Goal: Task Accomplishment & Management: Complete application form

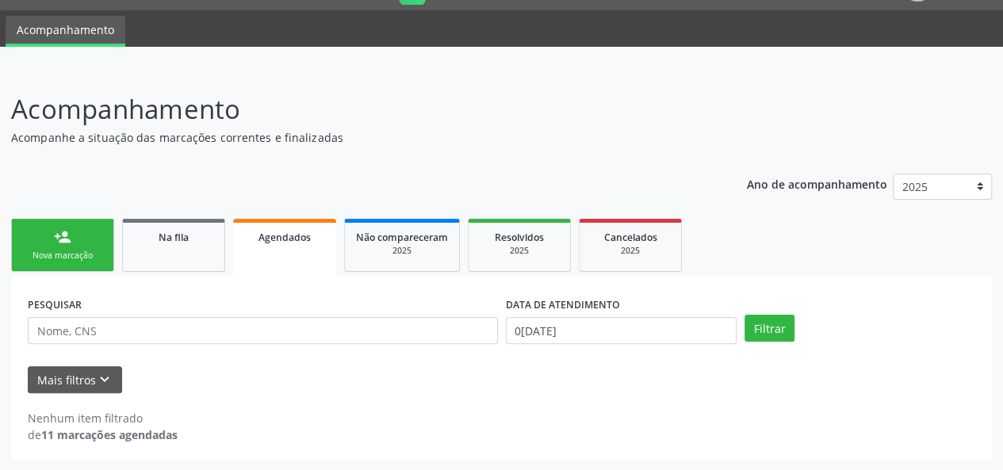
scroll to position [40, 0]
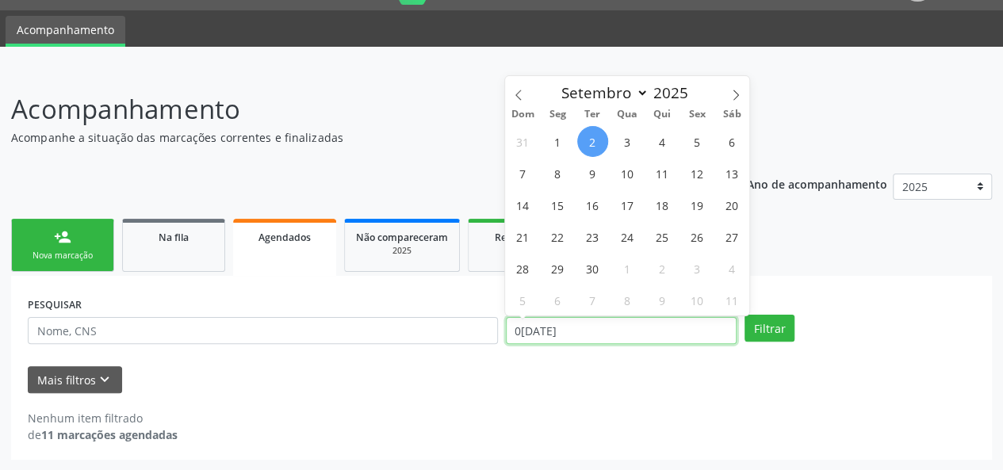
click at [579, 331] on input "0[DATE]" at bounding box center [621, 330] width 231 height 27
click at [517, 94] on icon at bounding box center [518, 95] width 6 height 10
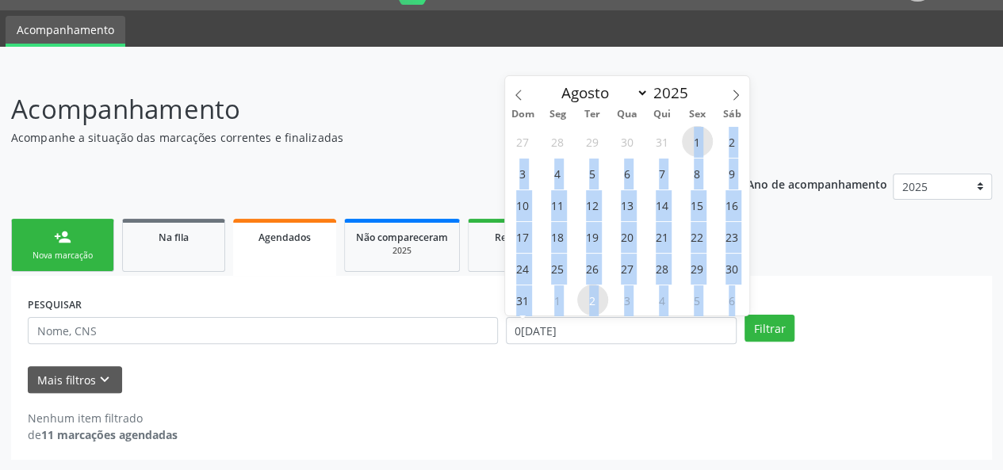
drag, startPoint x: 691, startPoint y: 140, endPoint x: 747, endPoint y: 292, distance: 162.0
click at [747, 292] on div "27 28 29 30 31 1 2 3 4 5 6 7 8 9 10 11 12 13 14 15 16 17 18 19 20 21 22 23 24 2…" at bounding box center [627, 220] width 244 height 190
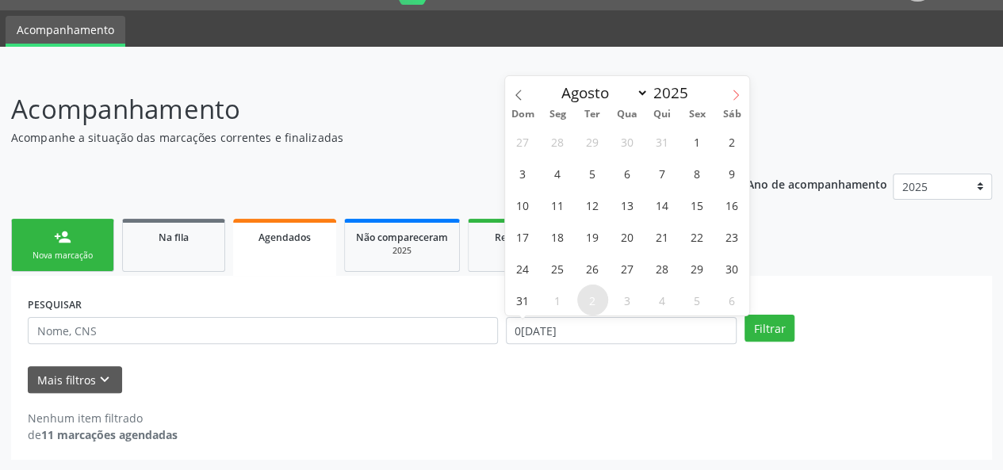
click at [737, 90] on icon at bounding box center [735, 95] width 11 height 11
select select "8"
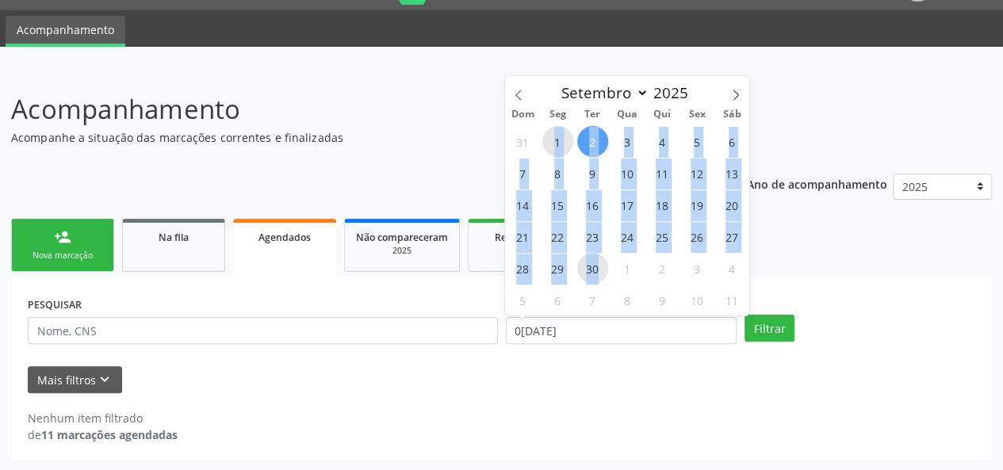
drag, startPoint x: 553, startPoint y: 142, endPoint x: 602, endPoint y: 272, distance: 138.7
click at [602, 272] on div "31 1 2 3 4 5 6 7 8 9 10 11 12 13 14 15 16 17 18 19 20 21 22 23 24 25 26 27 28 2…" at bounding box center [627, 220] width 244 height 190
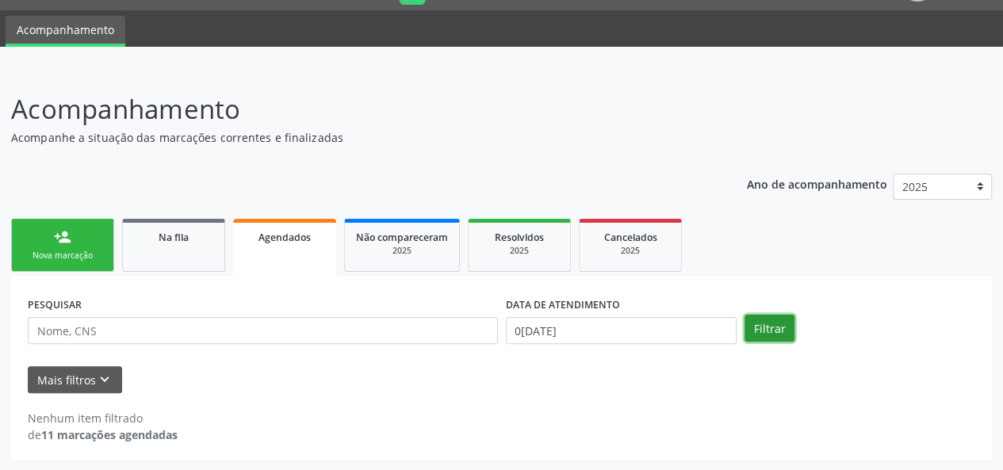
click at [773, 326] on button "Filtrar" at bounding box center [769, 328] width 50 height 27
click at [606, 335] on input "0[DATE]" at bounding box center [621, 330] width 231 height 27
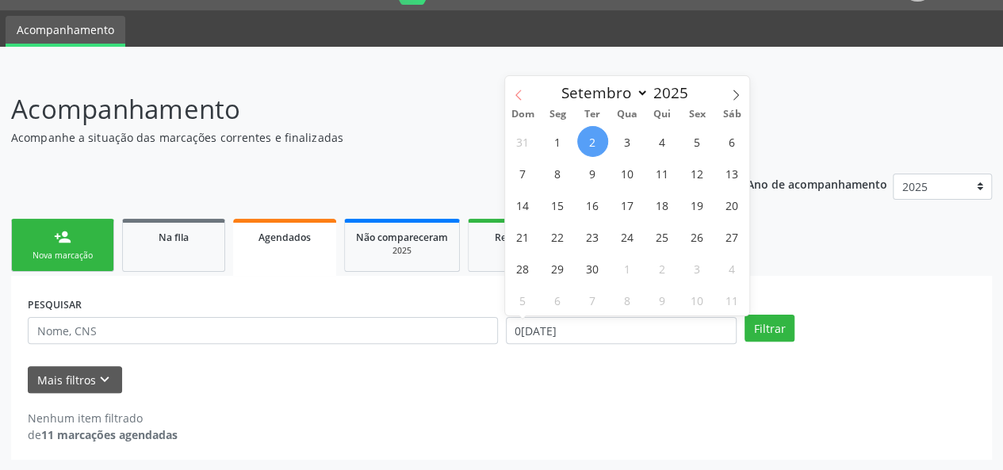
click at [521, 94] on icon at bounding box center [518, 95] width 11 height 11
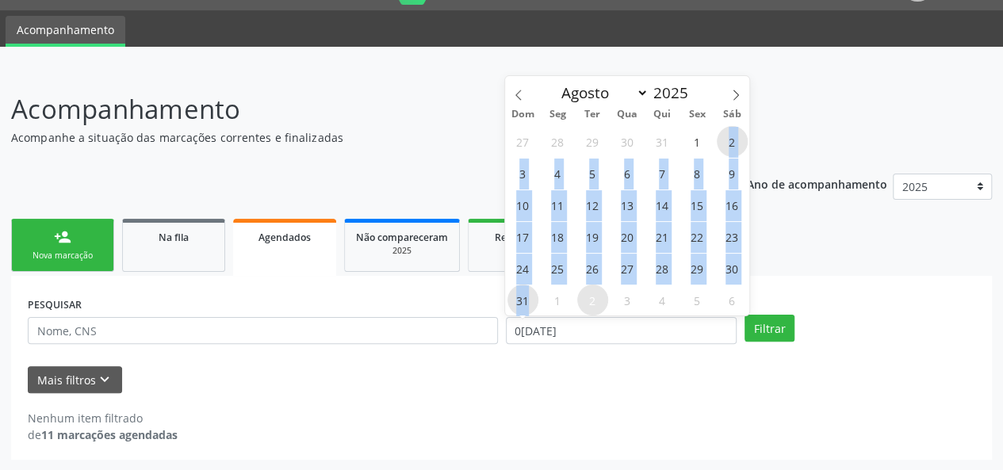
drag, startPoint x: 722, startPoint y: 137, endPoint x: 533, endPoint y: 302, distance: 251.1
click at [533, 302] on div "27 28 29 30 31 1 2 3 4 5 6 7 8 9 10 11 12 13 14 15 16 17 18 19 20 21 22 23 24 2…" at bounding box center [627, 220] width 244 height 190
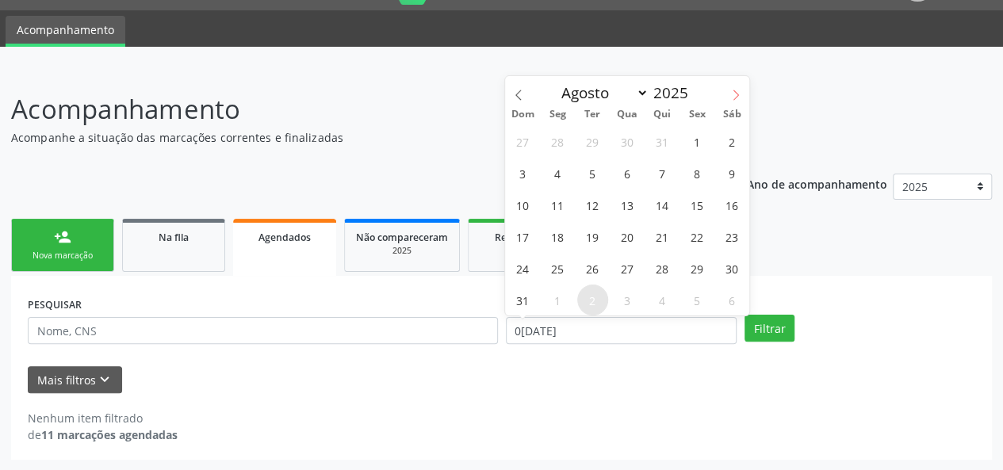
click at [739, 92] on icon at bounding box center [735, 95] width 11 height 11
select select "8"
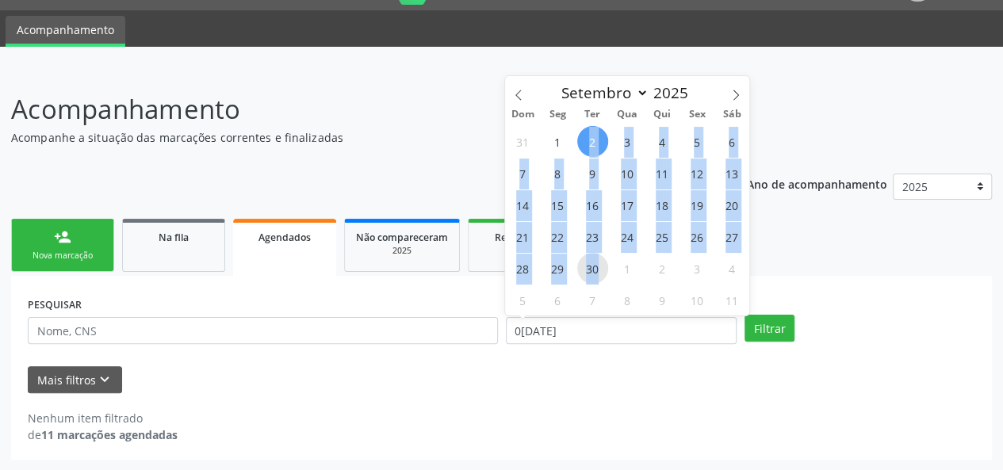
drag, startPoint x: 587, startPoint y: 134, endPoint x: 602, endPoint y: 271, distance: 138.0
click at [602, 271] on div "31 1 2 3 4 5 6 7 8 9 10 11 12 13 14 15 16 17 18 19 20 21 22 23 24 25 26 27 28 2…" at bounding box center [627, 220] width 244 height 190
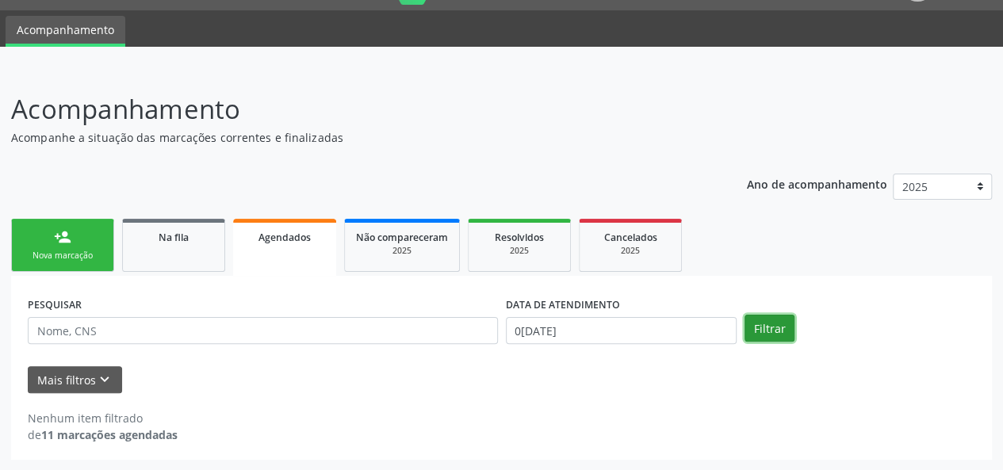
click at [763, 318] on button "Filtrar" at bounding box center [769, 328] width 50 height 27
click at [401, 245] on div "2025" at bounding box center [402, 251] width 92 height 12
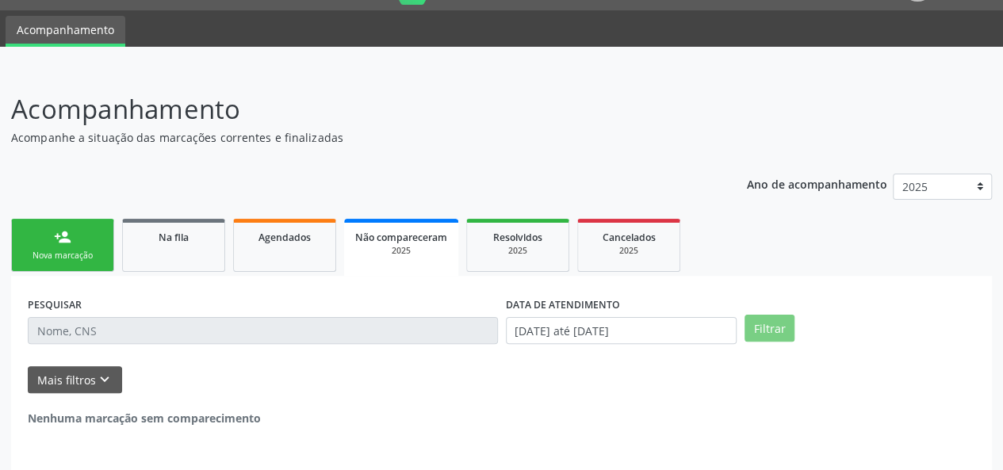
scroll to position [24, 0]
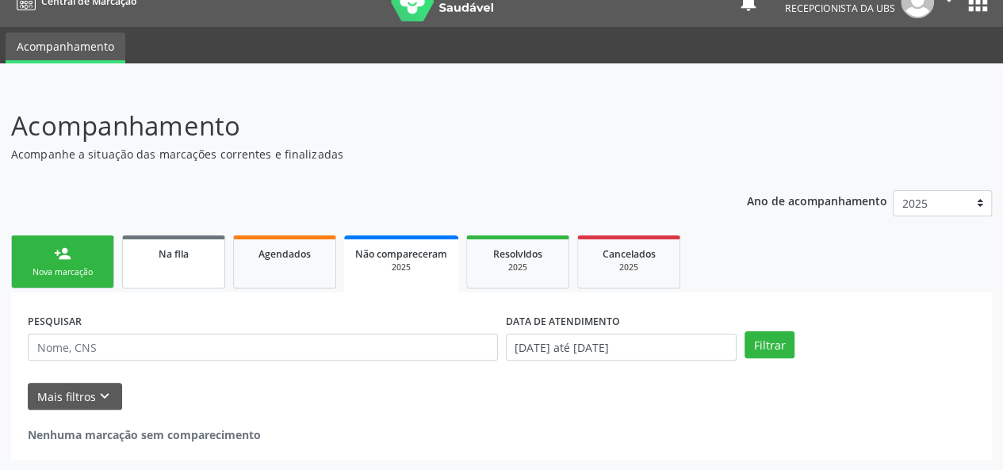
click at [198, 255] on div "Na fila" at bounding box center [173, 253] width 79 height 17
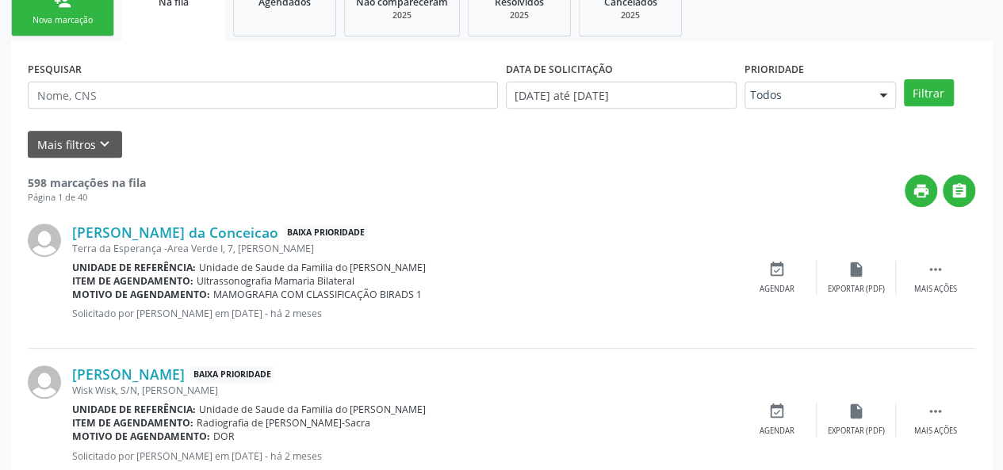
scroll to position [262, 0]
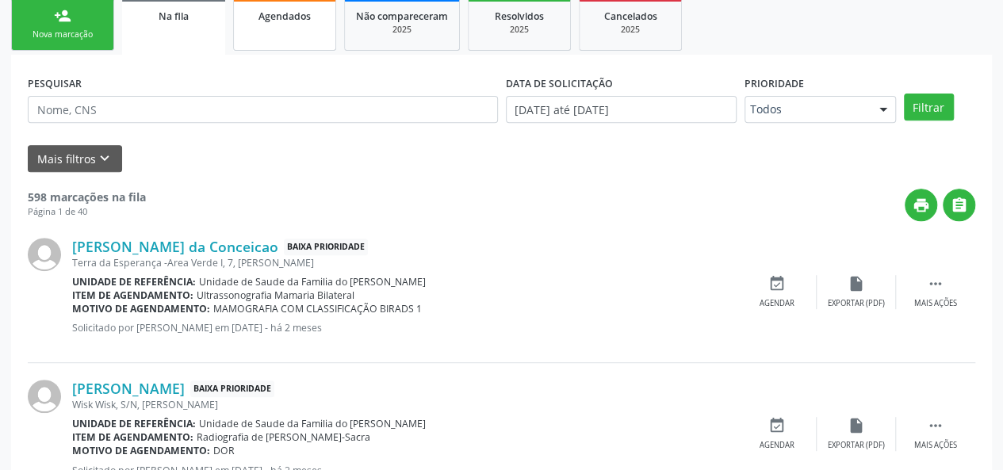
click at [254, 30] on link "Agendados" at bounding box center [284, 24] width 103 height 53
select select "8"
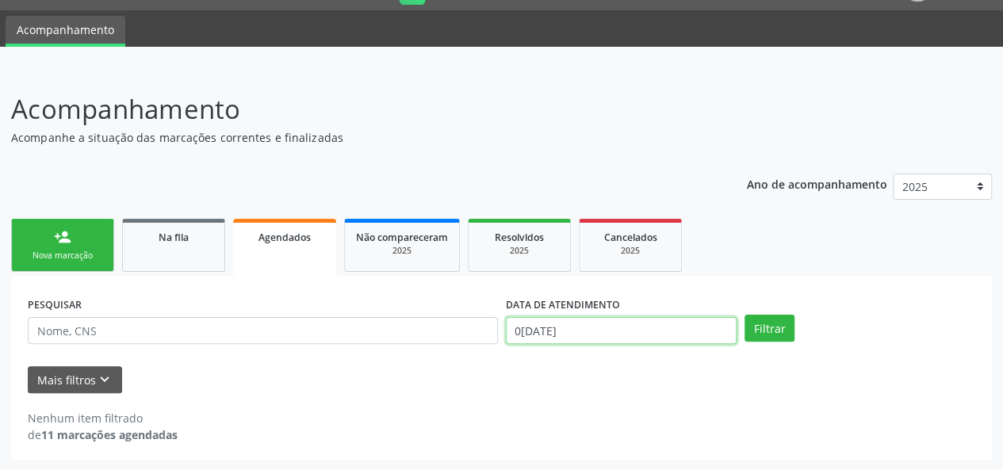
scroll to position [140, 0]
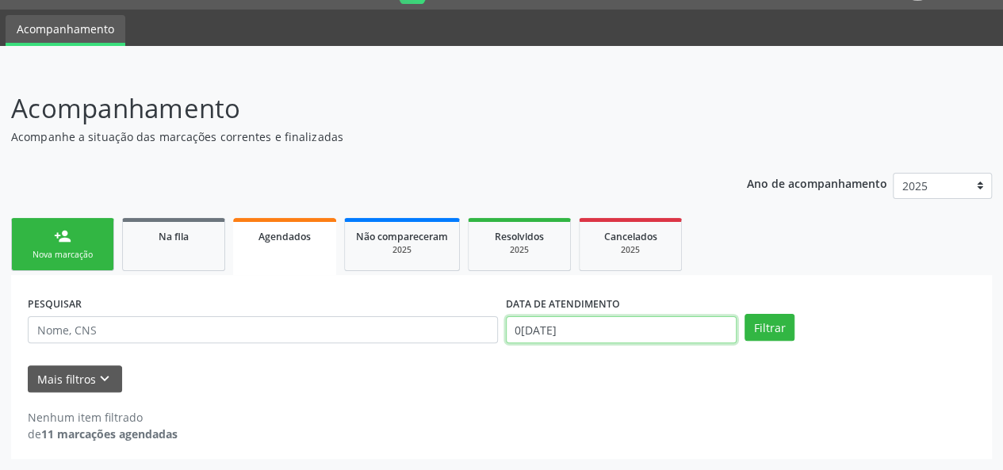
click at [588, 328] on body "Central de Marcação notifications [PERSON_NAME] Recepcionista da UBS  Configur…" at bounding box center [501, 194] width 1003 height 470
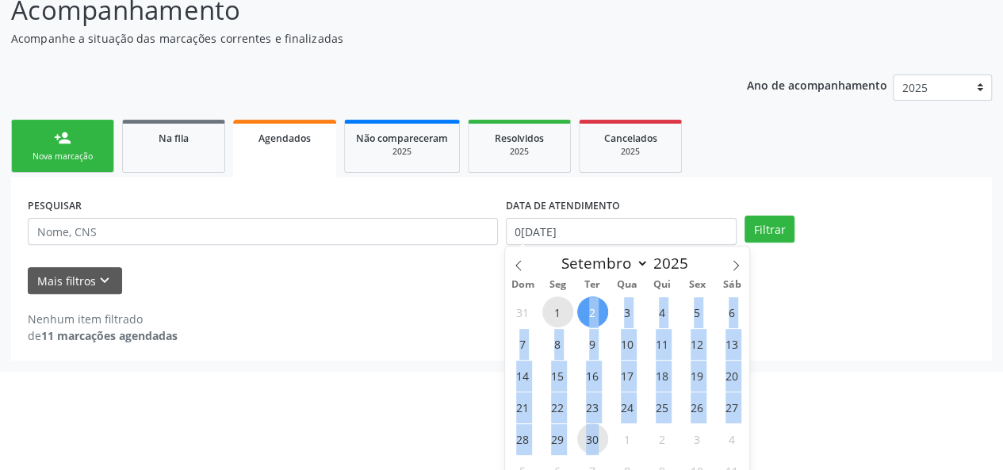
drag, startPoint x: 558, startPoint y: 304, endPoint x: 604, endPoint y: 446, distance: 149.9
click at [604, 446] on div "31 1 2 3 4 5 6 7 8 9 10 11 12 13 14 15 16 17 18 19 20 21 22 23 24 25 26 27 28 2…" at bounding box center [627, 391] width 244 height 190
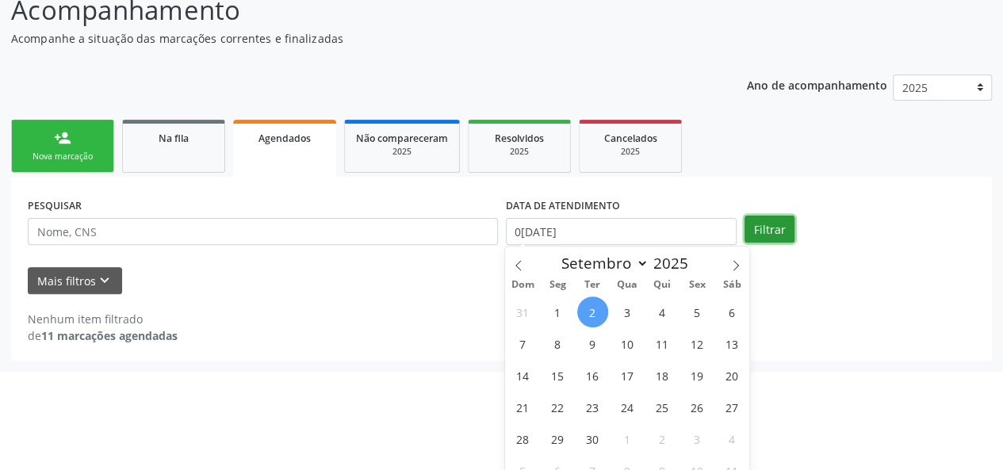
click at [780, 225] on div "person_add Nova marcação Na fila Agendados Não compareceram 2025 Resolvidos 202…" at bounding box center [501, 238] width 981 height 245
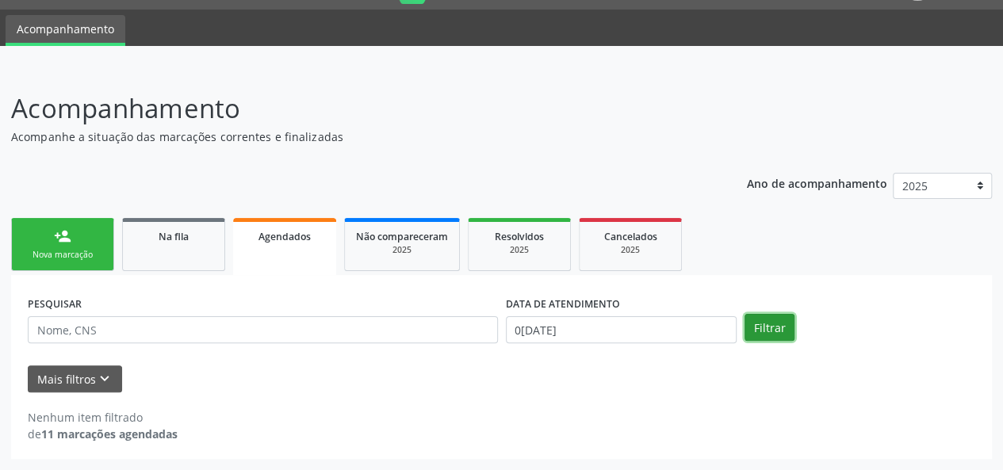
scroll to position [40, 0]
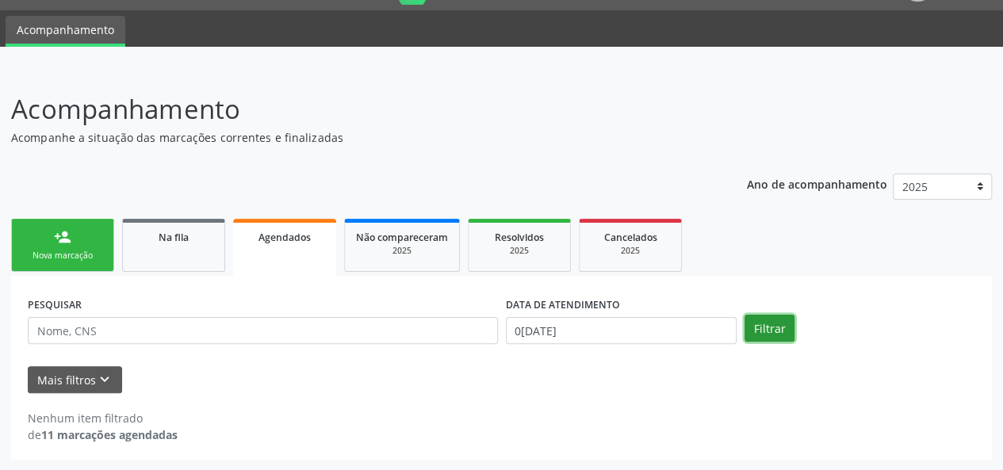
click at [756, 329] on button "Filtrar" at bounding box center [769, 328] width 50 height 27
click at [630, 331] on input "0[DATE]" at bounding box center [621, 330] width 231 height 27
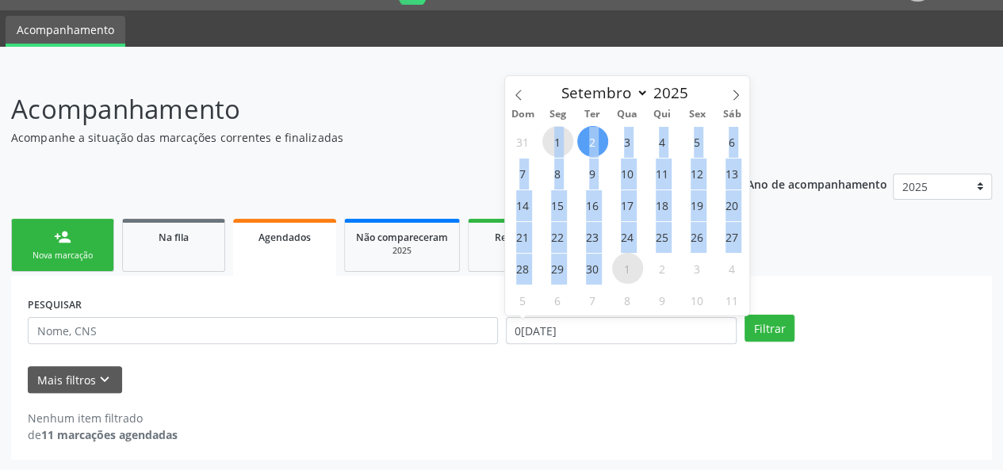
drag, startPoint x: 549, startPoint y: 140, endPoint x: 612, endPoint y: 272, distance: 146.1
click at [612, 272] on div "31 1 2 3 4 5 6 7 8 9 10 11 12 13 14 15 16 17 18 19 20 21 22 23 24 25 26 27 28 2…" at bounding box center [627, 220] width 244 height 190
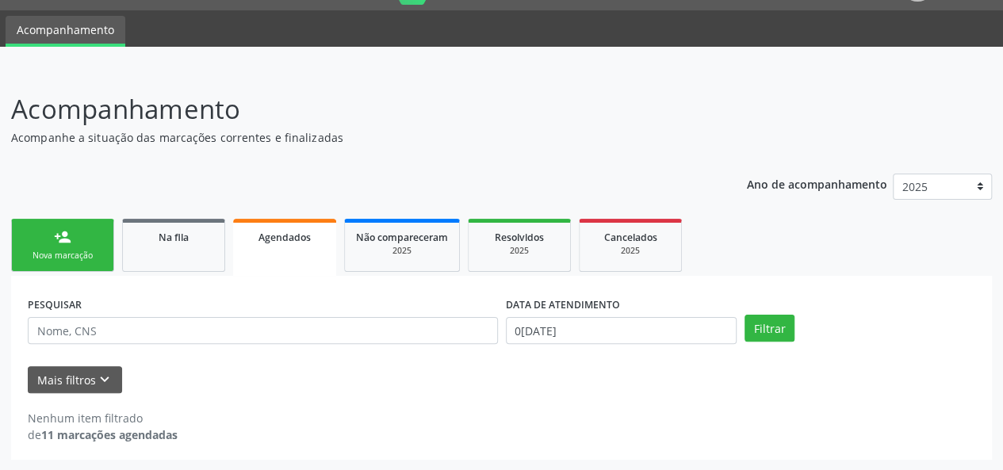
click at [290, 261] on link "Agendados" at bounding box center [284, 247] width 103 height 57
click at [639, 332] on input "0[DATE]" at bounding box center [621, 330] width 231 height 27
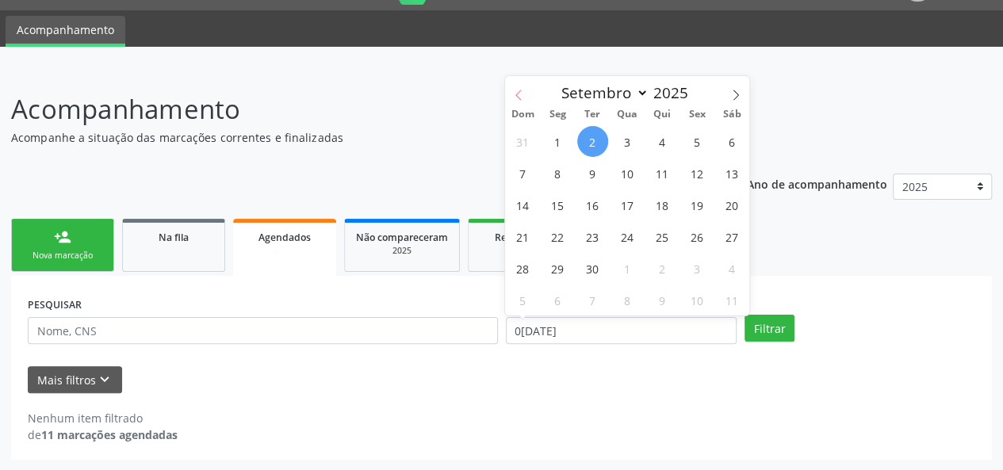
click at [520, 95] on icon at bounding box center [518, 95] width 11 height 11
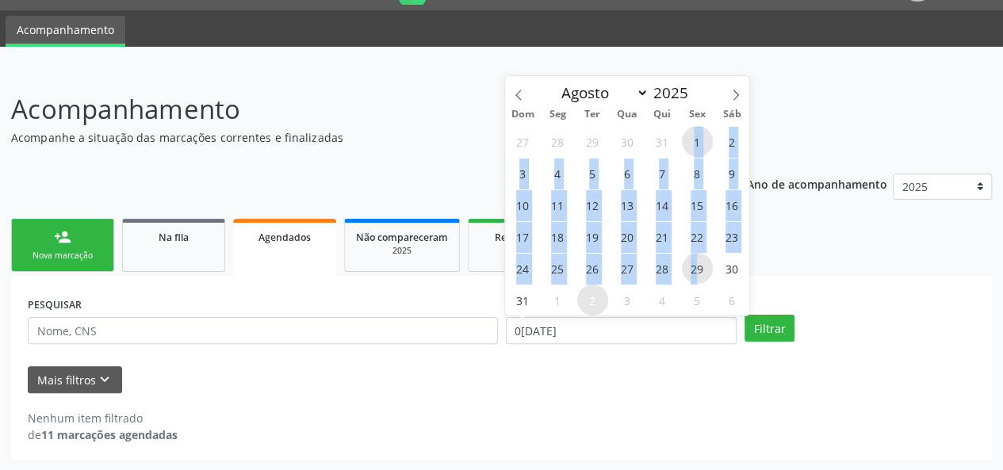
drag, startPoint x: 699, startPoint y: 271, endPoint x: 693, endPoint y: 141, distance: 130.2
click at [693, 141] on div "27 28 29 30 31 1 2 3 4 5 6 7 8 9 10 11 12 13 14 15 16 17 18 19 20 21 22 23 24 2…" at bounding box center [627, 220] width 244 height 190
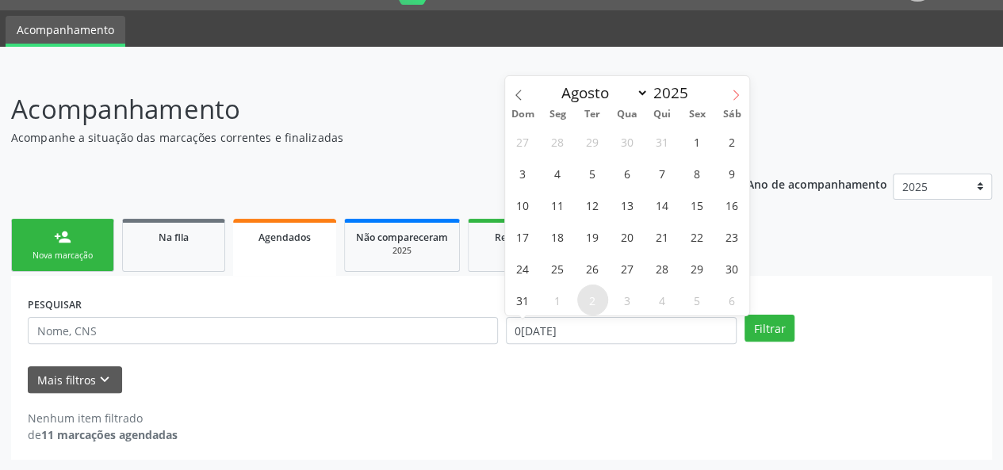
click at [736, 90] on icon at bounding box center [735, 95] width 11 height 11
select select "8"
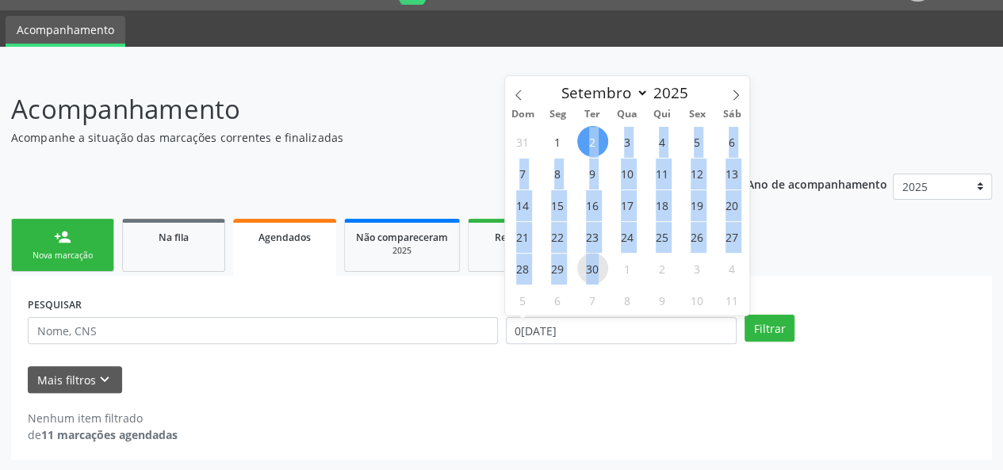
drag, startPoint x: 589, startPoint y: 140, endPoint x: 602, endPoint y: 267, distance: 127.5
click at [602, 267] on div "31 1 2 3 4 5 6 7 8 9 10 11 12 13 14 15 16 17 18 19 20 21 22 23 24 25 26 27 28 2…" at bounding box center [627, 220] width 244 height 190
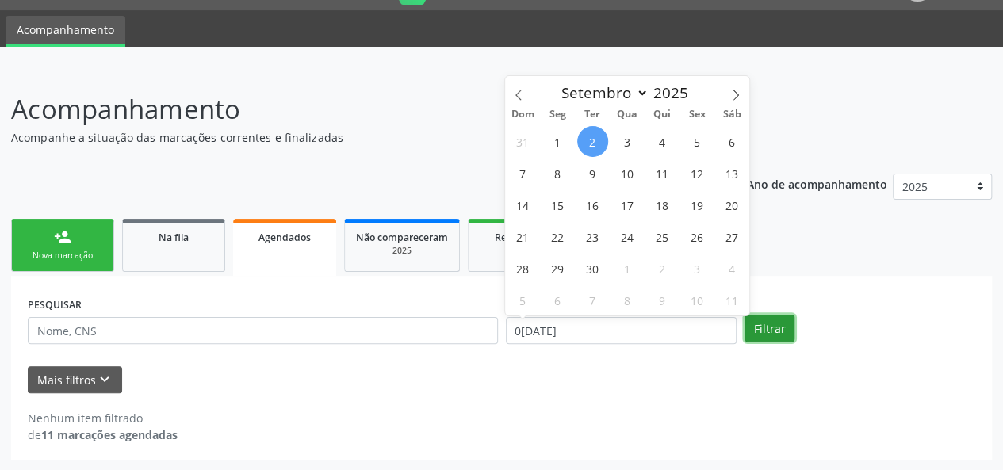
click at [755, 329] on button "Filtrar" at bounding box center [769, 328] width 50 height 27
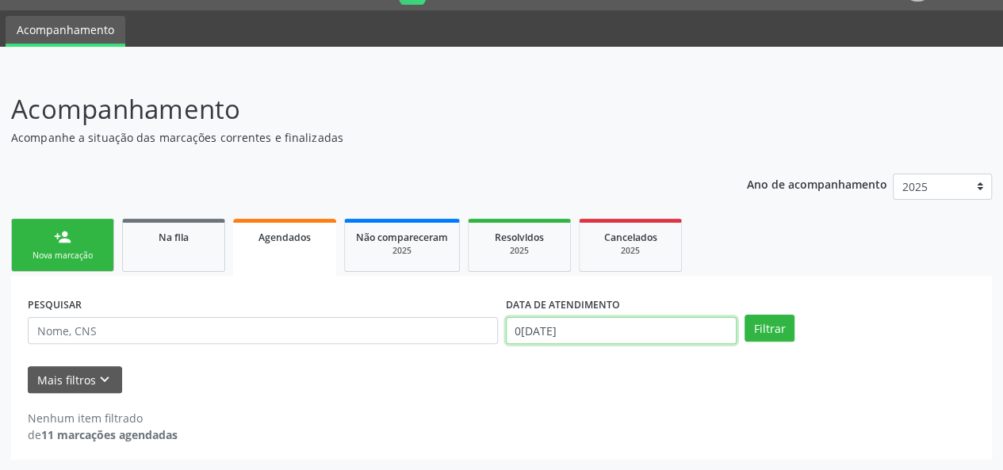
click at [671, 319] on input "0[DATE]" at bounding box center [621, 330] width 231 height 27
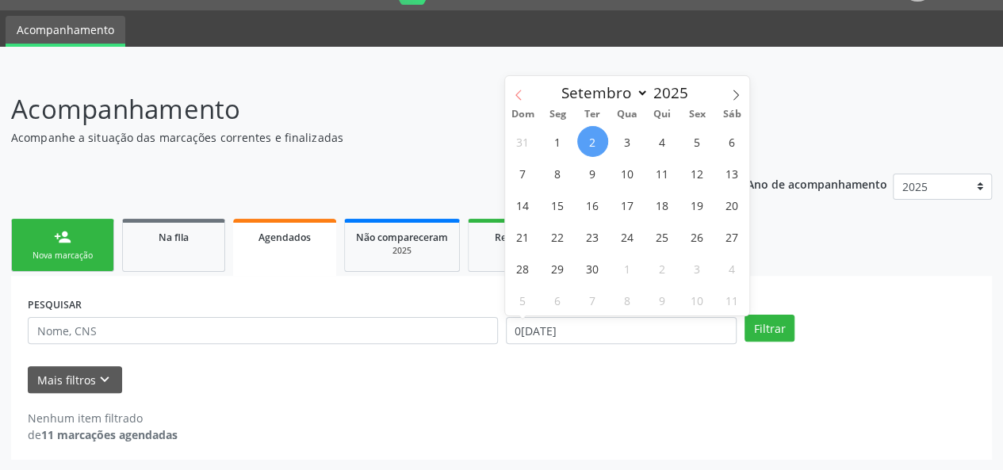
click at [522, 97] on icon at bounding box center [518, 95] width 11 height 11
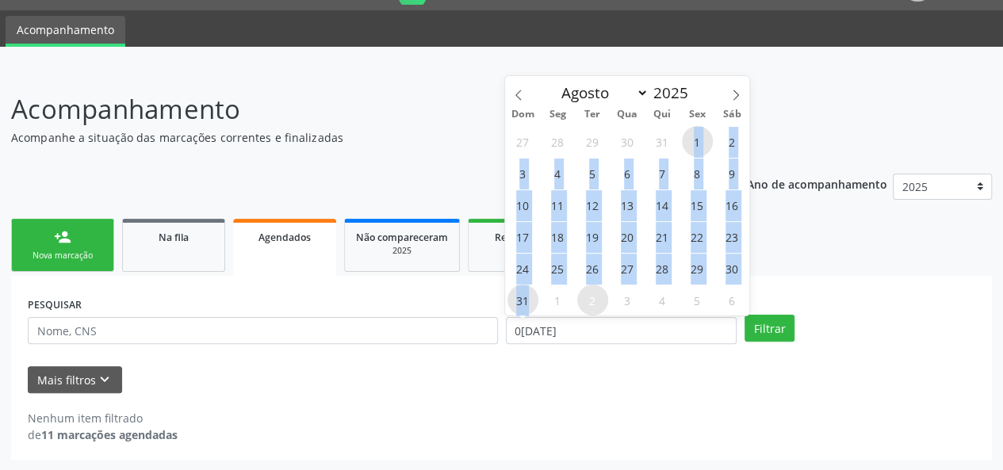
drag, startPoint x: 536, startPoint y: 267, endPoint x: 690, endPoint y: 134, distance: 203.4
click at [690, 134] on div "27 28 29 30 31 1 2 3 4 5 6 7 8 9 10 11 12 13 14 15 16 17 18 19 20 21 22 23 24 2…" at bounding box center [627, 220] width 244 height 190
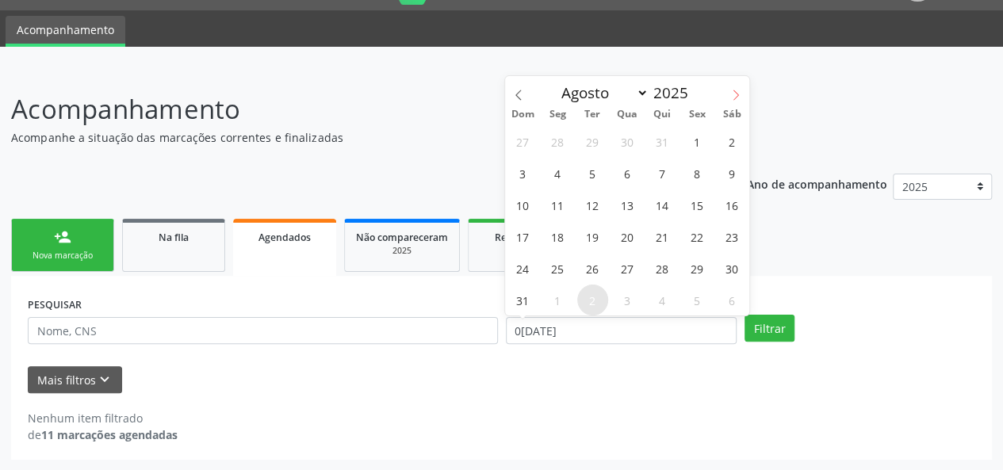
click at [737, 90] on icon at bounding box center [735, 95] width 11 height 11
select select "8"
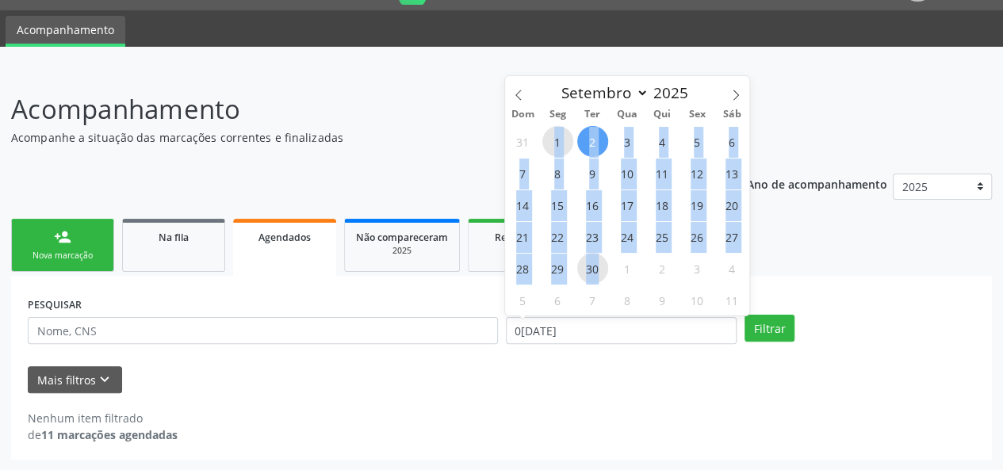
drag, startPoint x: 556, startPoint y: 136, endPoint x: 601, endPoint y: 269, distance: 139.6
click at [601, 269] on div "31 1 2 3 4 5 6 7 8 9 10 11 12 13 14 15 16 17 18 19 20 21 22 23 24 25 26 27 28 2…" at bounding box center [627, 220] width 244 height 190
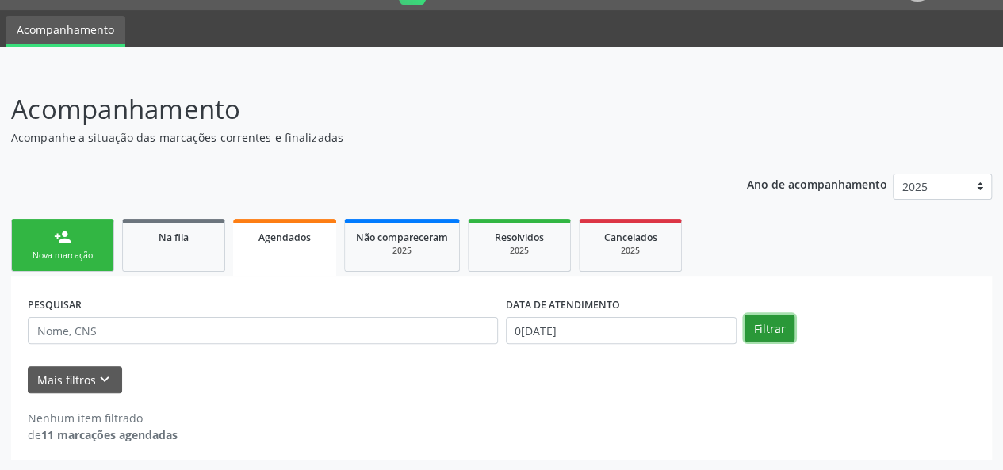
click at [768, 328] on button "Filtrar" at bounding box center [769, 328] width 50 height 27
click at [640, 329] on input "0[DATE]" at bounding box center [621, 330] width 231 height 27
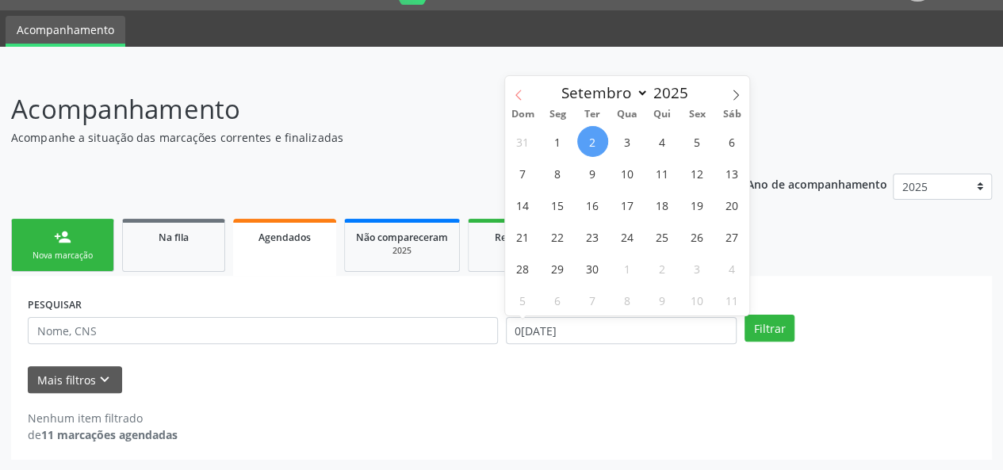
click at [523, 96] on icon at bounding box center [518, 95] width 11 height 11
select select "7"
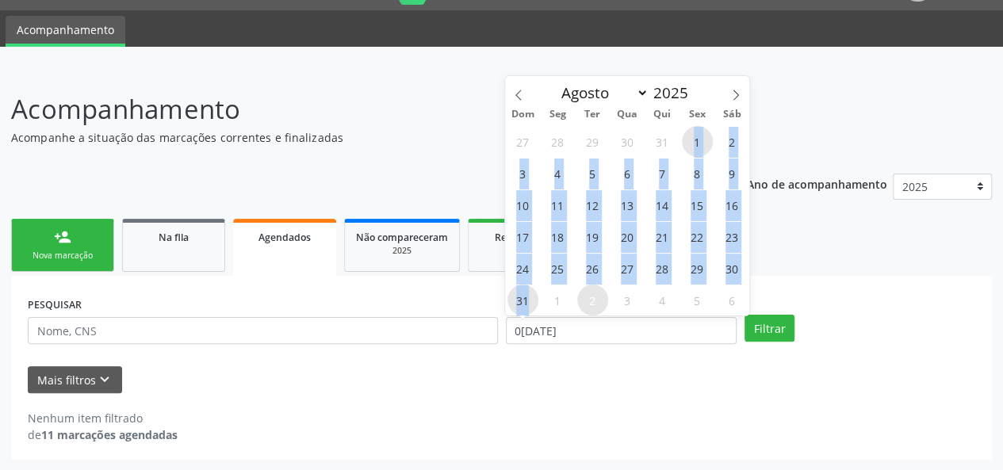
drag, startPoint x: 534, startPoint y: 297, endPoint x: 685, endPoint y: 136, distance: 221.0
click at [685, 136] on div "27 28 29 30 31 1 2 3 4 5 6 7 8 9 10 11 12 13 14 15 16 17 18 19 20 21 22 23 24 2…" at bounding box center [627, 220] width 244 height 190
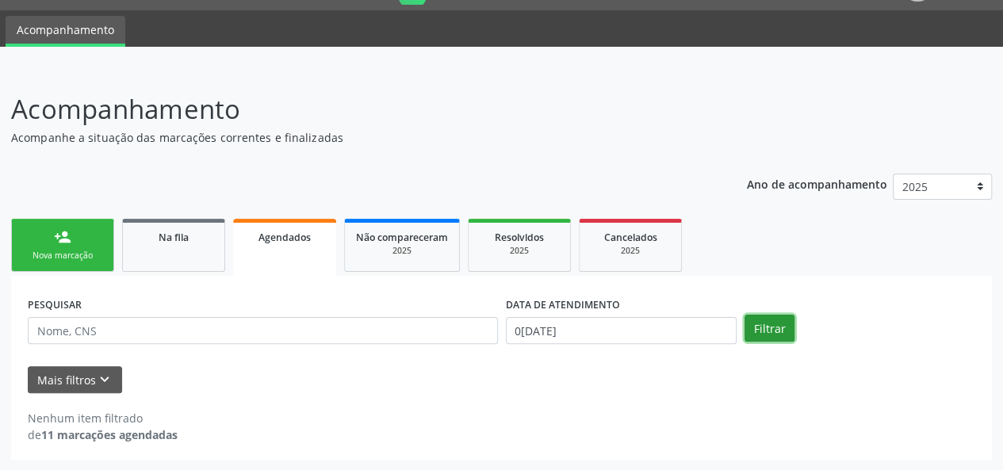
click at [772, 329] on button "Filtrar" at bounding box center [769, 328] width 50 height 27
click at [647, 328] on input "0[DATE]" at bounding box center [621, 330] width 231 height 27
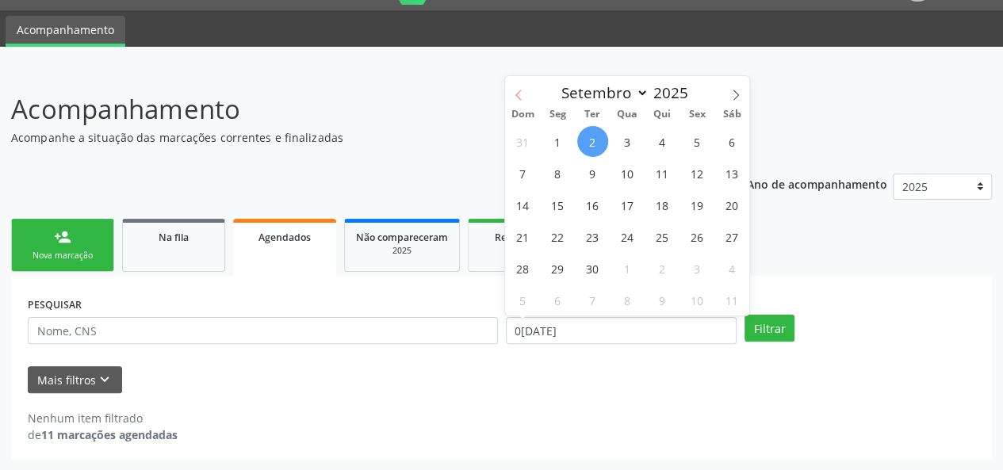
click at [518, 86] on span at bounding box center [518, 89] width 27 height 27
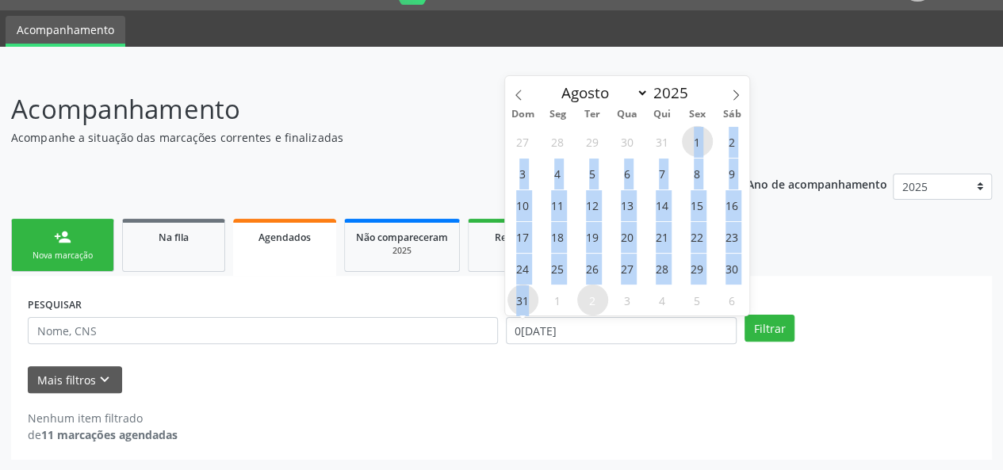
drag, startPoint x: 532, startPoint y: 299, endPoint x: 690, endPoint y: 139, distance: 224.8
click at [690, 139] on div "27 28 29 30 31 1 2 3 4 5 6 7 8 9 10 11 12 13 14 15 16 17 18 19 20 21 22 23 24 2…" at bounding box center [627, 220] width 244 height 190
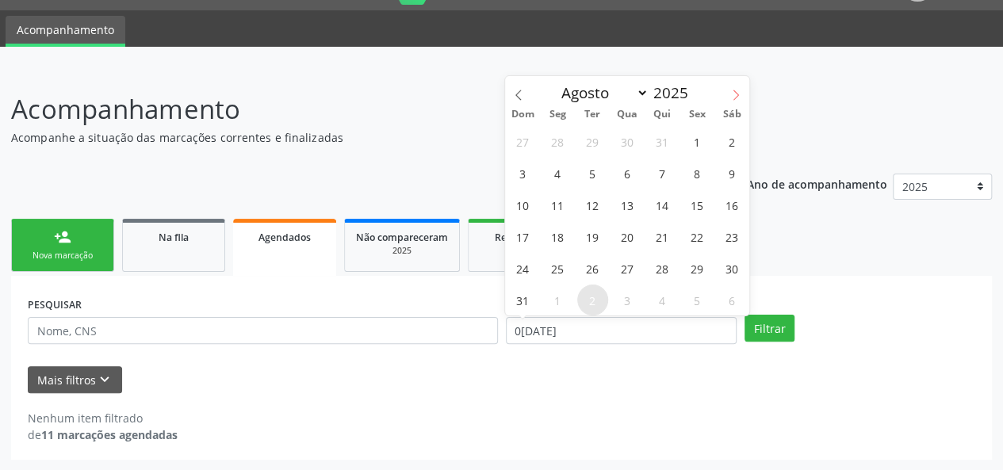
click at [736, 90] on icon at bounding box center [735, 95] width 11 height 11
select select "8"
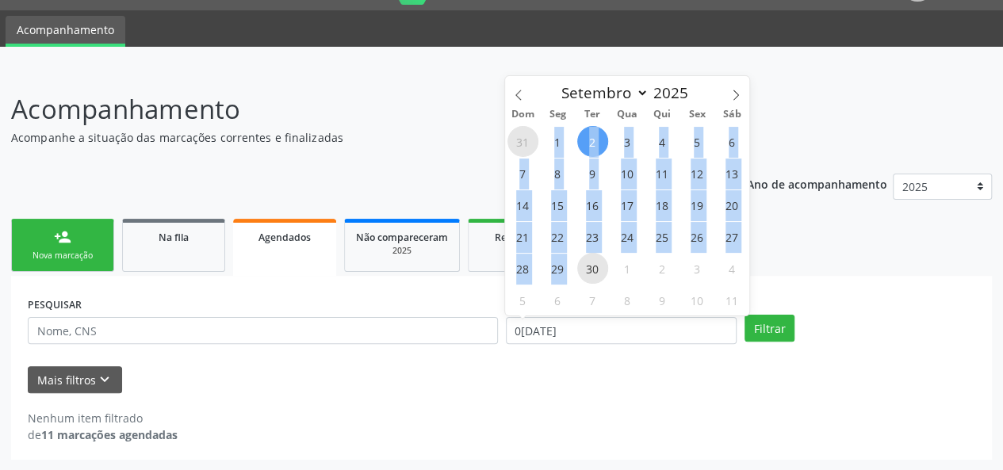
drag, startPoint x: 585, startPoint y: 261, endPoint x: 536, endPoint y: 139, distance: 131.6
click at [536, 139] on div "31 1 2 3 4 5 6 7 8 9 10 11 12 13 14 15 16 17 18 19 20 21 22 23 24 25 26 27 28 2…" at bounding box center [627, 220] width 244 height 190
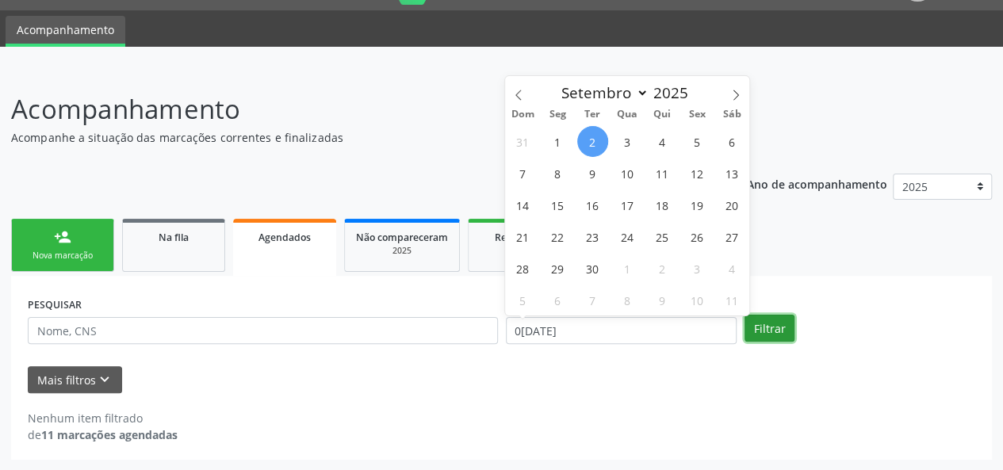
click at [766, 326] on button "Filtrar" at bounding box center [769, 328] width 50 height 27
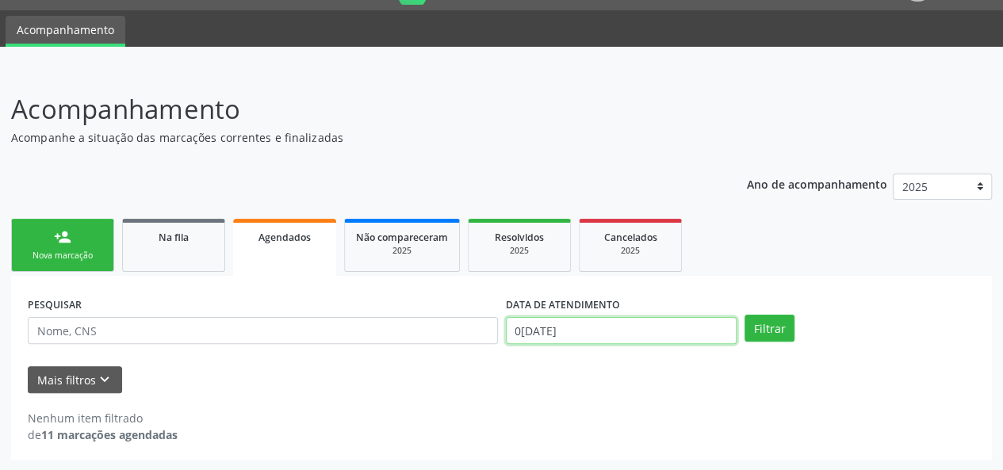
click at [660, 338] on input "0[DATE]" at bounding box center [621, 330] width 231 height 27
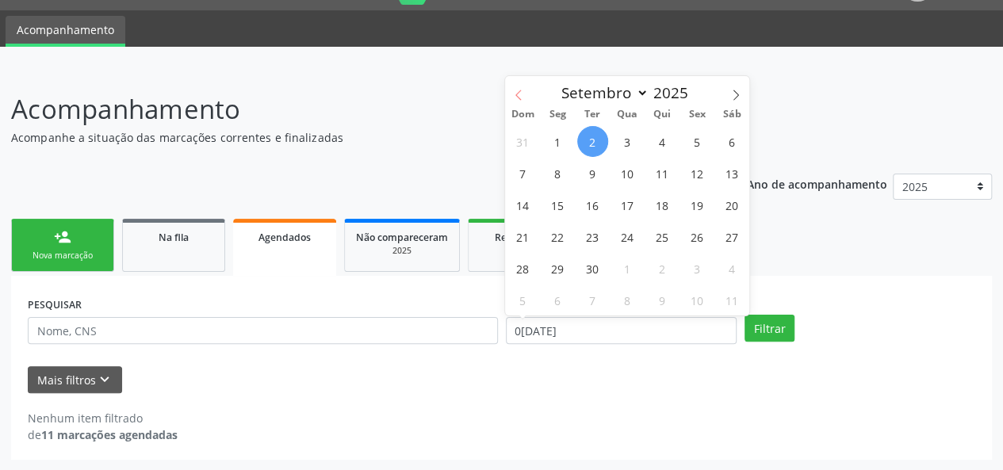
click at [517, 88] on span at bounding box center [518, 89] width 27 height 27
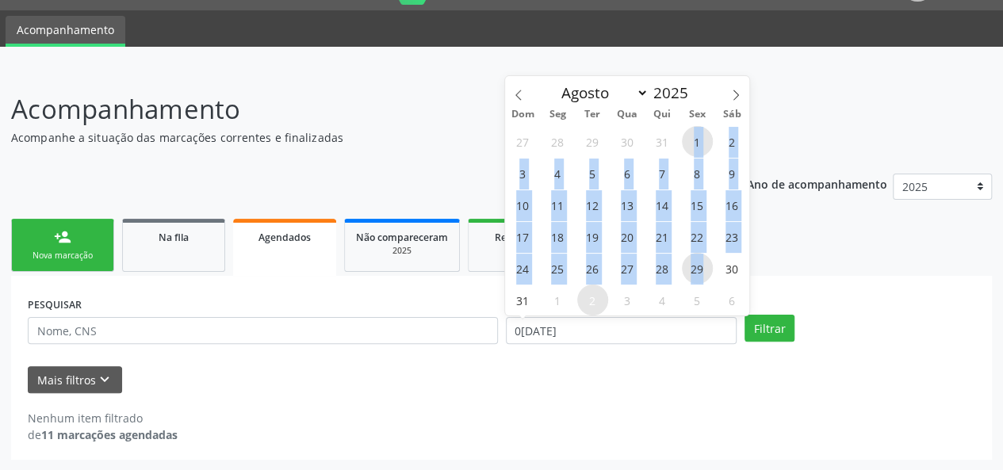
drag, startPoint x: 702, startPoint y: 273, endPoint x: 686, endPoint y: 151, distance: 122.2
click at [686, 151] on div "27 28 29 30 31 1 2 3 4 5 6 7 8 9 10 11 12 13 14 15 16 17 18 19 20 21 22 23 24 2…" at bounding box center [627, 220] width 244 height 190
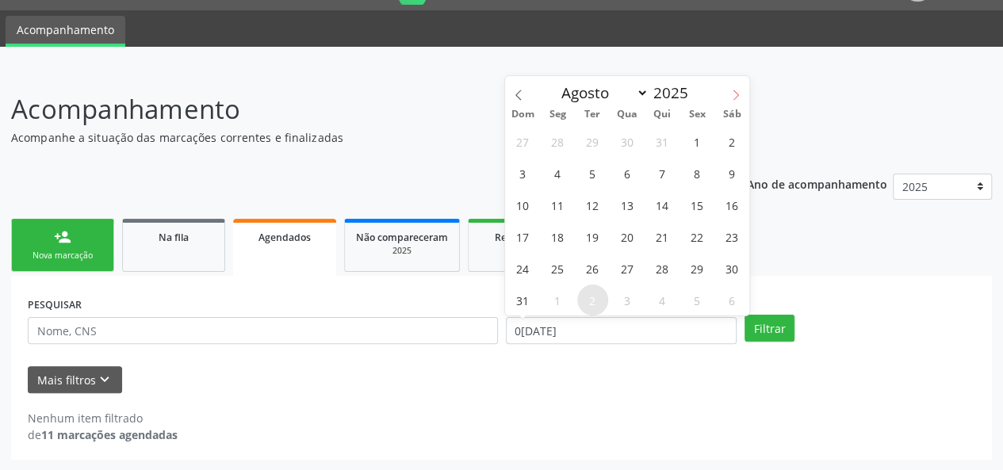
click at [728, 92] on span at bounding box center [735, 89] width 27 height 27
select select "8"
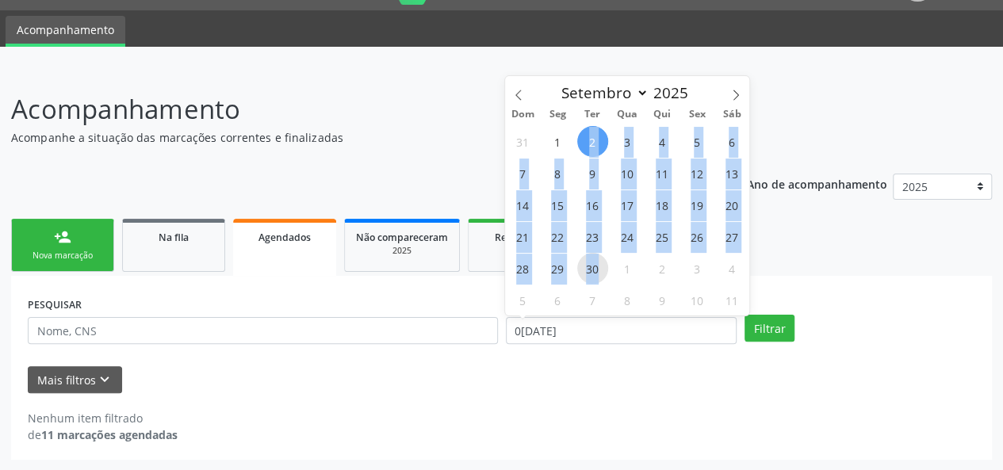
drag, startPoint x: 589, startPoint y: 139, endPoint x: 596, endPoint y: 262, distance: 123.9
click at [596, 262] on div "31 1 2 3 4 5 6 7 8 9 10 11 12 13 14 15 16 17 18 19 20 21 22 23 24 25 26 27 28 2…" at bounding box center [627, 220] width 244 height 190
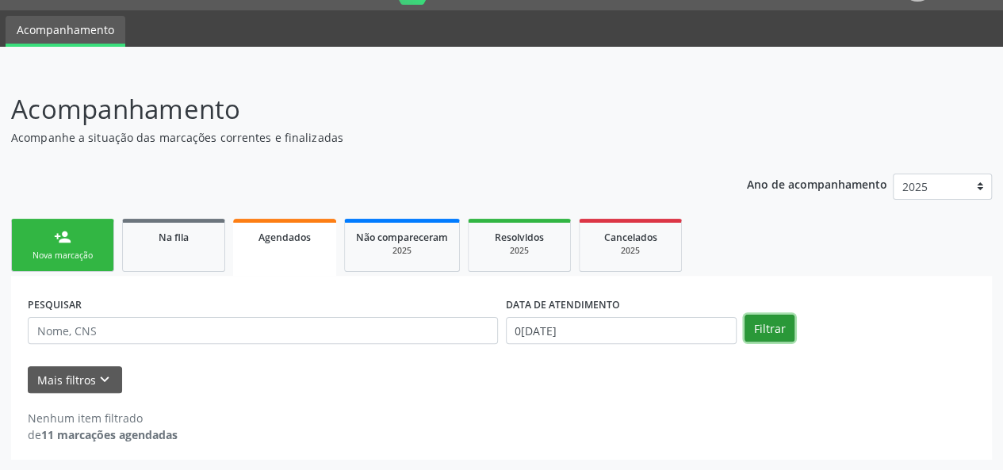
click at [757, 331] on button "Filtrar" at bounding box center [769, 328] width 50 height 27
click at [763, 323] on button "Filtrar" at bounding box center [769, 328] width 50 height 27
click at [618, 326] on input "0[DATE]" at bounding box center [621, 330] width 231 height 27
click at [838, 257] on ul "person_add Nova marcação Na fila Agendados Não compareceram 2025 Resolvidos 202…" at bounding box center [501, 245] width 981 height 61
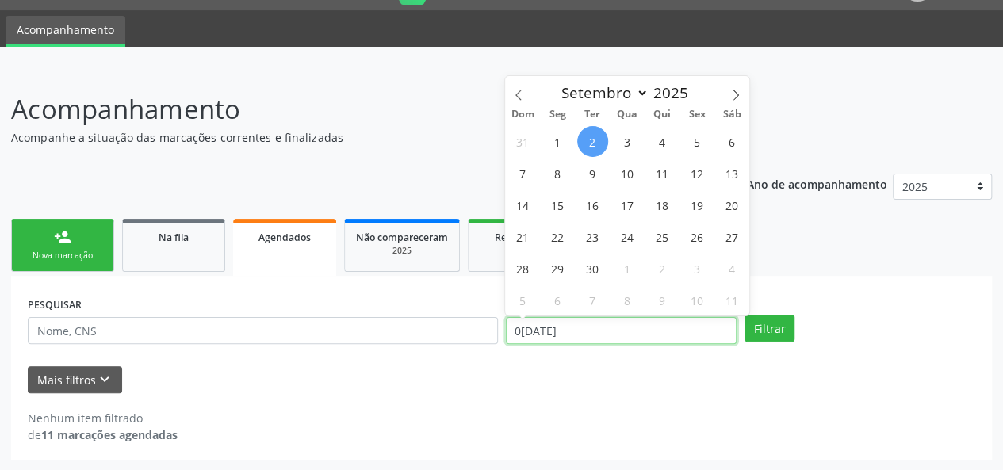
click at [671, 334] on input "0[DATE]" at bounding box center [621, 330] width 231 height 27
click at [523, 96] on span at bounding box center [518, 89] width 27 height 27
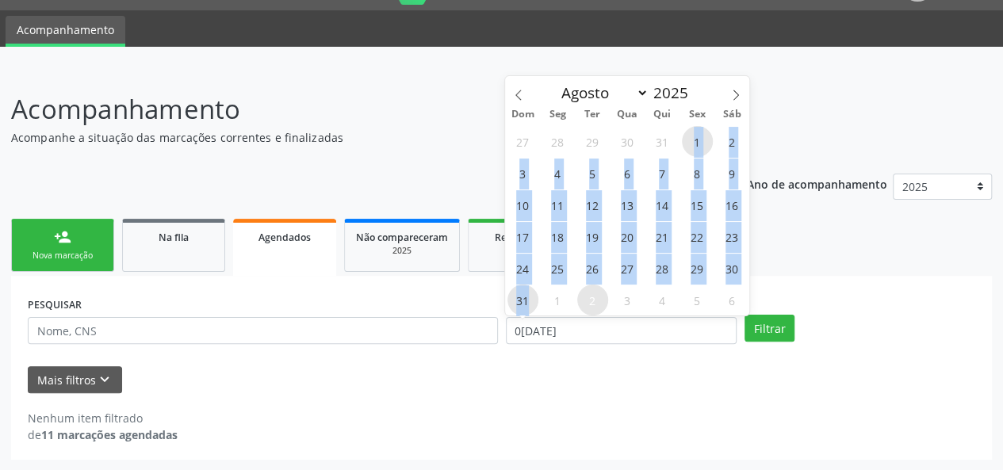
drag, startPoint x: 530, startPoint y: 297, endPoint x: 693, endPoint y: 136, distance: 228.7
click at [693, 136] on div "27 28 29 30 31 1 2 3 4 5 6 7 8 9 10 11 12 13 14 15 16 17 18 19 20 21 22 23 24 2…" at bounding box center [627, 220] width 244 height 190
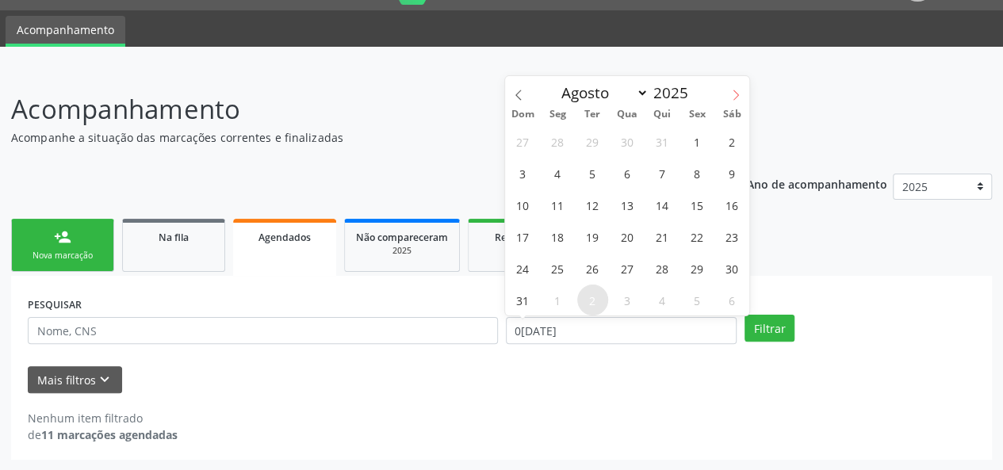
click at [729, 93] on span at bounding box center [735, 89] width 27 height 27
select select "8"
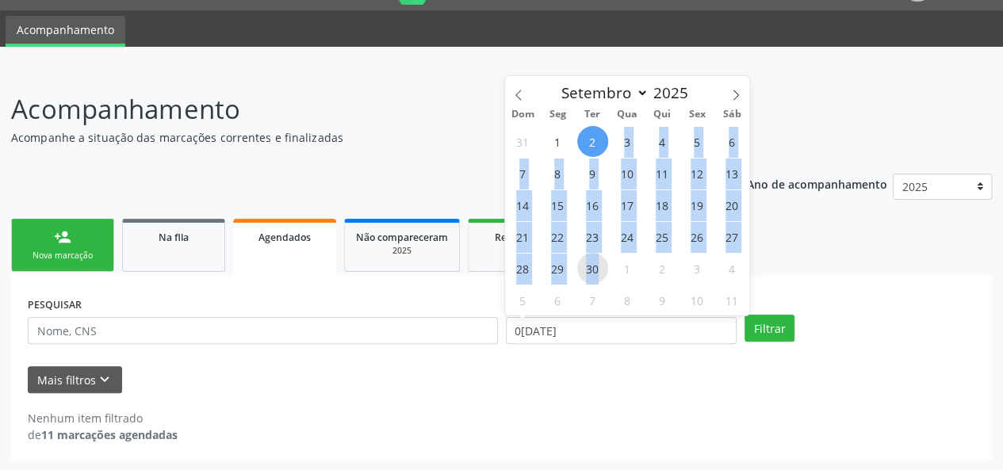
drag, startPoint x: 595, startPoint y: 137, endPoint x: 598, endPoint y: 262, distance: 125.3
click at [598, 262] on div "31 1 2 3 4 5 6 7 8 9 10 11 12 13 14 15 16 17 18 19 20 21 22 23 24 25 26 27 28 2…" at bounding box center [627, 220] width 244 height 190
click at [615, 205] on span "17" at bounding box center [627, 204] width 31 height 31
type input "17/09/2025"
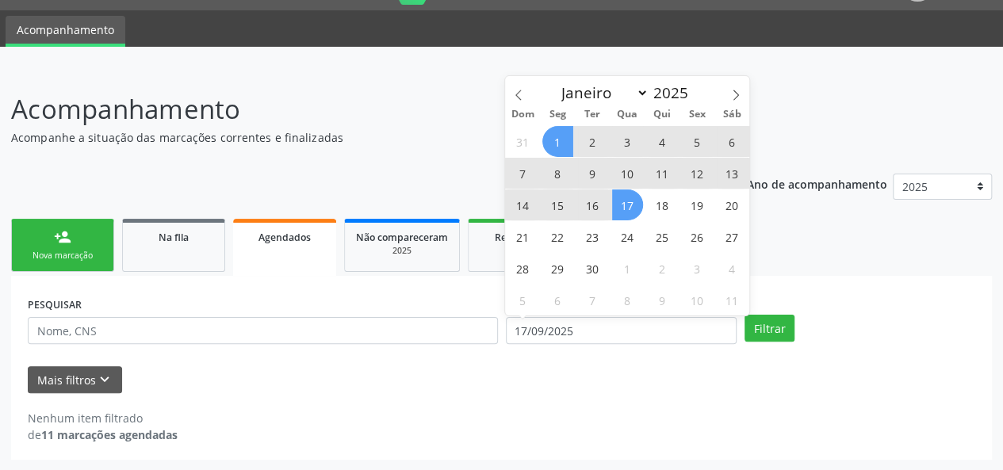
click at [556, 145] on span "1" at bounding box center [557, 141] width 31 height 31
click at [657, 331] on input "0[DATE] até 1[DATE]" at bounding box center [621, 330] width 231 height 27
click at [549, 327] on input "0[DATE] até 1[DATE]" at bounding box center [621, 330] width 231 height 27
click at [537, 335] on input "0[DATE] até 1[DATE]" at bounding box center [621, 330] width 231 height 27
click at [568, 357] on form "PESQUISAR DATA DE ATENDIMENTO [DATE] até [DATE] Filtrar UNIDADE EXECUTANTE Sele…" at bounding box center [501, 342] width 947 height 101
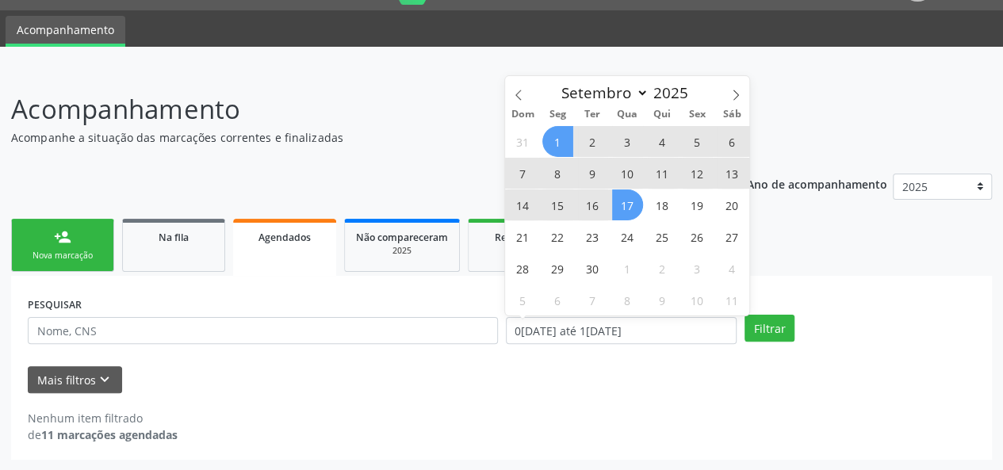
select select "8"
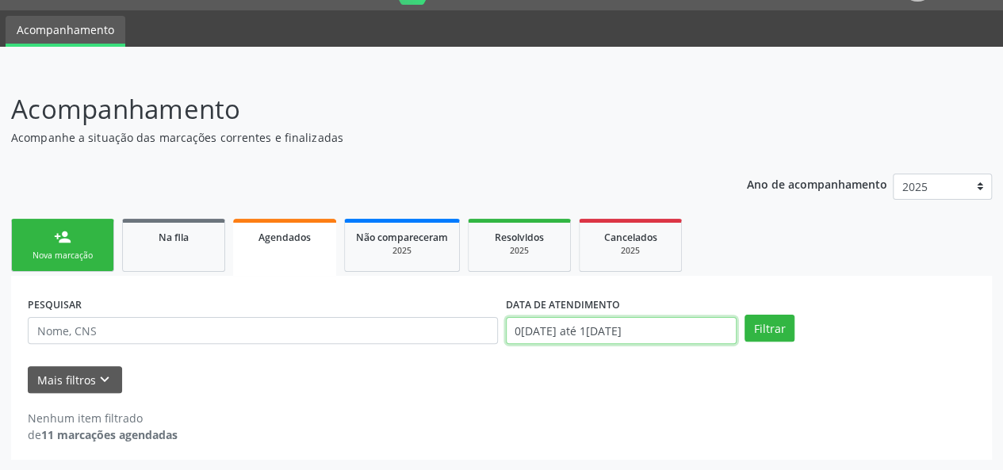
click at [542, 335] on input "0[DATE] até 1[DATE]" at bounding box center [621, 330] width 231 height 27
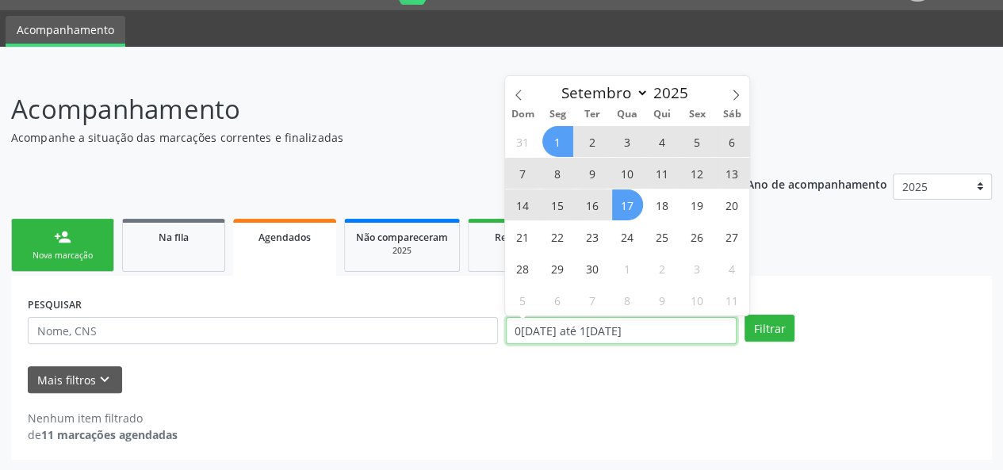
click at [626, 335] on input "0[DATE] até 1[DATE]" at bounding box center [621, 330] width 231 height 27
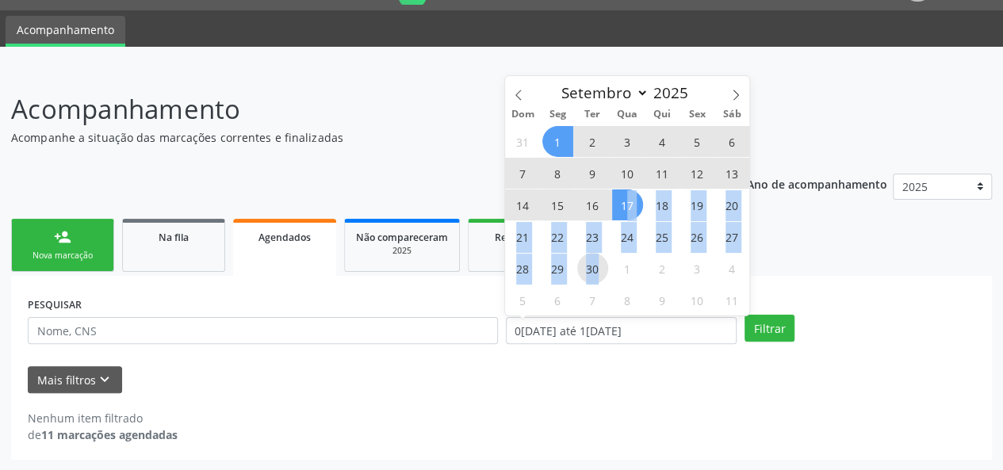
drag, startPoint x: 626, startPoint y: 204, endPoint x: 596, endPoint y: 271, distance: 73.8
click at [596, 271] on div "31 1 2 3 4 5 6 7 8 9 10 11 12 13 14 15 16 17 18 19 20 21 22 23 24 25 26 27 28 2…" at bounding box center [627, 220] width 244 height 190
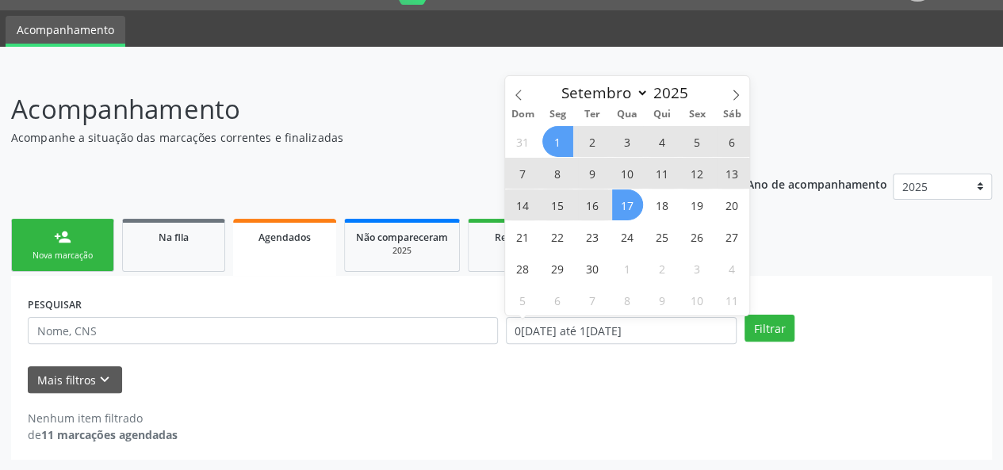
click at [554, 131] on span "1" at bounding box center [557, 141] width 31 height 31
type input "[DATE]"
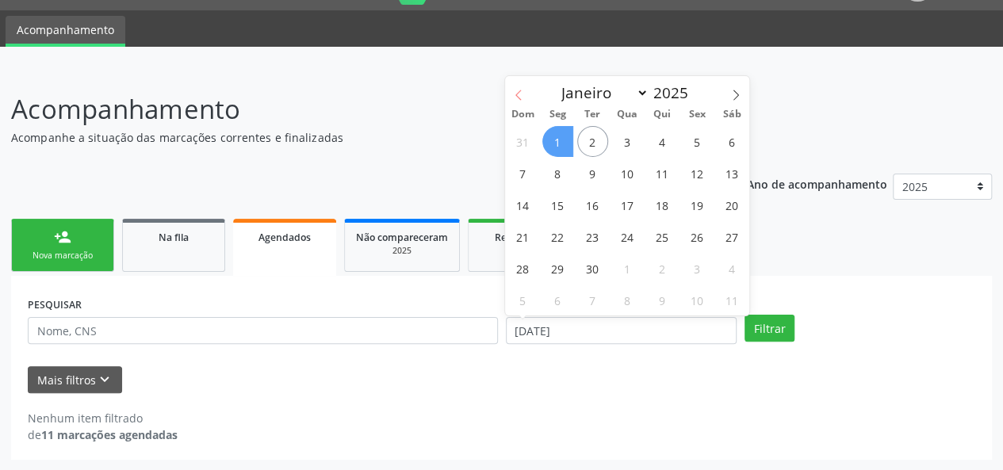
click at [521, 90] on icon at bounding box center [518, 95] width 6 height 10
select select "7"
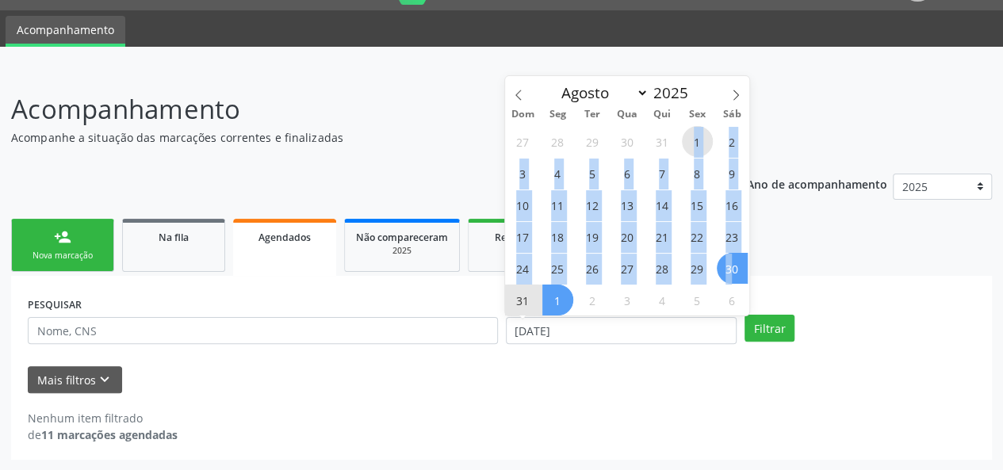
drag, startPoint x: 696, startPoint y: 148, endPoint x: 732, endPoint y: 272, distance: 128.7
click at [732, 272] on div "27 28 29 30 31 1 2 3 4 5 6 7 8 9 10 11 12 13 14 15 16 17 18 19 20 21 22 23 24 2…" at bounding box center [627, 220] width 244 height 190
click at [732, 268] on span "30" at bounding box center [732, 268] width 31 height 31
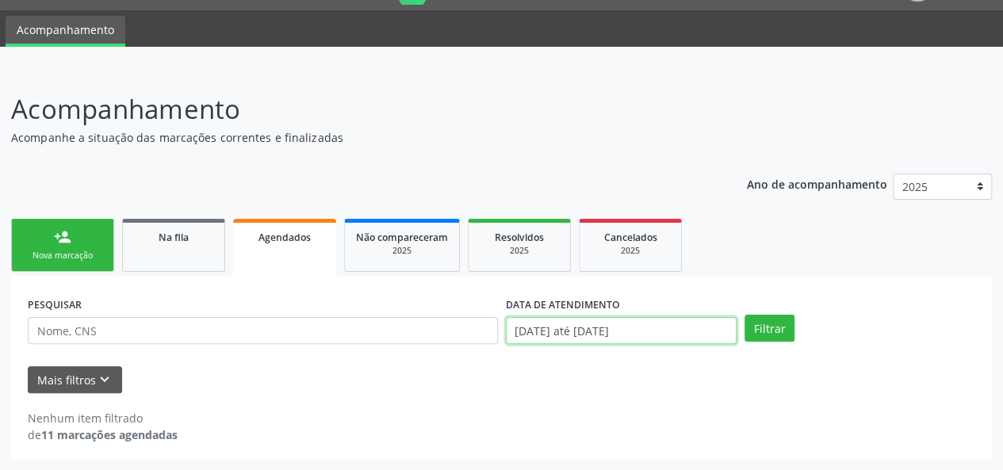
click at [536, 332] on input "[DATE] até [DATE]" at bounding box center [621, 330] width 231 height 27
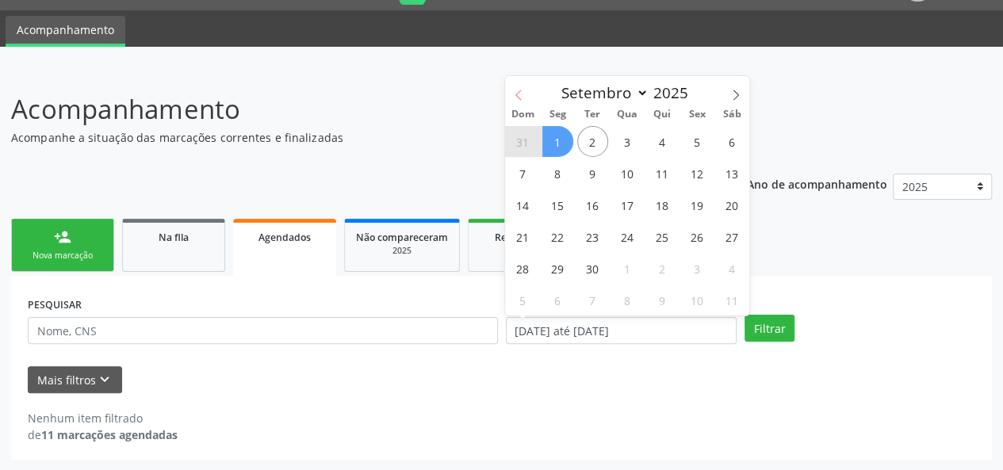
click at [518, 95] on icon at bounding box center [518, 95] width 11 height 11
select select "7"
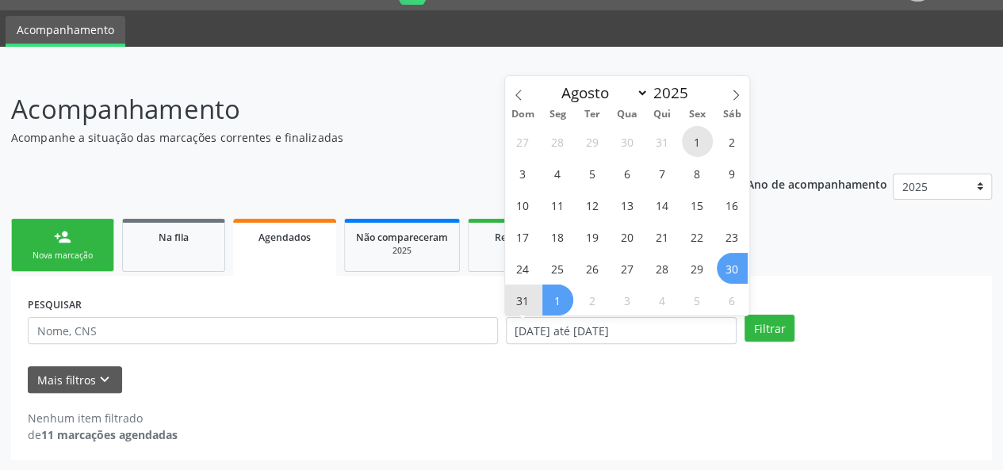
click at [696, 145] on span "1" at bounding box center [697, 141] width 31 height 31
type input "01/08/2025"
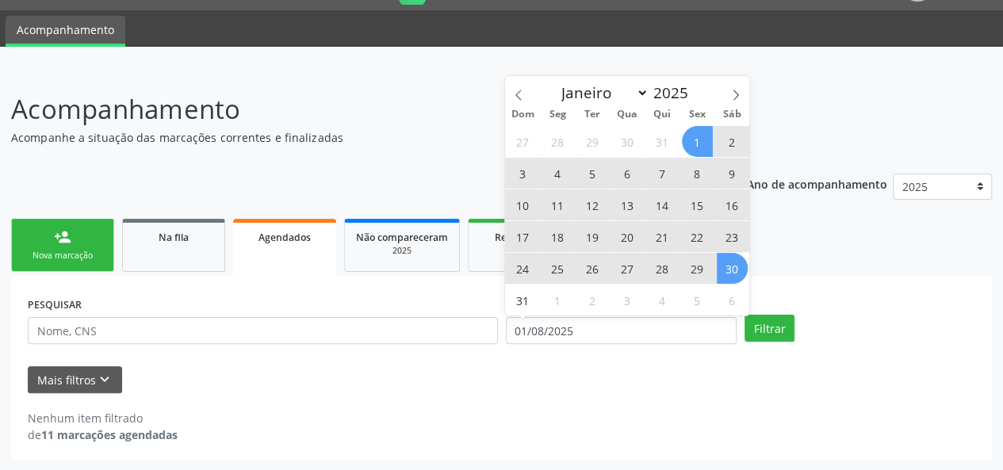
click at [733, 268] on span "30" at bounding box center [732, 268] width 31 height 31
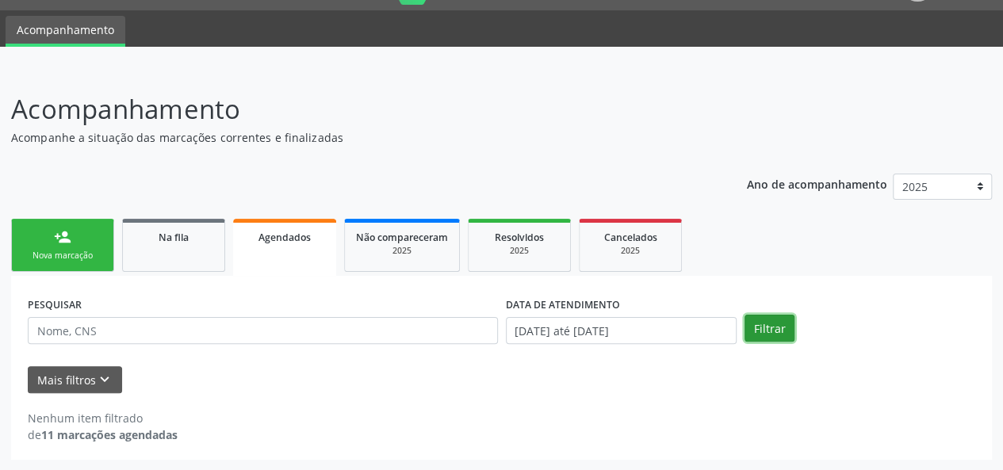
click at [783, 331] on button "Filtrar" at bounding box center [769, 328] width 50 height 27
click at [675, 336] on input "[DATE] até [DATE]" at bounding box center [621, 330] width 231 height 27
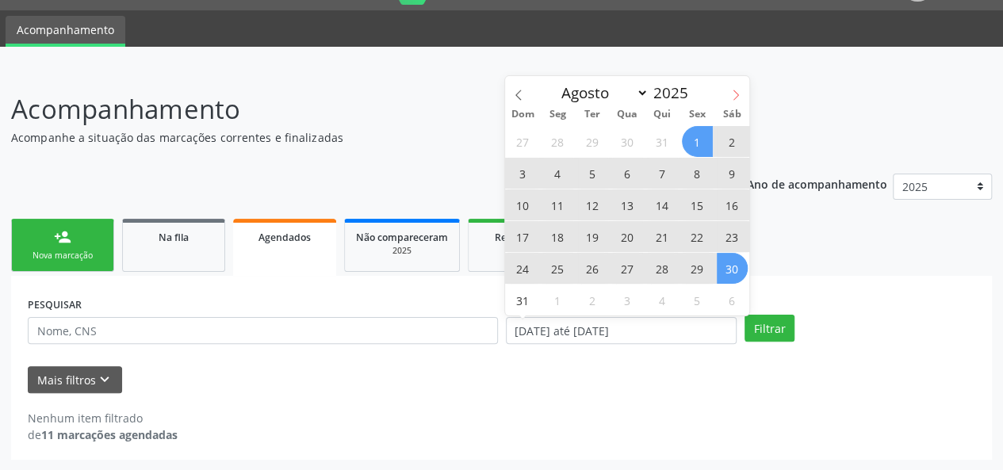
click at [739, 90] on icon at bounding box center [735, 95] width 11 height 11
select select "8"
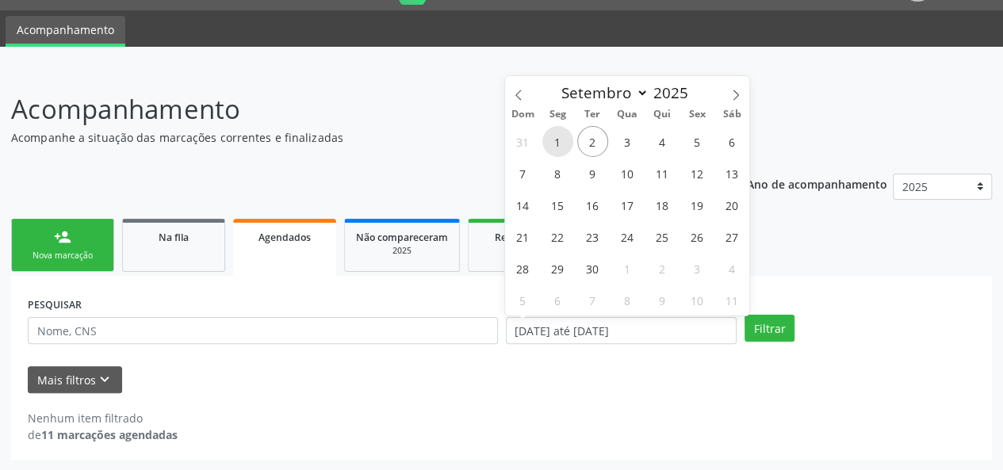
click at [562, 142] on span "1" at bounding box center [557, 141] width 31 height 31
type input "[DATE]"
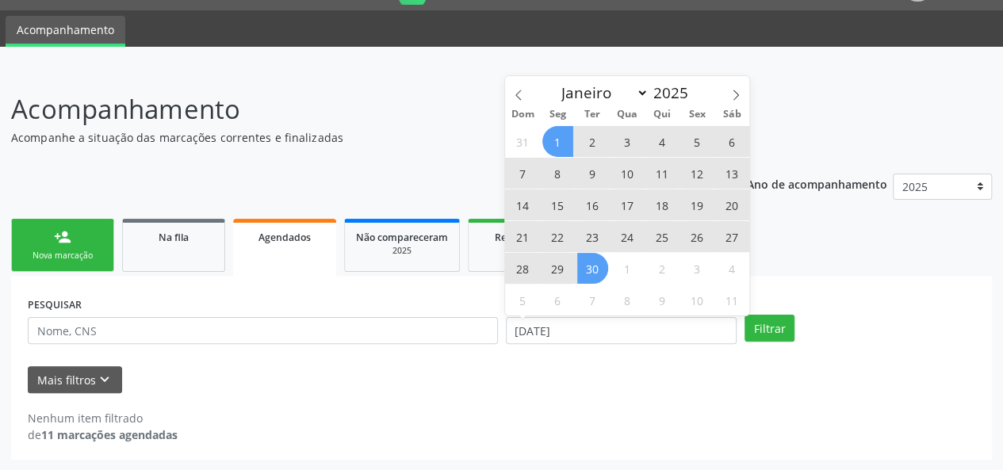
click at [598, 274] on span "30" at bounding box center [592, 268] width 31 height 31
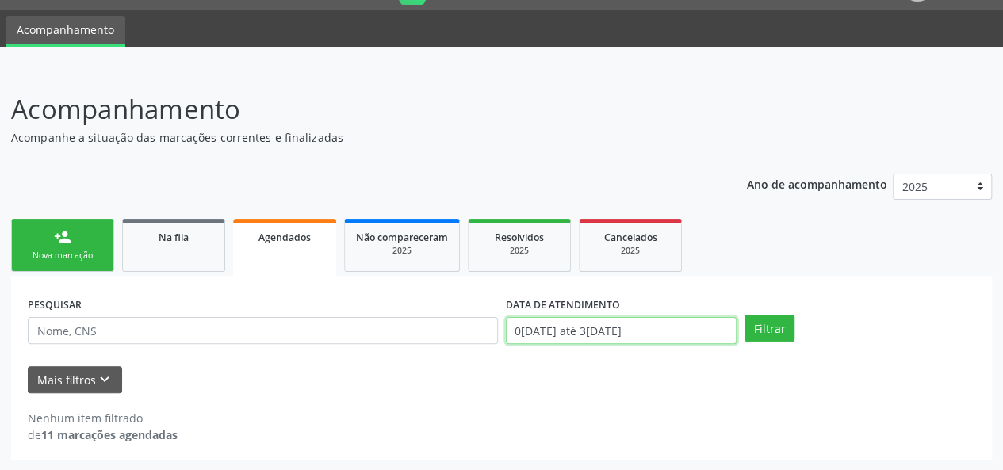
click at [537, 329] on input "0[DATE] até 3[DATE]" at bounding box center [621, 330] width 231 height 27
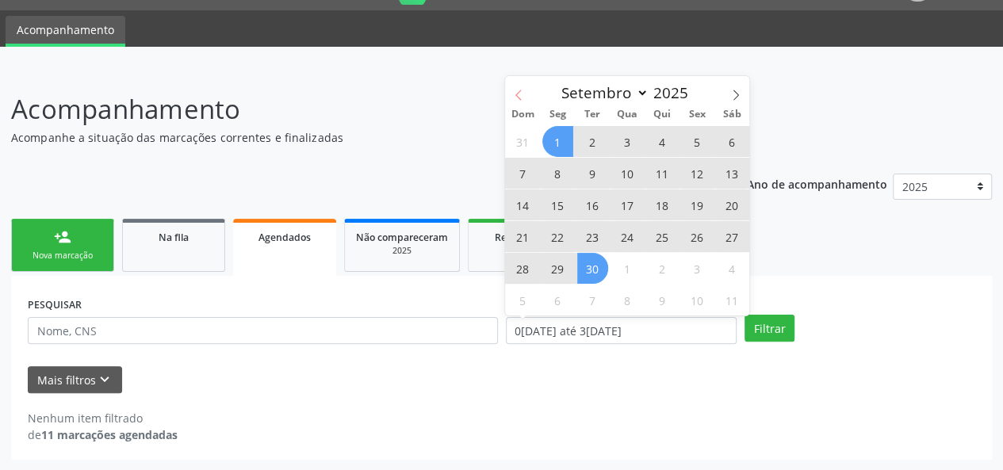
click at [521, 97] on icon at bounding box center [518, 95] width 11 height 11
select select "7"
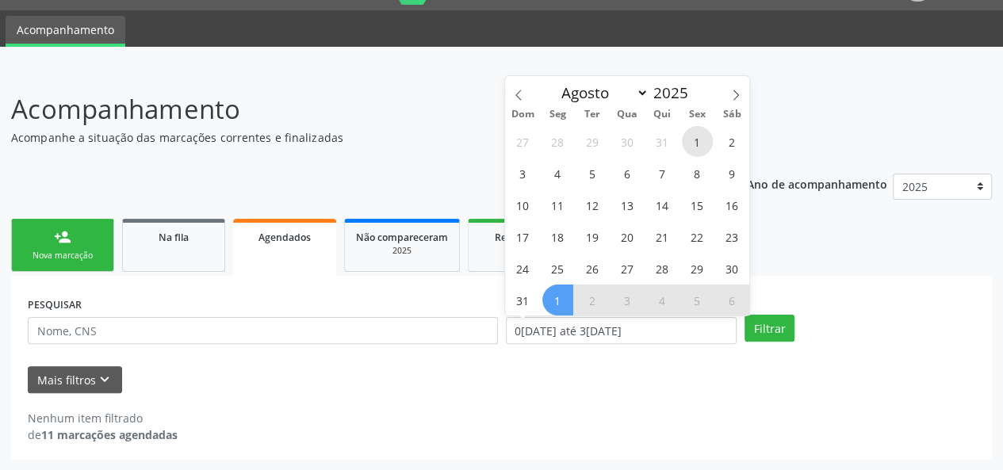
click at [693, 140] on span "1" at bounding box center [697, 141] width 31 height 31
type input "01/08/2025"
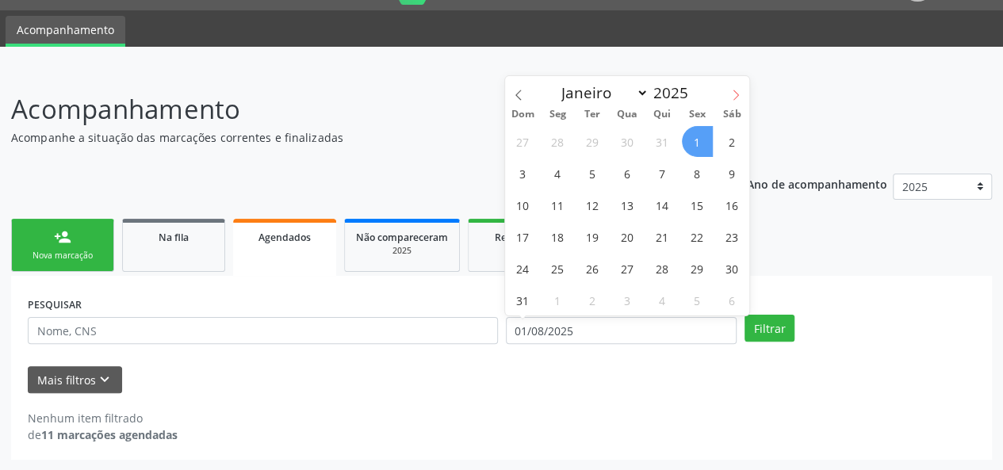
click at [736, 95] on icon at bounding box center [735, 95] width 11 height 11
click at [516, 102] on span at bounding box center [518, 89] width 27 height 27
click at [738, 95] on icon at bounding box center [735, 95] width 11 height 11
select select "8"
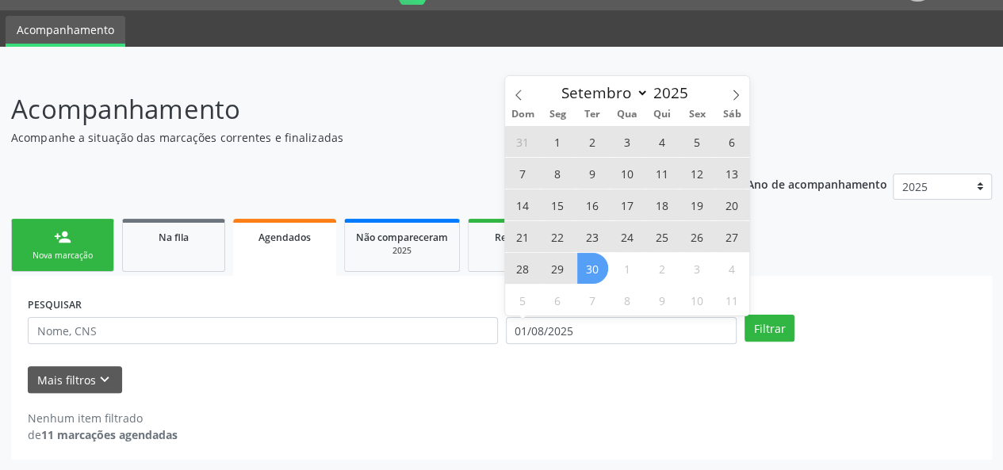
click at [591, 261] on span "30" at bounding box center [592, 268] width 31 height 31
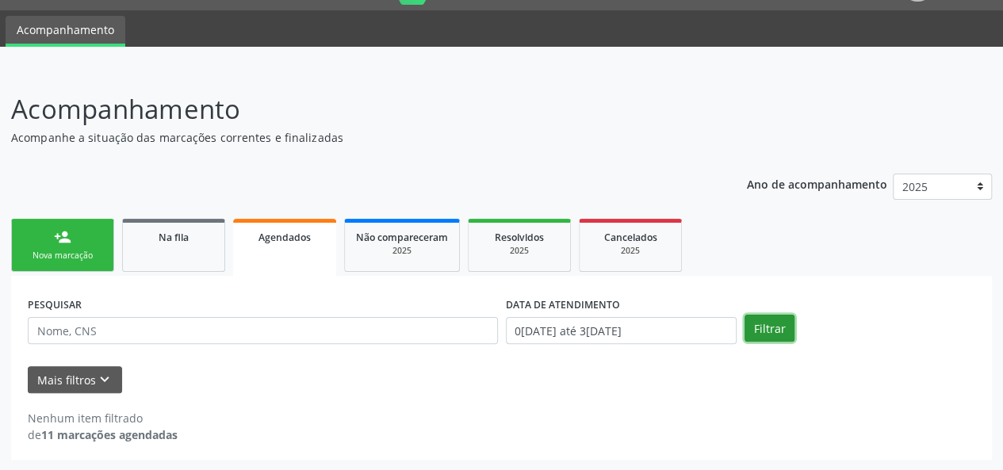
click at [770, 328] on button "Filtrar" at bounding box center [769, 328] width 50 height 27
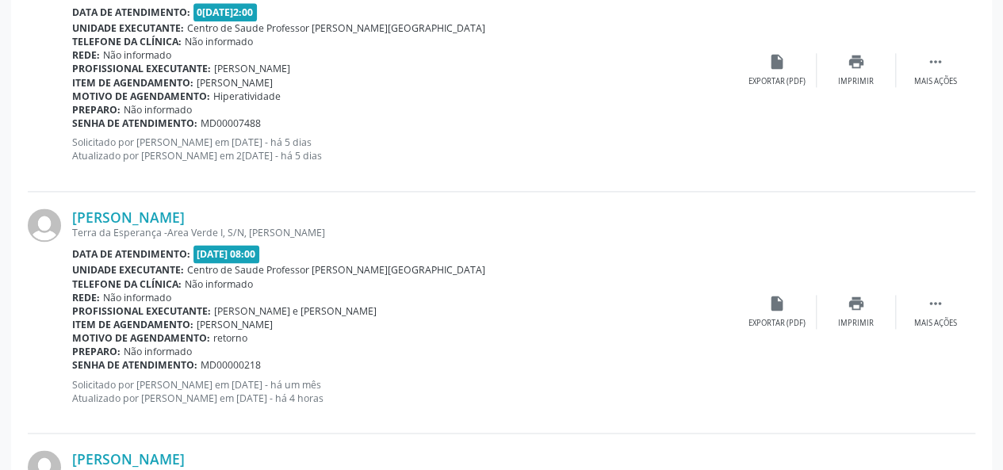
scroll to position [1042, 0]
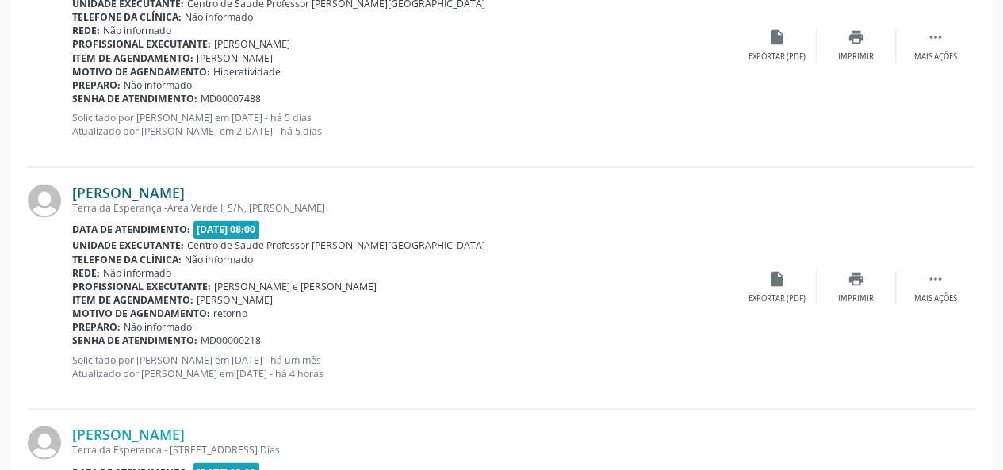
click at [160, 190] on link "[PERSON_NAME]" at bounding box center [128, 192] width 113 height 17
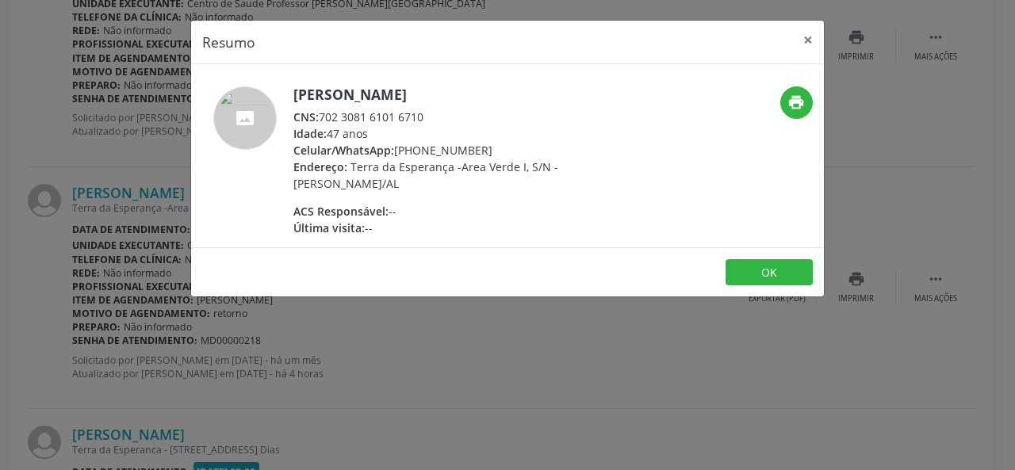
drag, startPoint x: 425, startPoint y: 114, endPoint x: 320, endPoint y: 117, distance: 104.7
click at [320, 117] on div "CNS: 702 3081 6101 6710" at bounding box center [447, 117] width 308 height 17
copy div "702 3081 6101 6710"
click at [814, 39] on button "×" at bounding box center [808, 40] width 32 height 39
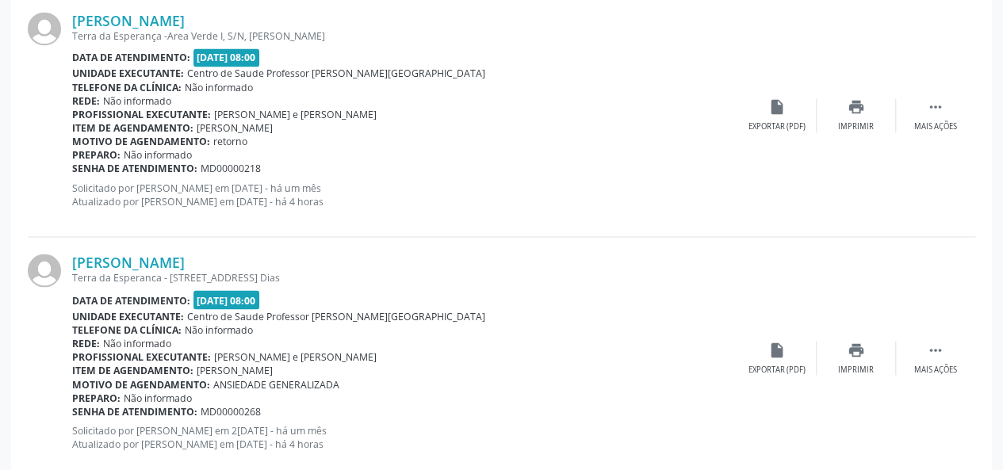
scroll to position [1280, 0]
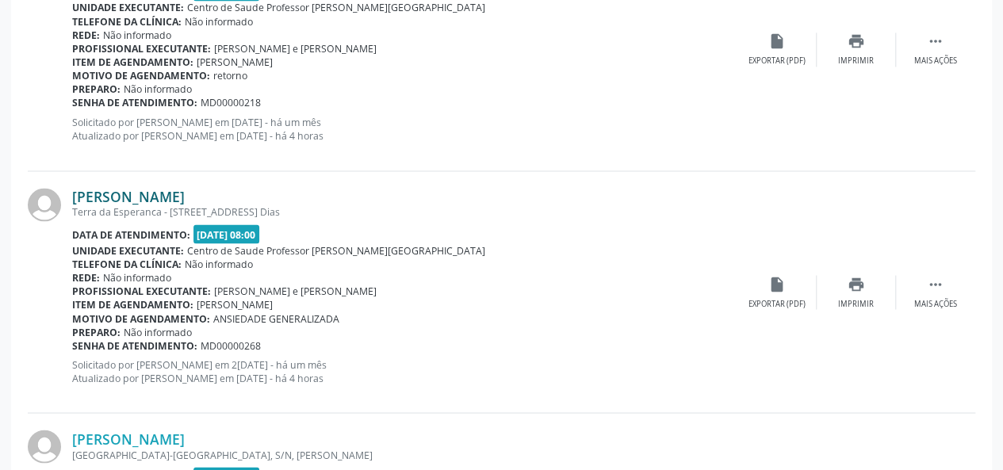
click at [185, 198] on link "[PERSON_NAME]" at bounding box center [128, 196] width 113 height 17
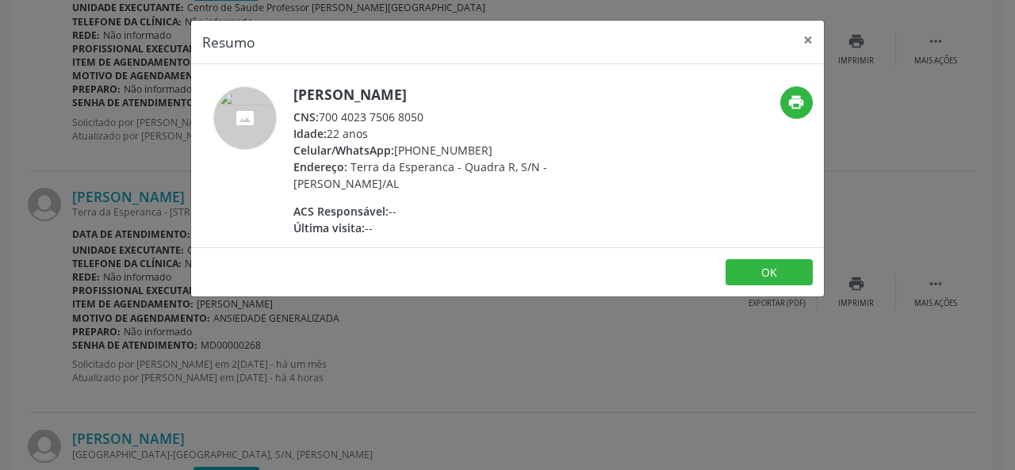
drag, startPoint x: 442, startPoint y: 117, endPoint x: 323, endPoint y: 117, distance: 119.7
click at [323, 117] on div "CNS: 700 4023 7506 8050" at bounding box center [447, 117] width 308 height 17
copy div "700 4023 7506 8050"
click at [805, 40] on button "×" at bounding box center [808, 40] width 32 height 39
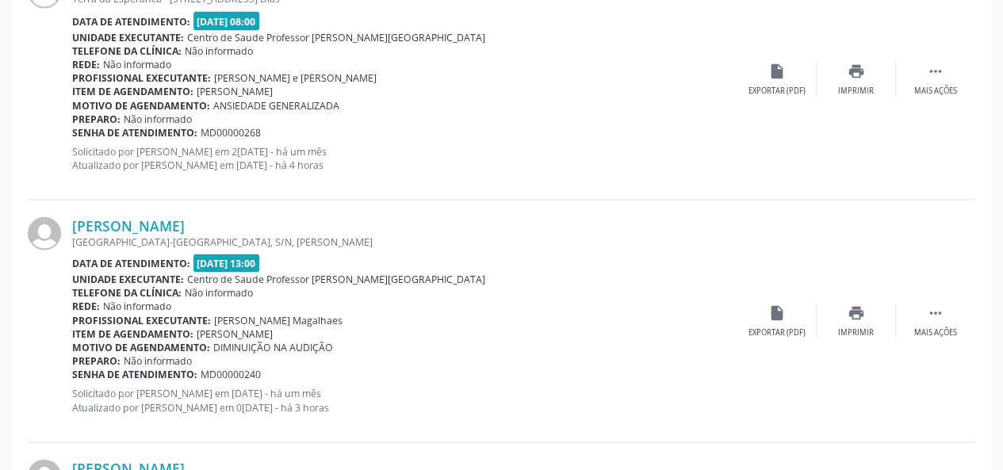
scroll to position [1518, 0]
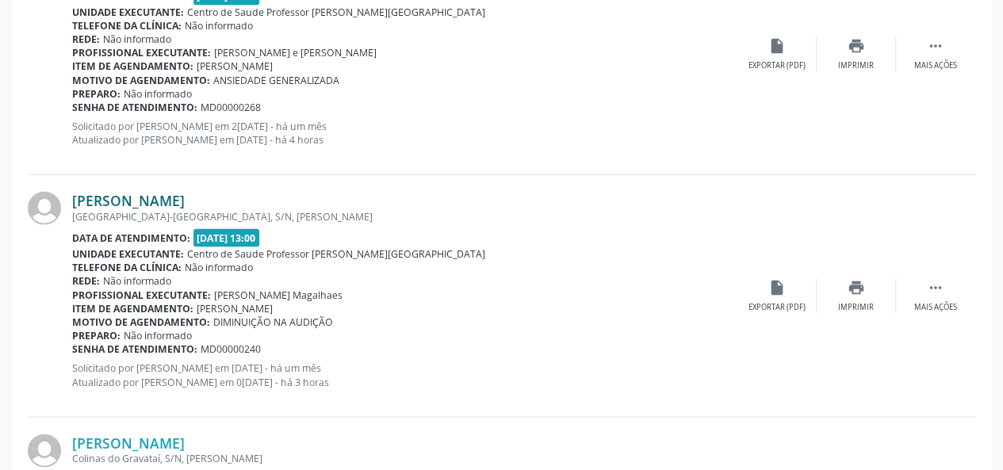
click at [185, 204] on link "[PERSON_NAME]" at bounding box center [128, 200] width 113 height 17
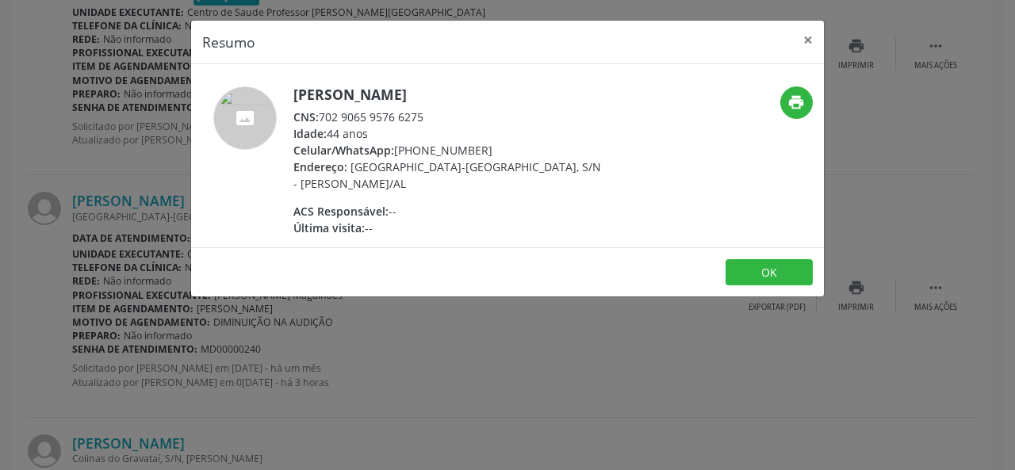
drag, startPoint x: 434, startPoint y: 117, endPoint x: 322, endPoint y: 120, distance: 111.8
click at [322, 120] on div "CNS: 702 9065 9576 6275" at bounding box center [447, 117] width 308 height 17
copy div "702 9065 9576 6275"
click at [809, 36] on button "×" at bounding box center [808, 40] width 32 height 39
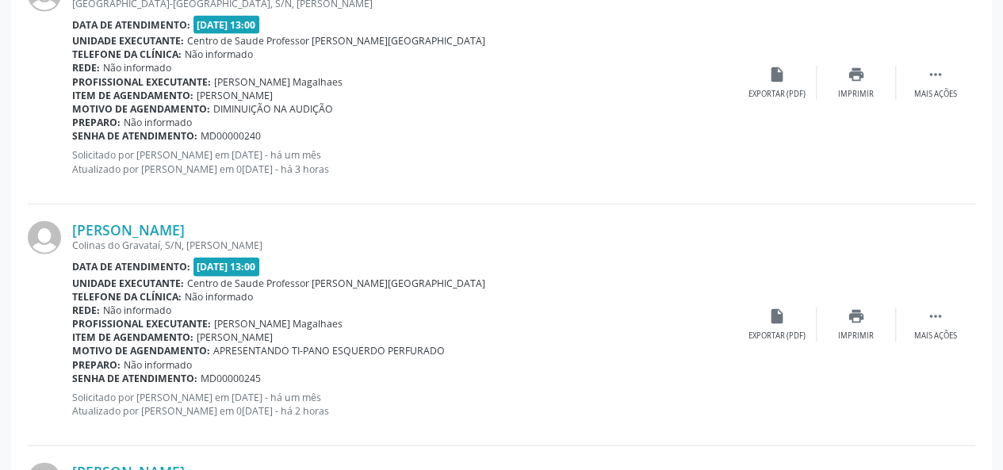
scroll to position [1756, 0]
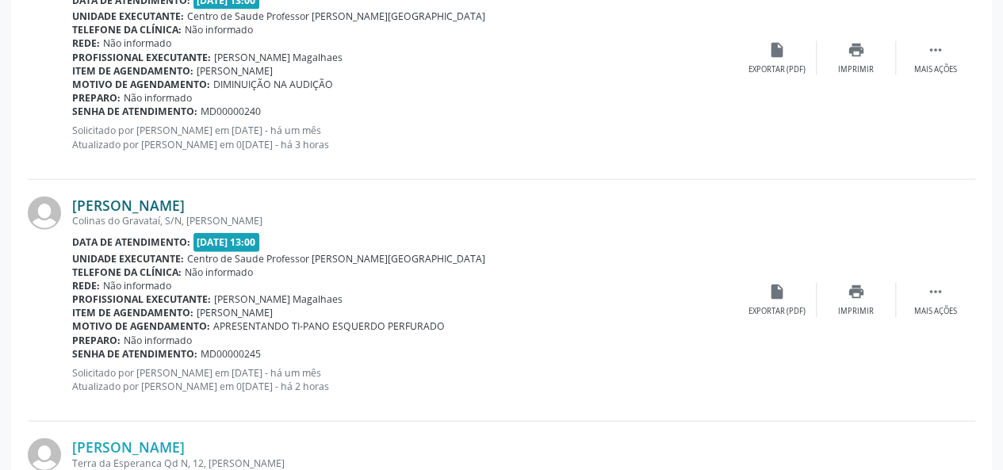
click at [112, 201] on link "[PERSON_NAME]" at bounding box center [128, 205] width 113 height 17
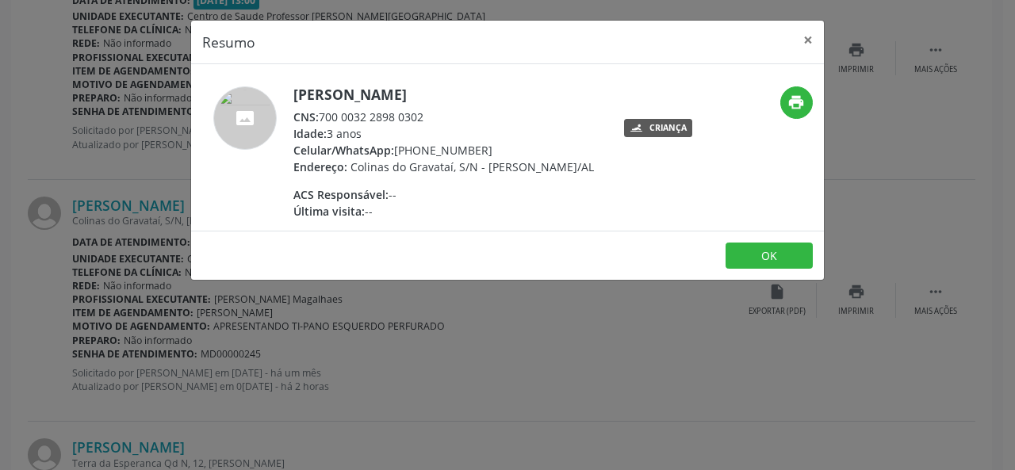
drag, startPoint x: 439, startPoint y: 117, endPoint x: 319, endPoint y: 113, distance: 119.7
click at [319, 113] on div "CNS: 700 0032 2898 0302" at bounding box center [443, 117] width 300 height 17
copy div "700 0032 2898 0302"
click at [808, 37] on button "×" at bounding box center [808, 40] width 32 height 39
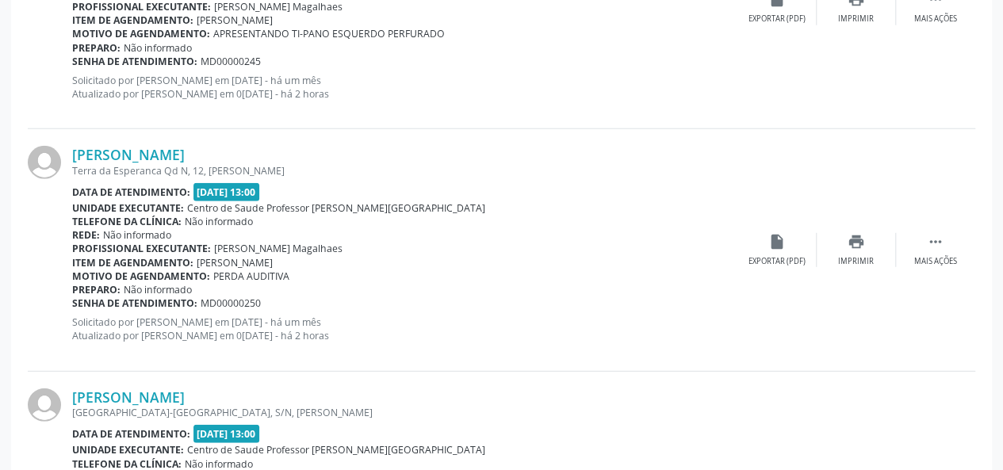
scroll to position [2073, 0]
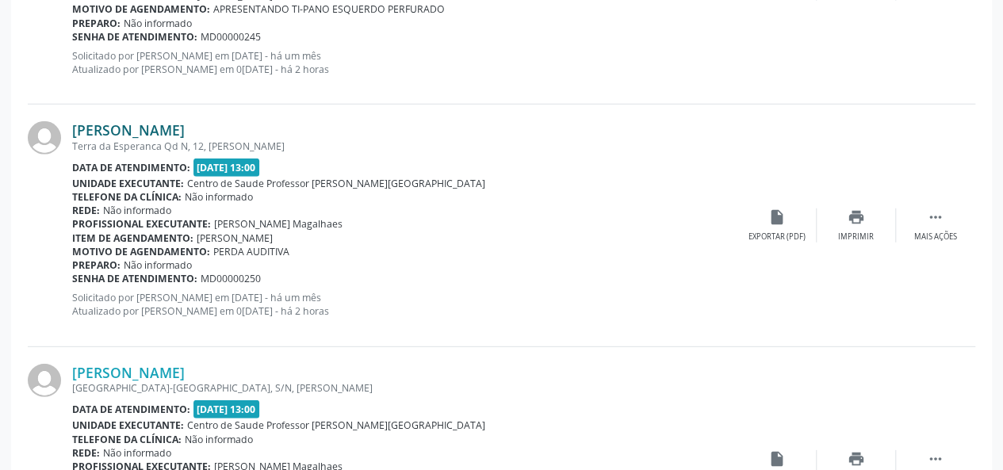
click at [185, 129] on link "[PERSON_NAME]" at bounding box center [128, 129] width 113 height 17
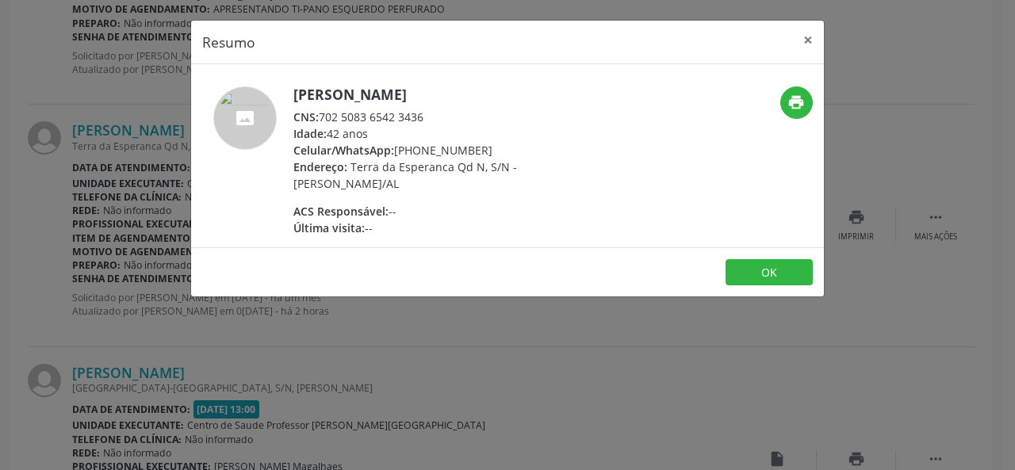
drag, startPoint x: 434, startPoint y: 114, endPoint x: 316, endPoint y: 118, distance: 117.4
click at [316, 118] on div "CNS: 702 5083 6542 3436" at bounding box center [447, 117] width 308 height 17
copy div "702 5083 6542 3436"
click at [805, 38] on button "×" at bounding box center [808, 40] width 32 height 39
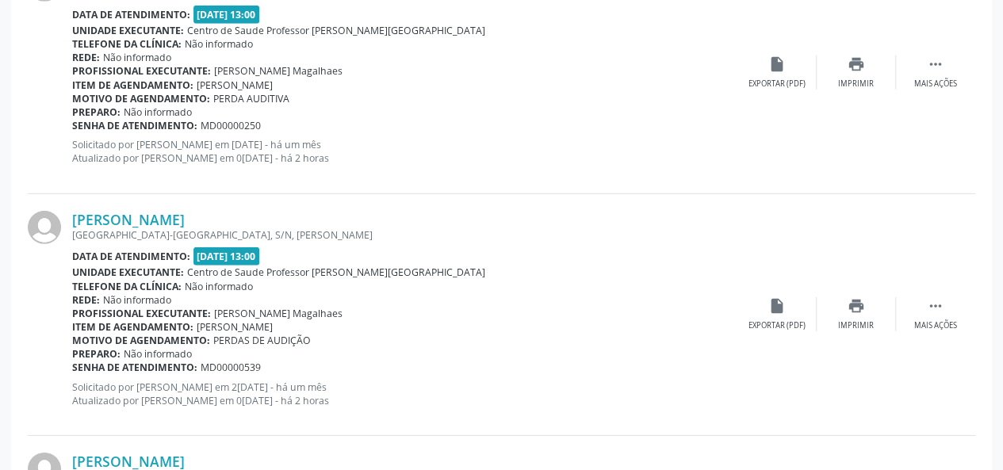
scroll to position [2231, 0]
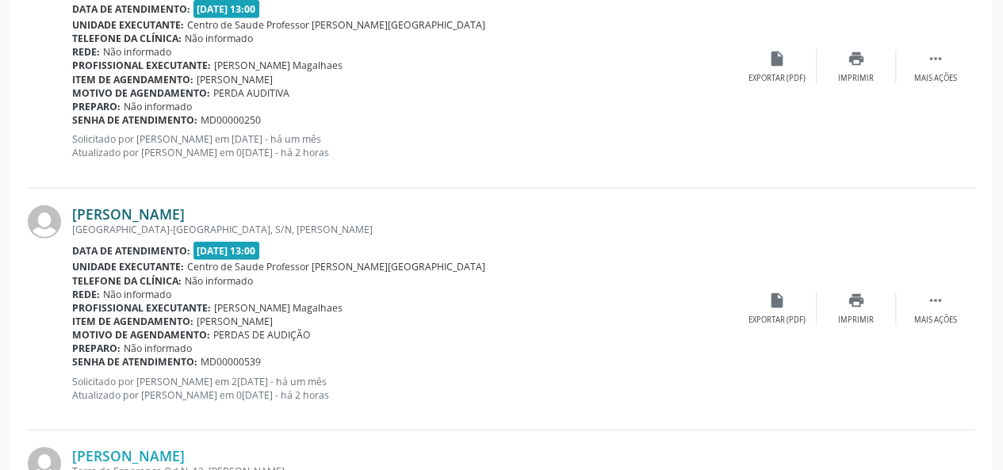
click at [159, 210] on link "[PERSON_NAME]" at bounding box center [128, 213] width 113 height 17
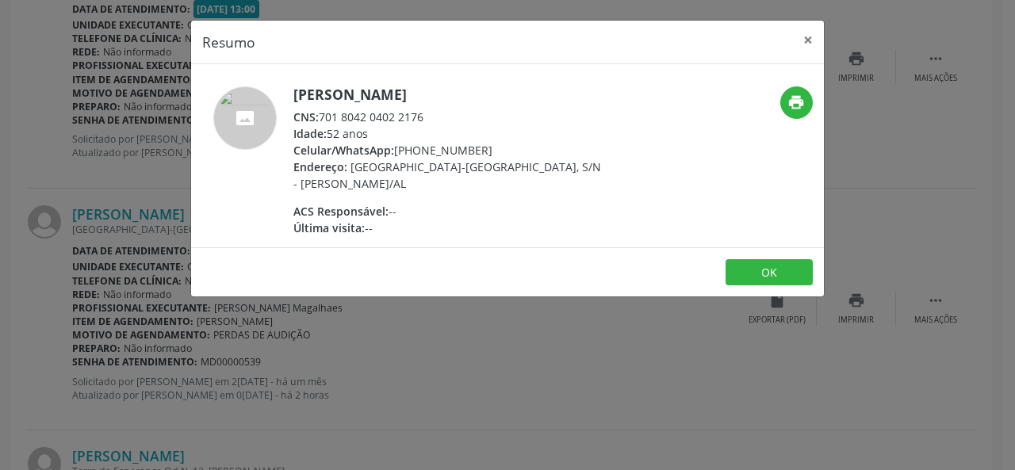
drag, startPoint x: 436, startPoint y: 113, endPoint x: 322, endPoint y: 120, distance: 114.3
click at [322, 120] on div "CNS: 701 8042 0402 2176" at bounding box center [447, 117] width 308 height 17
copy div "701 8042 0402 2176"
click at [807, 40] on button "×" at bounding box center [808, 40] width 32 height 39
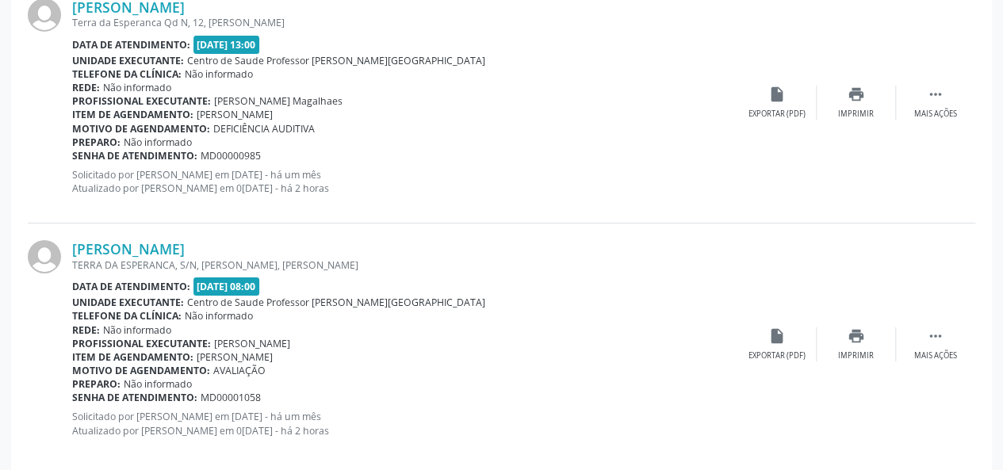
scroll to position [2698, 0]
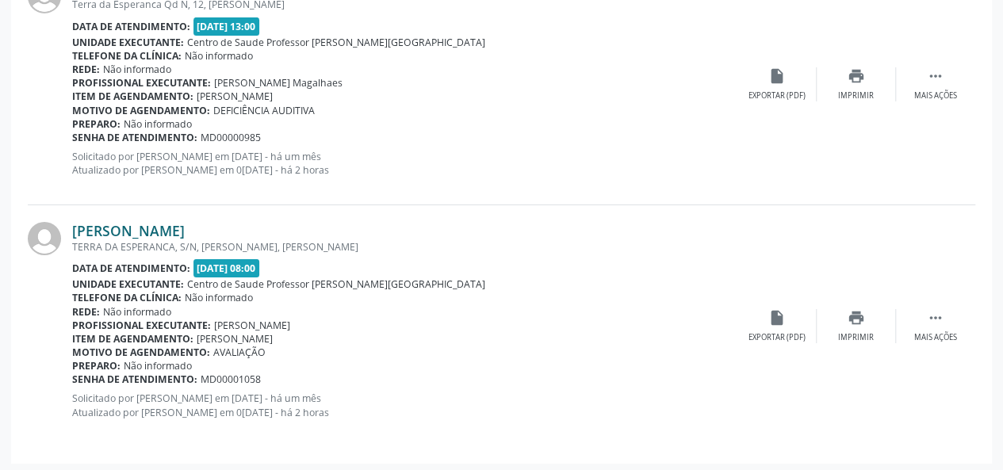
click at [185, 230] on link "[PERSON_NAME]" at bounding box center [128, 230] width 113 height 17
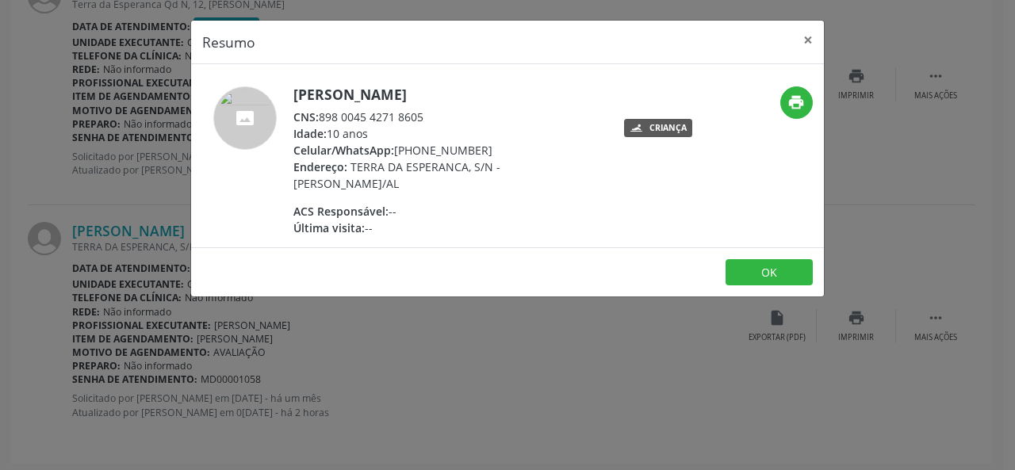
drag, startPoint x: 433, startPoint y: 113, endPoint x: 323, endPoint y: 115, distance: 109.4
click at [323, 115] on div "CNS: 898 0045 4271 8605" at bounding box center [447, 117] width 308 height 17
copy div "898 0045 4271 8605"
click at [812, 36] on button "×" at bounding box center [808, 40] width 32 height 39
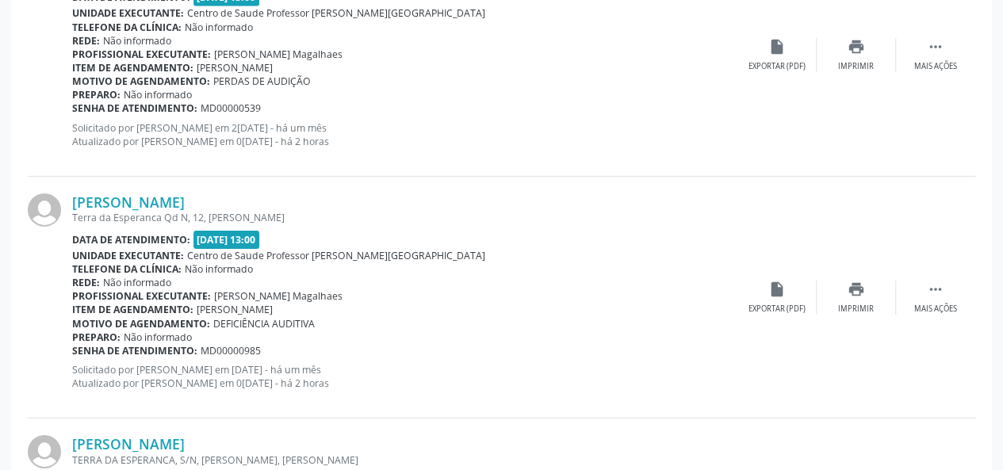
scroll to position [2460, 0]
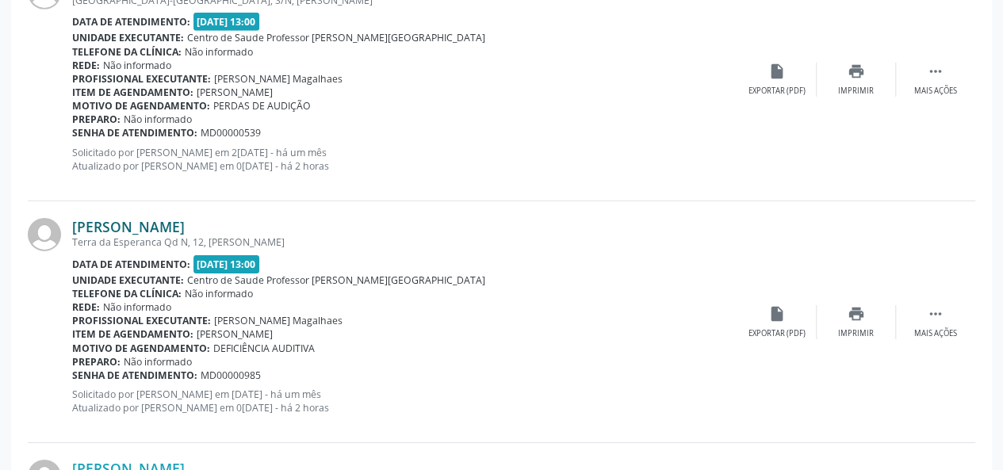
click at [158, 220] on link "[PERSON_NAME]" at bounding box center [128, 226] width 113 height 17
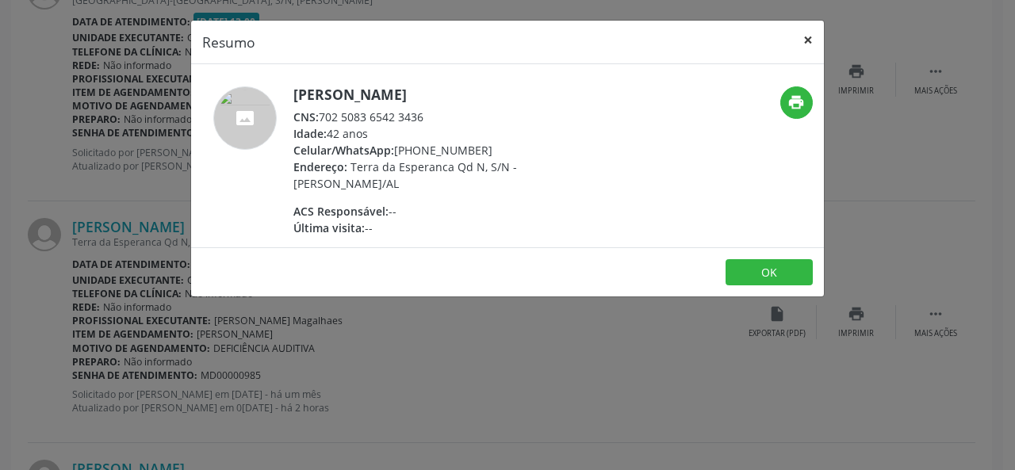
click at [815, 40] on button "×" at bounding box center [808, 40] width 32 height 39
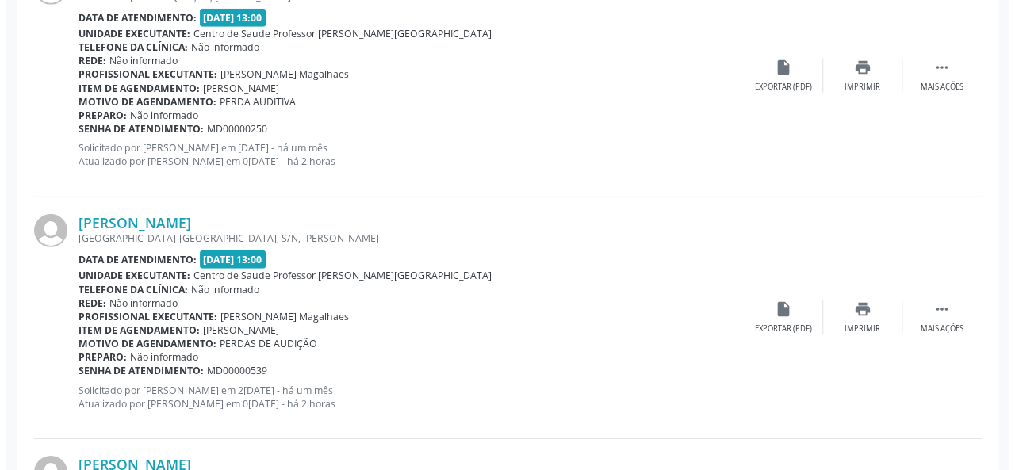
scroll to position [2143, 0]
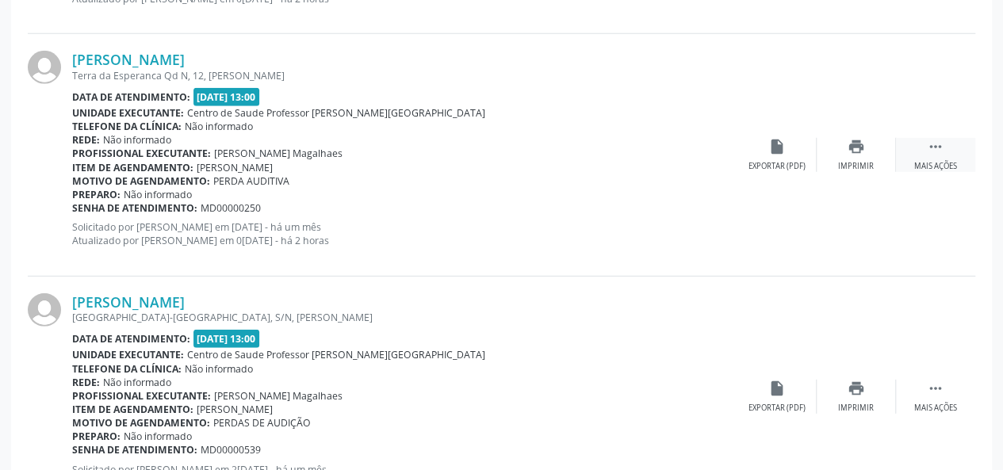
click at [923, 161] on div "Mais ações" at bounding box center [935, 166] width 43 height 11
click at [777, 156] on div "cancel Cancelar" at bounding box center [776, 155] width 79 height 34
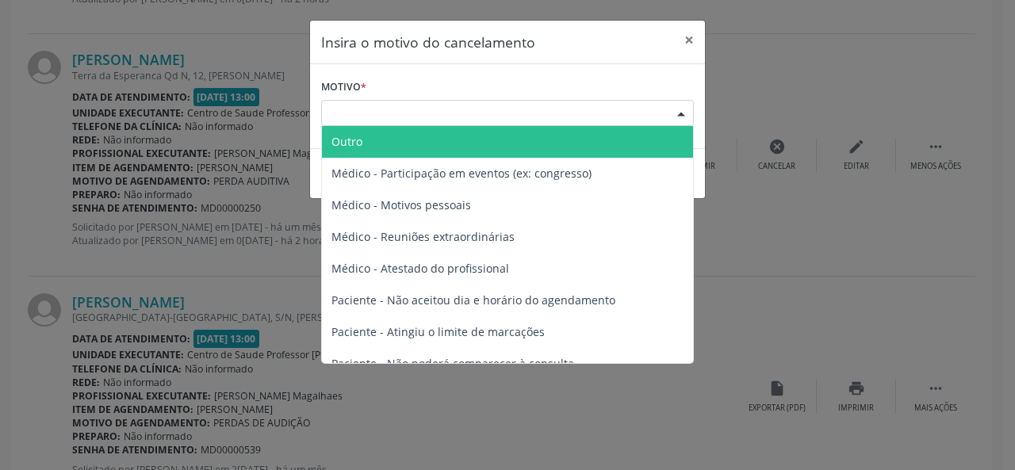
click at [567, 112] on div "Escolha o motivo" at bounding box center [507, 113] width 373 height 27
click at [485, 140] on span "Outro" at bounding box center [507, 142] width 371 height 32
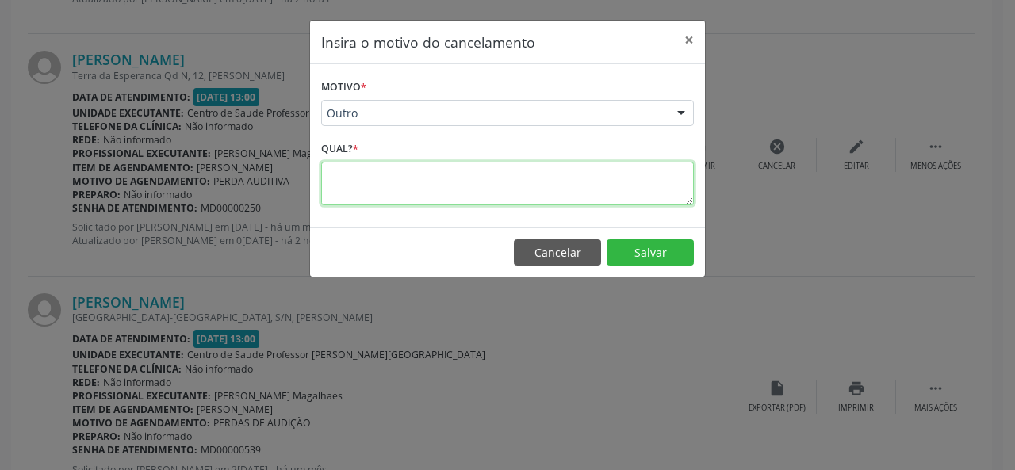
click at [441, 189] on textarea at bounding box center [507, 184] width 373 height 44
type textarea "duplicado"
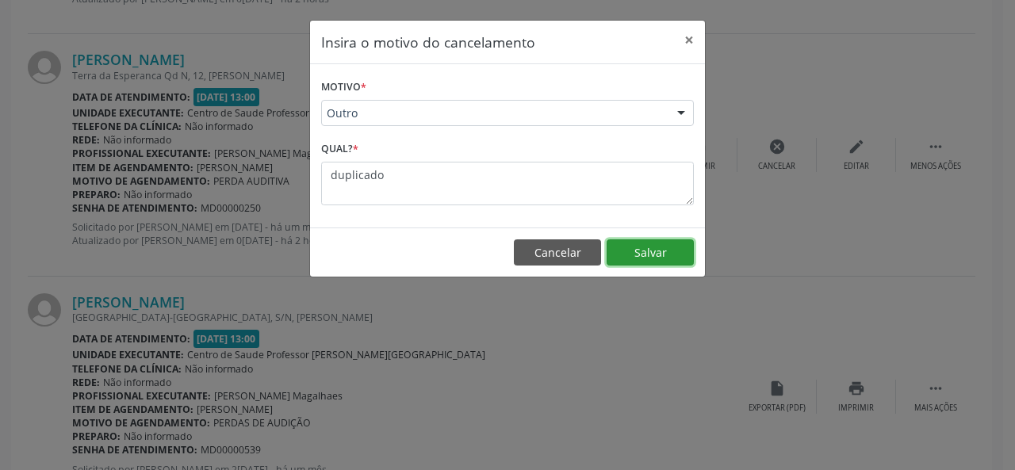
click at [671, 251] on button "Salvar" at bounding box center [649, 252] width 87 height 27
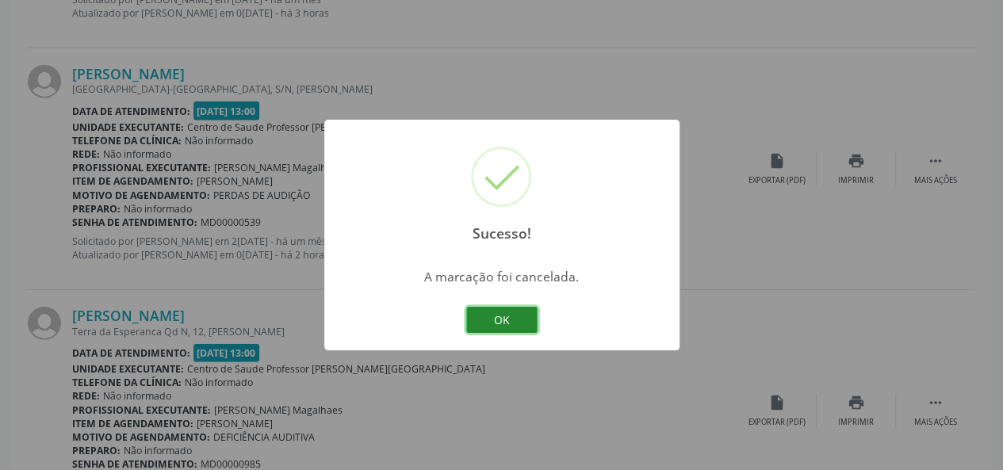
click at [507, 319] on button "OK" at bounding box center [501, 320] width 71 height 27
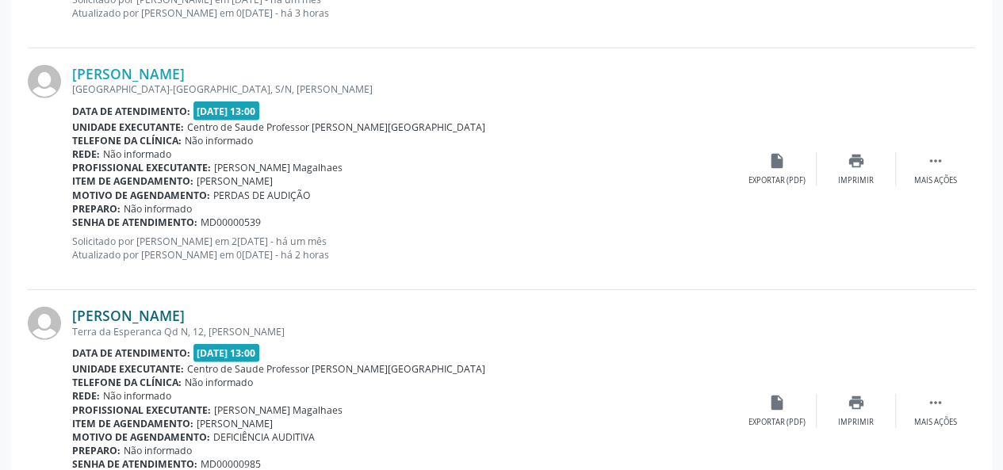
click at [185, 313] on link "[PERSON_NAME]" at bounding box center [128, 315] width 113 height 17
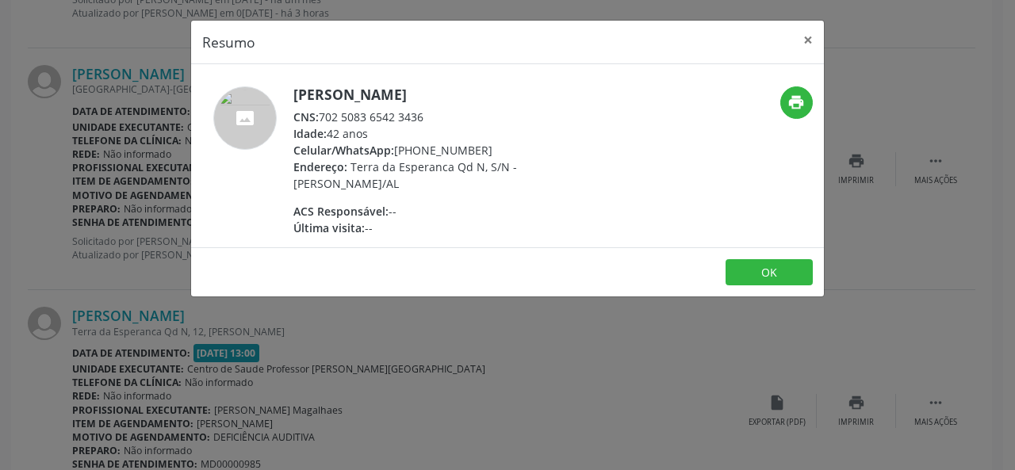
drag, startPoint x: 438, startPoint y: 117, endPoint x: 320, endPoint y: 116, distance: 117.3
click at [320, 116] on div "CNS: 702 5083 6542 3436" at bounding box center [447, 117] width 308 height 17
copy div "702 5083 6542 3436"
click at [807, 34] on button "×" at bounding box center [808, 40] width 32 height 39
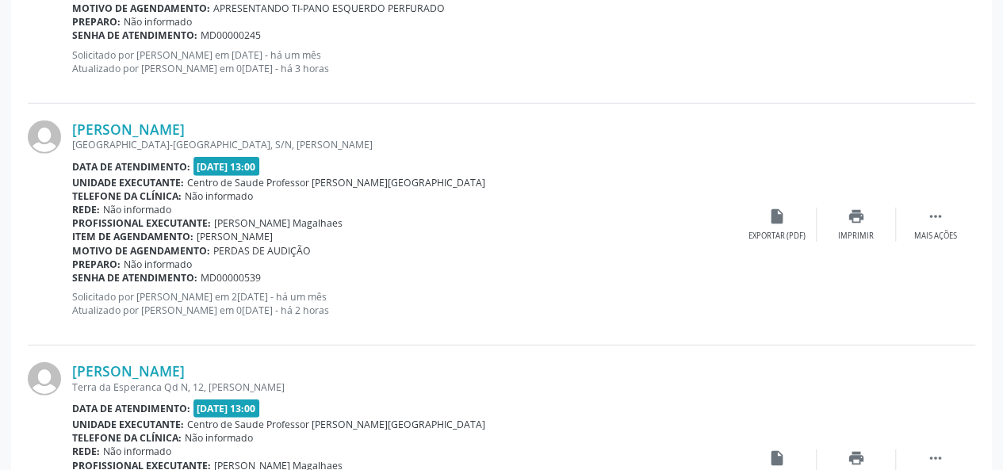
scroll to position [2064, 0]
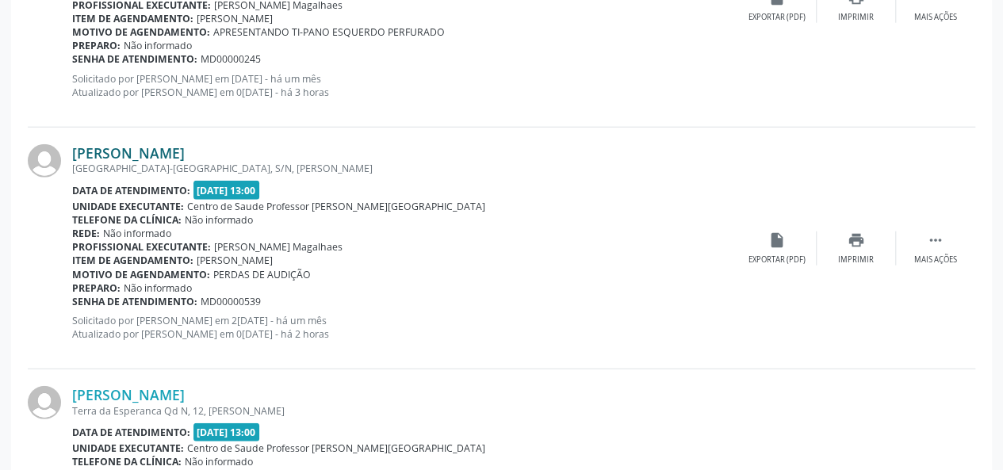
click at [133, 153] on link "[PERSON_NAME]" at bounding box center [128, 152] width 113 height 17
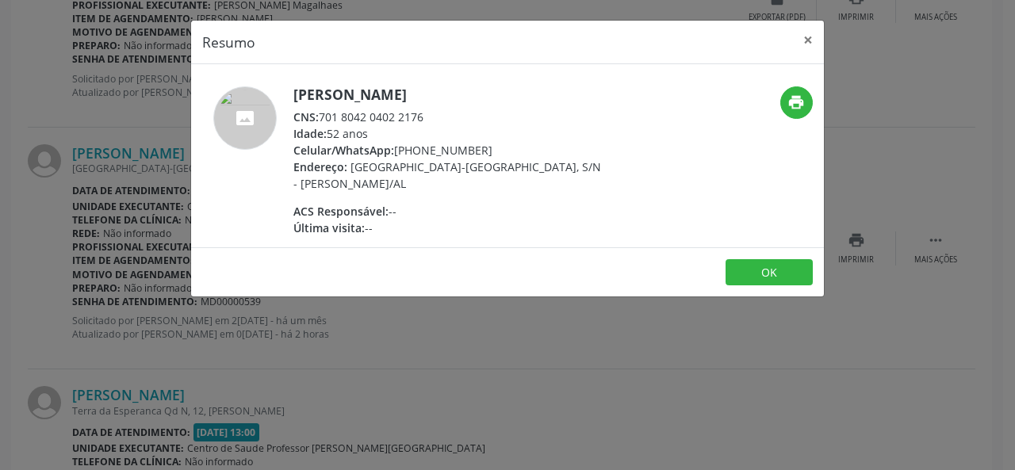
drag, startPoint x: 429, startPoint y: 110, endPoint x: 321, endPoint y: 115, distance: 107.9
click at [321, 115] on div "CNS: 701 8042 0402 2176" at bounding box center [447, 117] width 308 height 17
copy div "701 8042 0402 2176"
click at [807, 37] on button "×" at bounding box center [808, 40] width 32 height 39
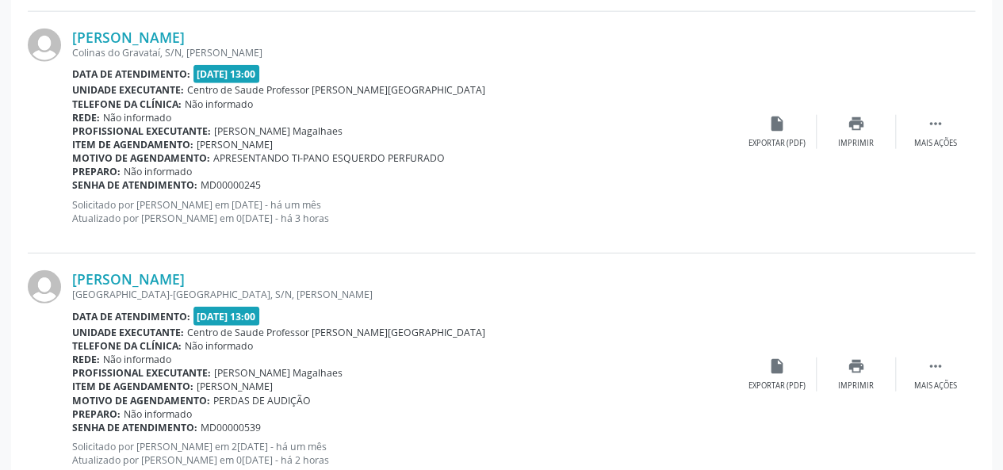
scroll to position [1906, 0]
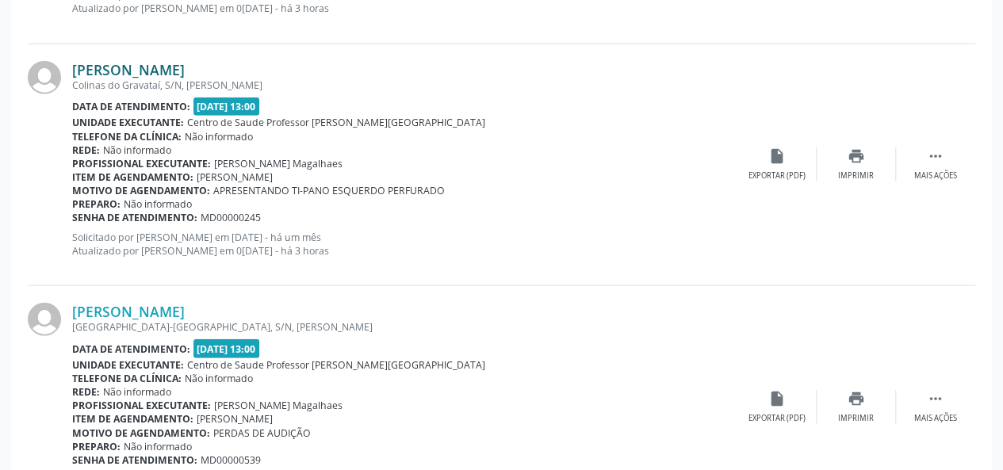
click at [152, 69] on link "[PERSON_NAME]" at bounding box center [128, 69] width 113 height 17
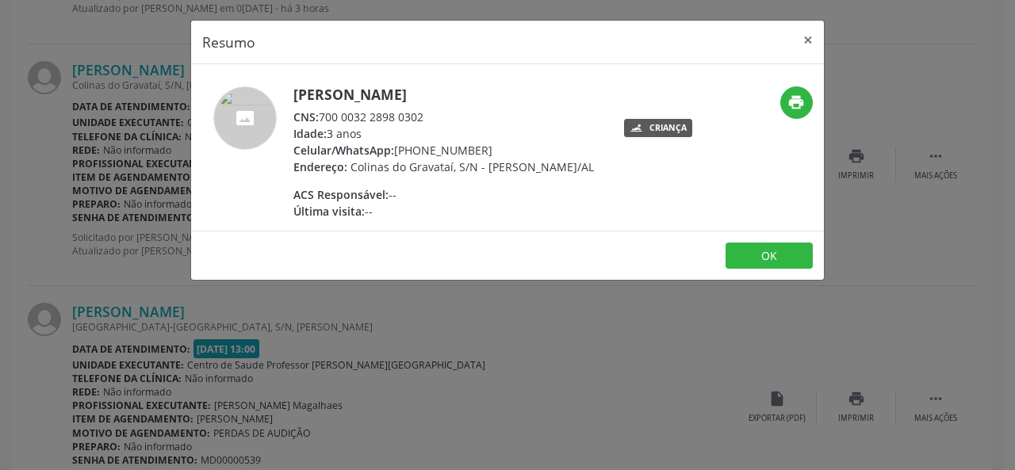
drag, startPoint x: 422, startPoint y: 117, endPoint x: 323, endPoint y: 119, distance: 99.9
click at [323, 119] on div "CNS: 700 0032 2898 0302" at bounding box center [443, 117] width 300 height 17
drag, startPoint x: 323, startPoint y: 119, endPoint x: 513, endPoint y: 94, distance: 191.8
click at [513, 94] on h5 "[PERSON_NAME]" at bounding box center [443, 94] width 300 height 17
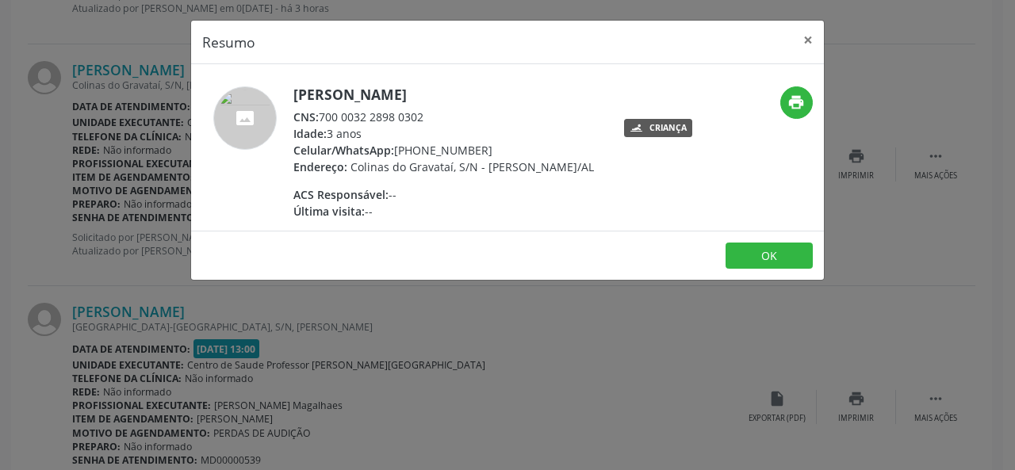
drag, startPoint x: 446, startPoint y: 120, endPoint x: 321, endPoint y: 117, distance: 125.3
click at [321, 117] on div "CNS: 700 0032 2898 0302" at bounding box center [443, 117] width 300 height 17
click at [804, 40] on button "×" at bounding box center [808, 40] width 32 height 39
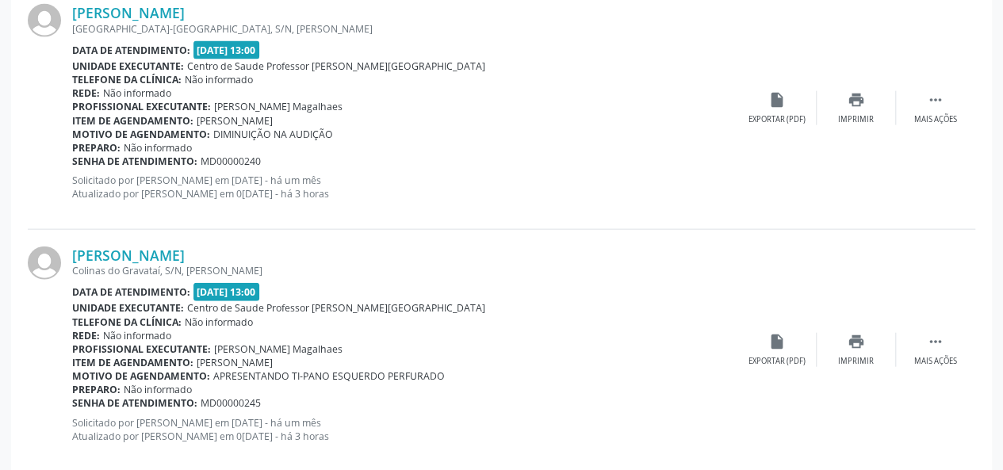
scroll to position [1668, 0]
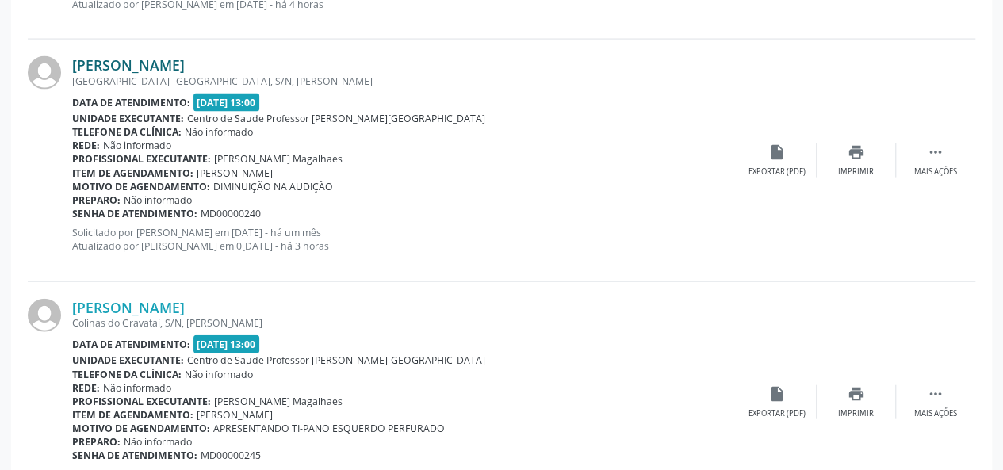
click at [163, 63] on link "[PERSON_NAME]" at bounding box center [128, 64] width 113 height 17
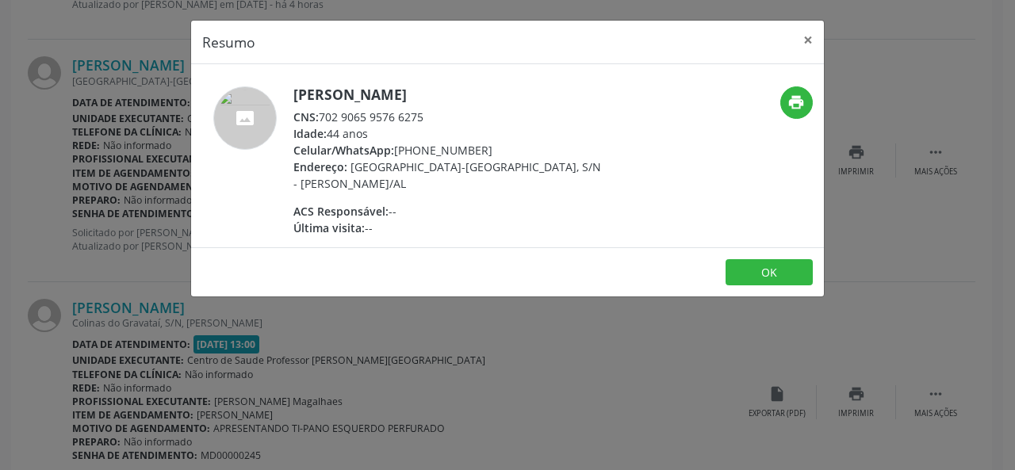
drag, startPoint x: 431, startPoint y: 114, endPoint x: 319, endPoint y: 118, distance: 112.6
click at [319, 118] on div "CNS: 702 9065 9576 6275" at bounding box center [447, 117] width 308 height 17
click at [812, 40] on button "×" at bounding box center [808, 40] width 32 height 39
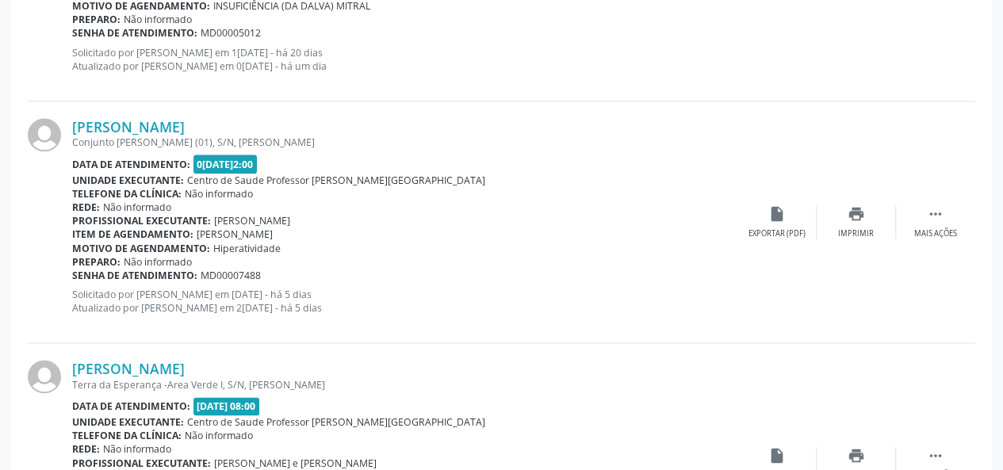
scroll to position [875, 0]
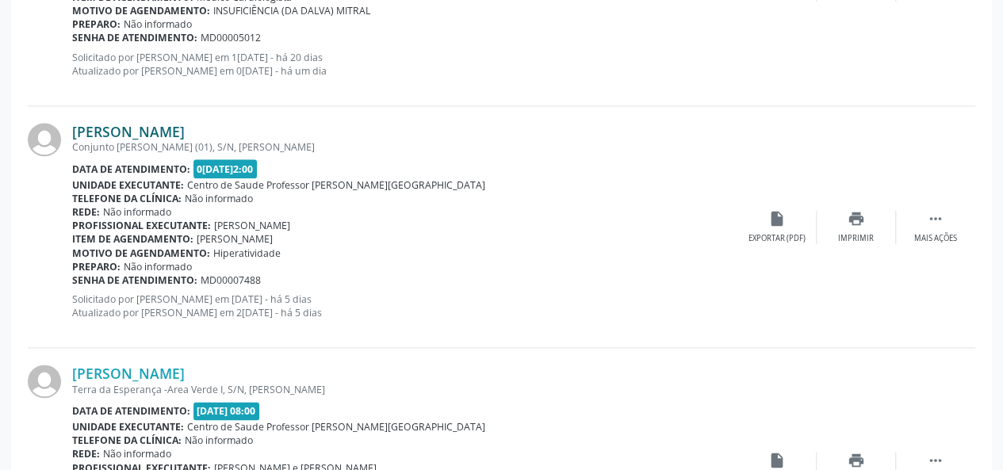
click at [154, 128] on link "[PERSON_NAME]" at bounding box center [128, 131] width 113 height 17
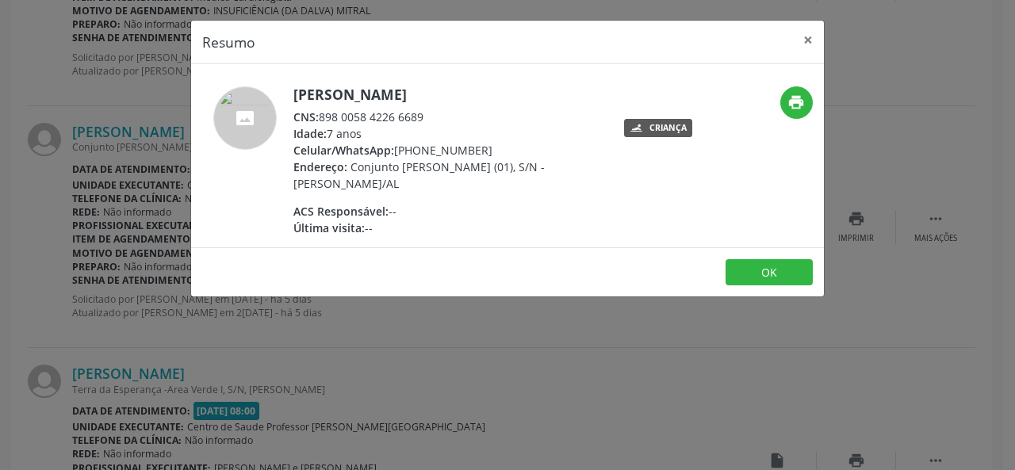
drag, startPoint x: 430, startPoint y: 117, endPoint x: 314, endPoint y: 112, distance: 115.8
click at [314, 112] on div "CNS: 898 0058 4226 6689" at bounding box center [447, 117] width 308 height 17
click at [812, 41] on button "×" at bounding box center [808, 40] width 32 height 39
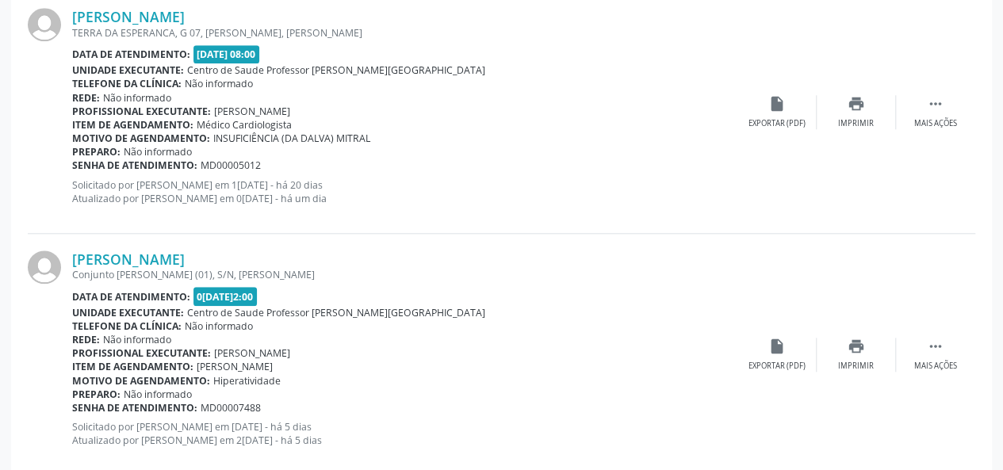
scroll to position [717, 0]
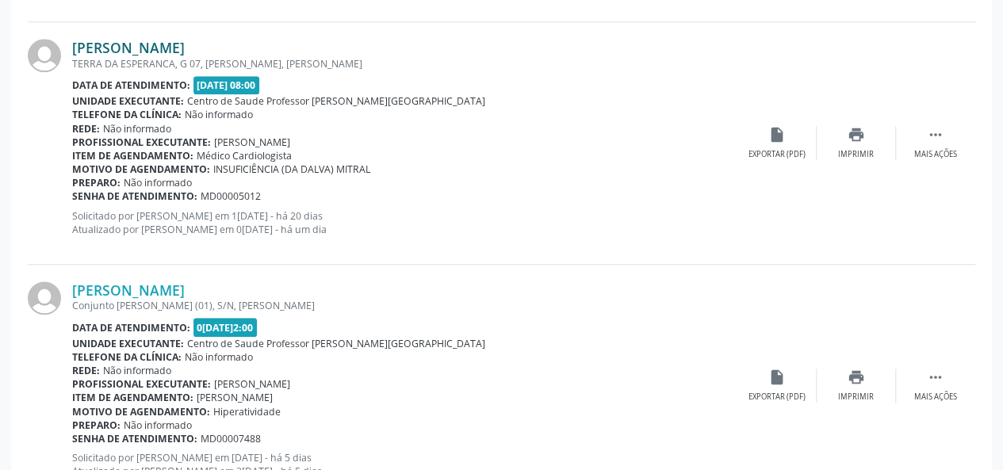
click at [133, 44] on link "[PERSON_NAME]" at bounding box center [128, 47] width 113 height 17
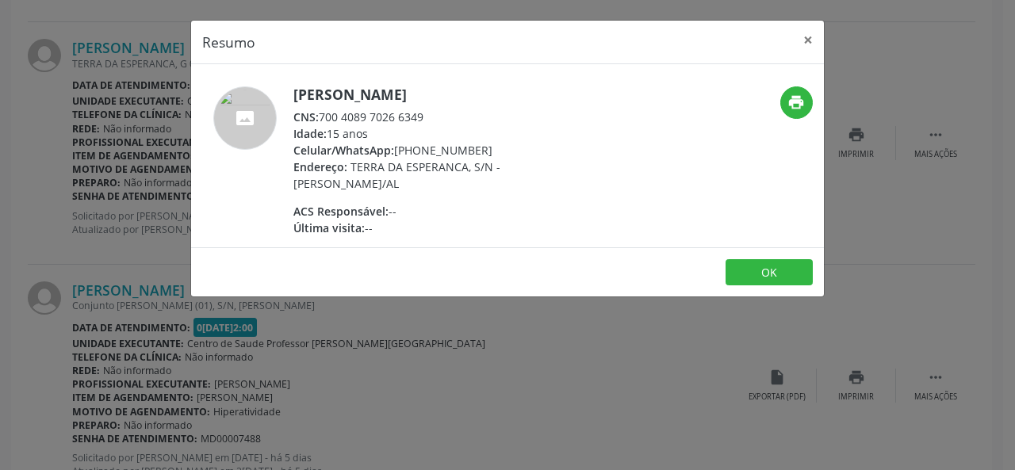
drag, startPoint x: 439, startPoint y: 113, endPoint x: 319, endPoint y: 114, distance: 119.7
click at [319, 114] on div "CNS: 700 4089 7026 6349" at bounding box center [447, 117] width 308 height 17
click at [810, 40] on button "×" at bounding box center [808, 40] width 32 height 39
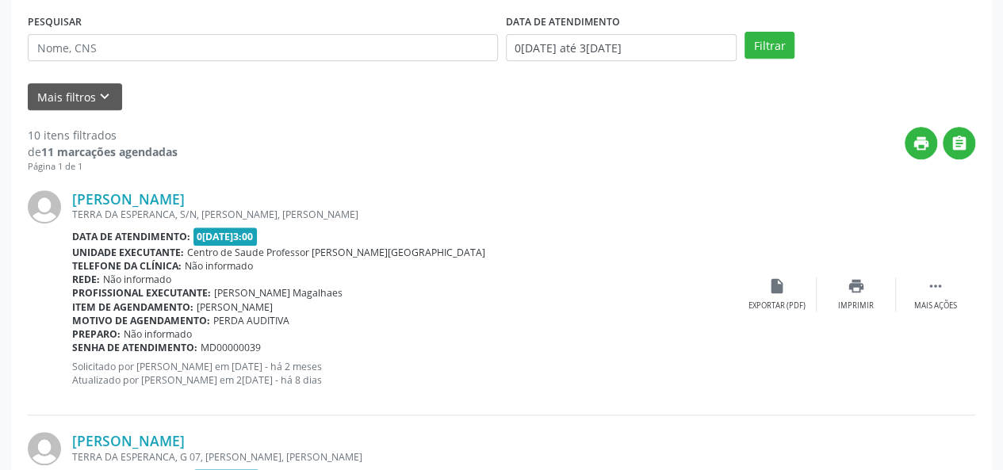
scroll to position [320, 0]
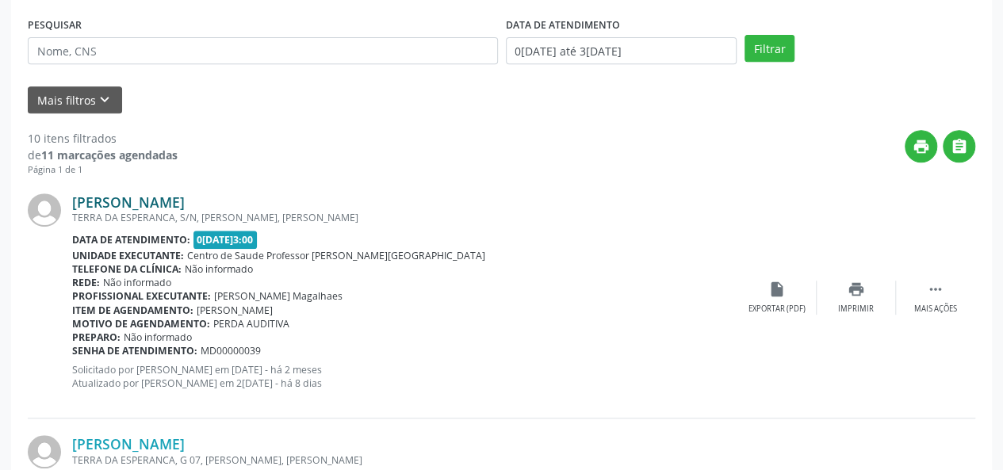
click at [159, 205] on link "[PERSON_NAME]" at bounding box center [128, 201] width 113 height 17
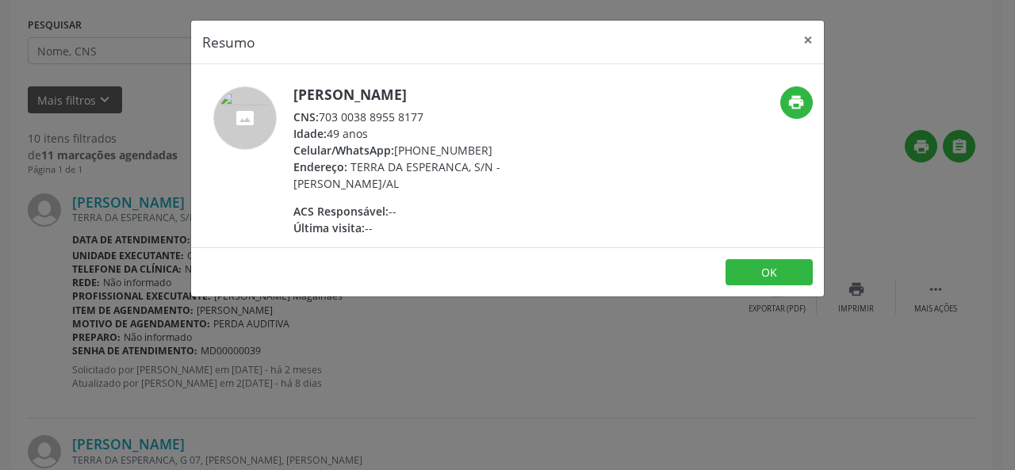
drag, startPoint x: 434, startPoint y: 114, endPoint x: 322, endPoint y: 115, distance: 112.6
click at [322, 115] on div "CNS: 703 0038 8955 8177" at bounding box center [447, 117] width 308 height 17
click at [812, 37] on button "×" at bounding box center [808, 40] width 32 height 39
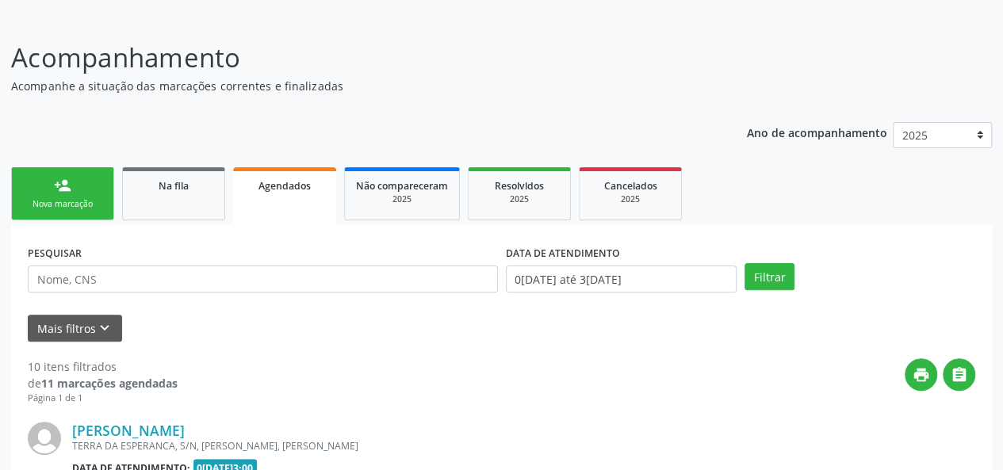
scroll to position [0, 0]
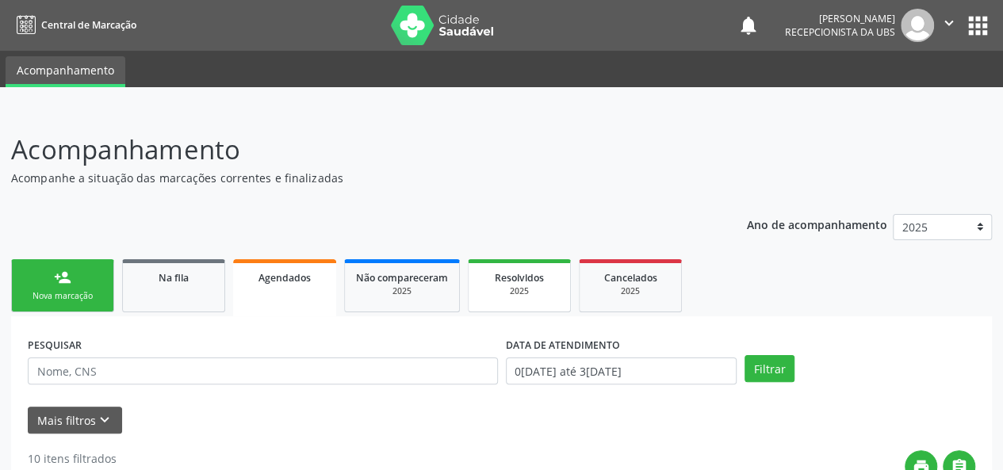
click at [544, 299] on link "Resolvidos 2025" at bounding box center [519, 285] width 103 height 53
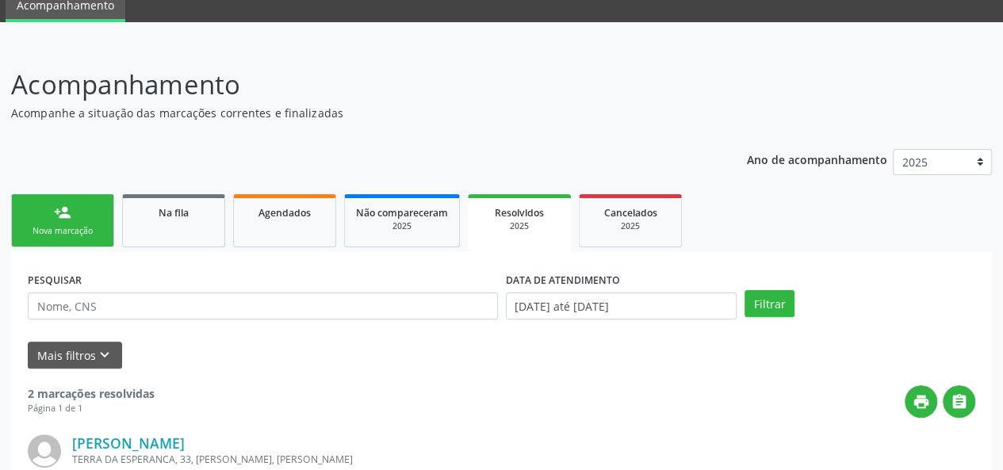
scroll to position [238, 0]
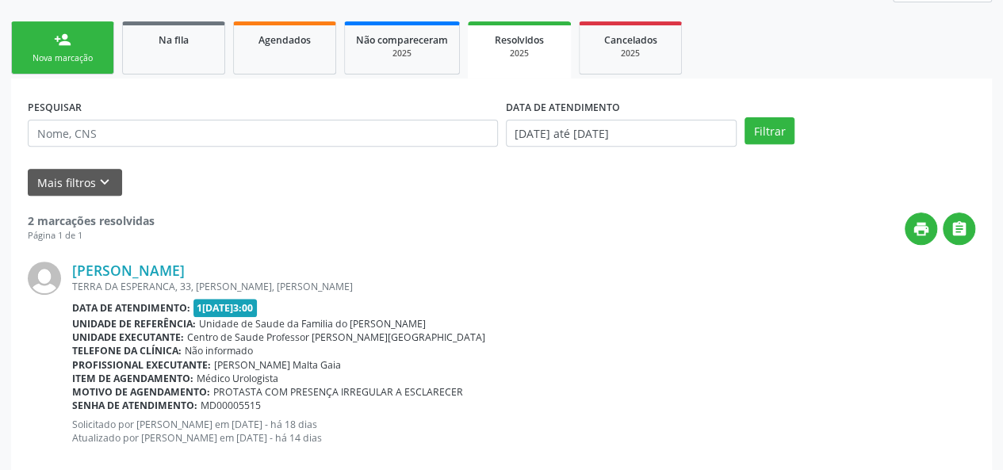
click at [65, 50] on link "person_add Nova marcação" at bounding box center [62, 47] width 103 height 53
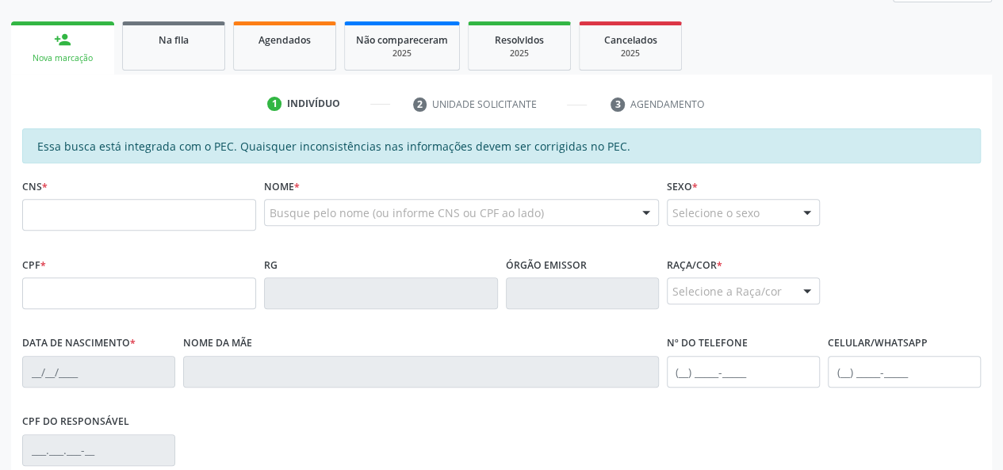
scroll to position [317, 0]
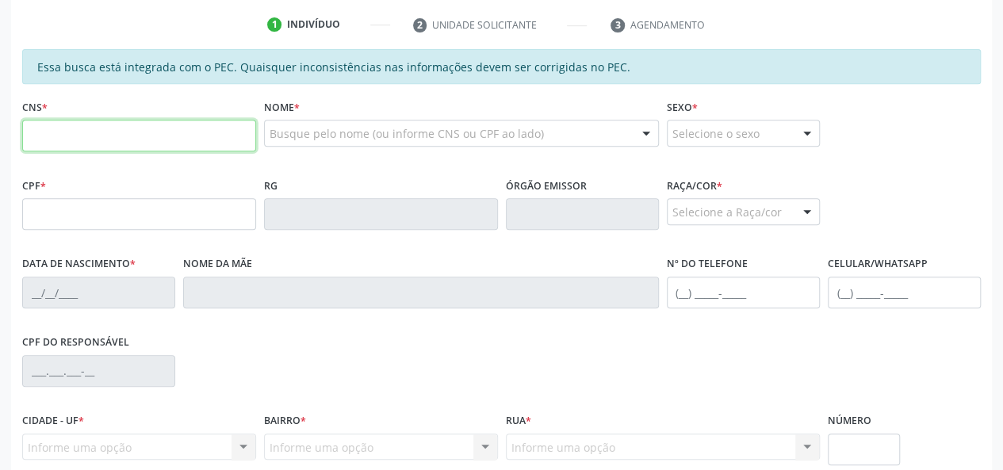
click at [120, 131] on input "text" at bounding box center [139, 136] width 234 height 32
type input "705 6064 5858 0010"
type input "149.853.724-39"
type input "[DATE]"
type input "[PERSON_NAME]"
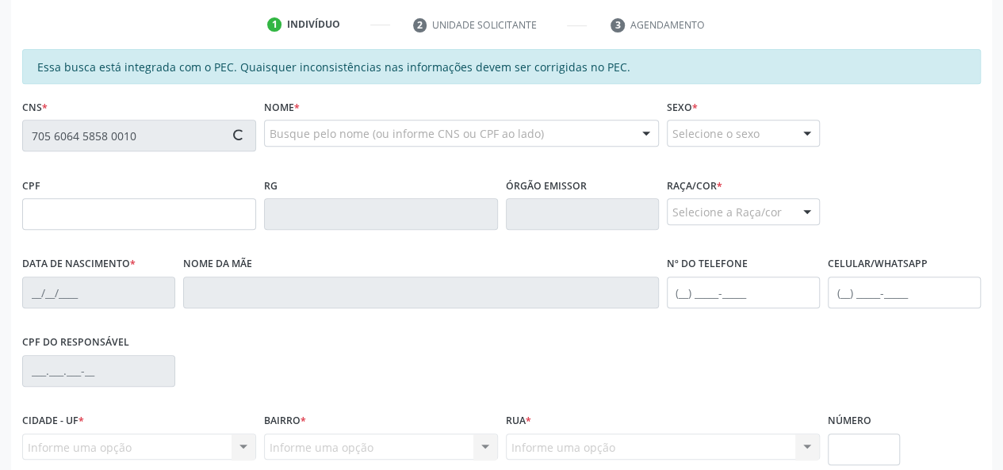
type input "[PHONE_NUMBER]"
type input "S/N"
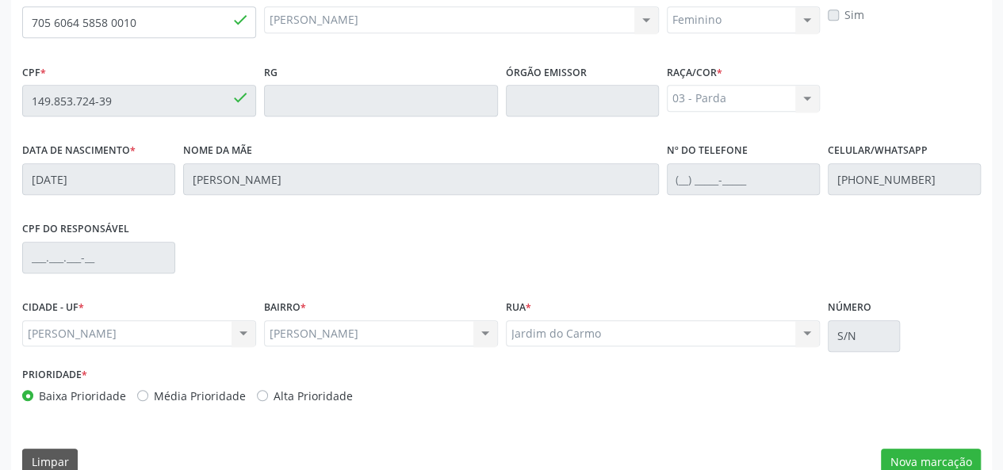
scroll to position [456, 0]
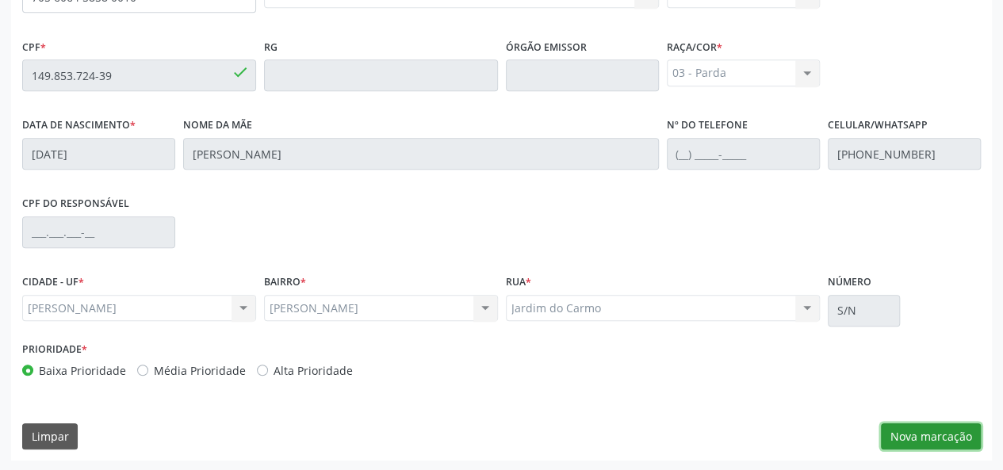
click at [918, 424] on button "Nova marcação" at bounding box center [931, 436] width 100 height 27
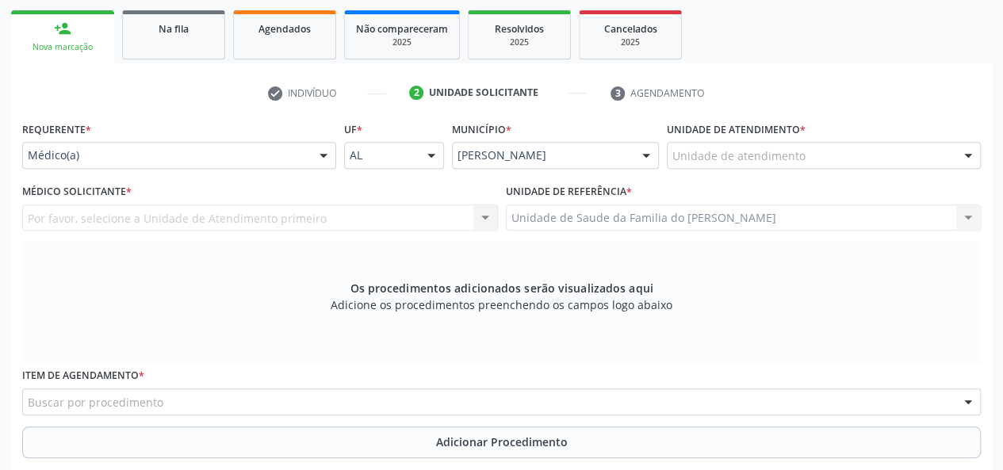
scroll to position [218, 0]
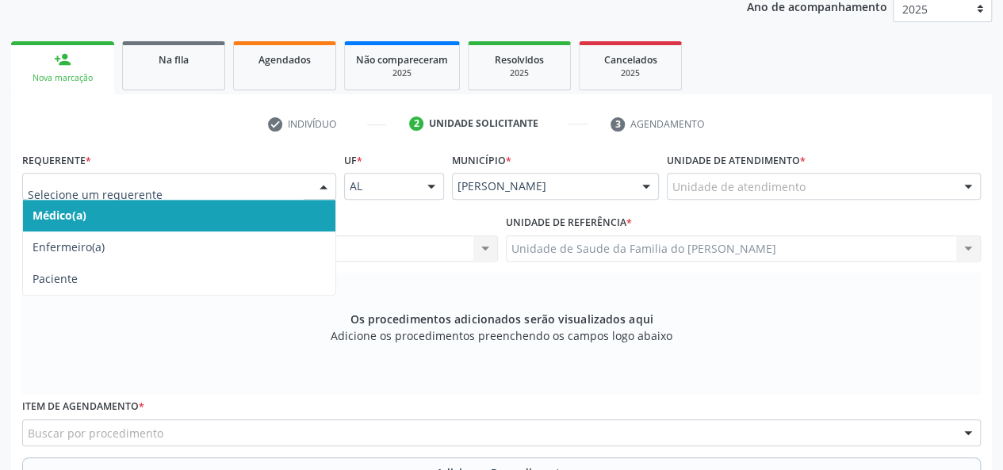
click at [315, 189] on div at bounding box center [324, 187] width 24 height 27
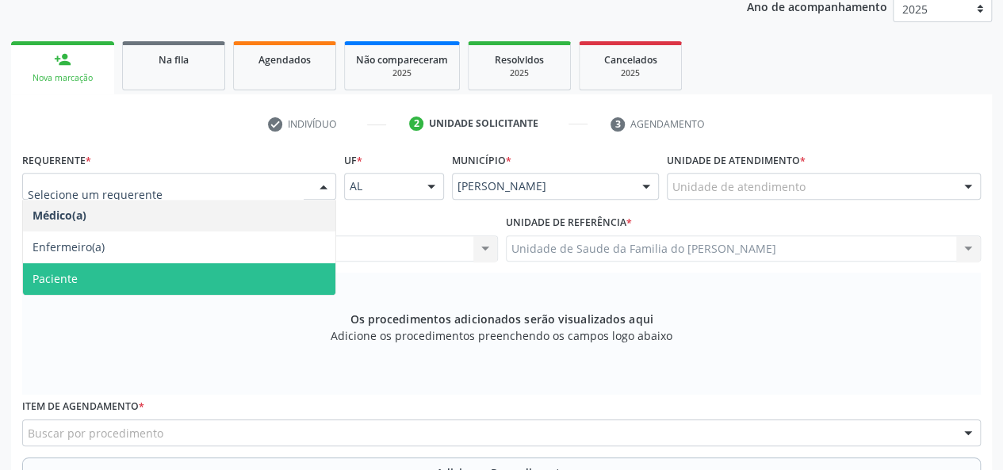
click at [228, 272] on span "Paciente" at bounding box center [179, 279] width 312 height 32
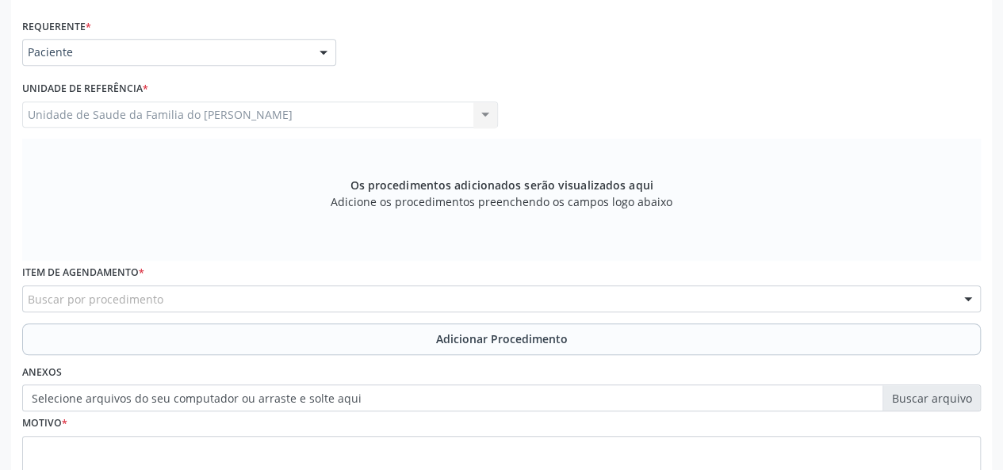
scroll to position [377, 0]
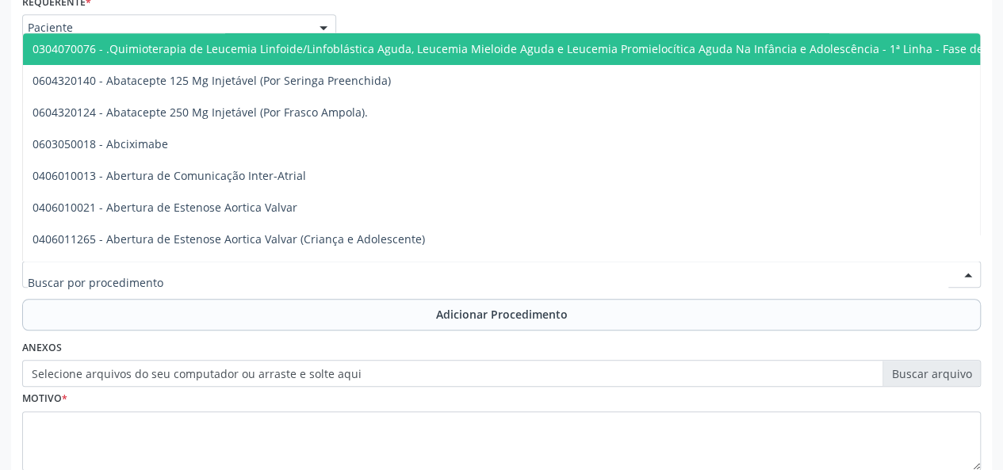
click at [308, 276] on div at bounding box center [501, 274] width 958 height 27
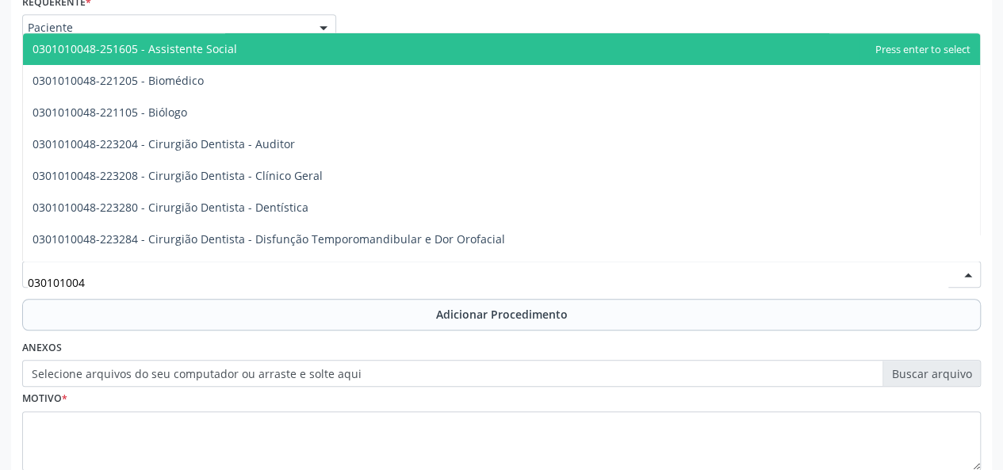
type input "0301010048"
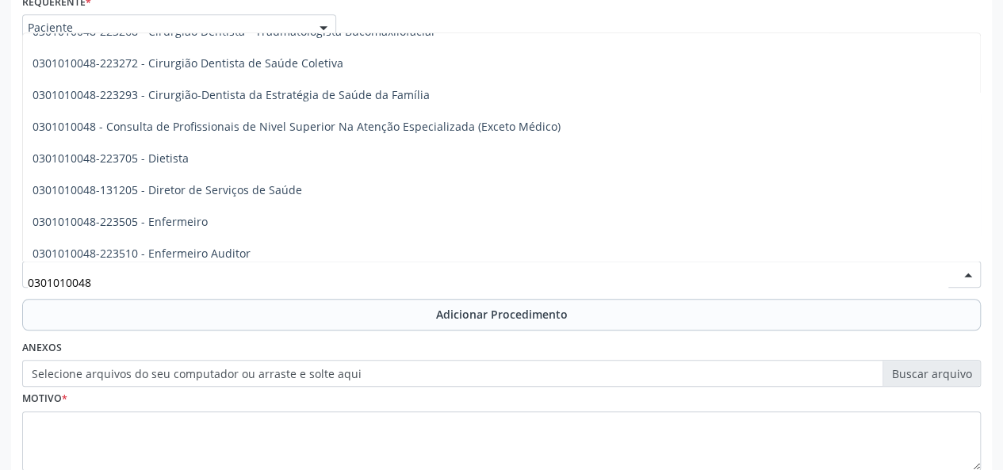
scroll to position [793, 0]
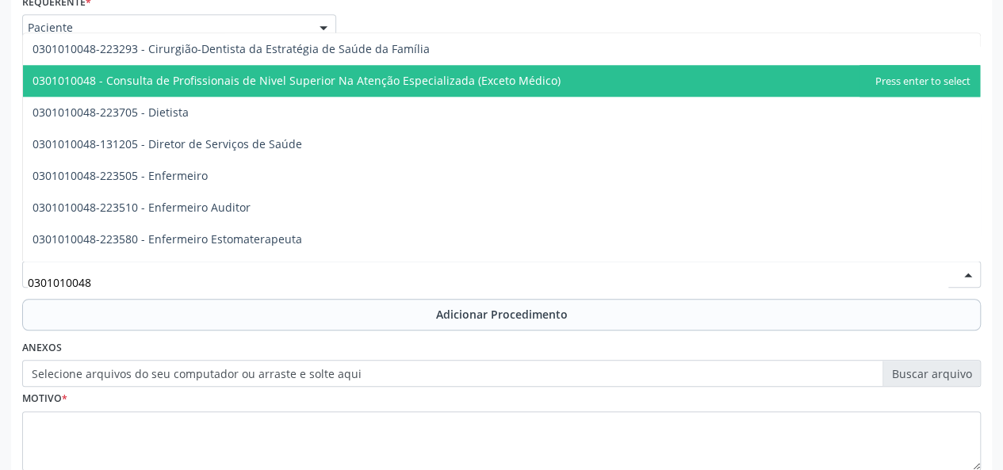
click at [471, 82] on span "0301010048 - Consulta de Profissionais de Nivel Superior Na Atenção Especializa…" at bounding box center [296, 80] width 528 height 15
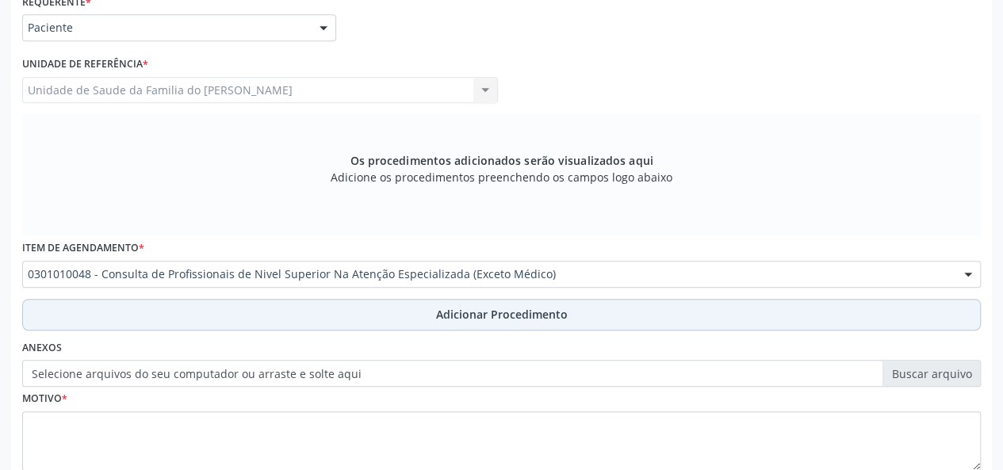
click at [409, 314] on button "Adicionar Procedimento" at bounding box center [501, 315] width 958 height 32
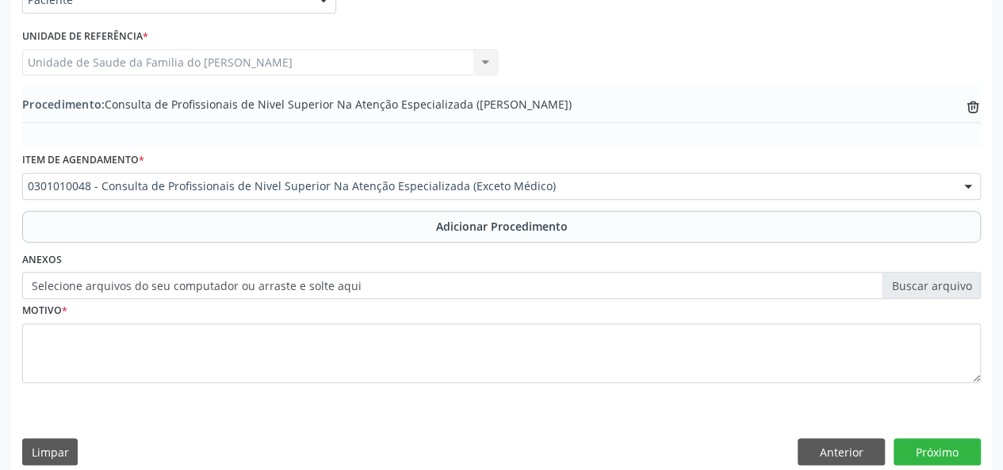
scroll to position [420, 0]
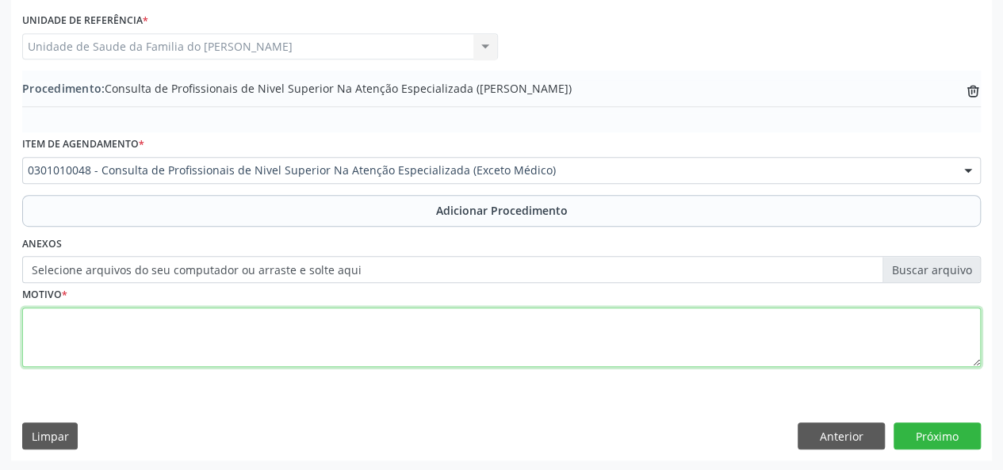
click at [371, 342] on textarea at bounding box center [501, 338] width 958 height 60
type textarea "CEO ( [PERSON_NAME])"
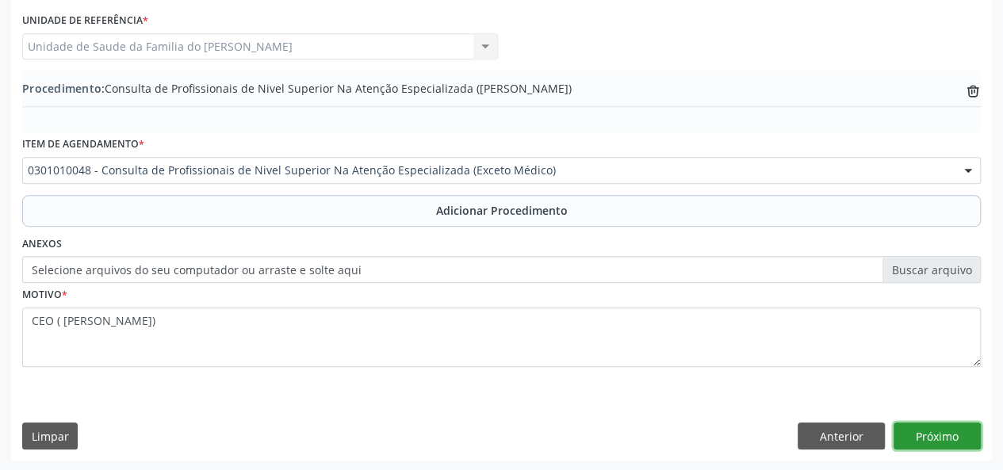
click at [942, 432] on button "Próximo" at bounding box center [936, 435] width 87 height 27
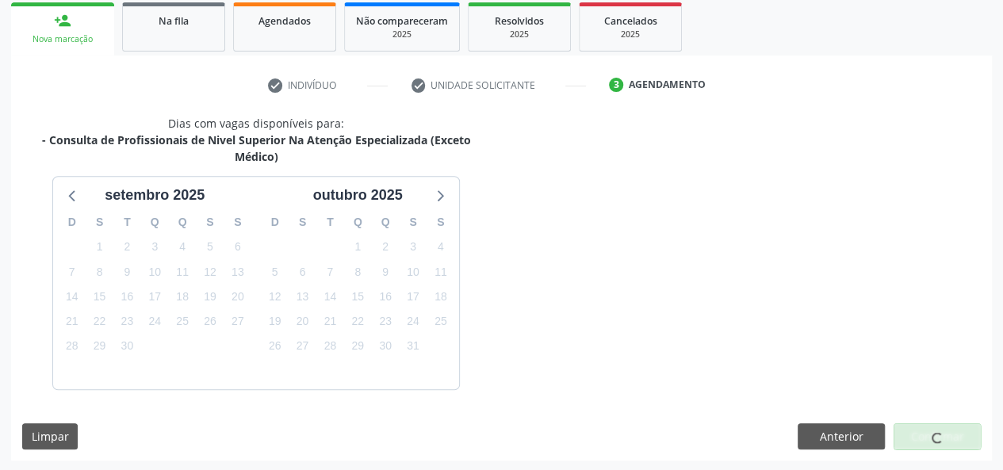
scroll to position [303, 0]
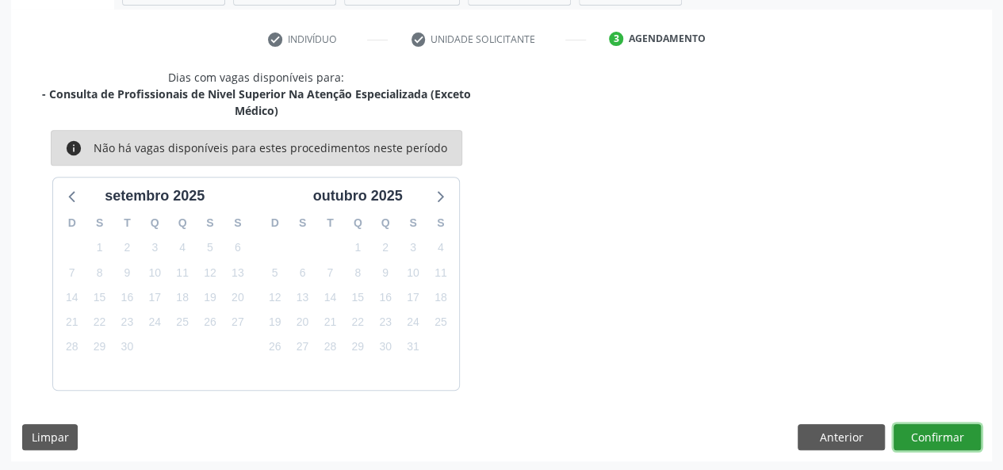
click at [942, 432] on button "Confirmar" at bounding box center [936, 437] width 87 height 27
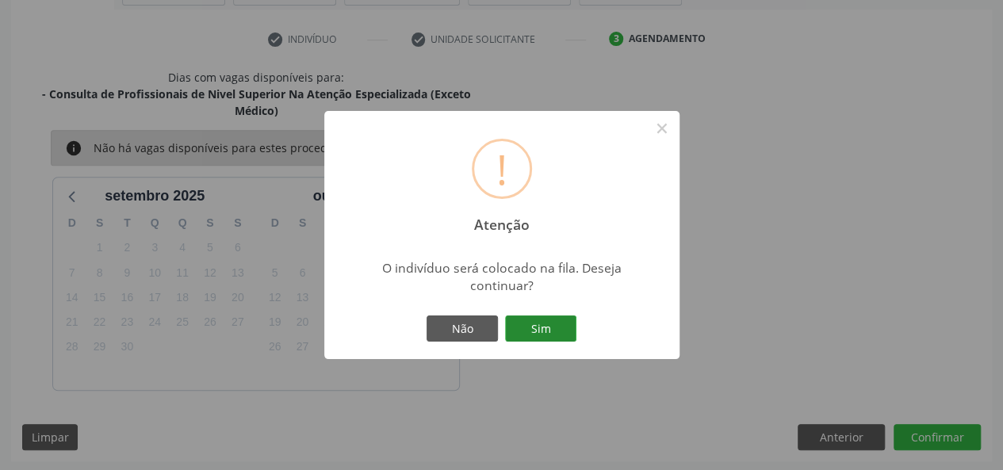
click at [526, 331] on button "Sim" at bounding box center [540, 328] width 71 height 27
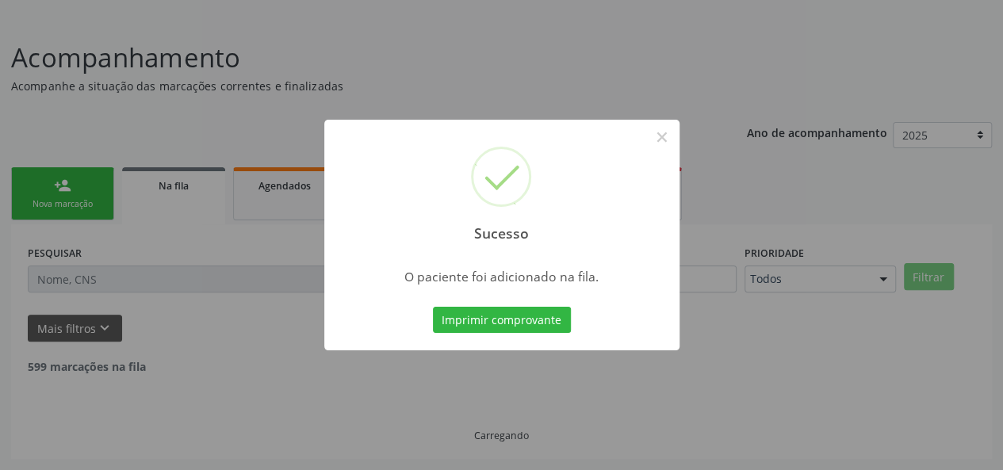
scroll to position [75, 0]
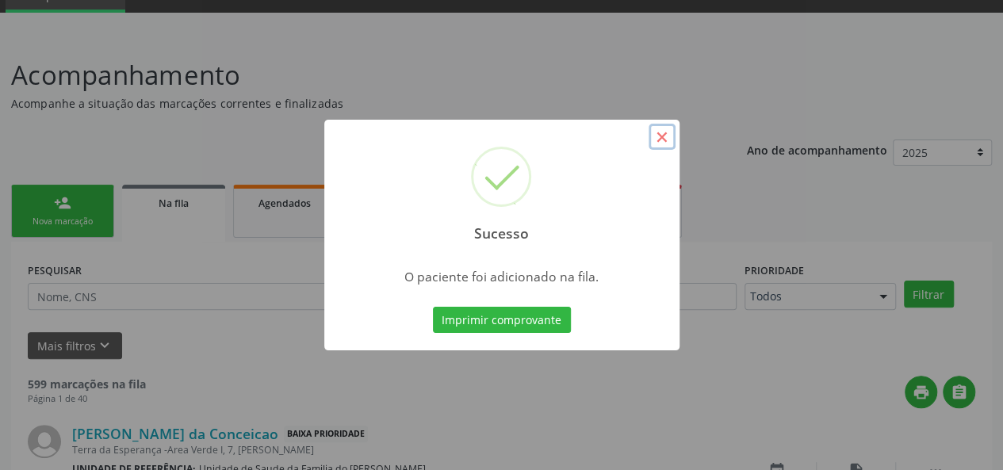
click at [657, 134] on button "×" at bounding box center [661, 137] width 27 height 27
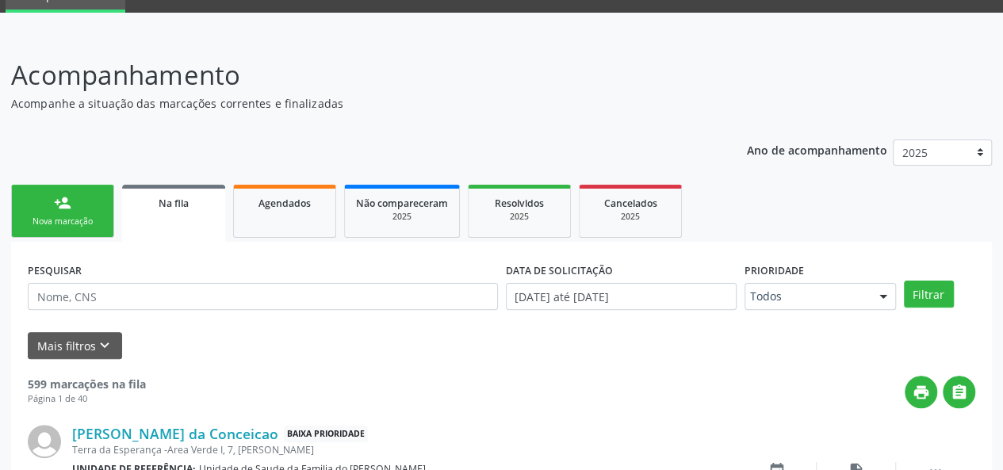
click at [56, 213] on link "person_add Nova marcação" at bounding box center [62, 211] width 103 height 53
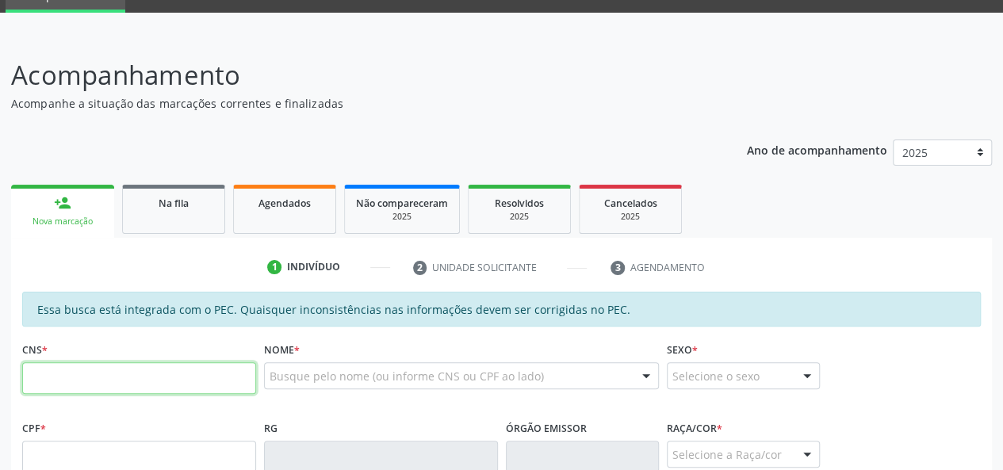
click at [136, 381] on input "text" at bounding box center [139, 378] width 234 height 32
type input "703 4052 8400 2712"
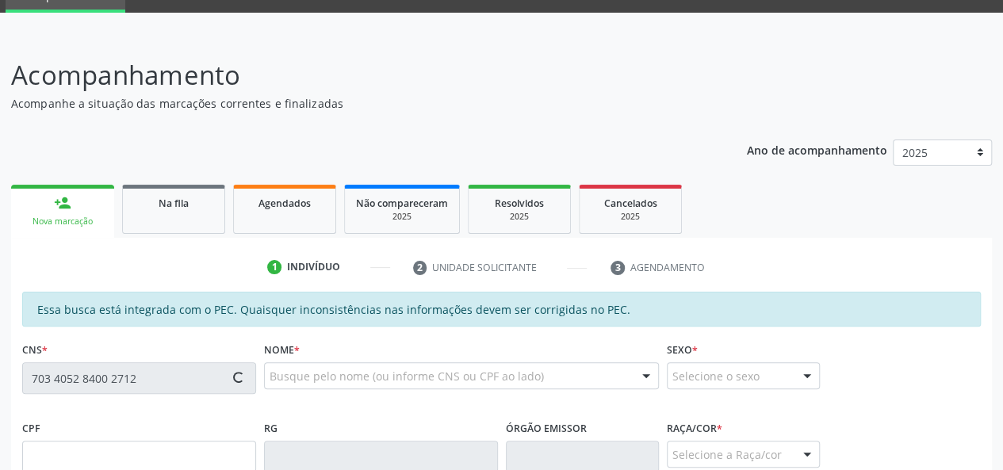
type input "102.882.394-07"
type input "[DATE]"
type input "[PERSON_NAME]"
type input "[PHONE_NUMBER]"
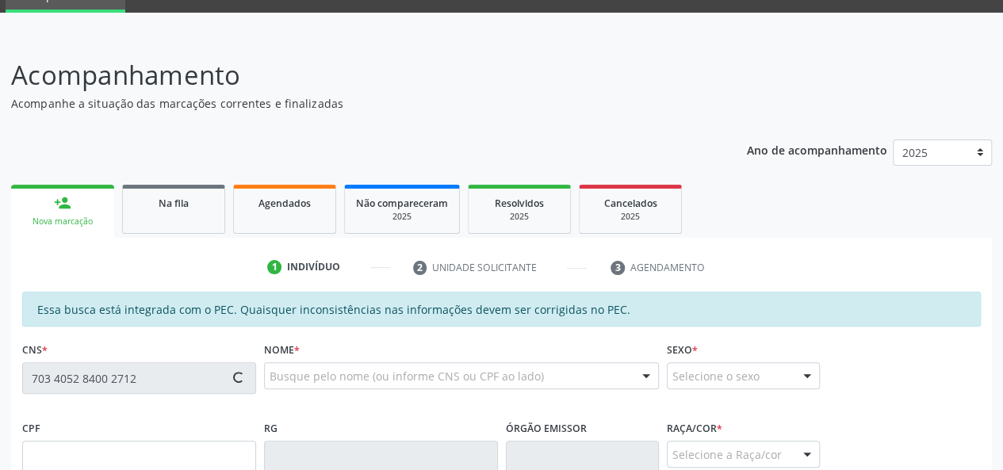
type input "S/N"
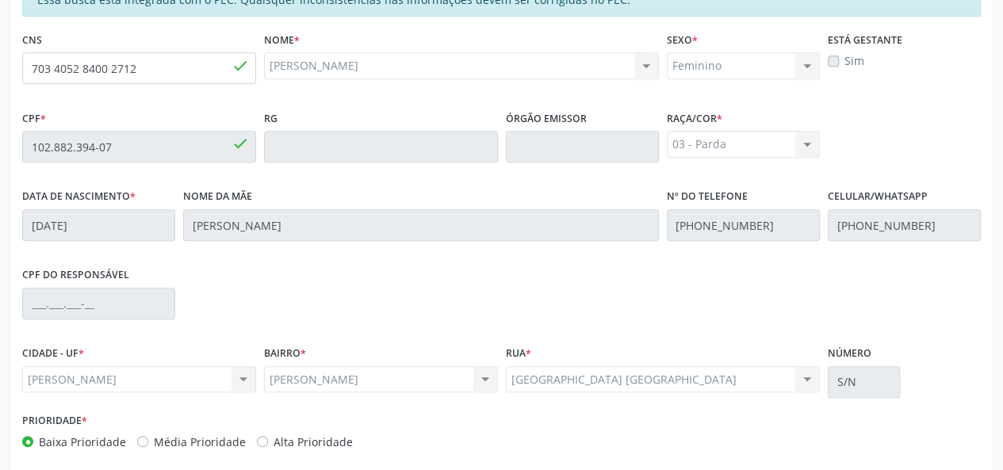
scroll to position [456, 0]
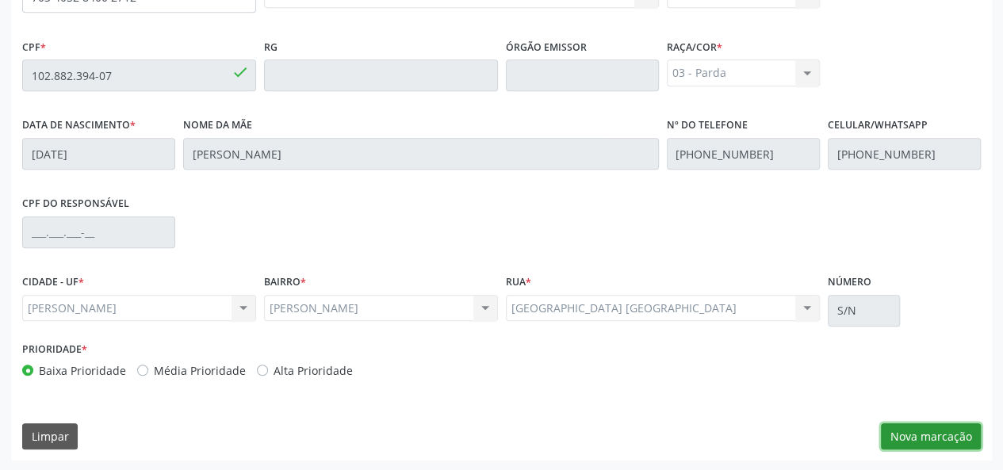
click at [945, 434] on button "Nova marcação" at bounding box center [931, 436] width 100 height 27
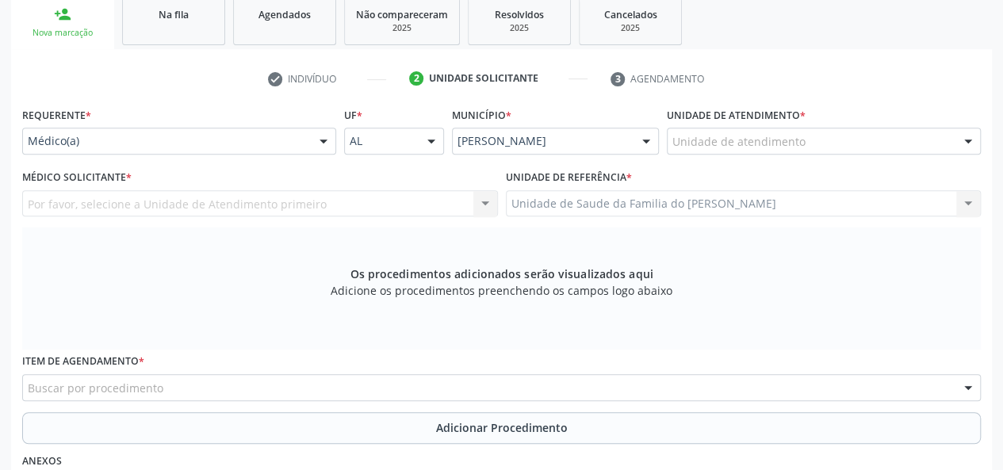
scroll to position [218, 0]
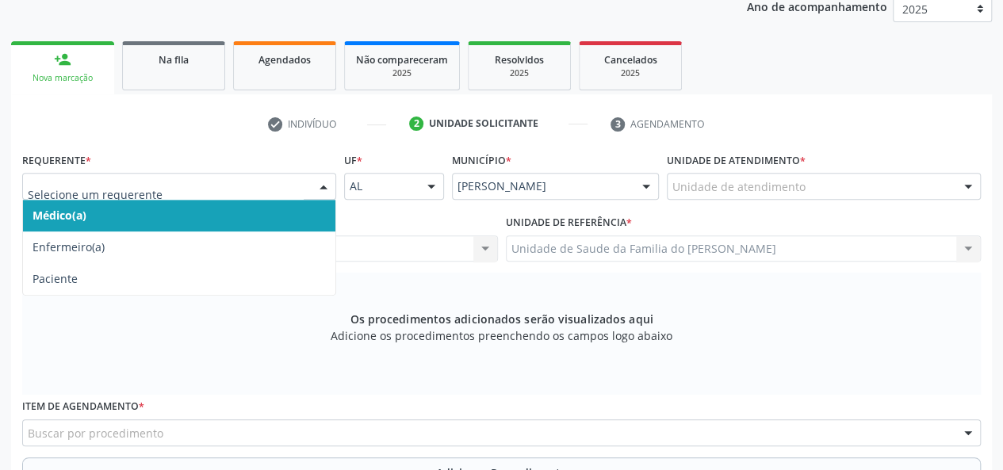
click at [317, 188] on div at bounding box center [324, 187] width 24 height 27
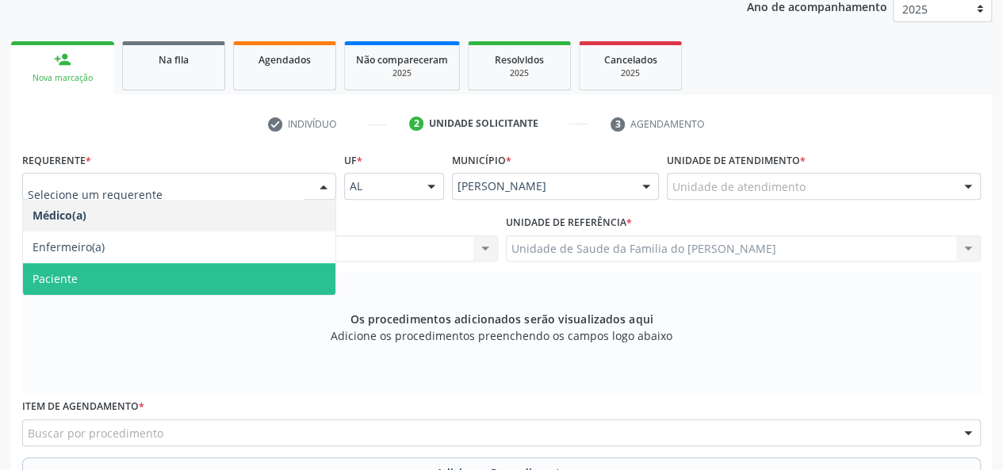
click at [276, 277] on span "Paciente" at bounding box center [179, 279] width 312 height 32
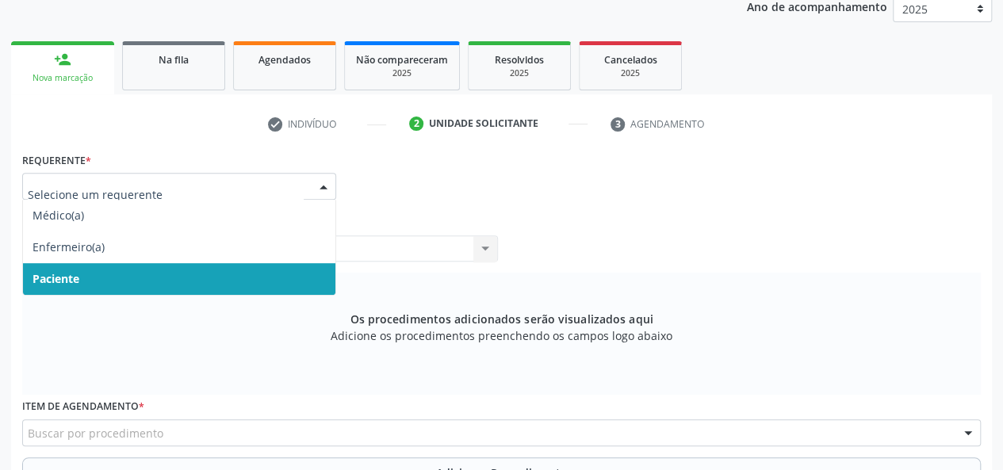
click at [325, 188] on div at bounding box center [324, 187] width 24 height 27
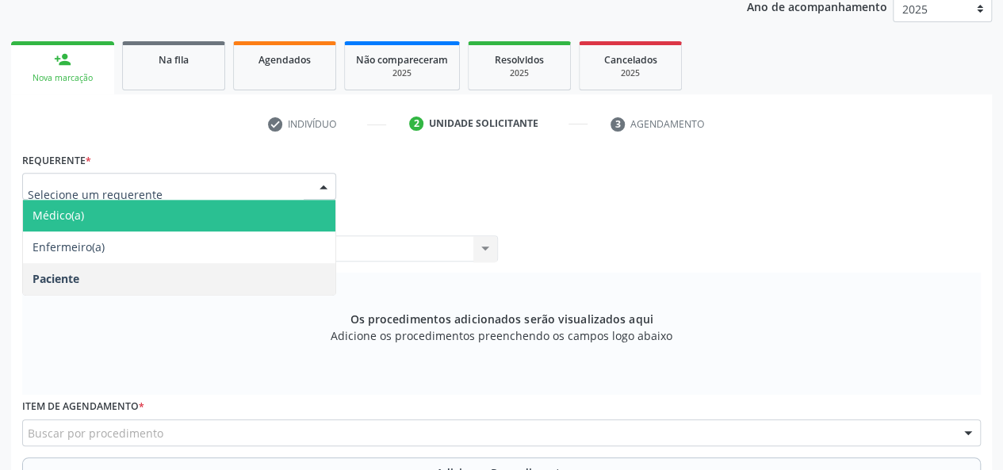
click at [262, 201] on span "Médico(a)" at bounding box center [179, 216] width 312 height 32
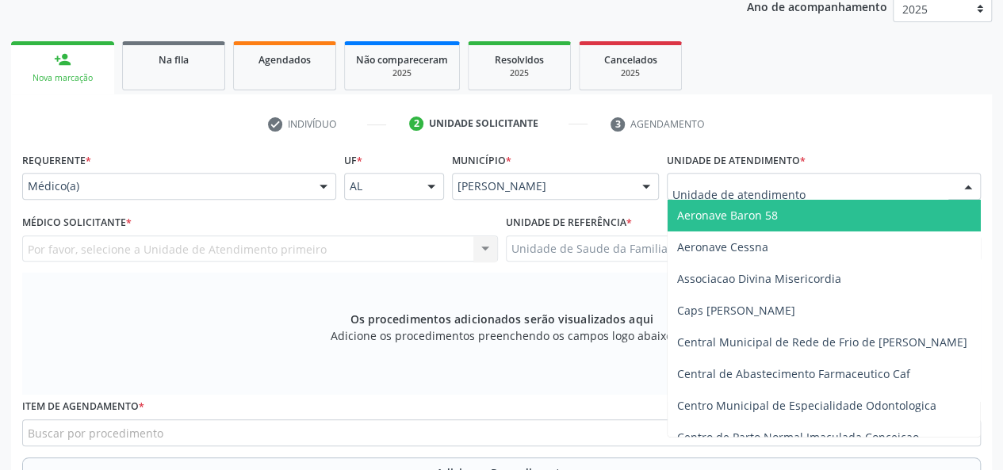
type input "J"
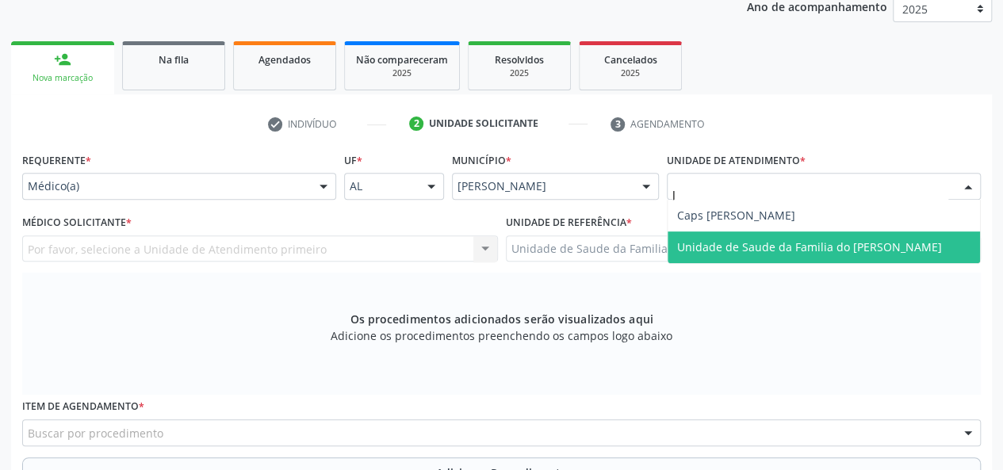
click at [724, 256] on span "Unidade de Saude da Familia do [PERSON_NAME]" at bounding box center [823, 247] width 312 height 32
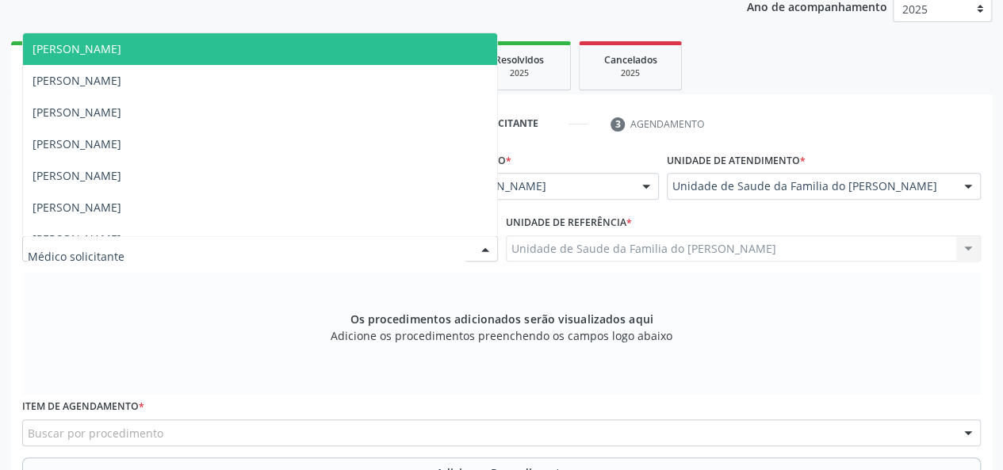
click at [479, 250] on div at bounding box center [485, 249] width 24 height 27
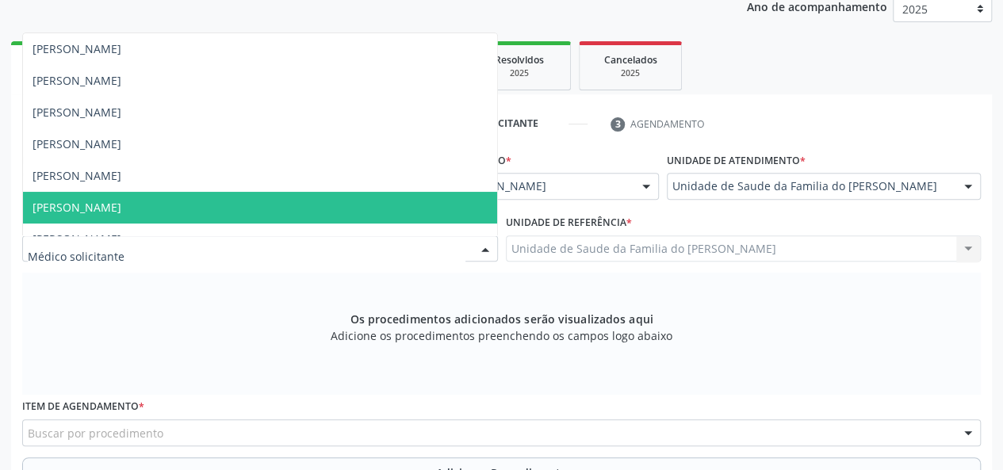
click at [341, 201] on span "[PERSON_NAME]" at bounding box center [260, 208] width 474 height 32
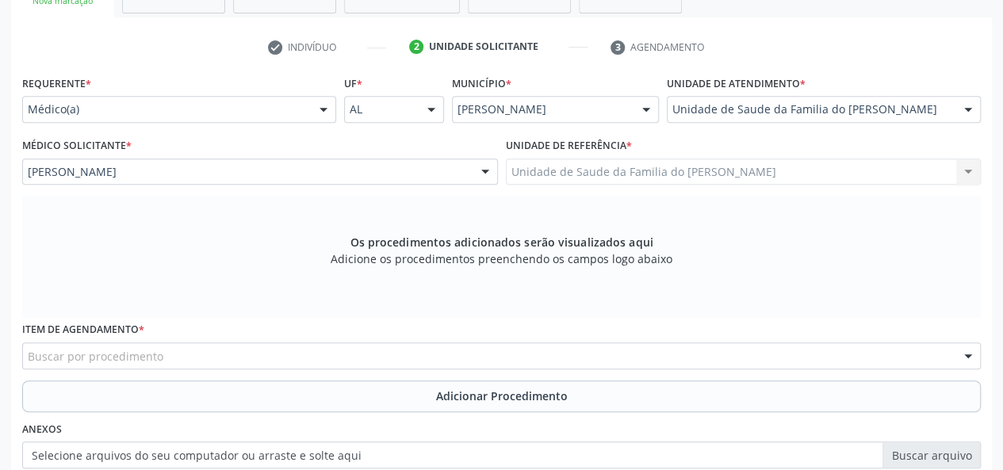
scroll to position [297, 0]
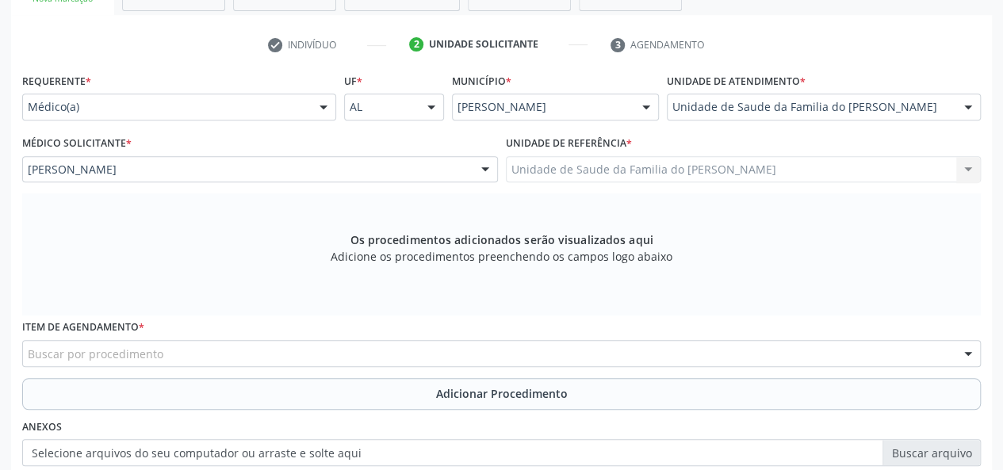
click at [319, 351] on div "Buscar por procedimento" at bounding box center [501, 353] width 958 height 27
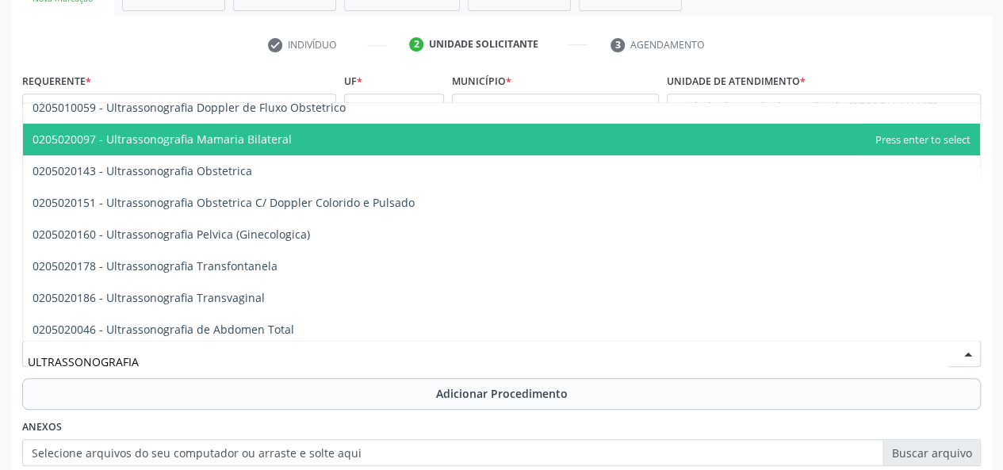
scroll to position [159, 0]
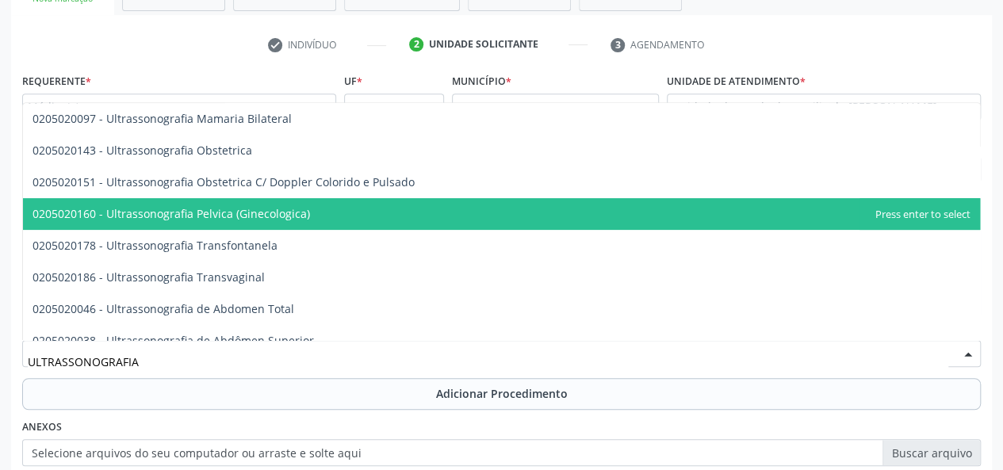
click at [390, 211] on span "0205020160 - Ultrassonografia Pelvica (Ginecologica)" at bounding box center [501, 214] width 957 height 32
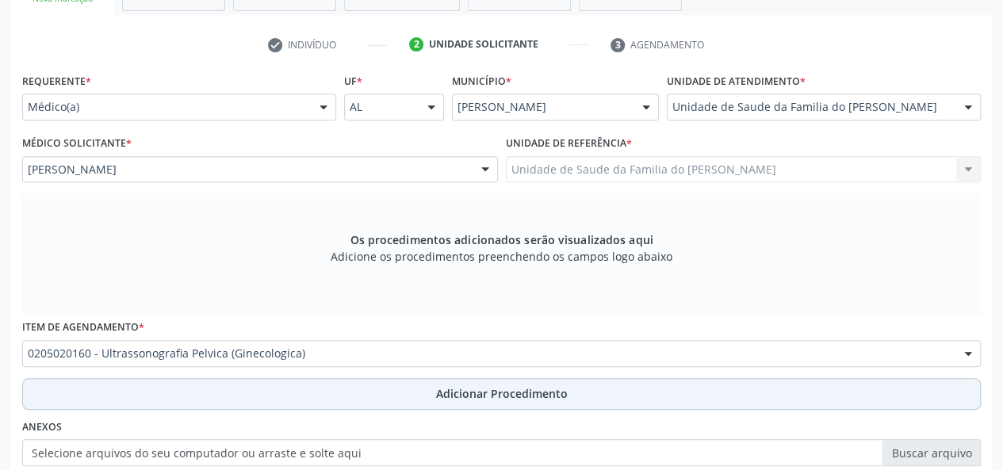
click at [361, 391] on button "Adicionar Procedimento" at bounding box center [501, 394] width 958 height 32
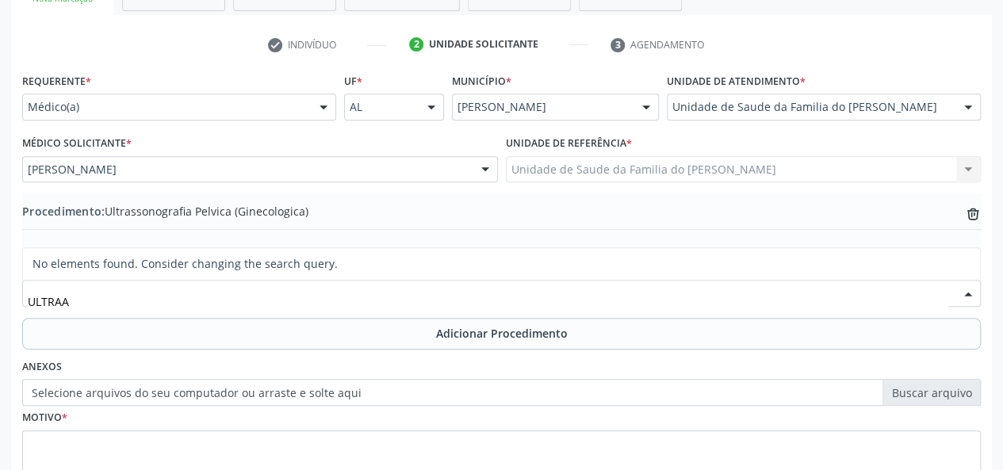
scroll to position [0, 0]
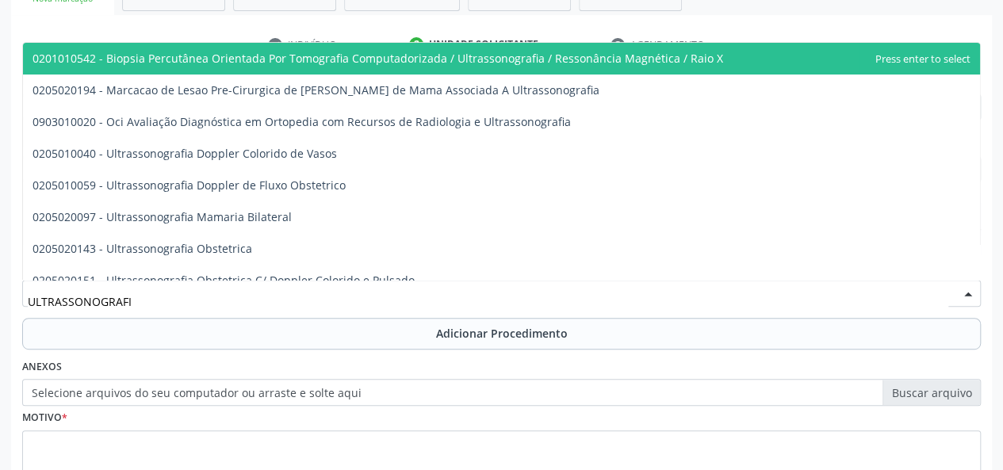
type input "ULTRASSONOGRAFIA"
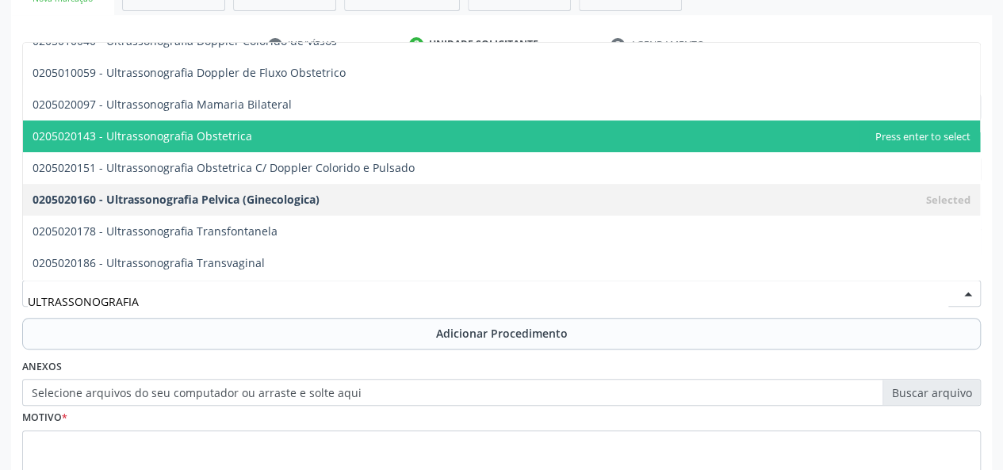
scroll to position [159, 0]
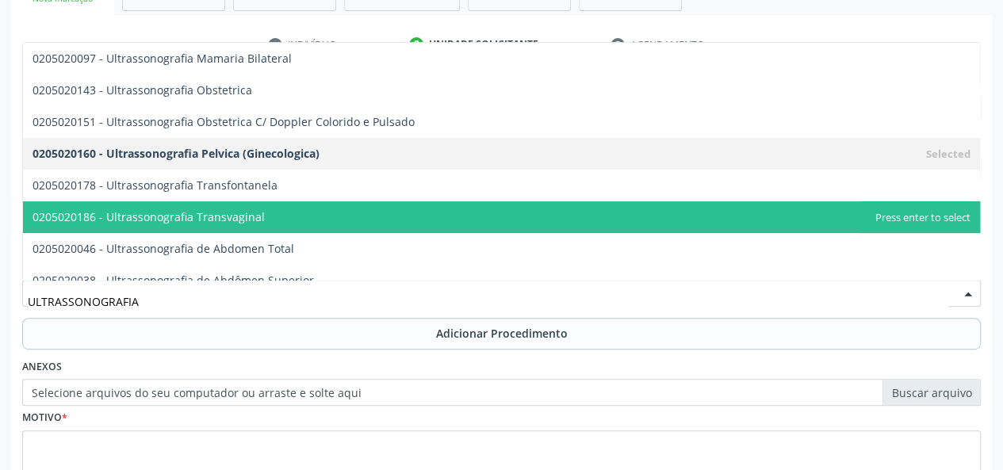
click at [346, 220] on span "0205020186 - Ultrassonografia Transvaginal" at bounding box center [501, 217] width 957 height 32
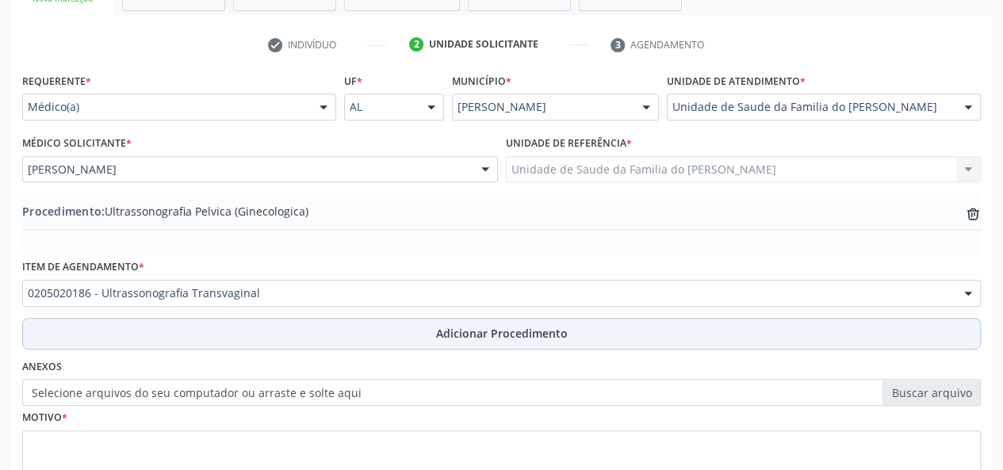
click at [339, 331] on button "Adicionar Procedimento" at bounding box center [501, 334] width 958 height 32
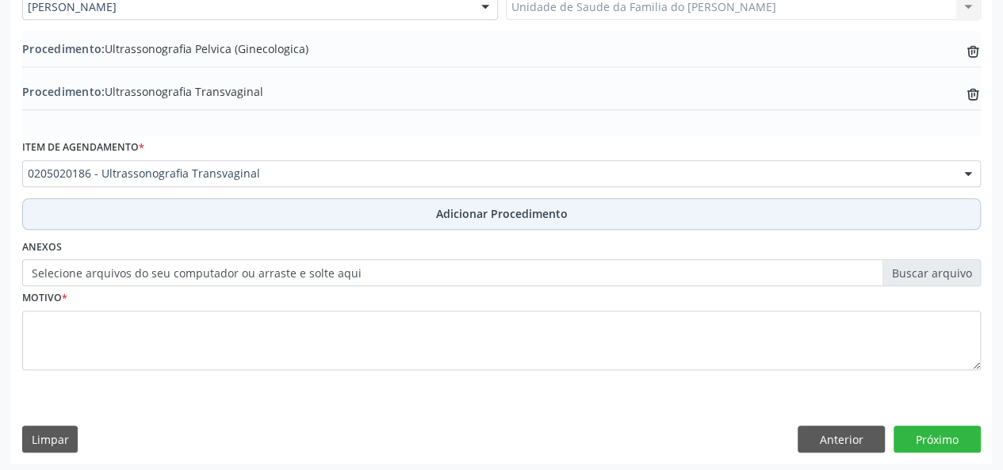
scroll to position [462, 0]
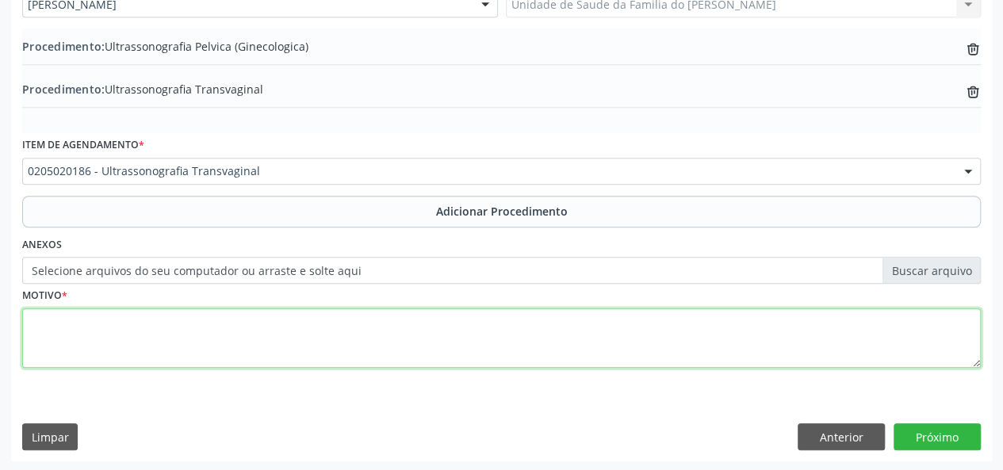
click at [339, 336] on textarea at bounding box center [501, 338] width 958 height 60
click at [60, 323] on textarea "AVALIACAO" at bounding box center [501, 338] width 958 height 60
type textarea "AVALIAÇÃO"
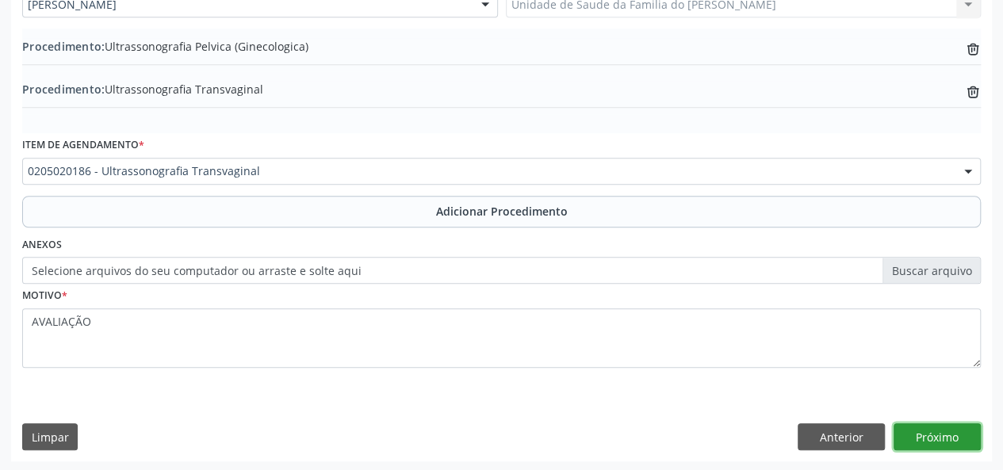
click at [958, 430] on button "Próximo" at bounding box center [936, 436] width 87 height 27
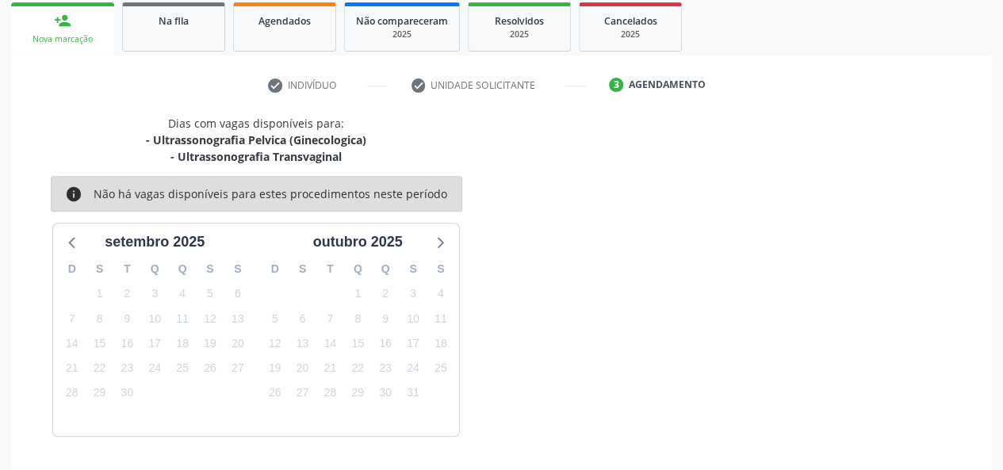
scroll to position [303, 0]
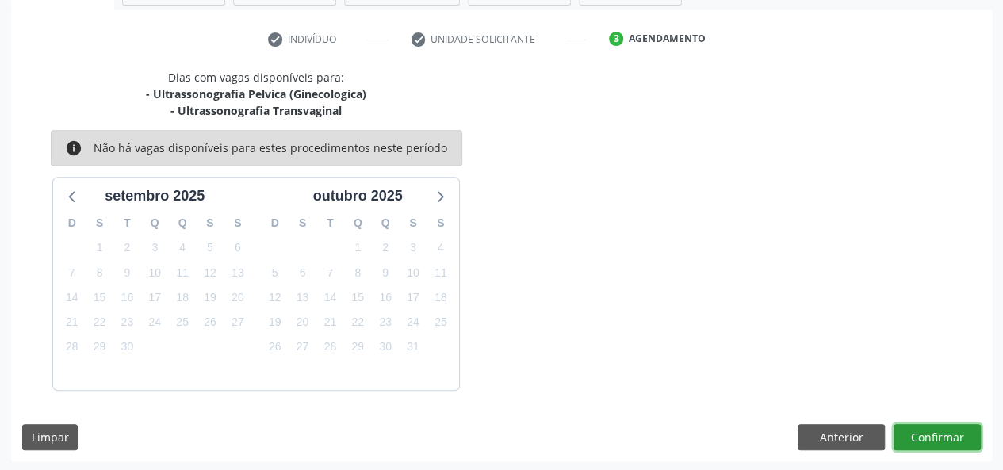
click at [934, 437] on button "Confirmar" at bounding box center [936, 437] width 87 height 27
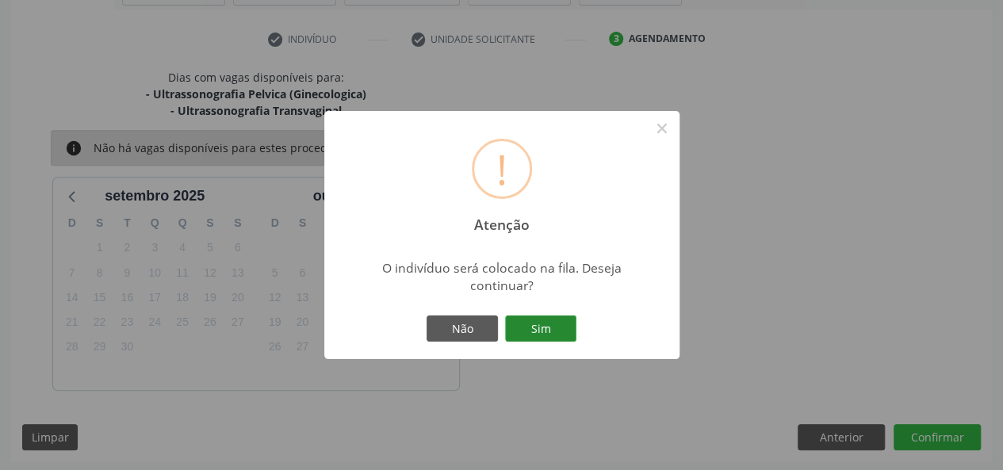
click at [544, 329] on button "Sim" at bounding box center [540, 328] width 71 height 27
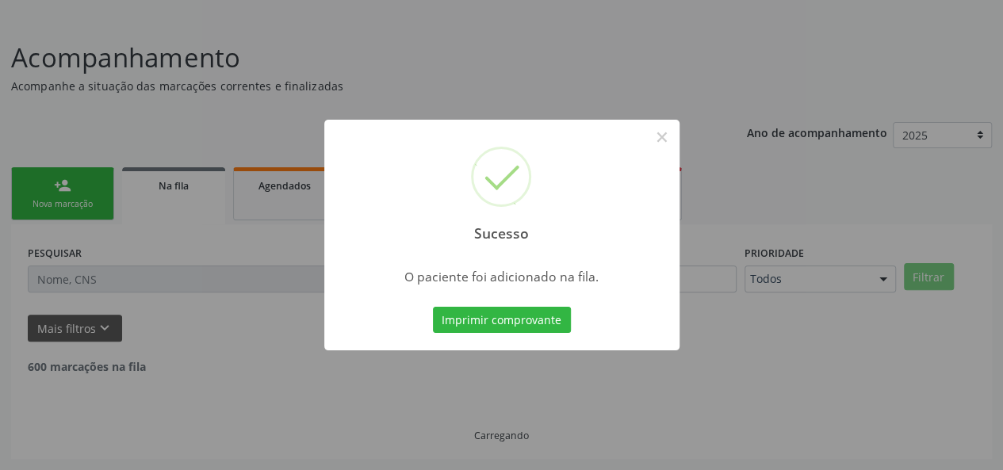
scroll to position [75, 0]
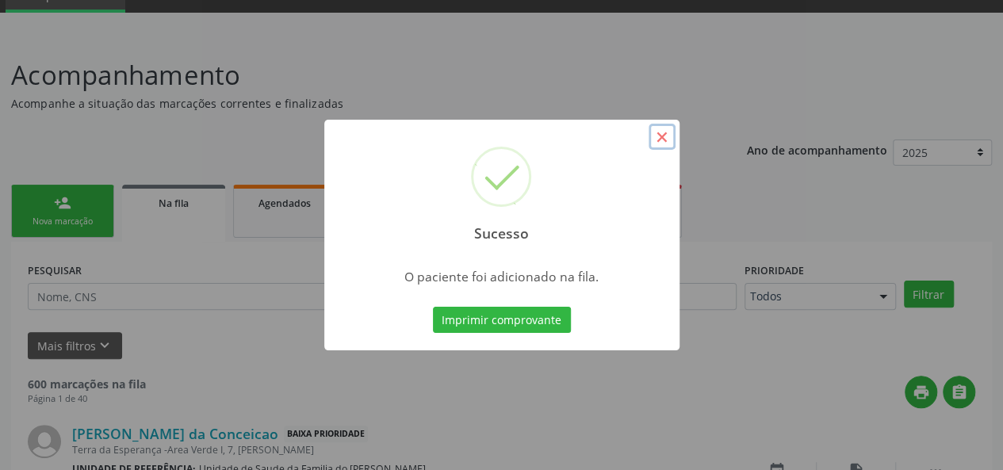
click at [660, 139] on button "×" at bounding box center [661, 137] width 27 height 27
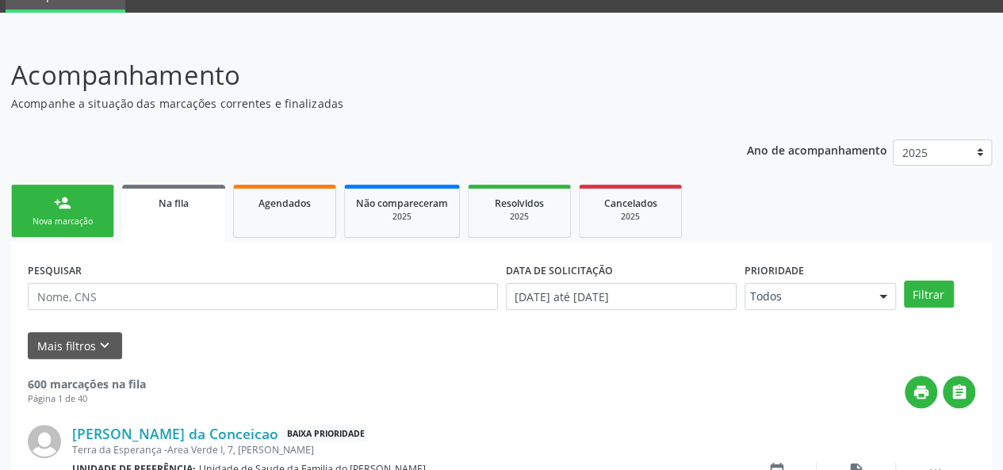
click at [55, 208] on div "person_add" at bounding box center [62, 202] width 17 height 17
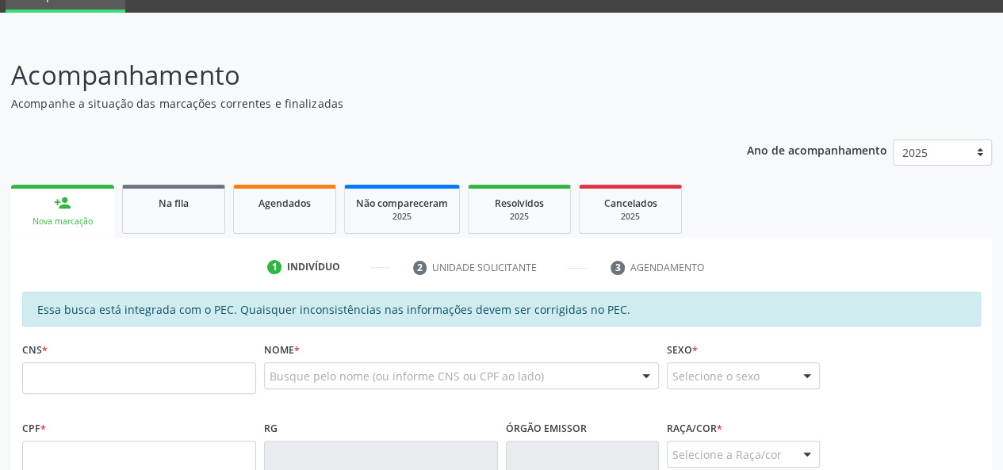
scroll to position [312, 0]
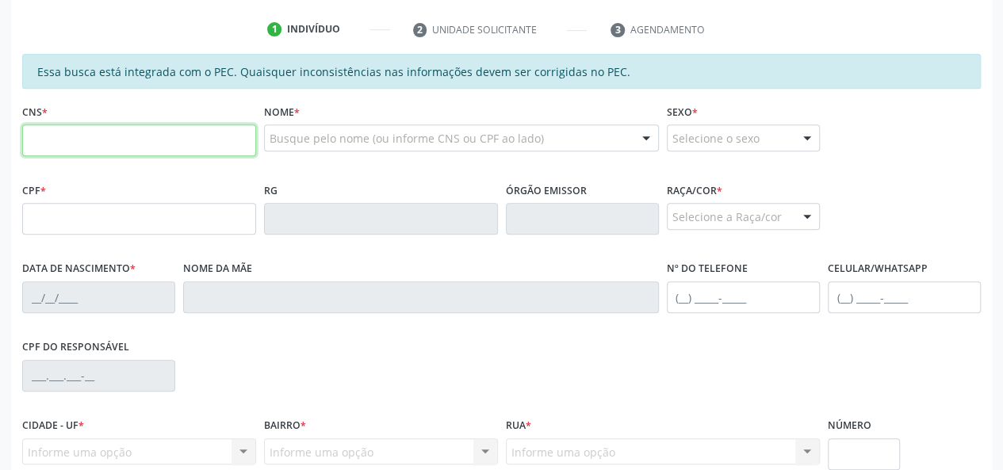
click at [212, 136] on input "text" at bounding box center [139, 140] width 234 height 32
type input "706 0068 5520 8049"
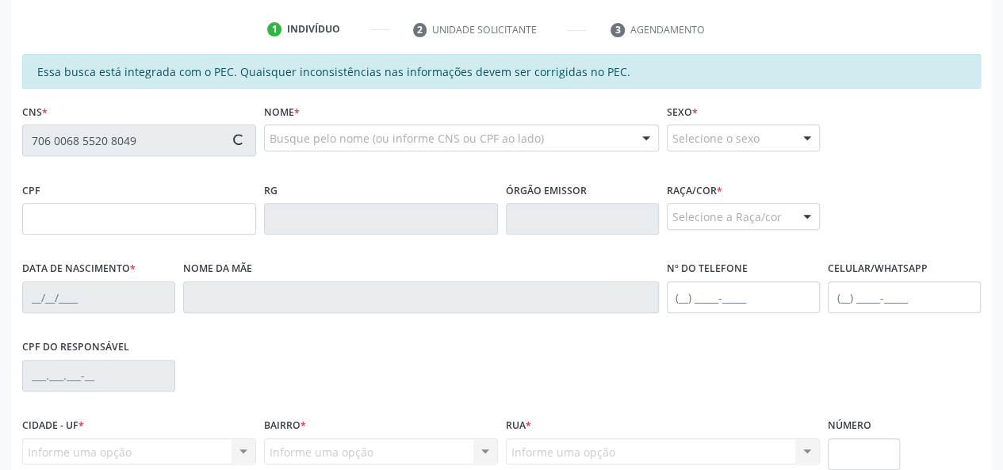
type input "125.956.644-76"
type input "[DATE]"
type input "[PERSON_NAME]"
type input "[PHONE_NUMBER]"
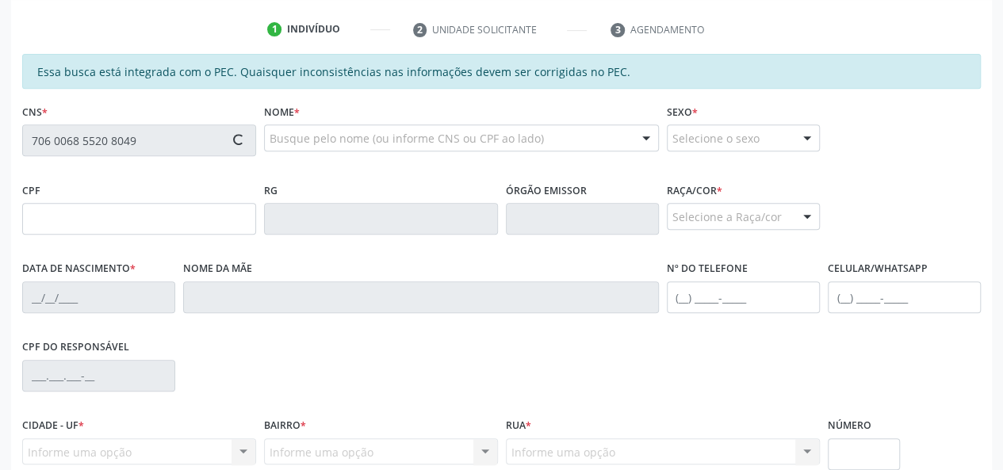
type input "S/N"
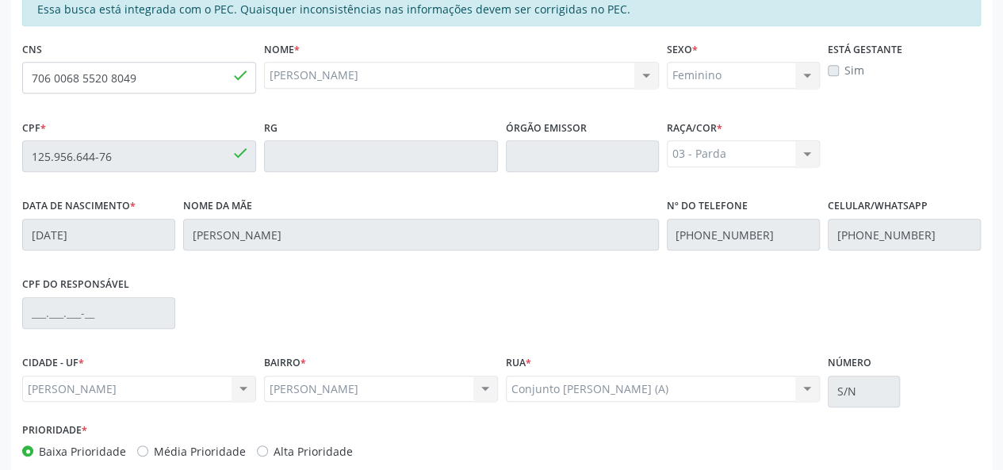
scroll to position [456, 0]
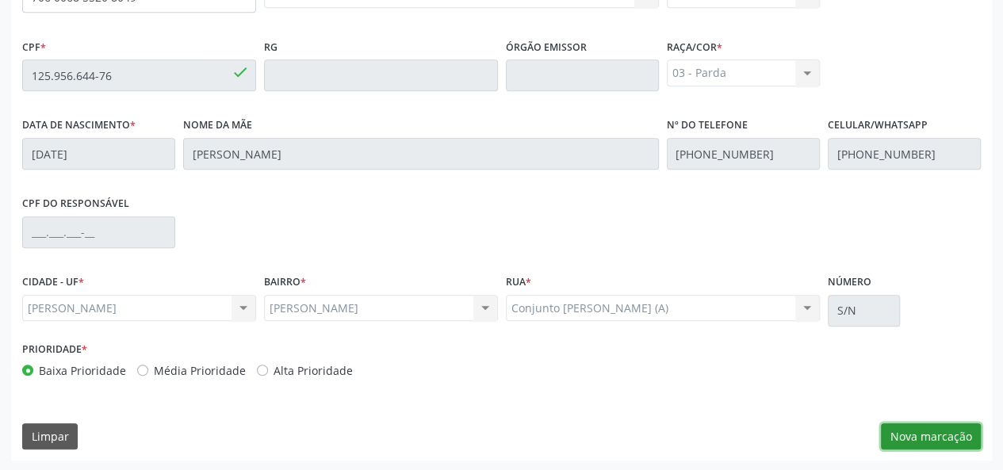
click at [919, 444] on button "Nova marcação" at bounding box center [931, 436] width 100 height 27
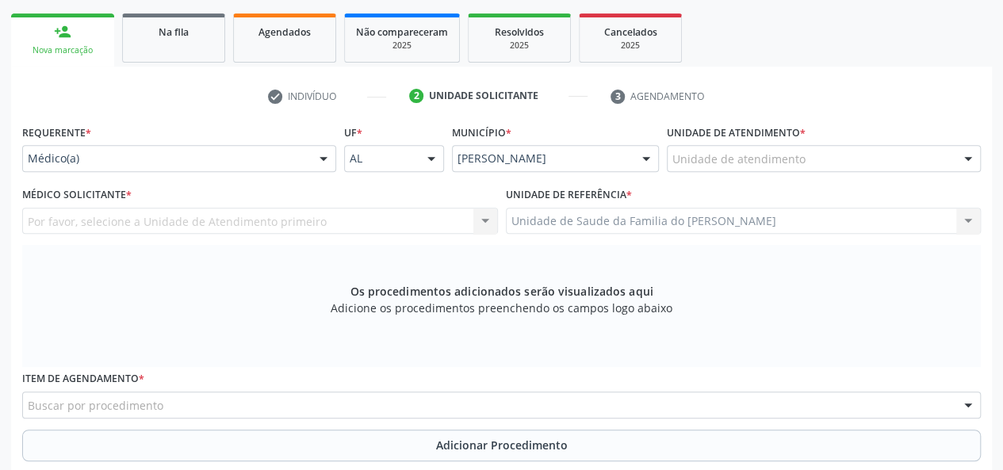
scroll to position [218, 0]
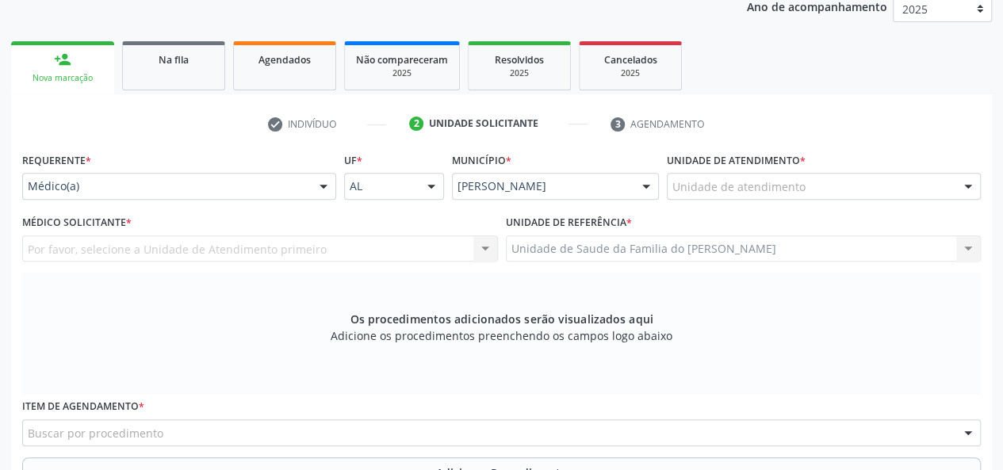
click at [306, 183] on div "Médico(a)" at bounding box center [179, 186] width 314 height 27
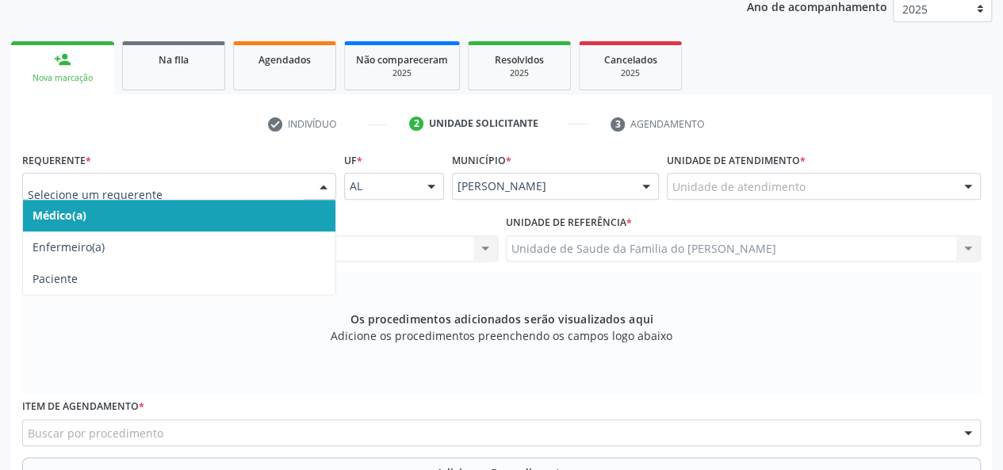
click at [262, 219] on span "Médico(a)" at bounding box center [179, 216] width 312 height 32
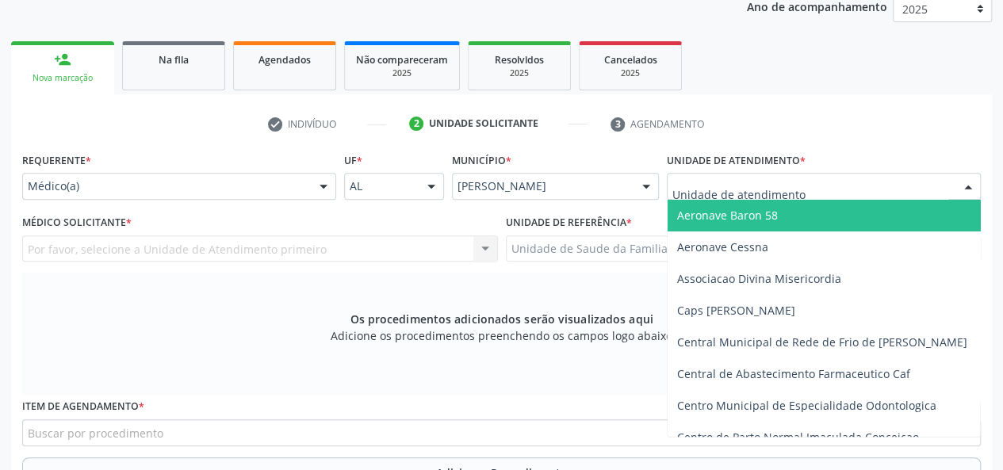
type input "J"
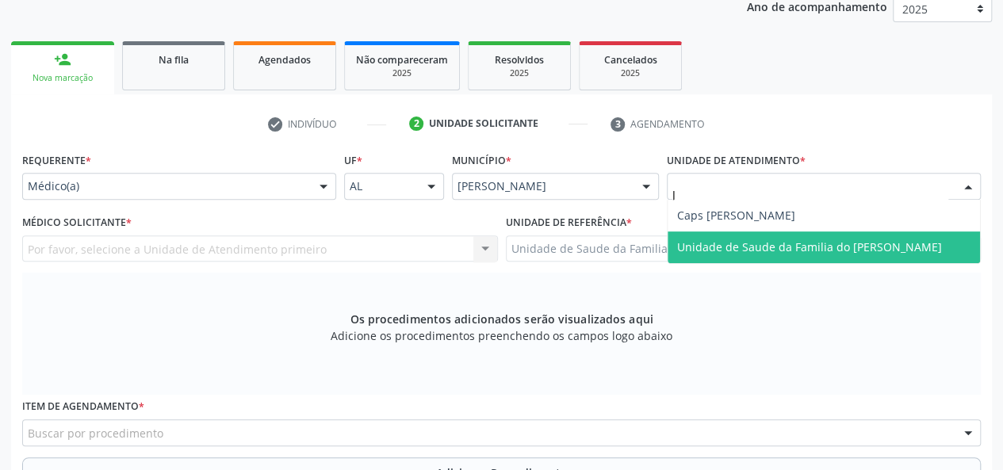
click at [751, 239] on span "Unidade de Saude da Familia do [PERSON_NAME]" at bounding box center [809, 246] width 265 height 15
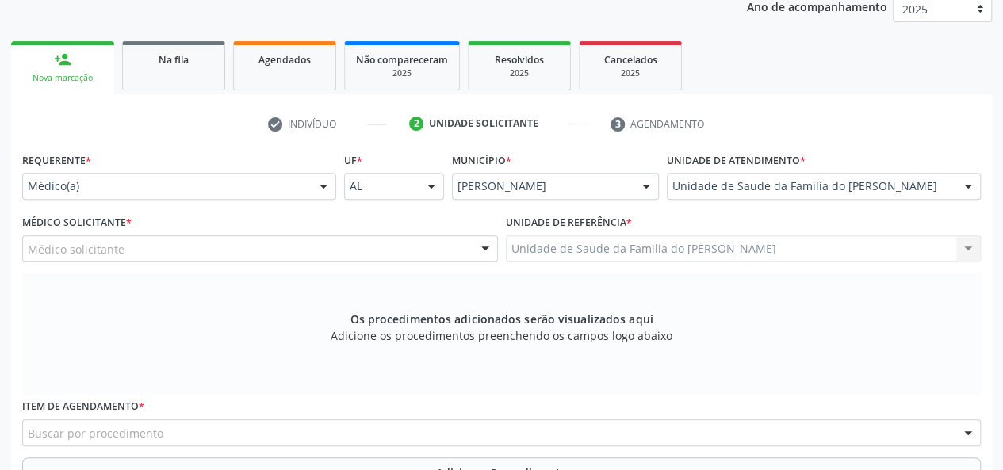
click at [485, 248] on div at bounding box center [485, 249] width 24 height 27
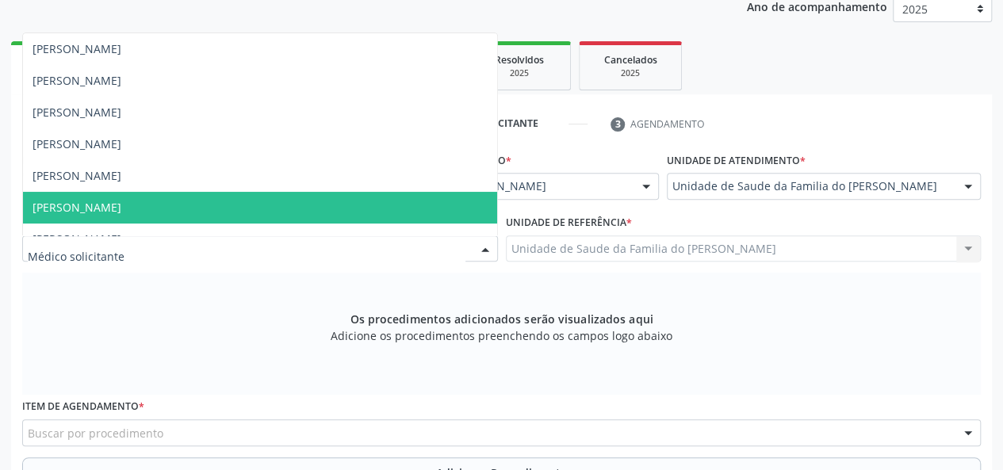
click at [367, 208] on span "[PERSON_NAME]" at bounding box center [260, 208] width 474 height 32
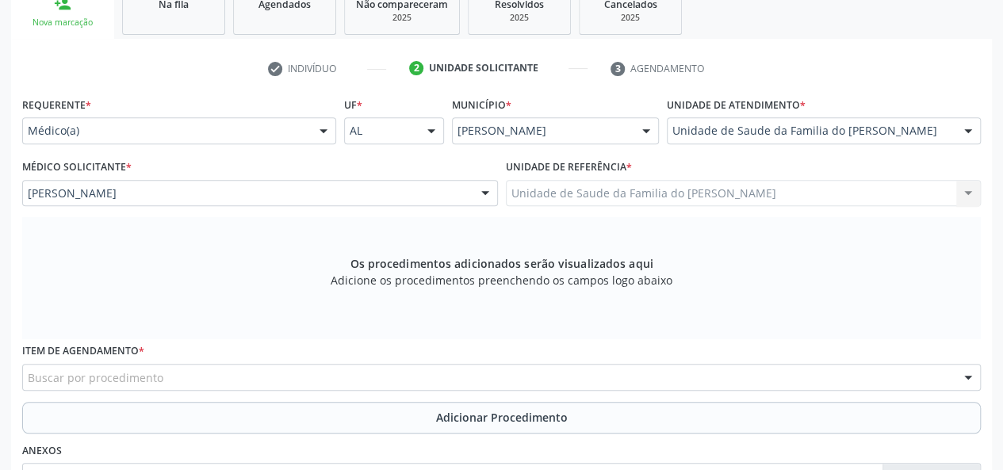
scroll to position [377, 0]
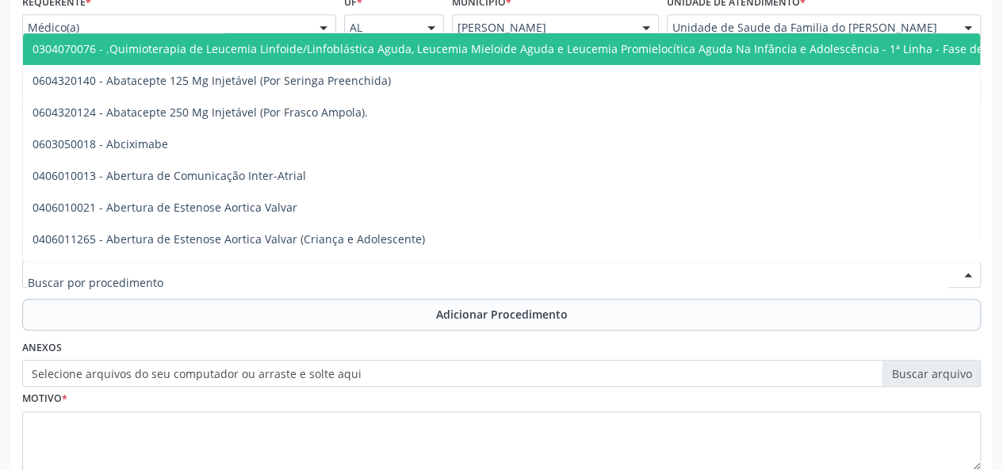
click at [322, 274] on div at bounding box center [501, 274] width 958 height 27
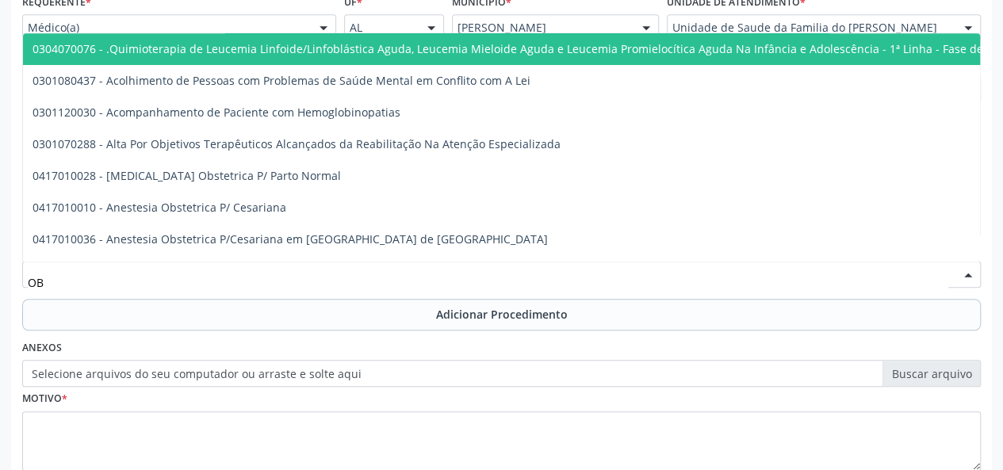
type input "O"
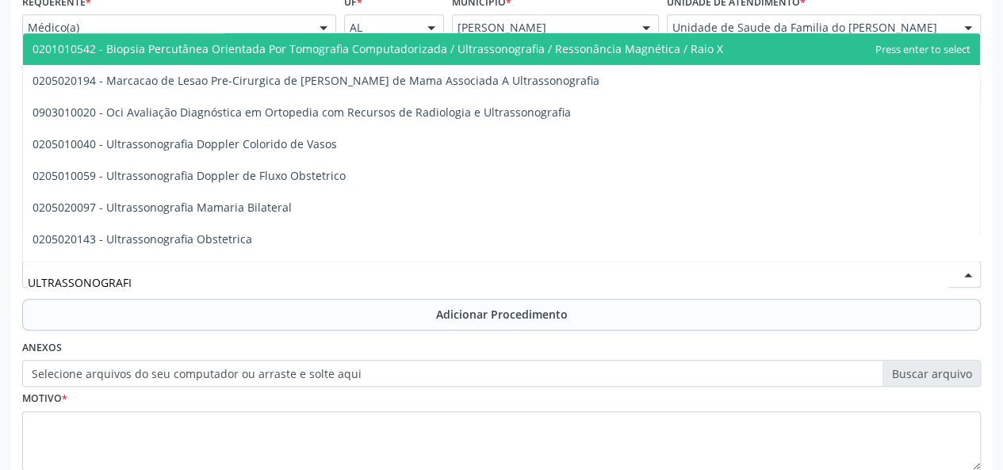
type input "ULTRASSONOGRAFIA"
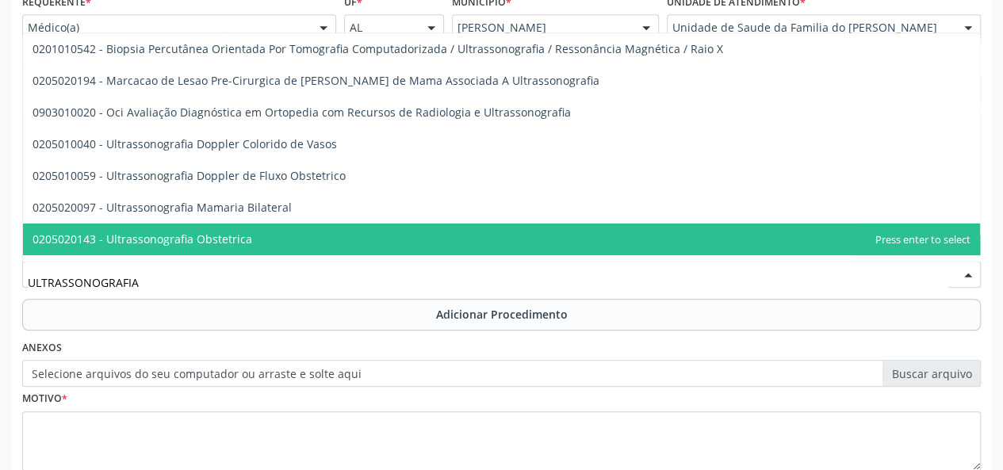
click at [327, 243] on span "0205020143 - Ultrassonografia Obstetrica" at bounding box center [501, 240] width 957 height 32
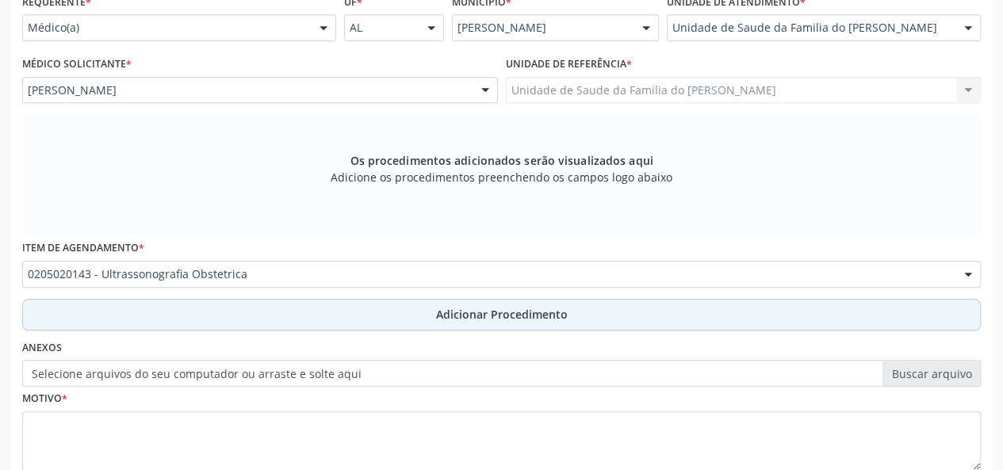
click at [364, 311] on button "Adicionar Procedimento" at bounding box center [501, 315] width 958 height 32
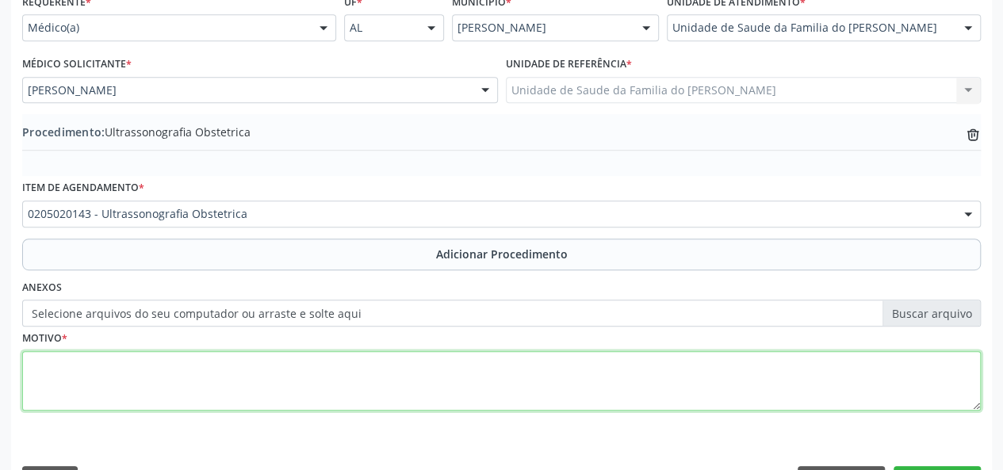
click at [349, 384] on textarea at bounding box center [501, 381] width 958 height 60
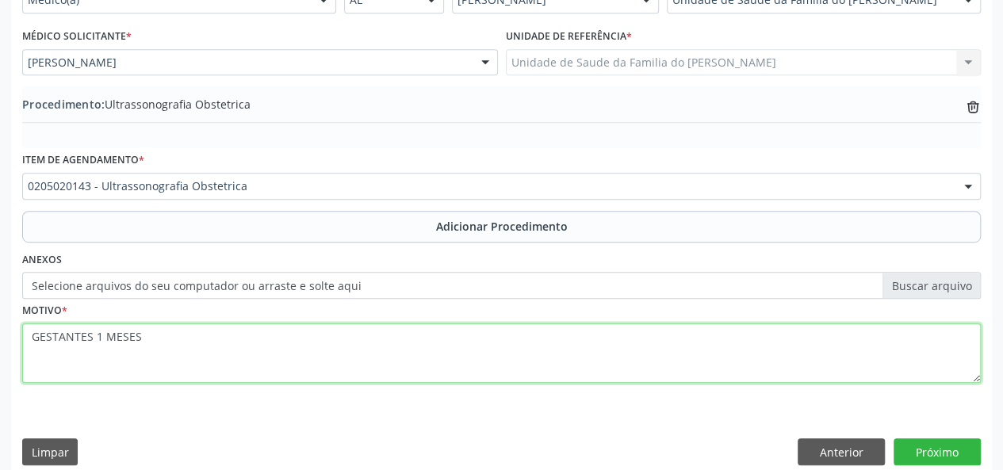
scroll to position [420, 0]
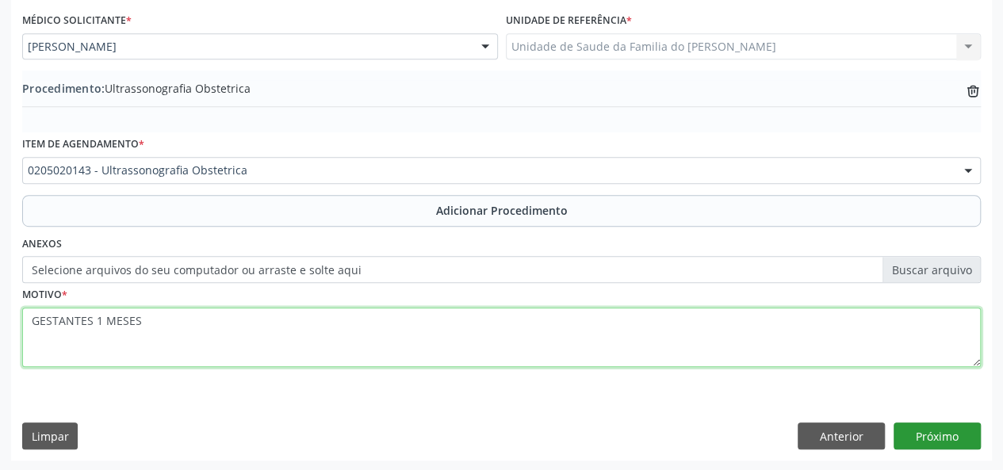
type textarea "GESTANTES 1 MESES"
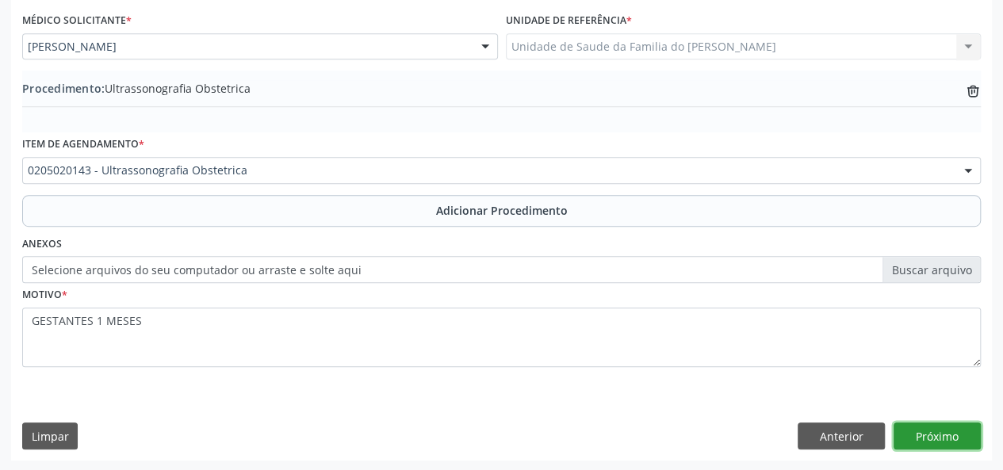
click at [914, 435] on button "Próximo" at bounding box center [936, 435] width 87 height 27
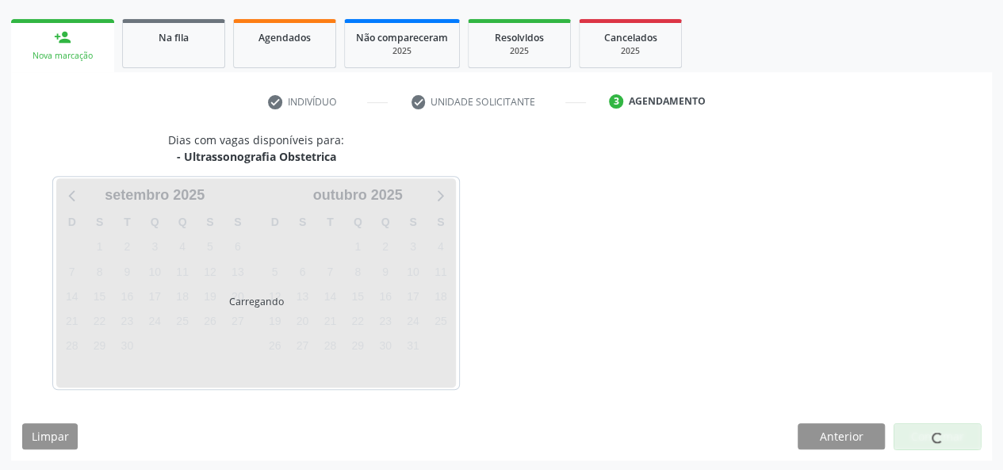
scroll to position [287, 0]
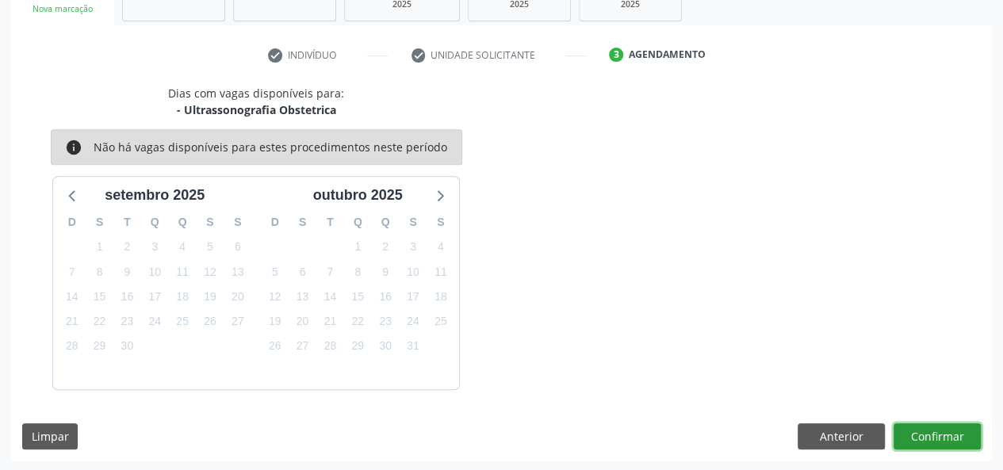
click at [914, 435] on button "Confirmar" at bounding box center [936, 436] width 87 height 27
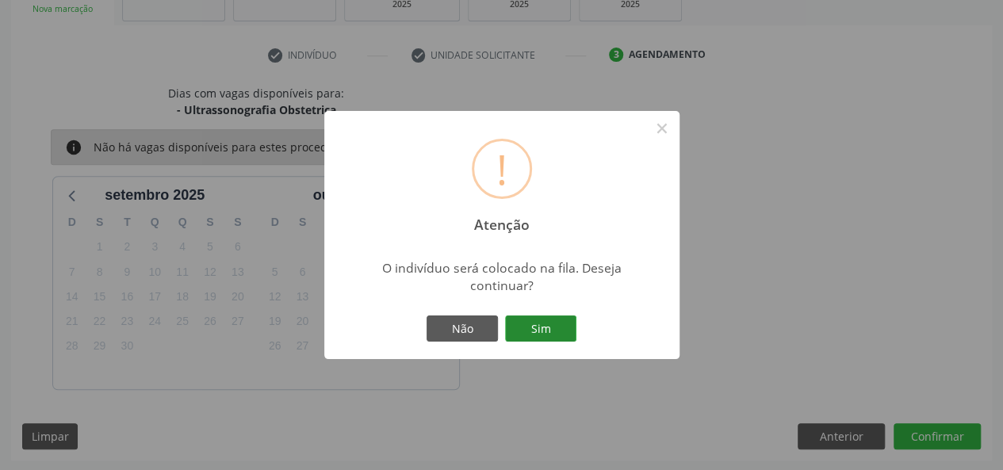
click at [536, 324] on button "Sim" at bounding box center [540, 328] width 71 height 27
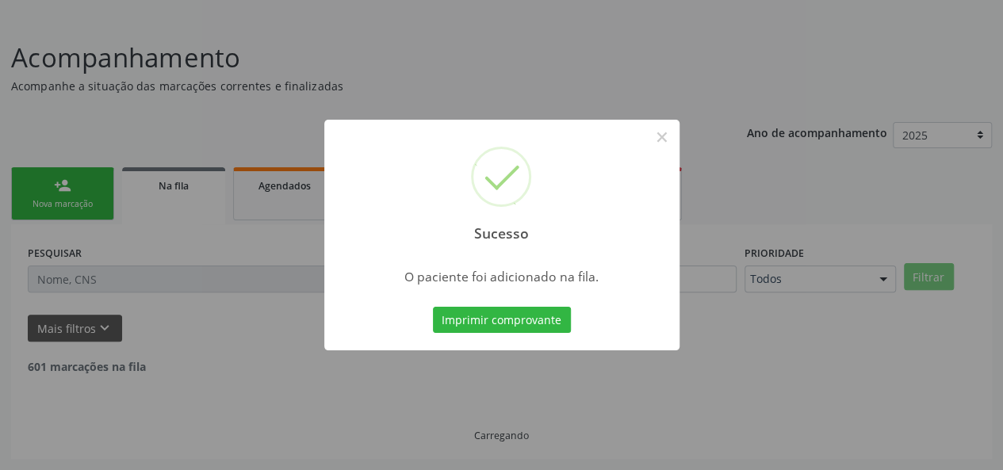
scroll to position [75, 0]
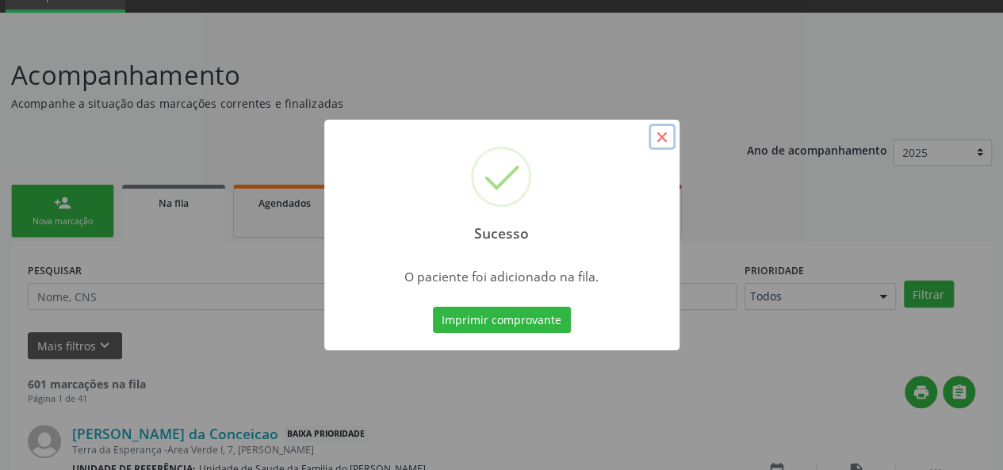
click at [658, 139] on button "×" at bounding box center [661, 137] width 27 height 27
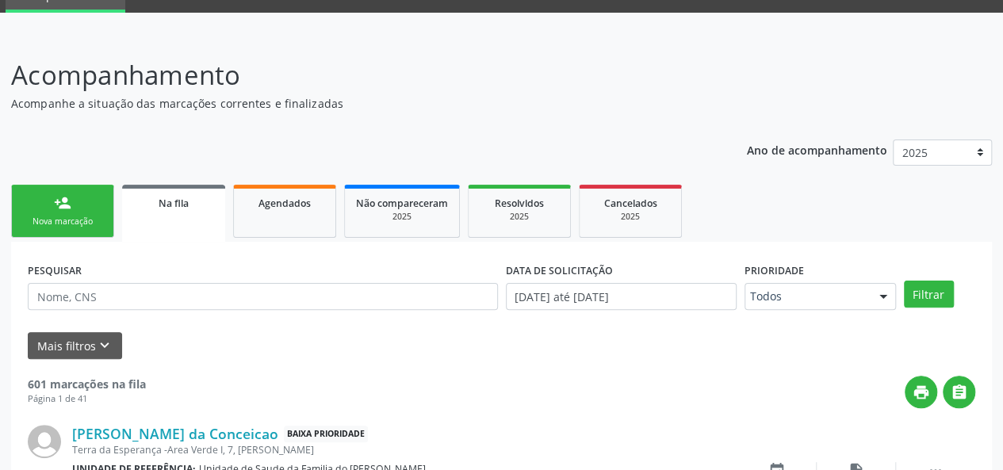
click at [52, 216] on div "Nova marcação" at bounding box center [62, 222] width 79 height 12
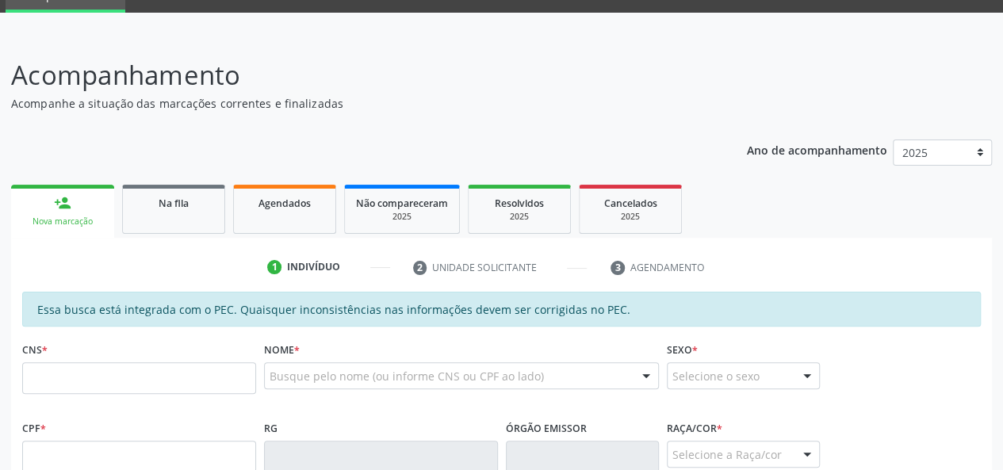
scroll to position [233, 0]
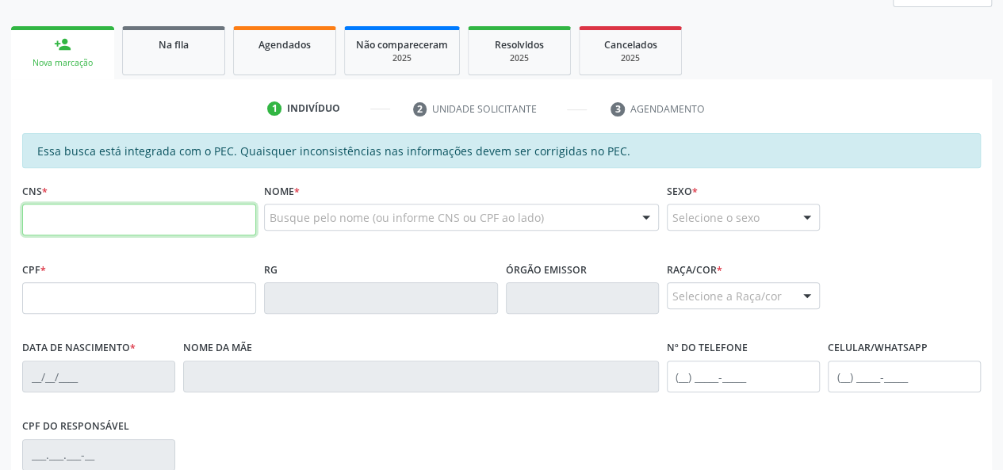
drag, startPoint x: 206, startPoint y: 221, endPoint x: 219, endPoint y: 221, distance: 12.7
click at [206, 221] on input "text" at bounding box center [139, 220] width 234 height 32
type input "706 7095 8914 7310"
type input "150.329.324-69"
type input "[DATE]"
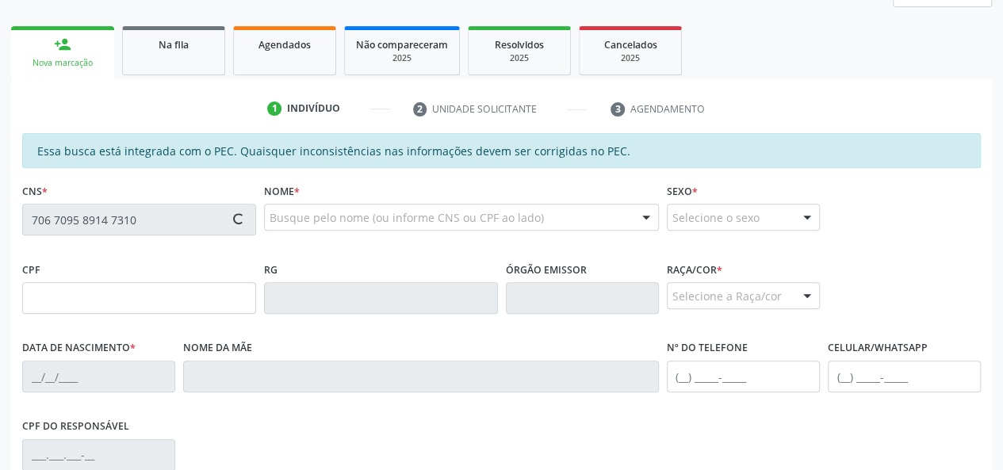
type input "[PERSON_NAME]"
type input "[PHONE_NUMBER]"
type input "S/N"
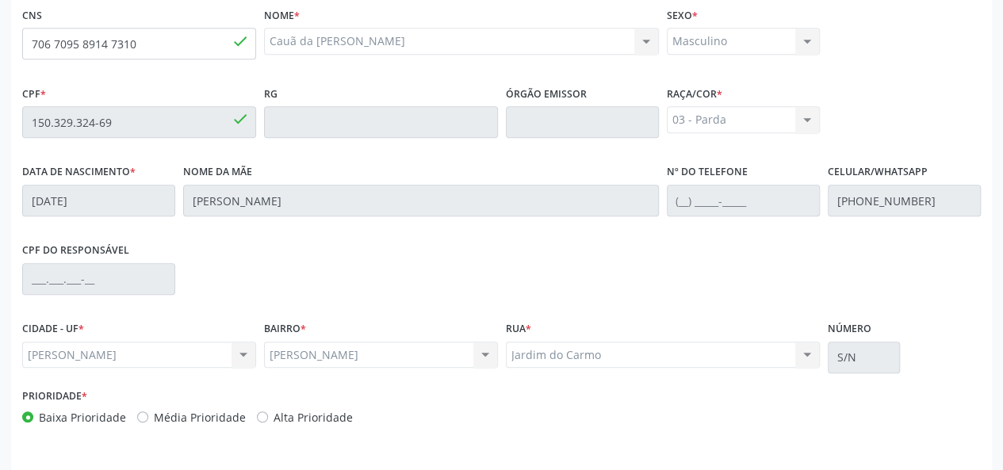
scroll to position [456, 0]
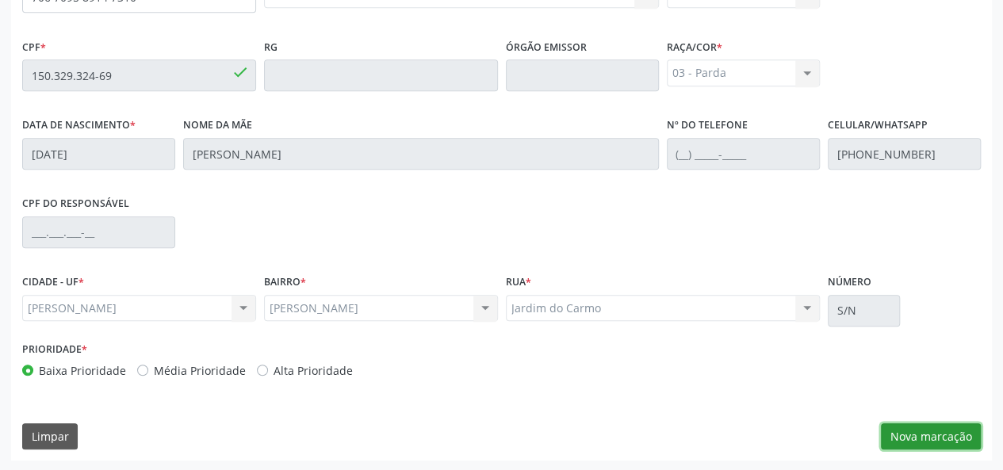
click at [919, 437] on button "Nova marcação" at bounding box center [931, 436] width 100 height 27
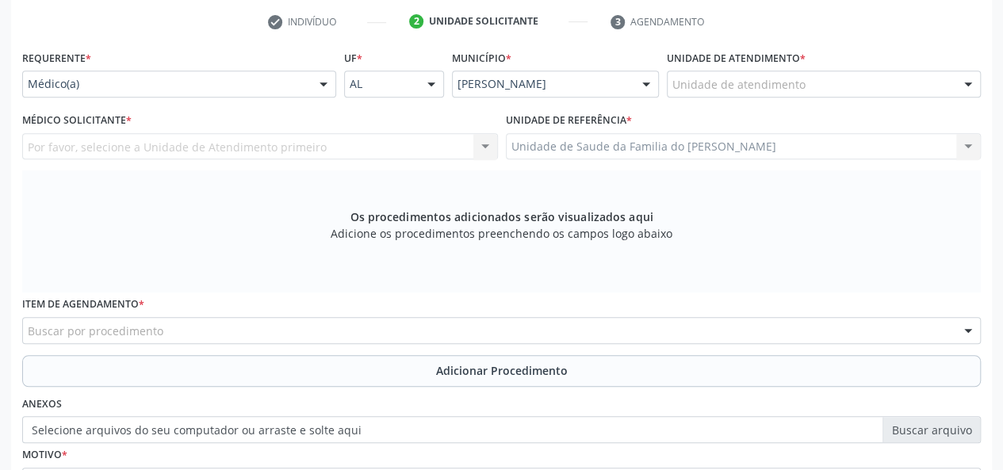
scroll to position [139, 0]
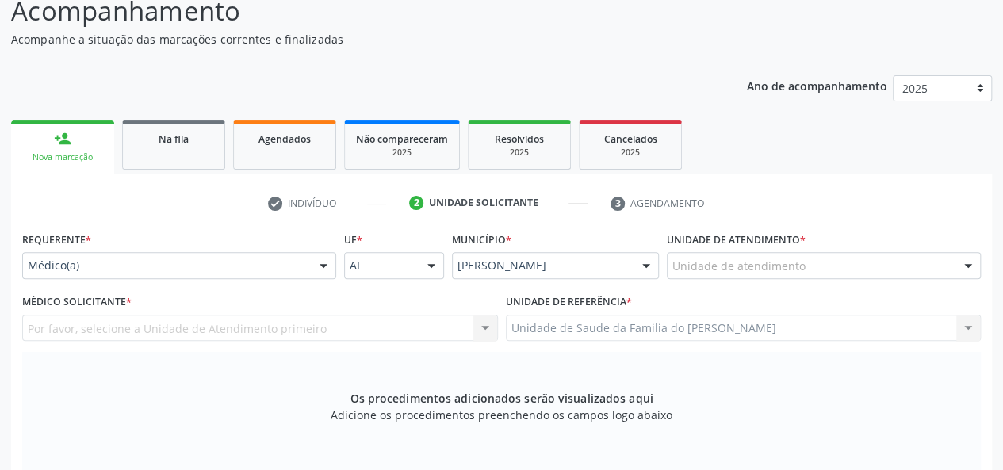
click at [315, 263] on div at bounding box center [324, 266] width 24 height 27
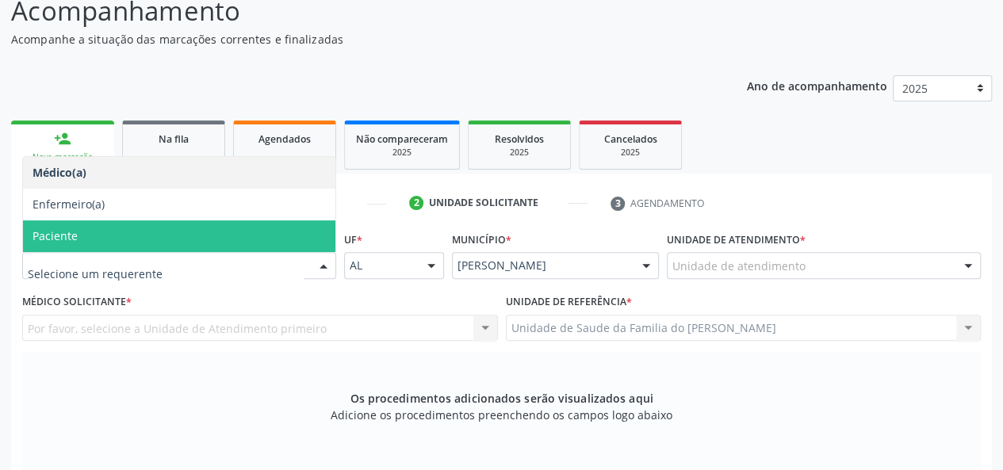
click at [260, 237] on span "Paciente" at bounding box center [179, 236] width 312 height 32
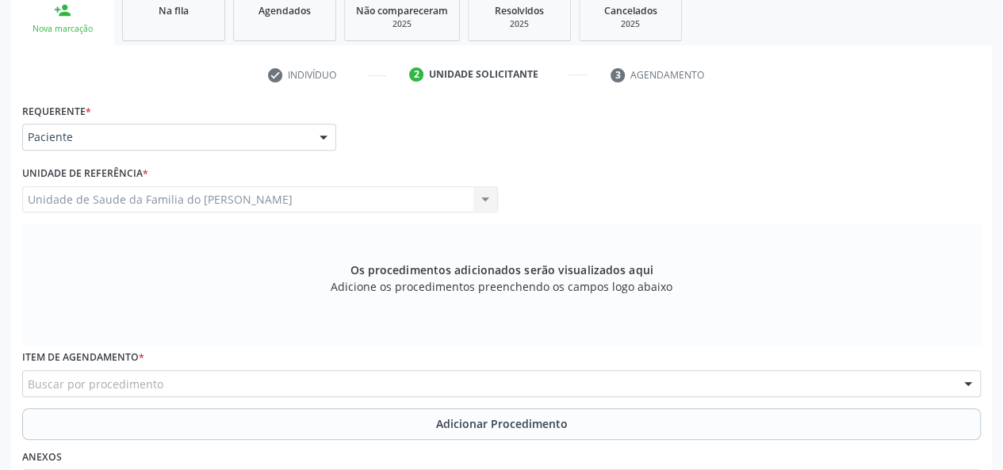
scroll to position [297, 0]
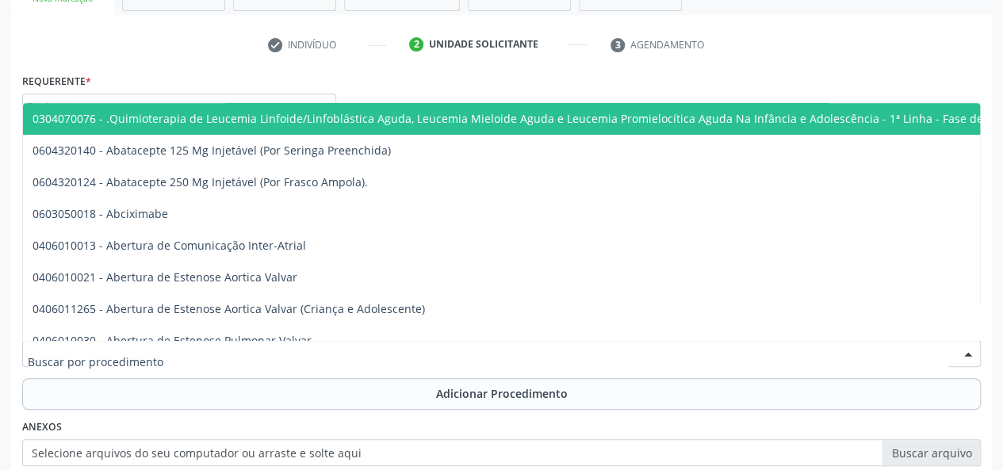
click at [277, 349] on div at bounding box center [501, 353] width 958 height 27
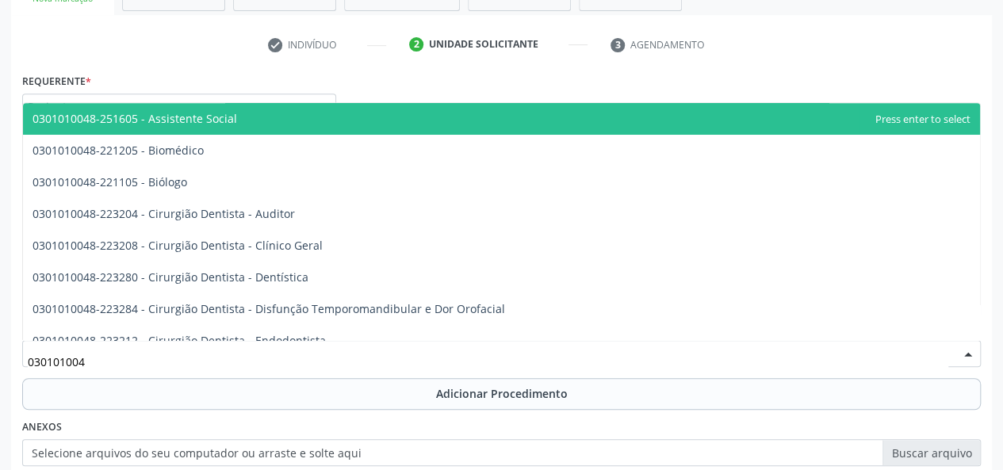
type input "0301010048"
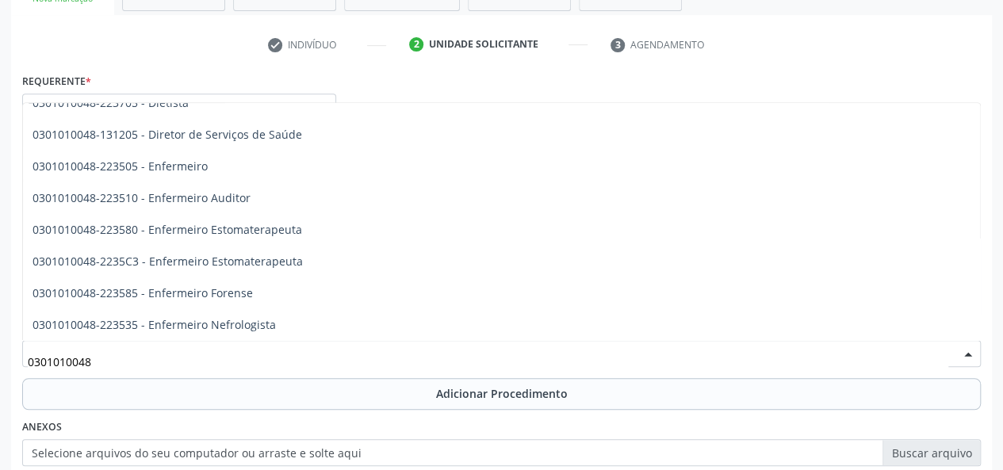
scroll to position [793, 0]
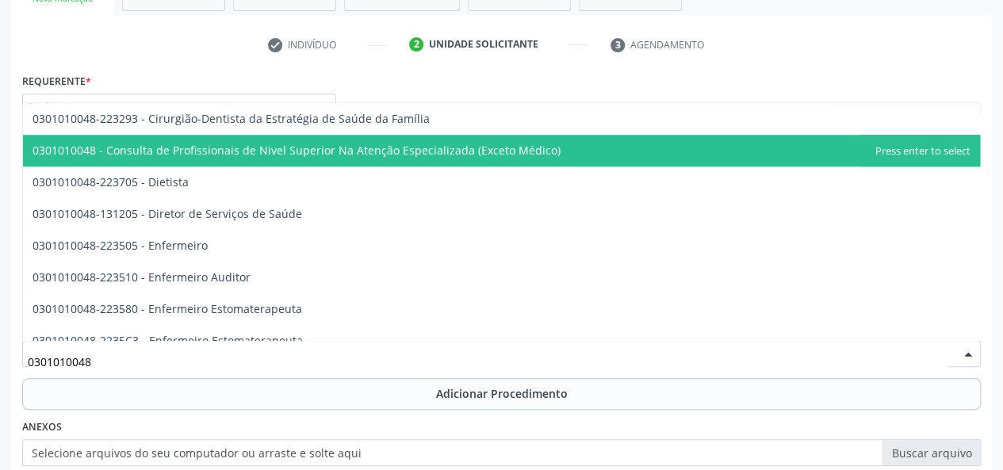
click at [407, 141] on span "0301010048 - Consulta de Profissionais de Nivel Superior Na Atenção Especializa…" at bounding box center [501, 151] width 957 height 32
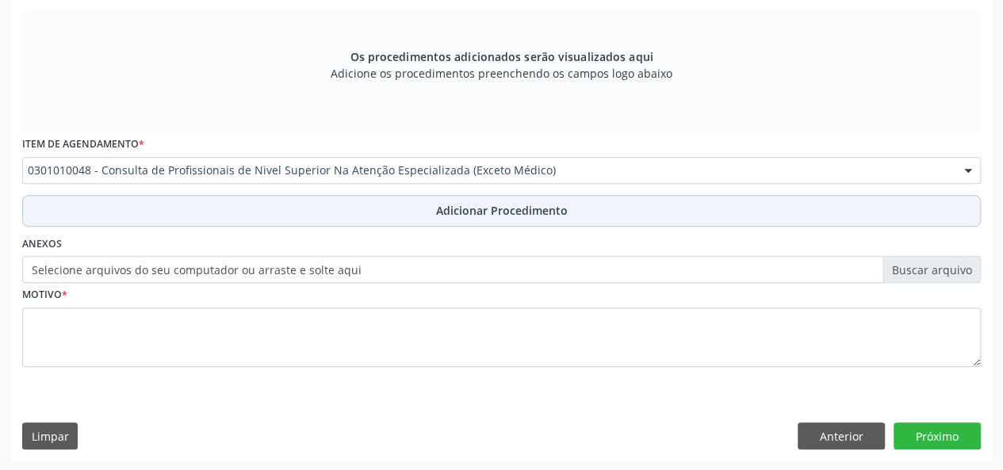
click at [427, 206] on button "Adicionar Procedimento" at bounding box center [501, 211] width 958 height 32
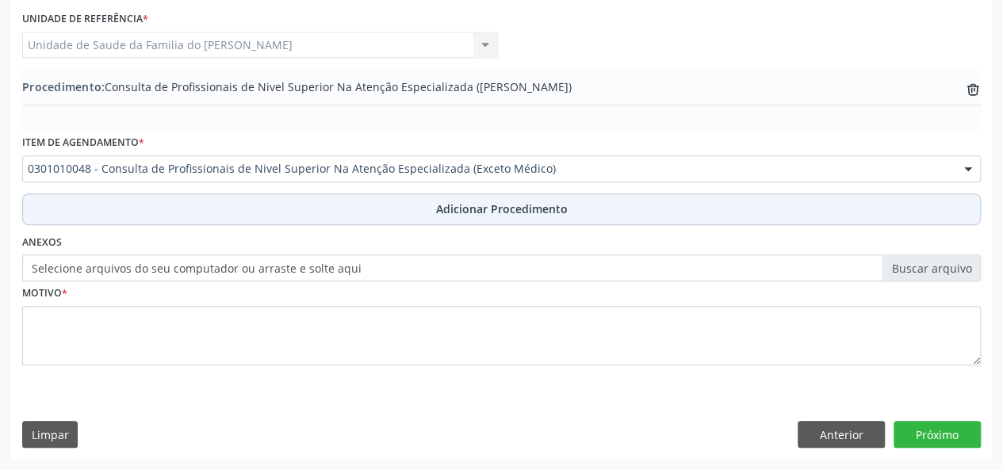
scroll to position [420, 0]
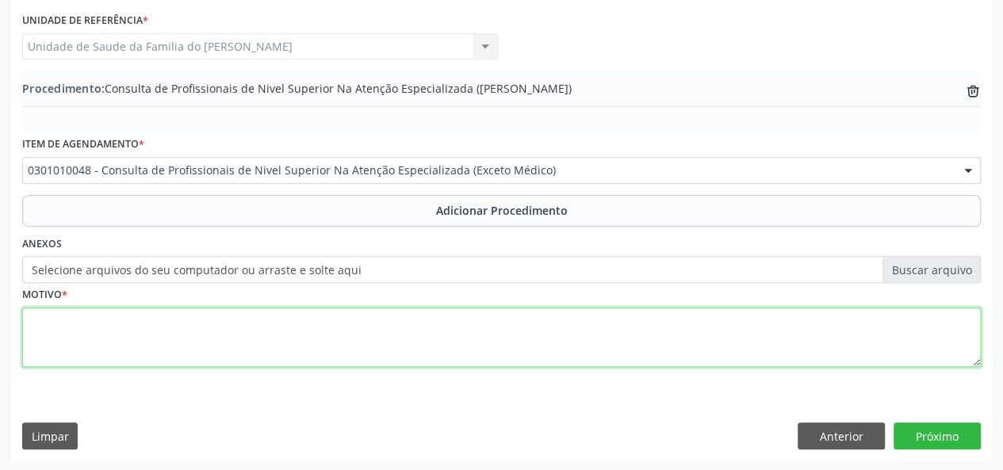
click at [346, 346] on textarea at bounding box center [501, 338] width 958 height 60
type textarea "CEO ( RX E ENDONTIA)"
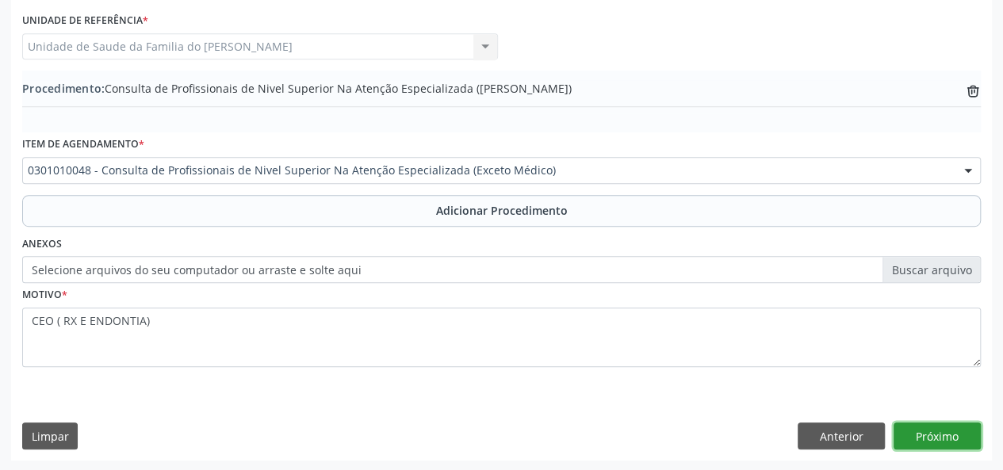
click at [946, 438] on button "Próximo" at bounding box center [936, 435] width 87 height 27
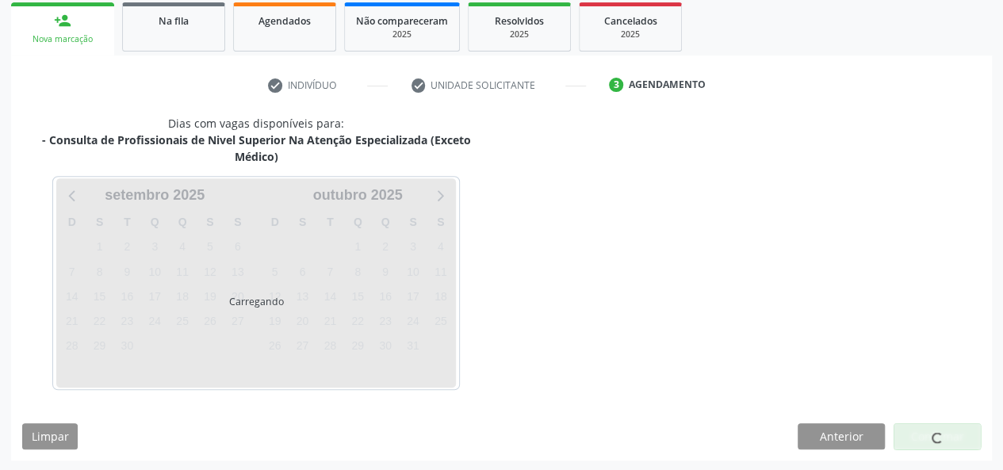
scroll to position [303, 0]
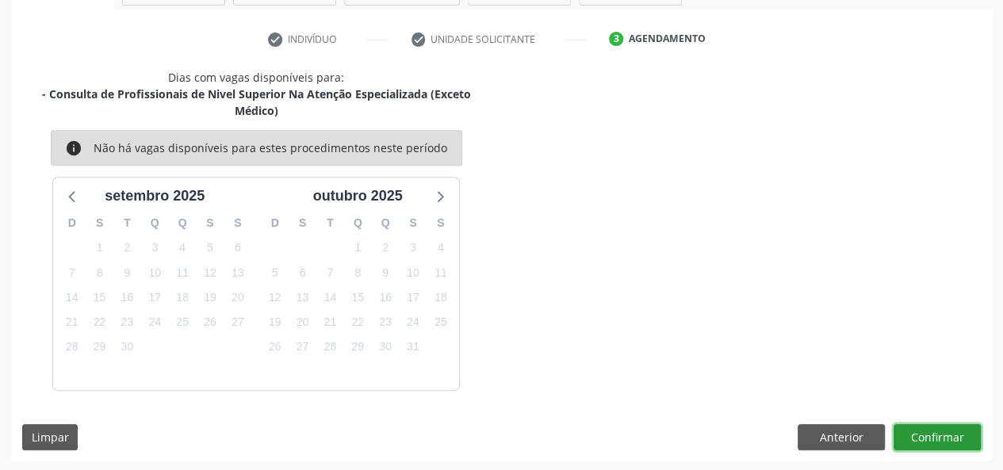
click at [946, 438] on button "Confirmar" at bounding box center [936, 437] width 87 height 27
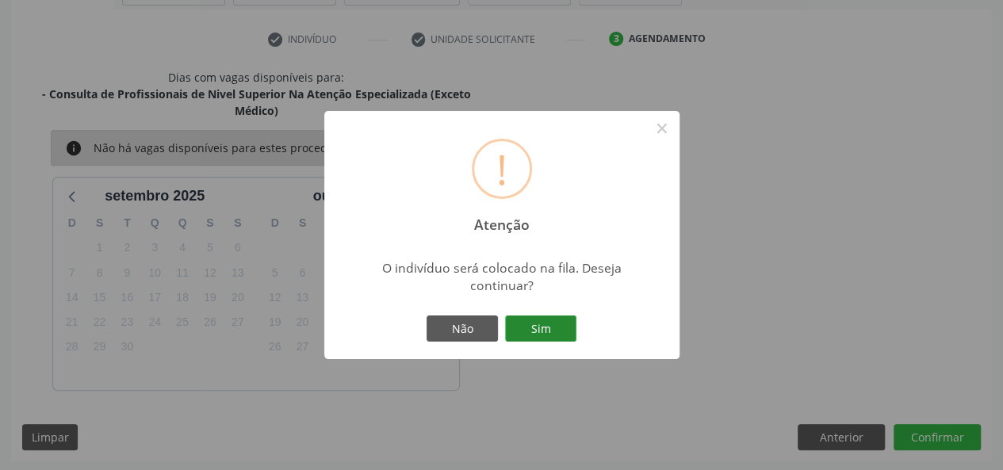
click at [543, 329] on button "Sim" at bounding box center [540, 328] width 71 height 27
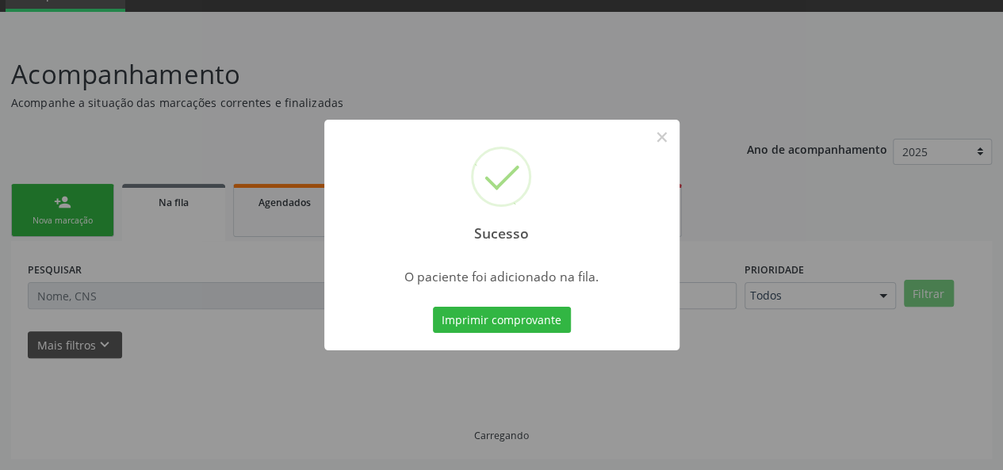
scroll to position [75, 0]
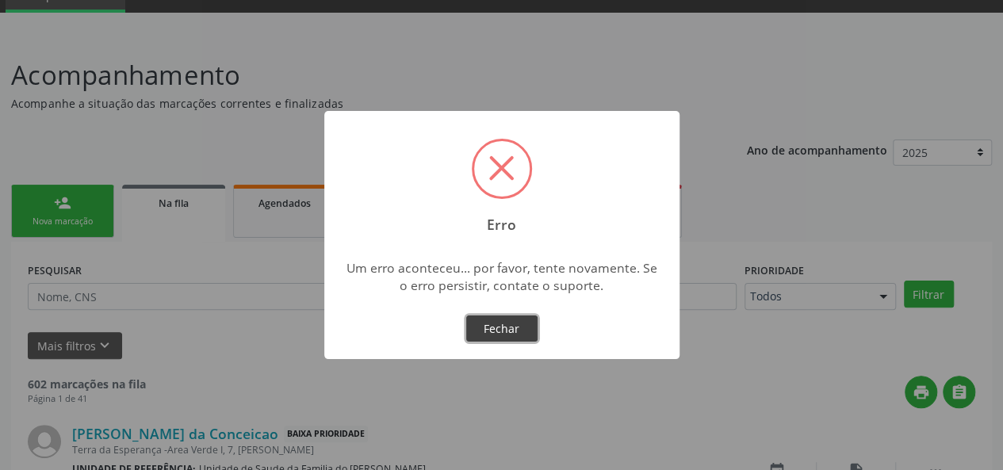
click at [497, 323] on button "Fechar" at bounding box center [501, 328] width 71 height 27
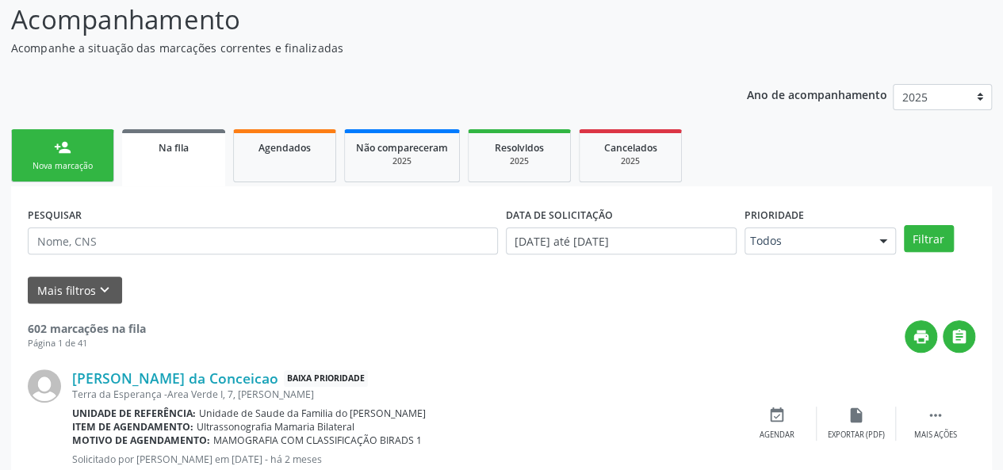
scroll to position [154, 0]
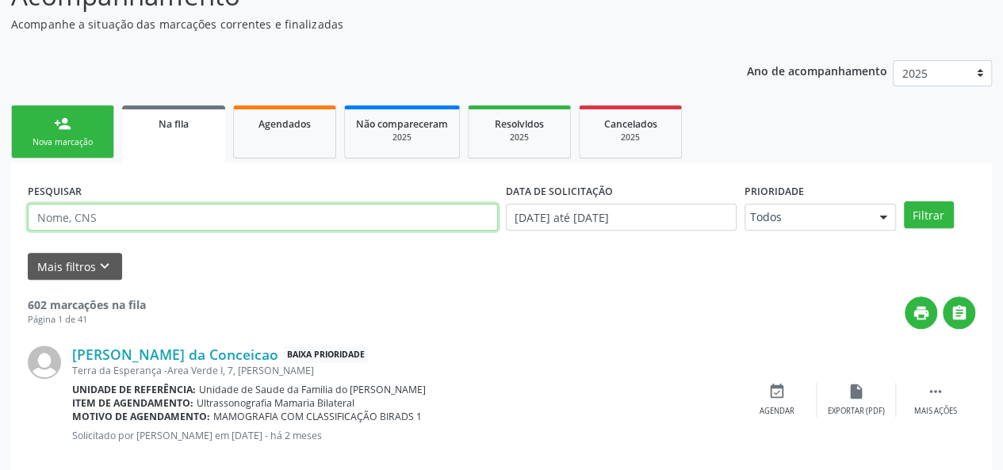
click at [166, 217] on input "text" at bounding box center [263, 217] width 470 height 27
type input "CLEIDIANE"
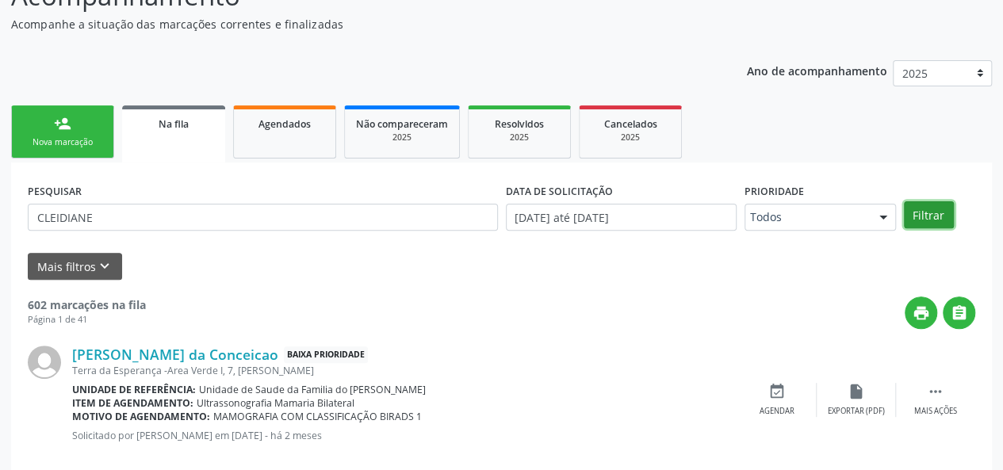
click at [929, 210] on button "Filtrar" at bounding box center [929, 214] width 50 height 27
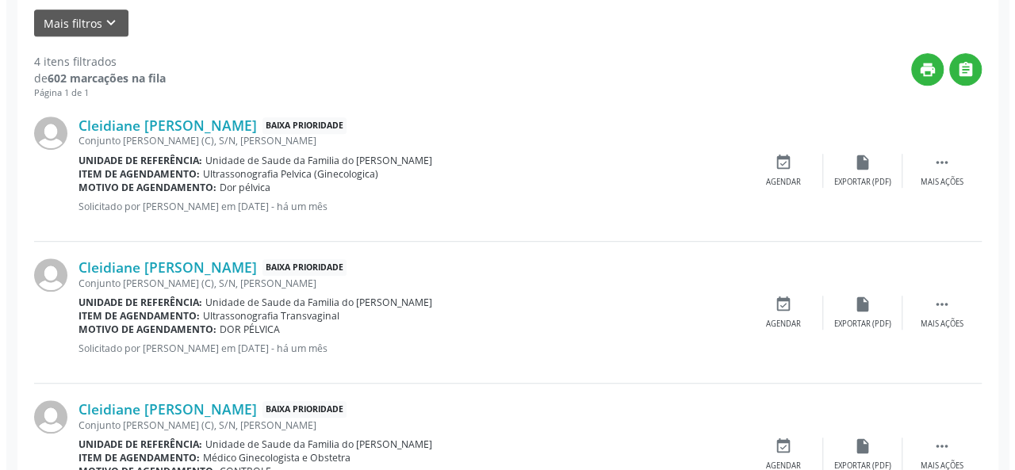
scroll to position [392, 0]
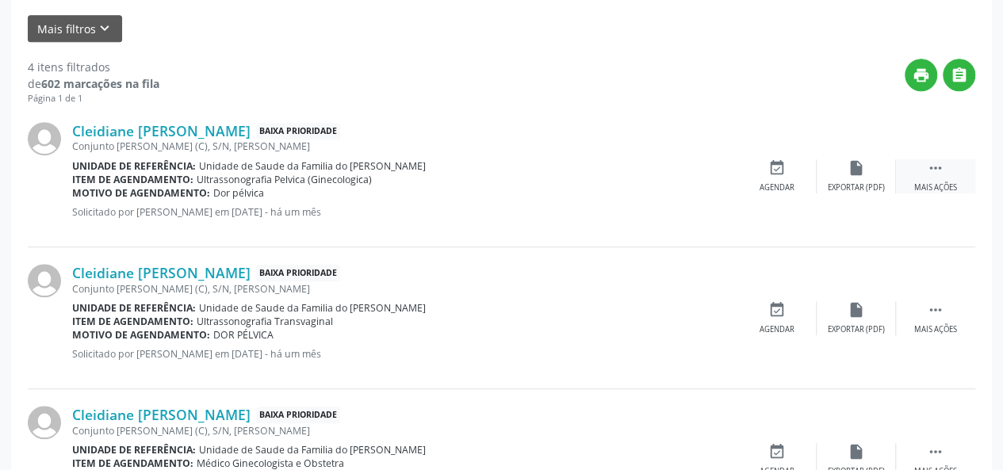
click at [939, 184] on div "Mais ações" at bounding box center [935, 187] width 43 height 11
click at [801, 181] on div "cancel Cancelar" at bounding box center [776, 176] width 79 height 34
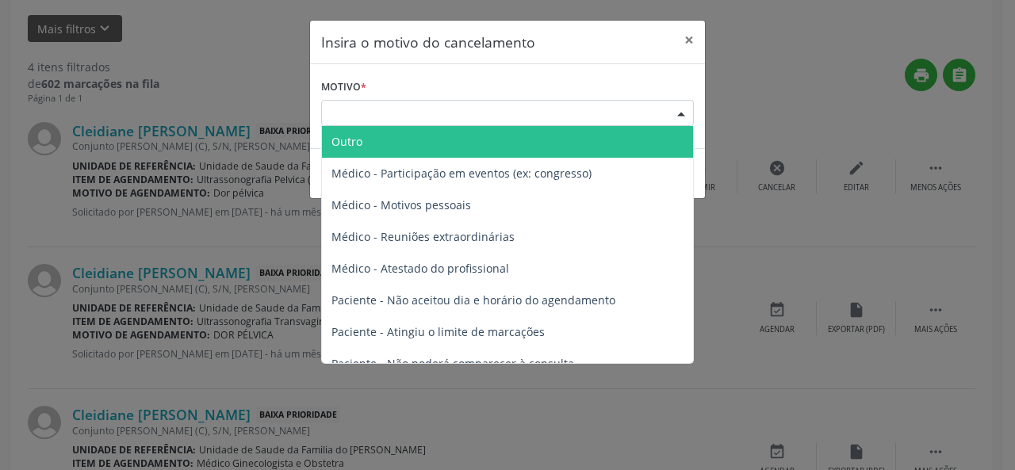
click at [577, 116] on div "Escolha o motivo" at bounding box center [507, 113] width 373 height 27
click at [501, 140] on span "Outro" at bounding box center [507, 142] width 371 height 32
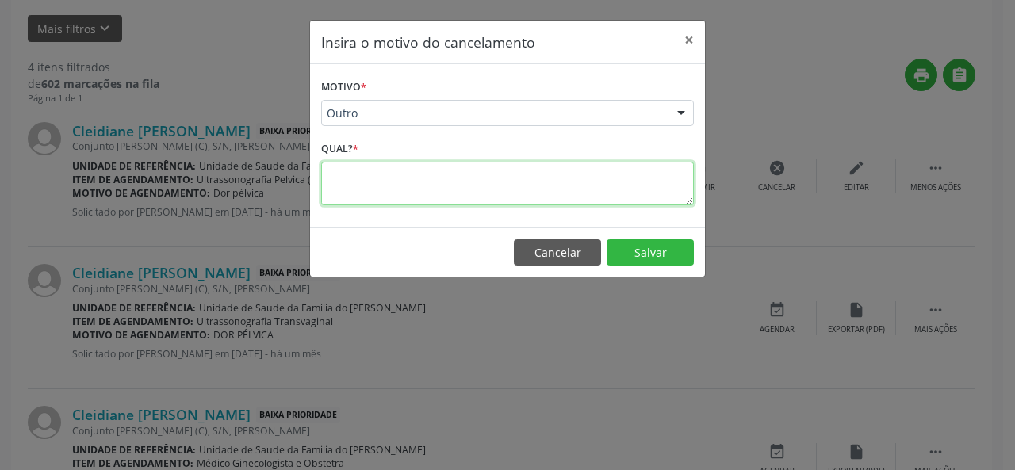
click at [403, 191] on textarea at bounding box center [507, 184] width 373 height 44
type textarea "FEZ PARTICULAR"
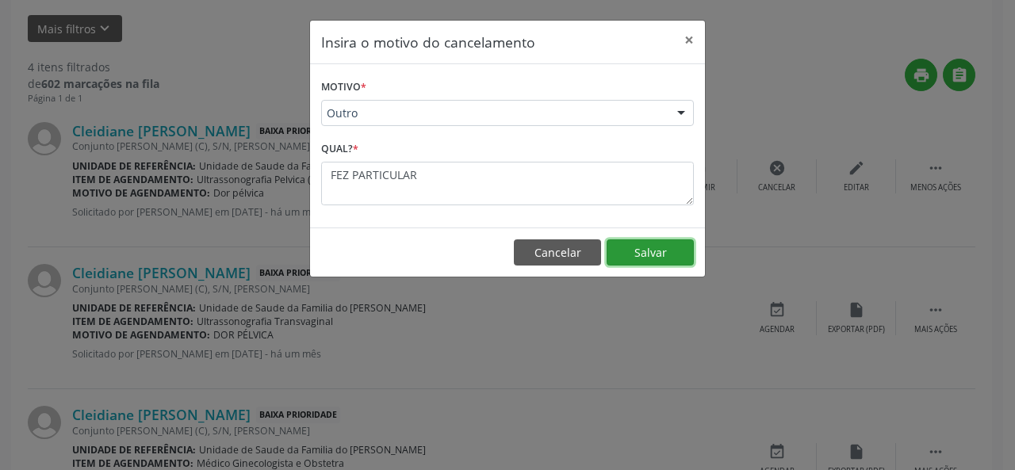
click at [634, 247] on button "Salvar" at bounding box center [649, 252] width 87 height 27
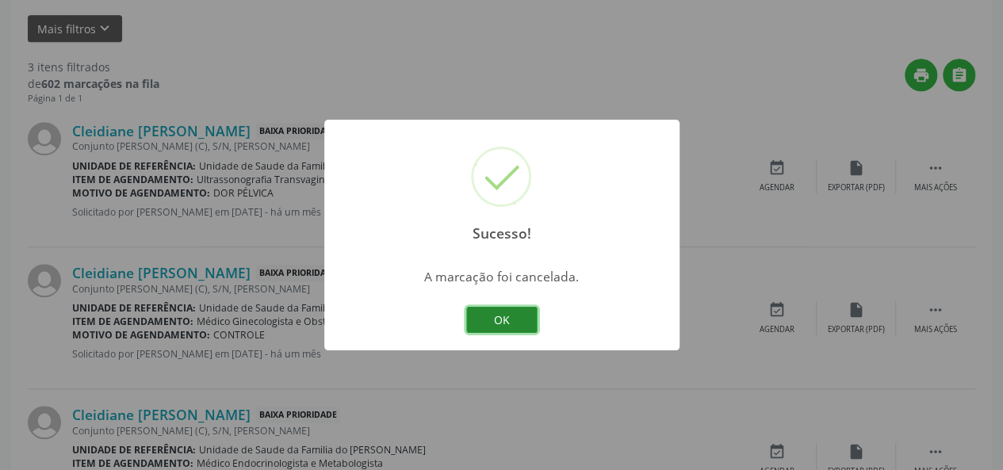
click at [517, 316] on button "OK" at bounding box center [501, 320] width 71 height 27
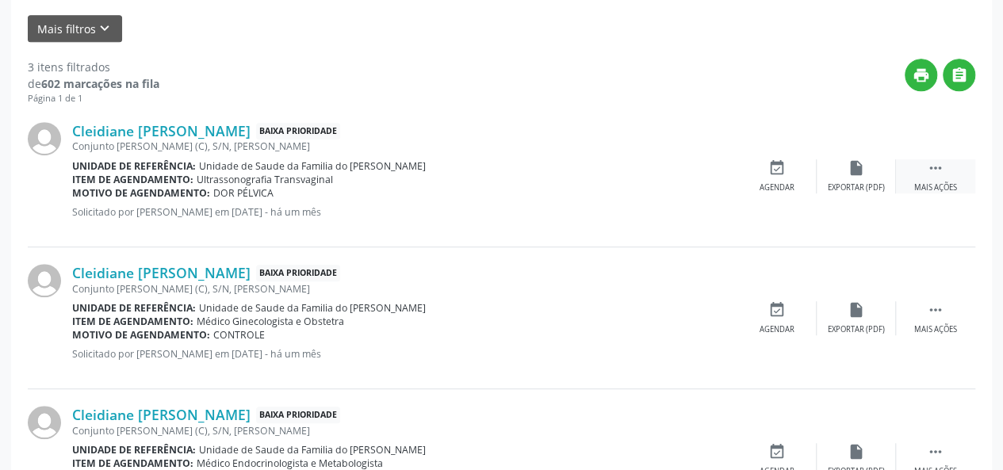
click at [937, 167] on icon "" at bounding box center [935, 167] width 17 height 17
click at [767, 182] on div "Cancelar" at bounding box center [776, 187] width 37 height 11
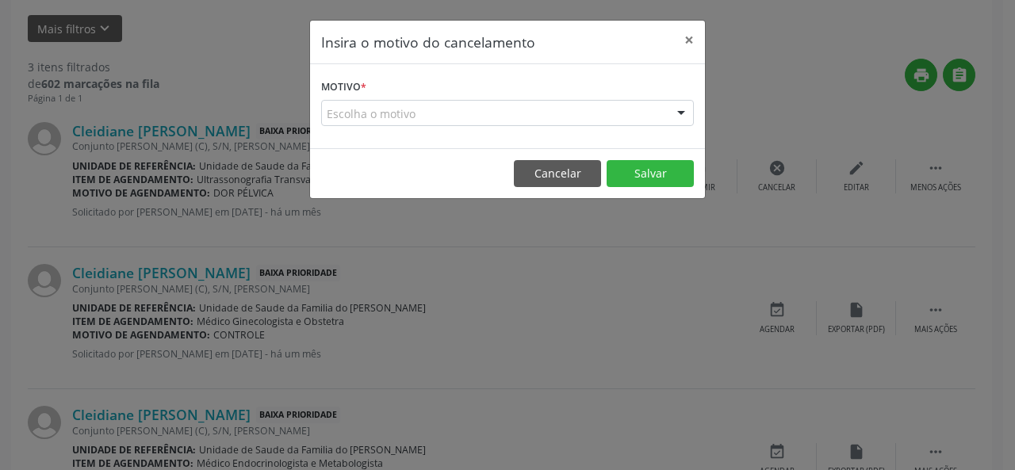
click at [637, 115] on div "Escolha o motivo" at bounding box center [507, 113] width 373 height 27
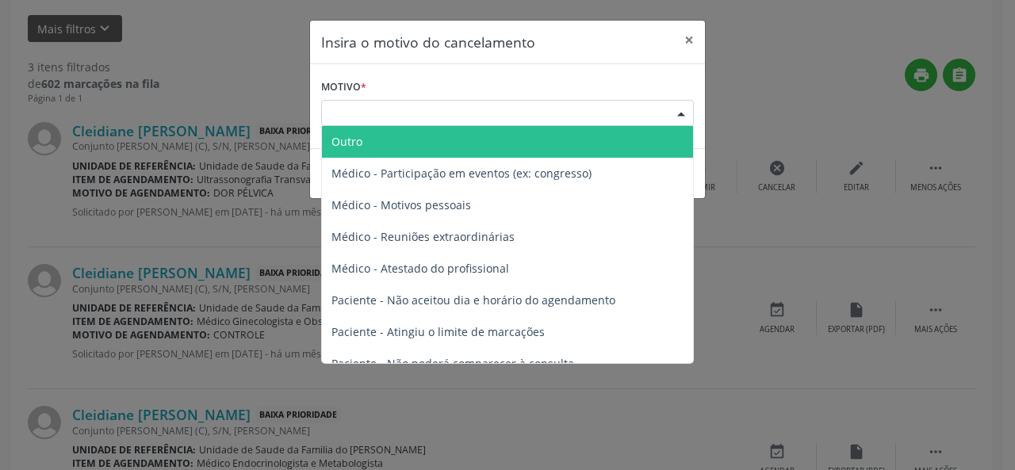
click at [514, 145] on span "Outro" at bounding box center [507, 142] width 371 height 32
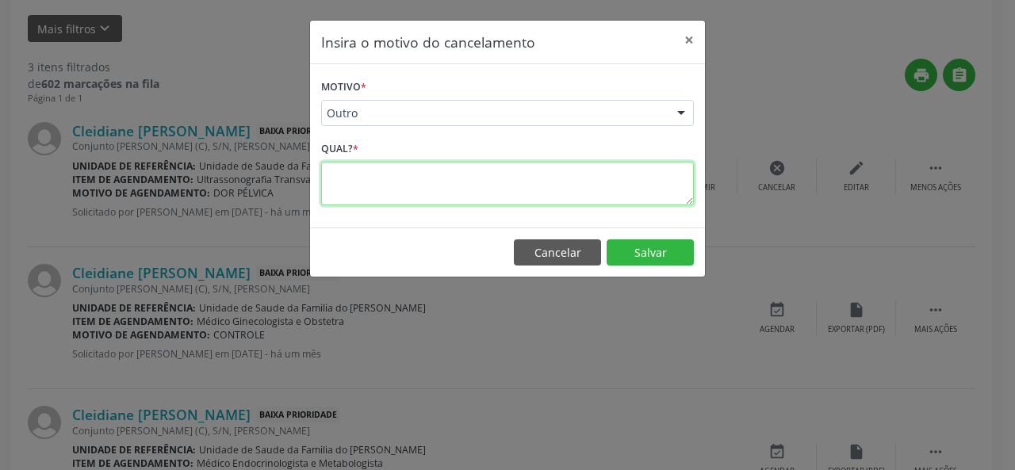
click at [477, 183] on textarea at bounding box center [507, 184] width 373 height 44
type textarea "JA FEZ PARTICULAR"
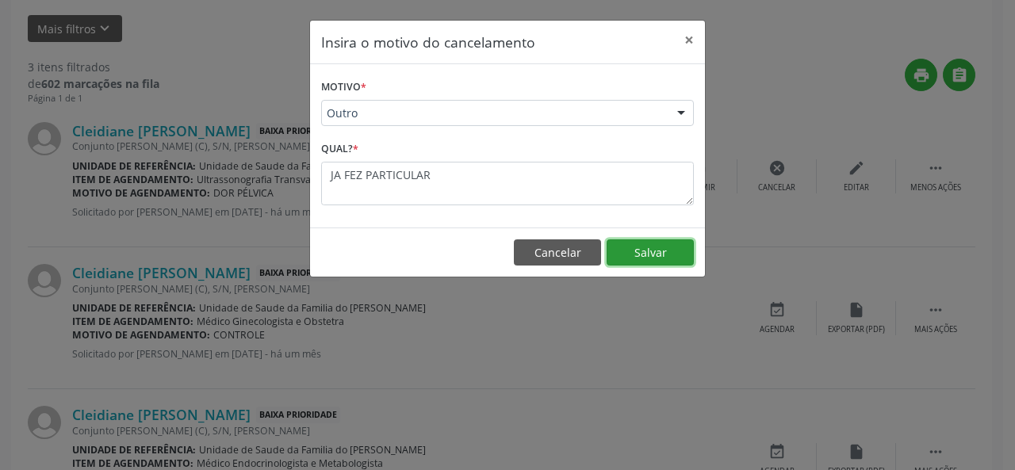
click at [634, 250] on button "Salvar" at bounding box center [649, 252] width 87 height 27
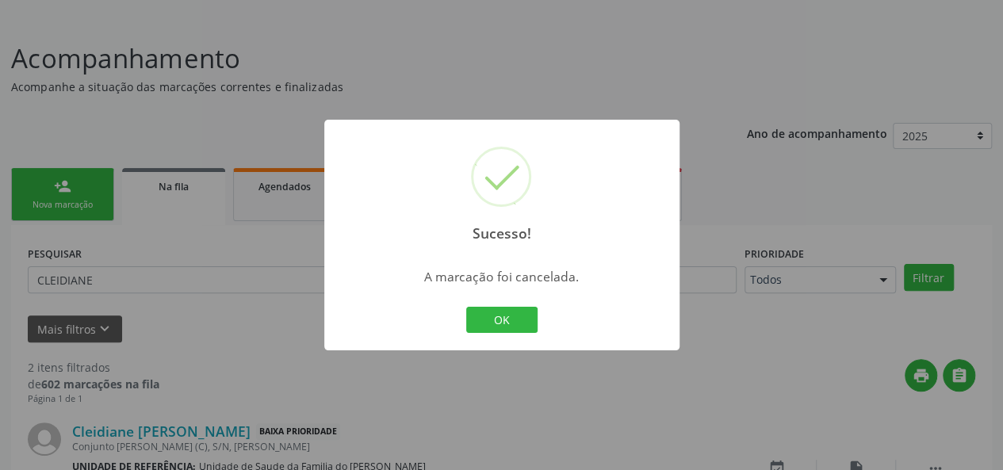
scroll to position [336, 0]
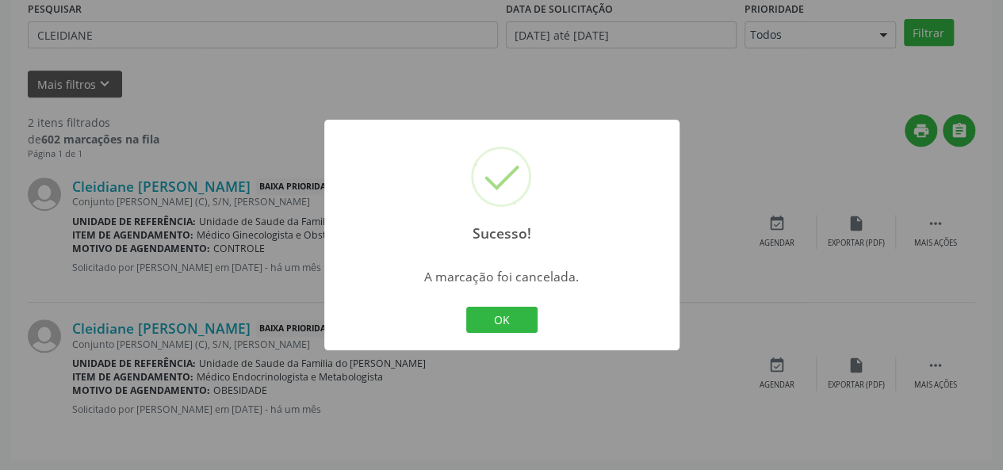
click at [685, 82] on div "Sucesso! × A marcação foi cancelada. OK Cancel" at bounding box center [501, 235] width 1003 height 470
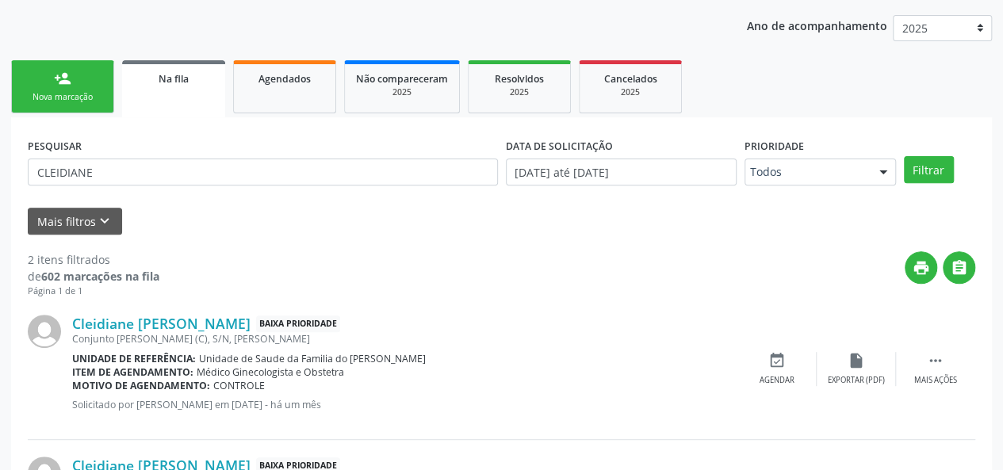
scroll to position [19, 0]
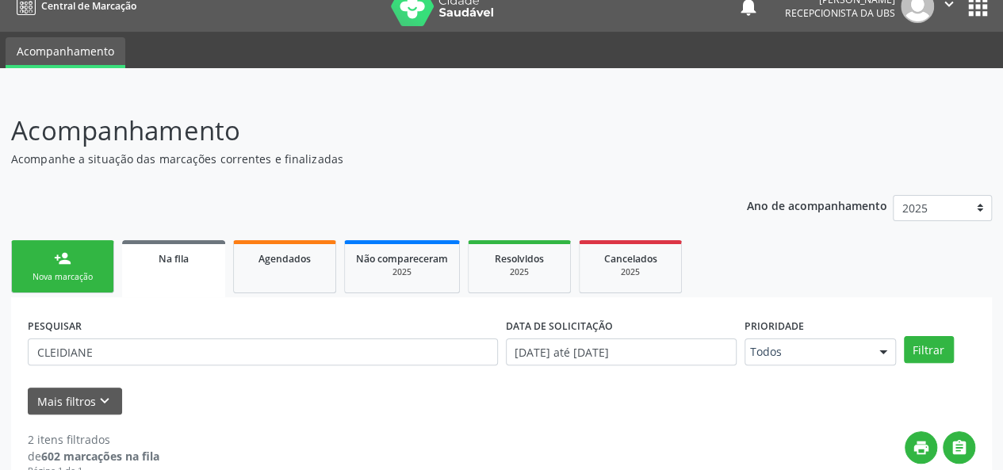
click at [91, 269] on link "person_add Nova marcação" at bounding box center [62, 266] width 103 height 53
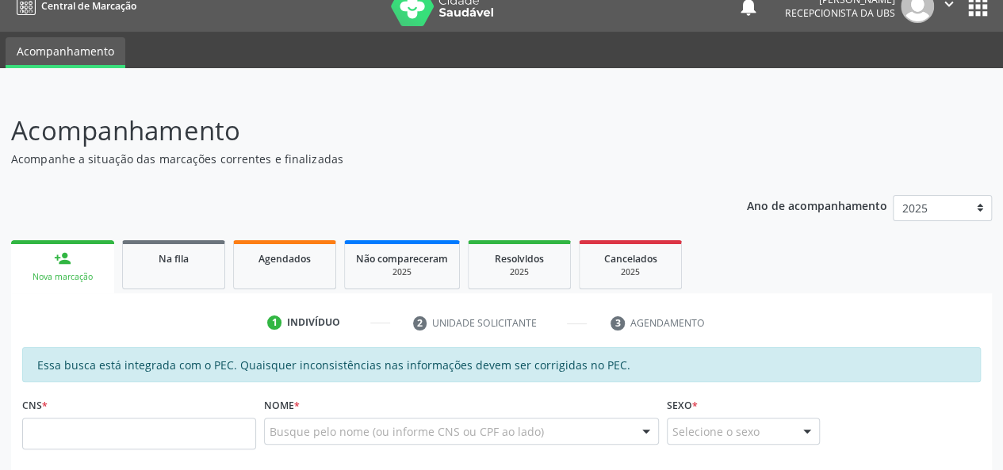
click at [42, 269] on link "person_add Nova marcação" at bounding box center [62, 266] width 103 height 53
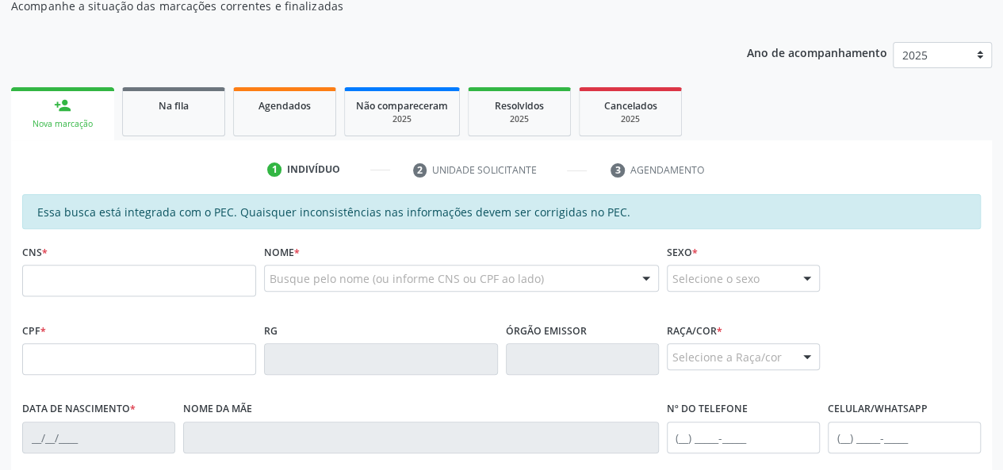
scroll to position [178, 0]
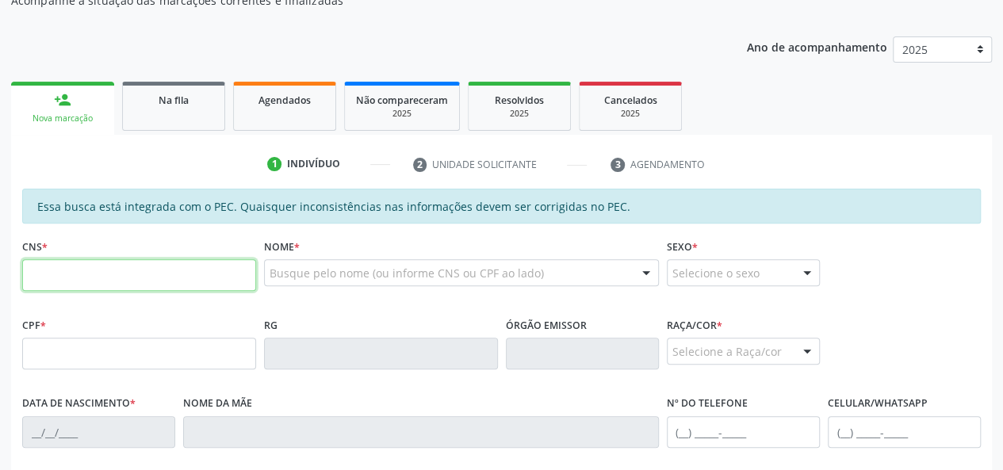
click at [176, 270] on input "text" at bounding box center [139, 275] width 234 height 32
type input "708 6075 0270 2088"
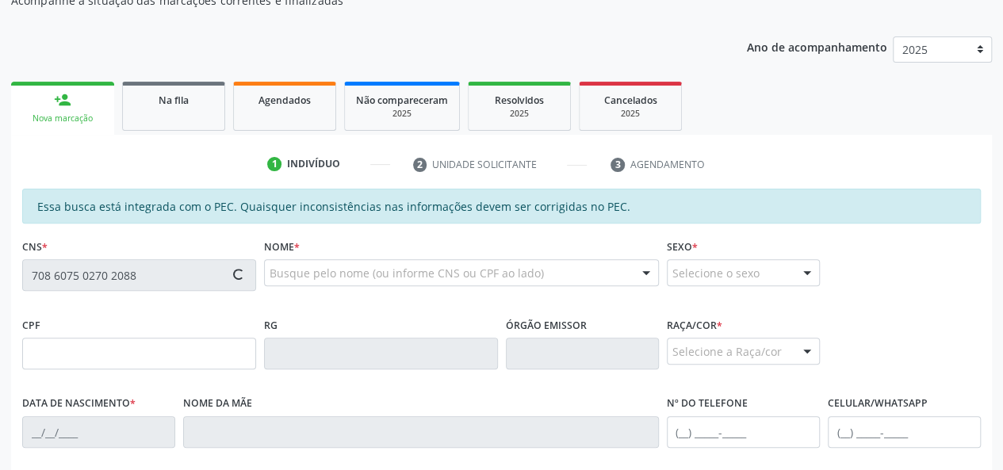
type input "055.084.584-41"
type input "0[DATE]"
type input "[PERSON_NAME]"
type input "[PHONE_NUMBER]"
type input "34"
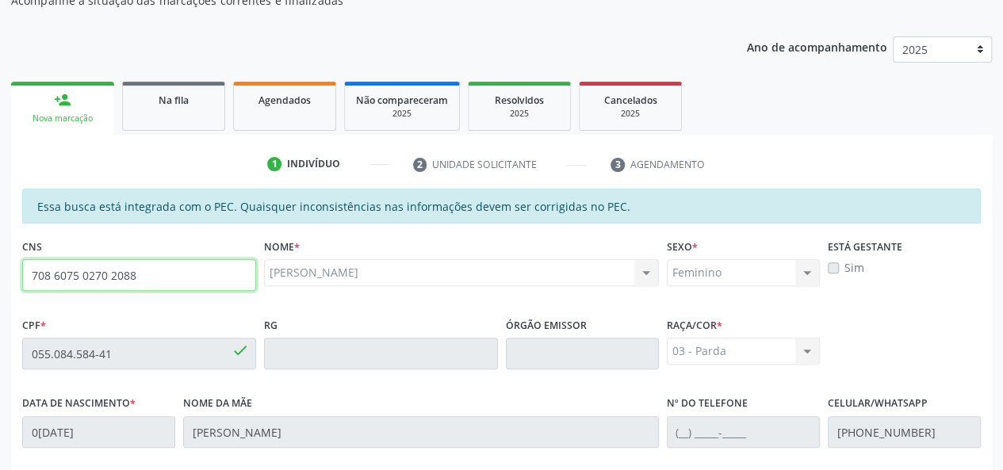
click at [98, 272] on input "708 6075 0270 2088" at bounding box center [139, 275] width 234 height 32
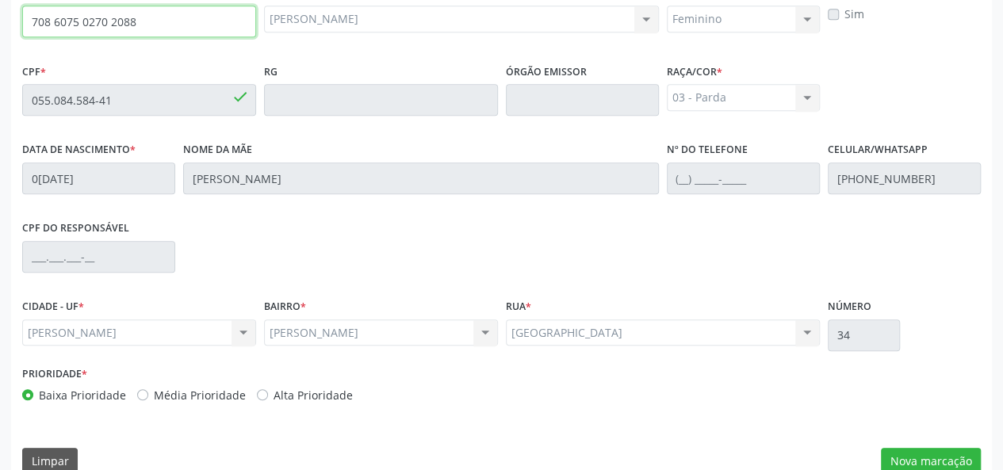
scroll to position [456, 0]
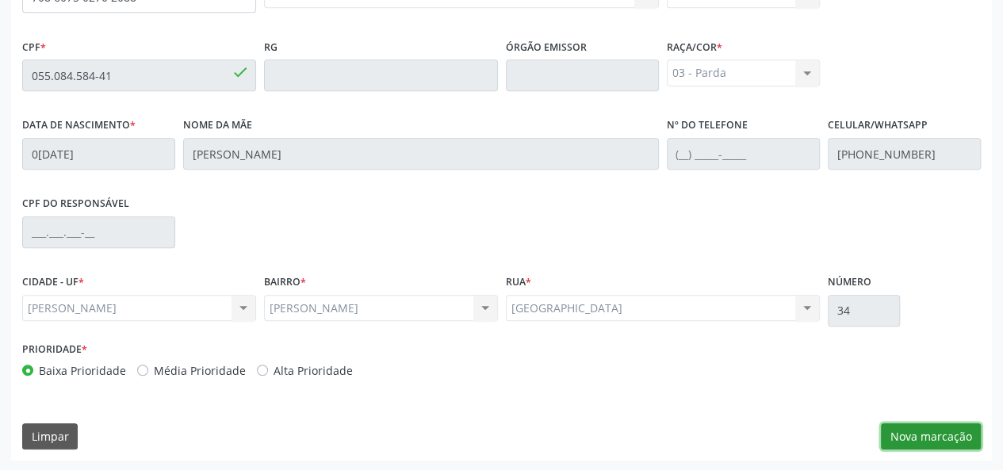
click at [908, 434] on button "Nova marcação" at bounding box center [931, 436] width 100 height 27
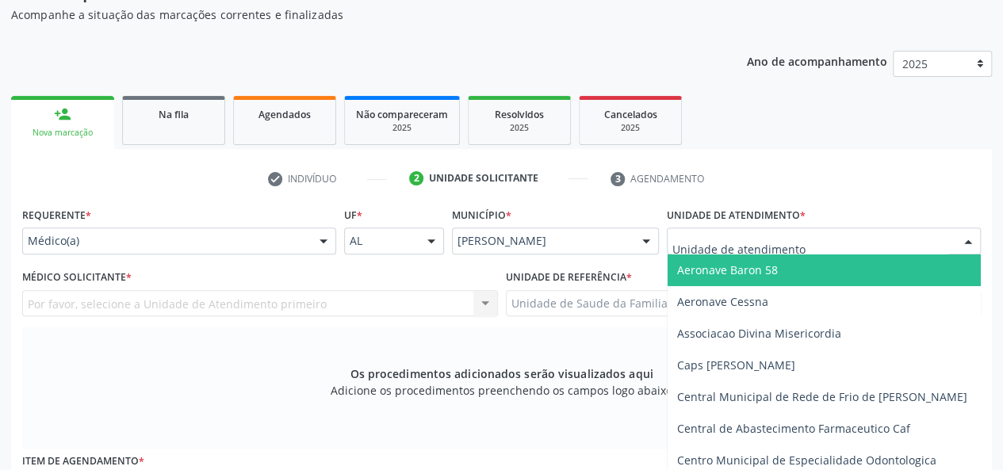
scroll to position [139, 0]
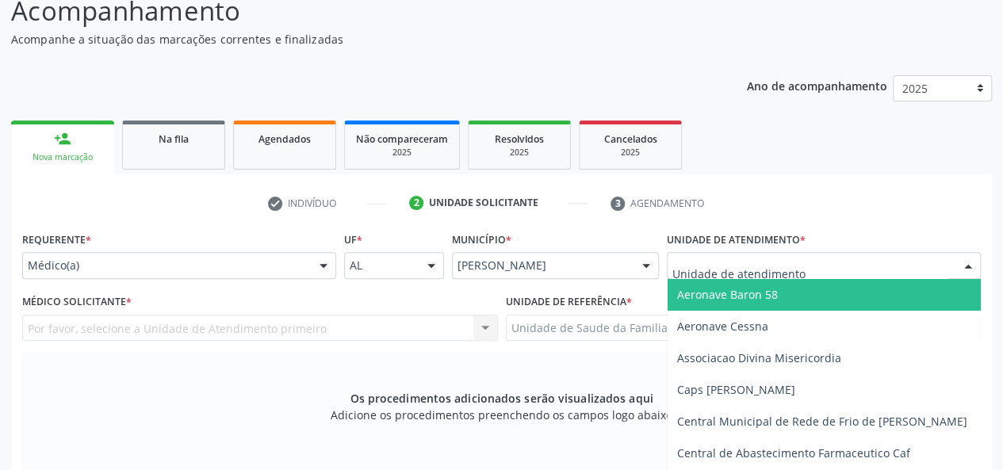
click at [319, 261] on div at bounding box center [324, 266] width 24 height 27
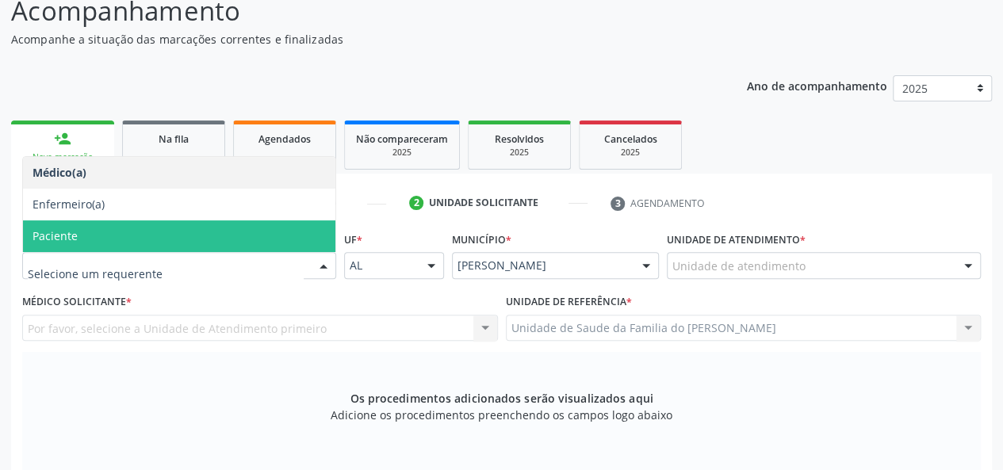
click at [244, 238] on span "Paciente" at bounding box center [179, 236] width 312 height 32
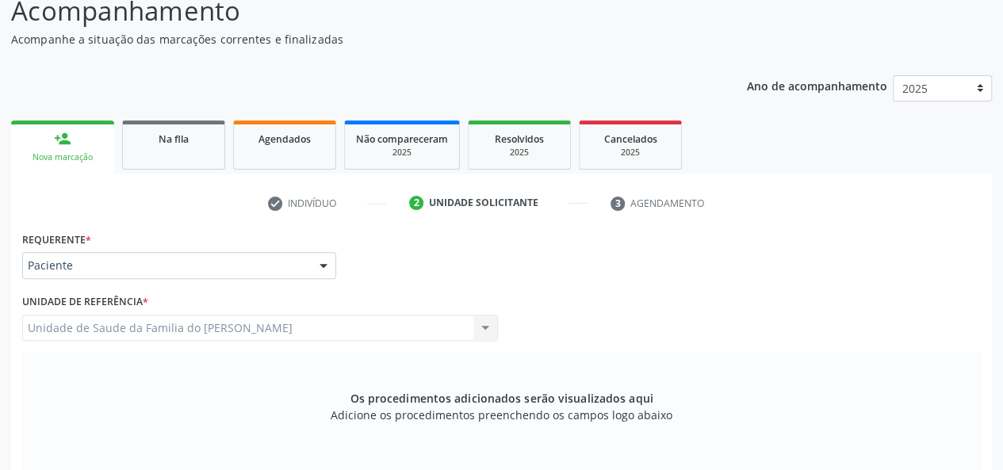
scroll to position [456, 0]
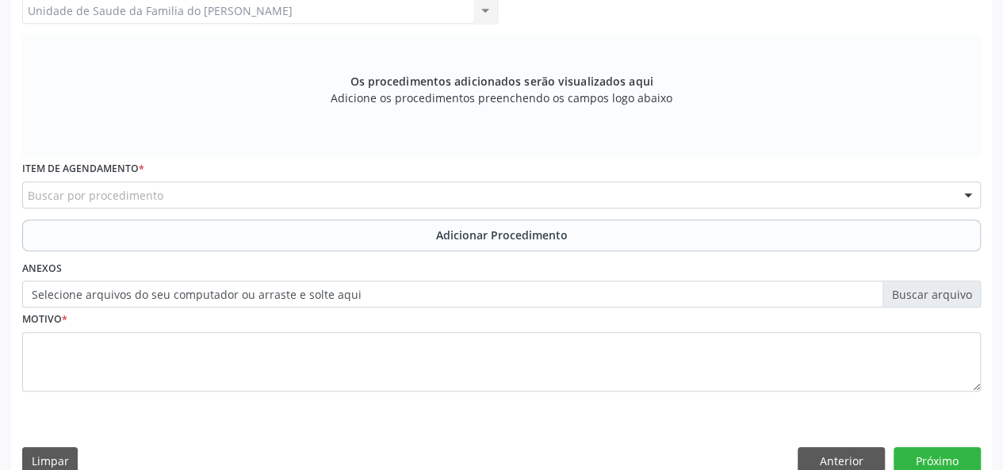
click at [280, 192] on div "Buscar por procedimento" at bounding box center [501, 195] width 958 height 27
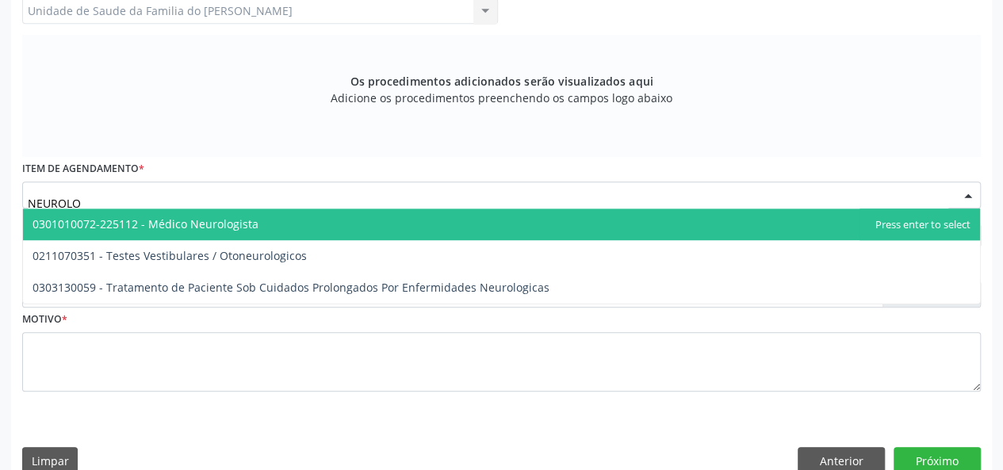
type input "NEUROLOG"
click at [270, 224] on span "0301010072-225112 - Médico Neurologista" at bounding box center [501, 224] width 957 height 32
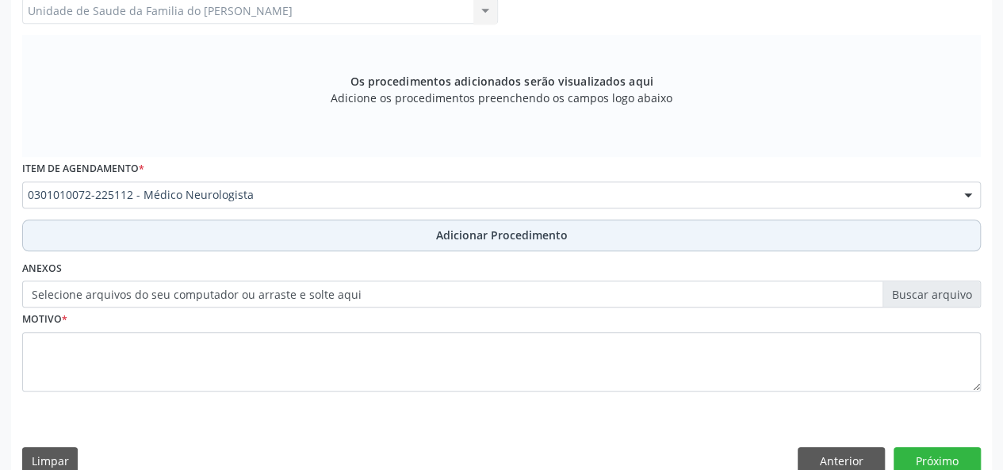
click at [279, 232] on button "Adicionar Procedimento" at bounding box center [501, 236] width 958 height 32
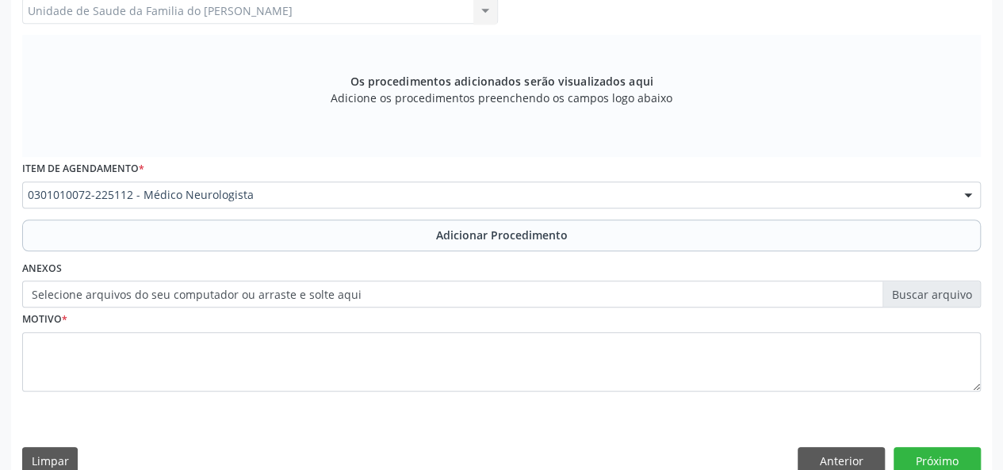
scroll to position [420, 0]
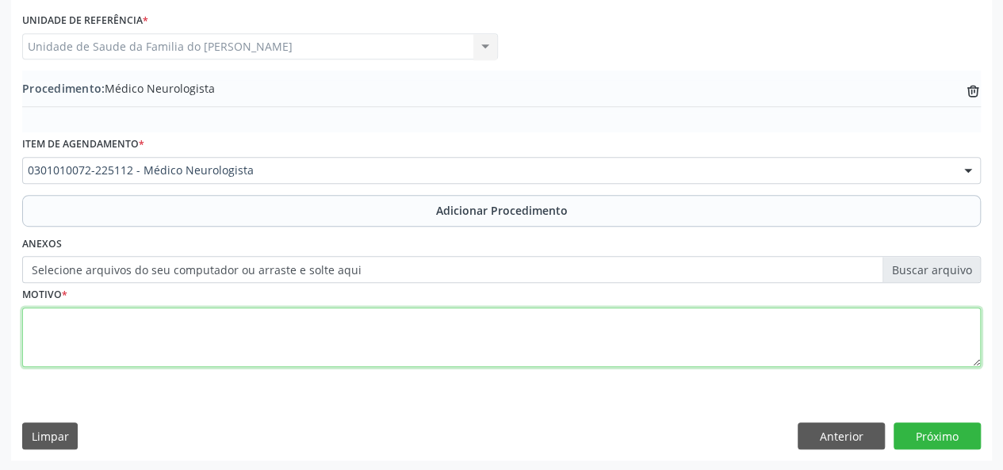
click at [273, 324] on textarea at bounding box center [501, 338] width 958 height 60
type textarea "EPILEPSIA"
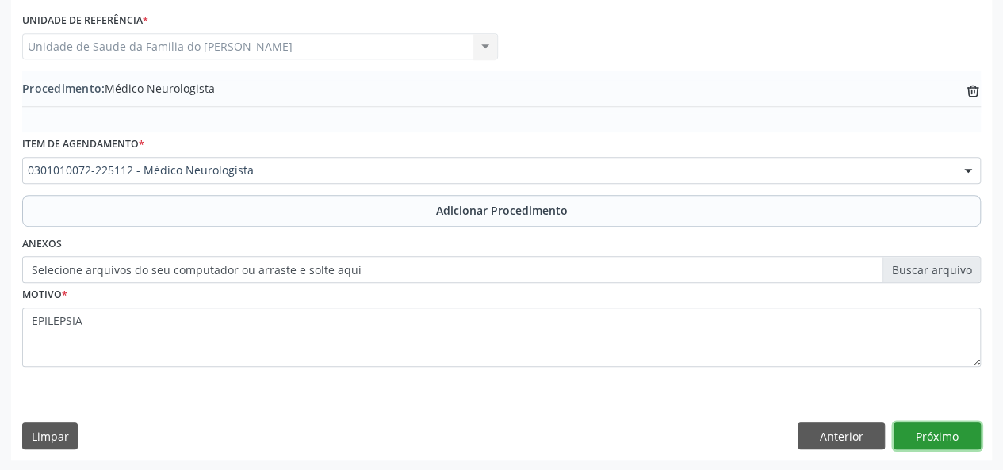
click at [930, 434] on button "Próximo" at bounding box center [936, 435] width 87 height 27
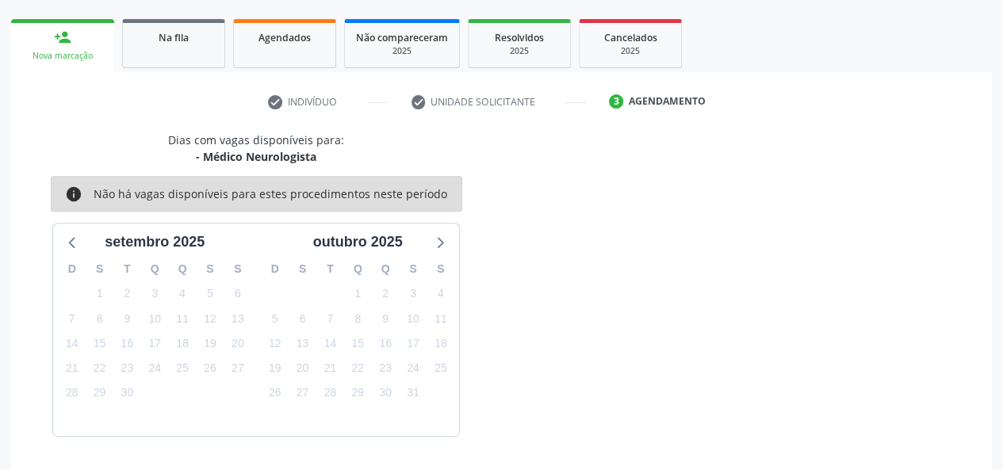
scroll to position [287, 0]
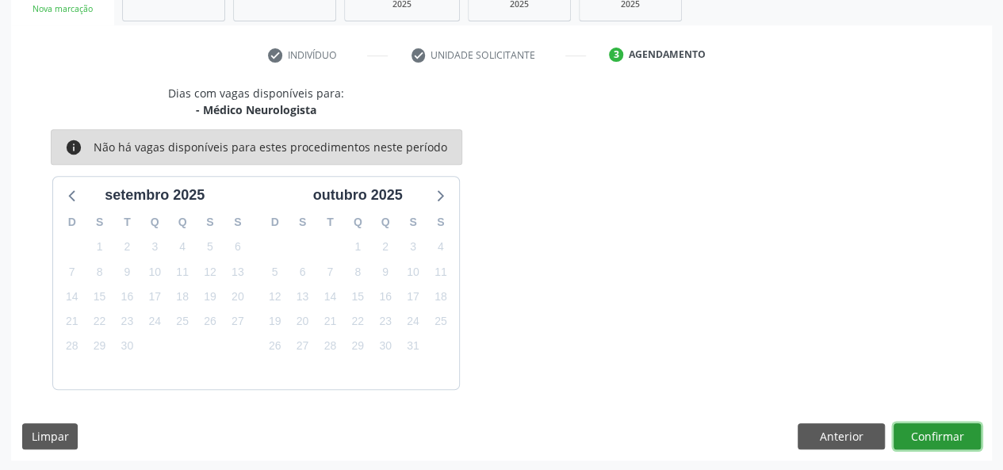
click at [930, 434] on button "Confirmar" at bounding box center [936, 436] width 87 height 27
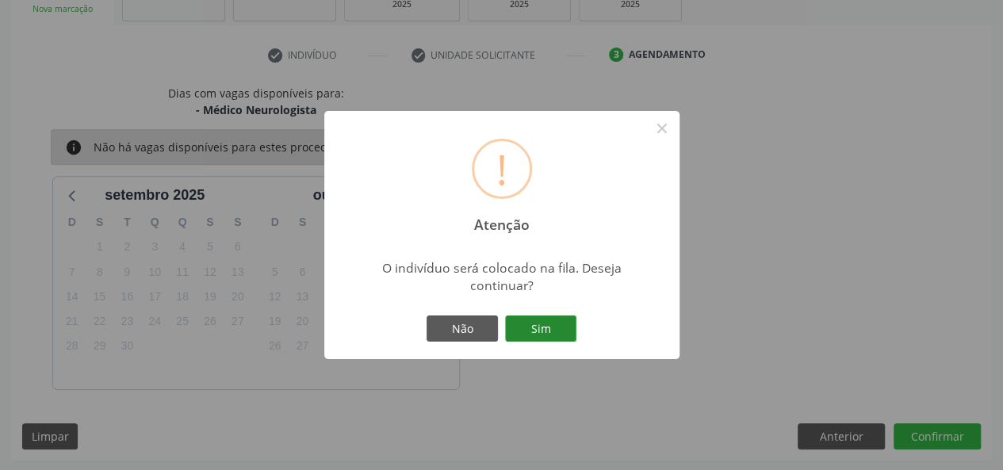
click at [524, 330] on button "Sim" at bounding box center [540, 328] width 71 height 27
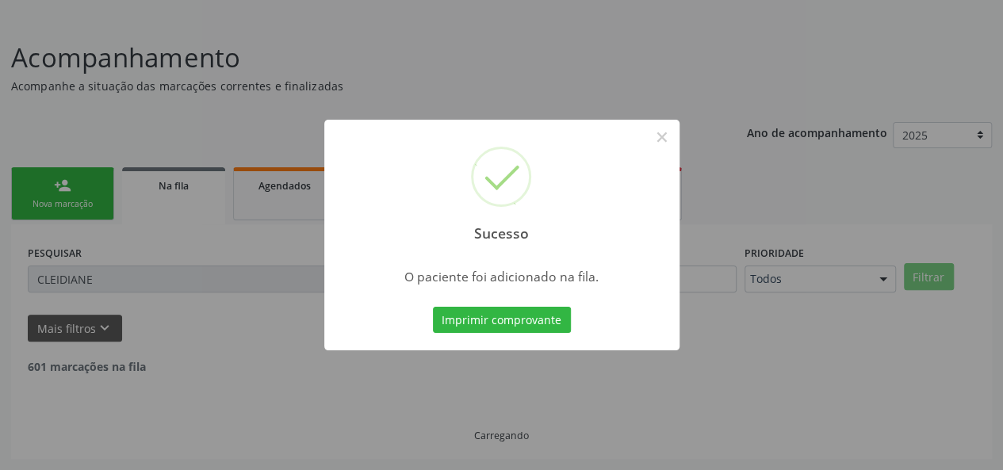
scroll to position [75, 0]
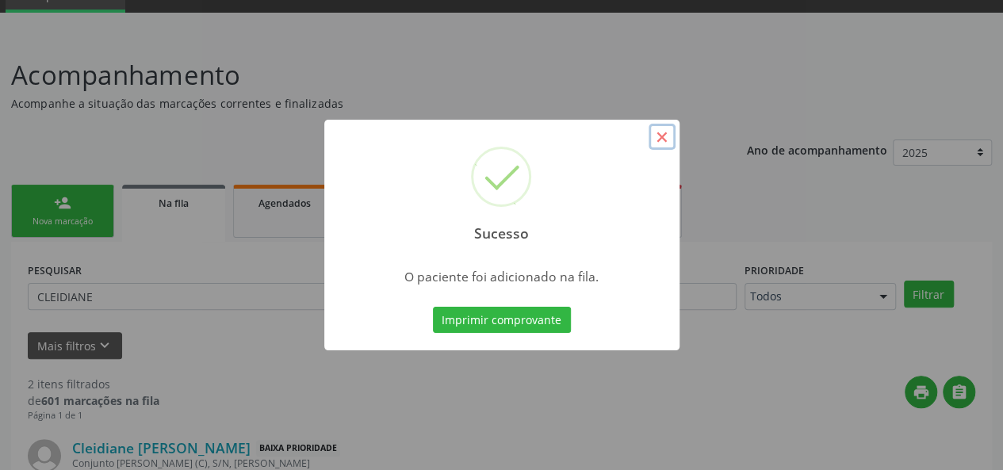
click at [663, 137] on button "×" at bounding box center [661, 137] width 27 height 27
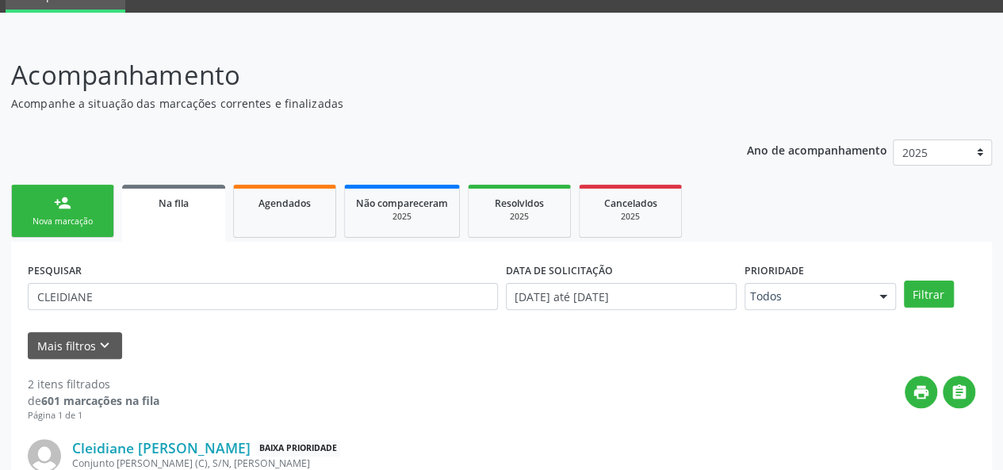
click at [91, 205] on link "person_add Nova marcação" at bounding box center [62, 211] width 103 height 53
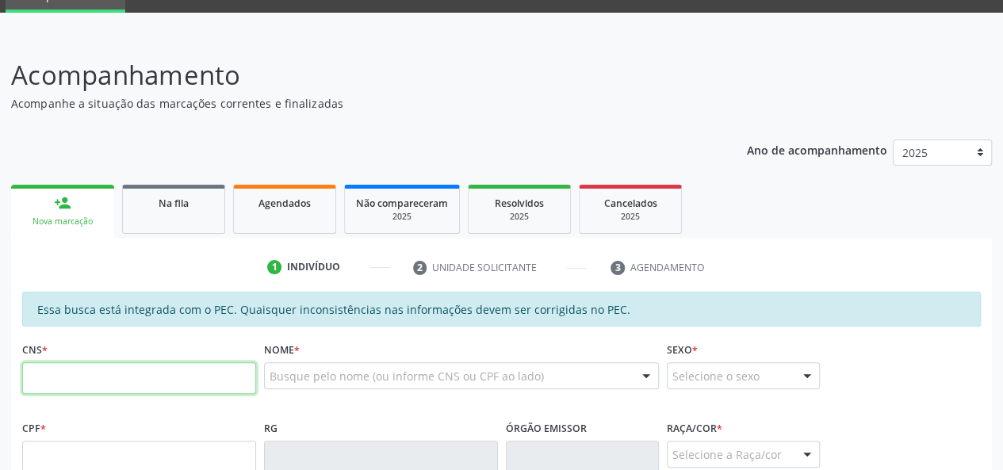
paste input "708 6075 0270 2088"
type input "708 6075 0270 2088"
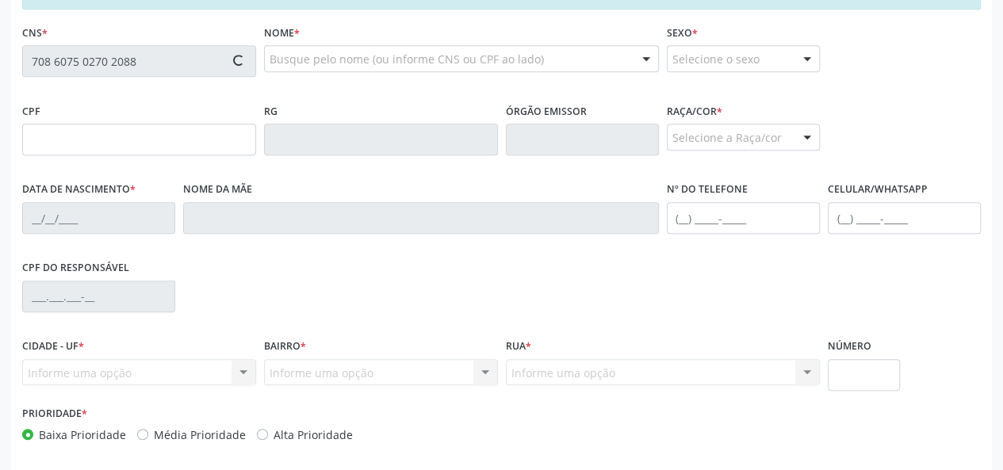
type input "055.084.584-41"
type input "0[DATE]"
type input "[PERSON_NAME]"
type input "[PHONE_NUMBER]"
type input "34"
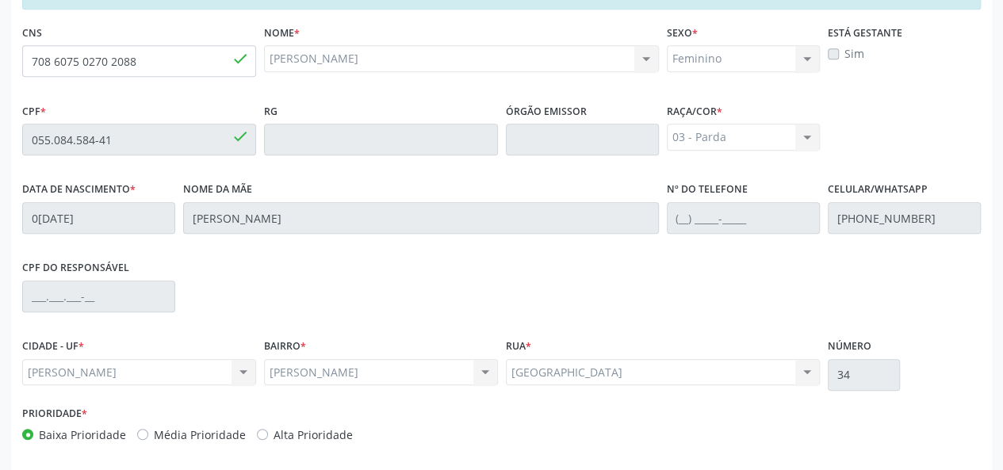
scroll to position [456, 0]
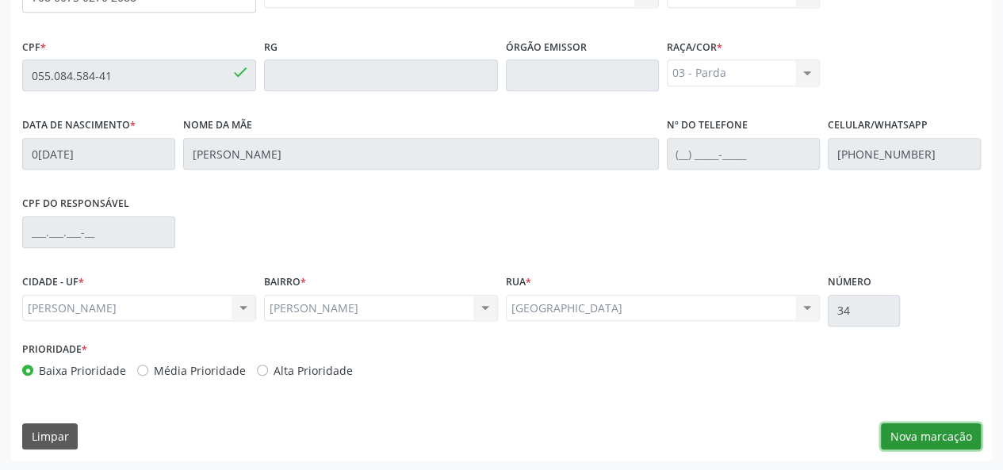
click at [934, 432] on button "Nova marcação" at bounding box center [931, 436] width 100 height 27
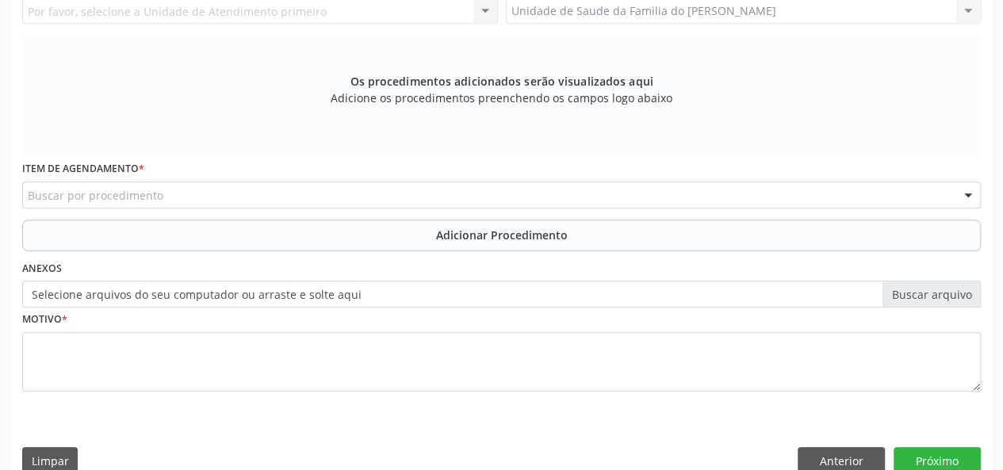
scroll to position [218, 0]
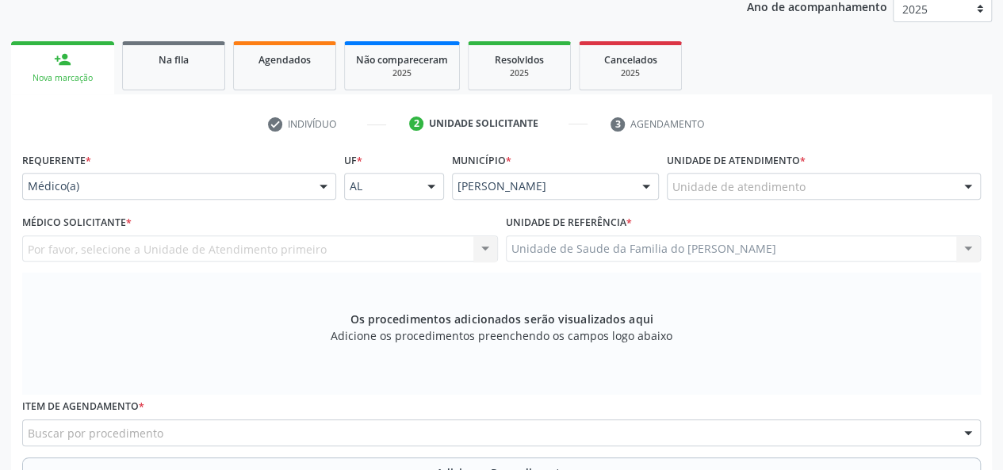
click at [319, 180] on div at bounding box center [324, 187] width 24 height 27
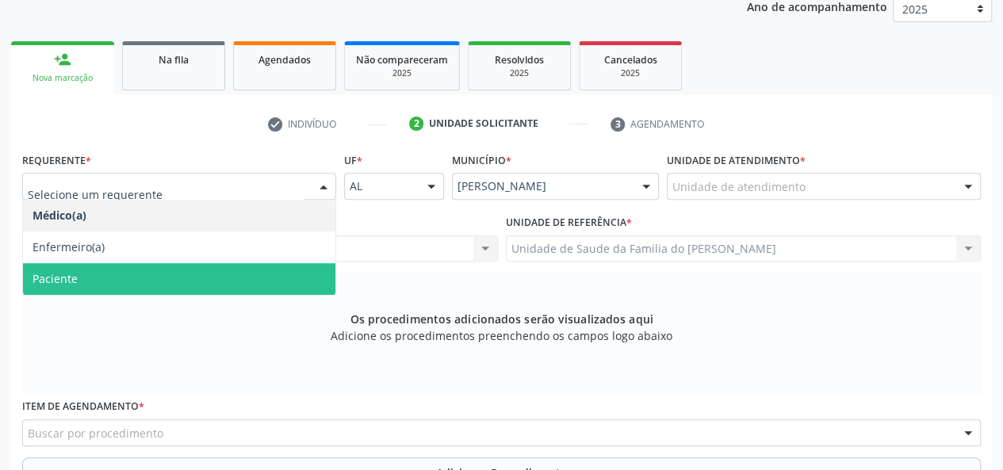
click at [243, 275] on span "Paciente" at bounding box center [179, 279] width 312 height 32
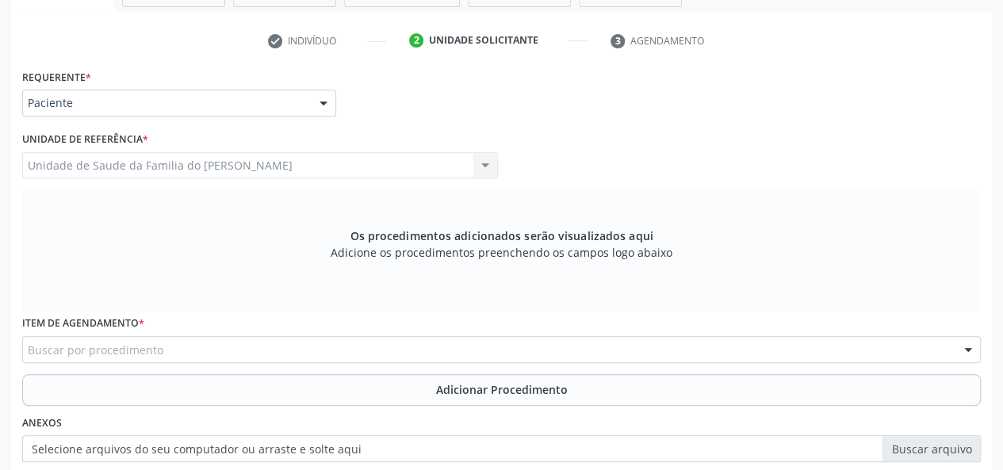
scroll to position [377, 0]
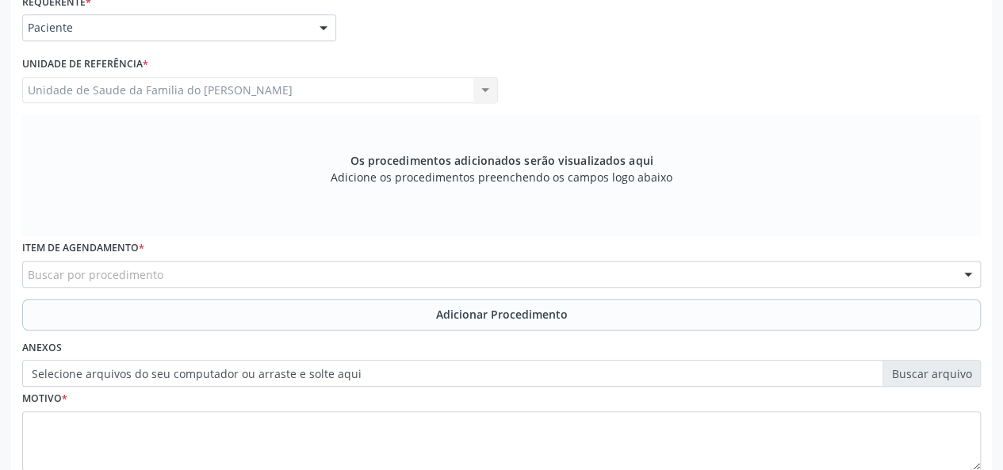
click at [256, 270] on div "Buscar por procedimento" at bounding box center [501, 274] width 958 height 27
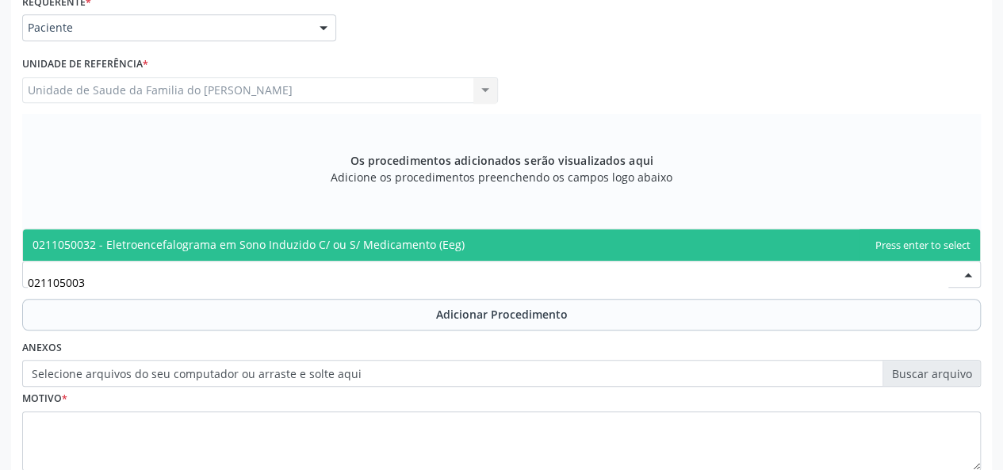
type input "0211050032"
click at [277, 240] on span "0211050032 - Eletroencefalograma em Sono Induzido C/ ou S/ Medicamento (Eeg)" at bounding box center [248, 244] width 432 height 15
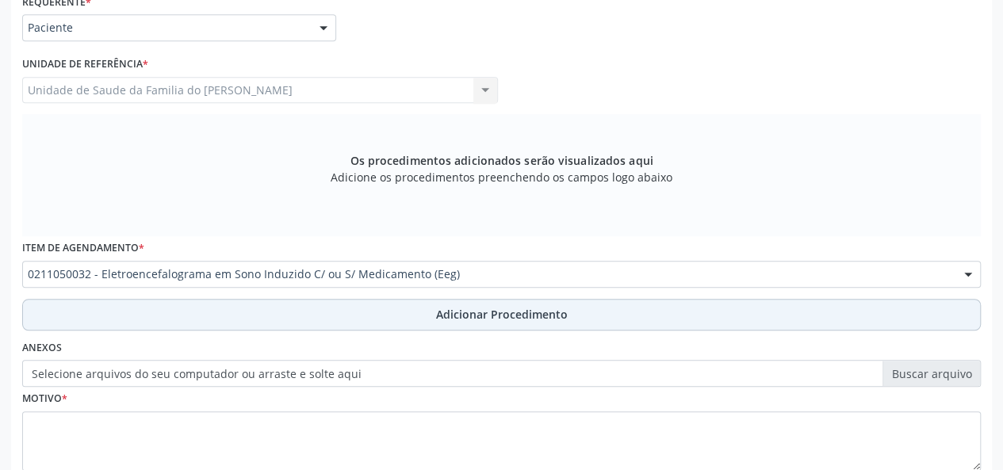
click at [272, 310] on button "Adicionar Procedimento" at bounding box center [501, 315] width 958 height 32
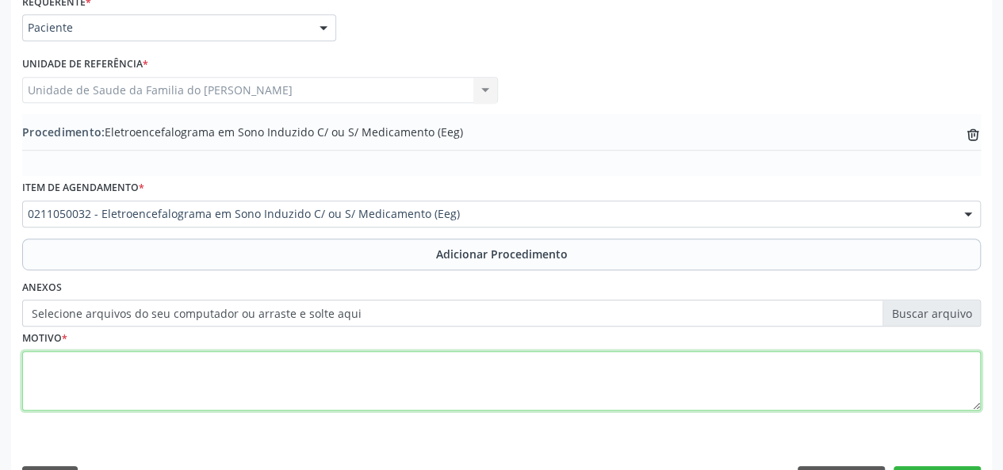
click at [232, 382] on textarea at bounding box center [501, 381] width 958 height 60
click at [47, 361] on textarea "EPLEPSIA" at bounding box center [501, 381] width 958 height 60
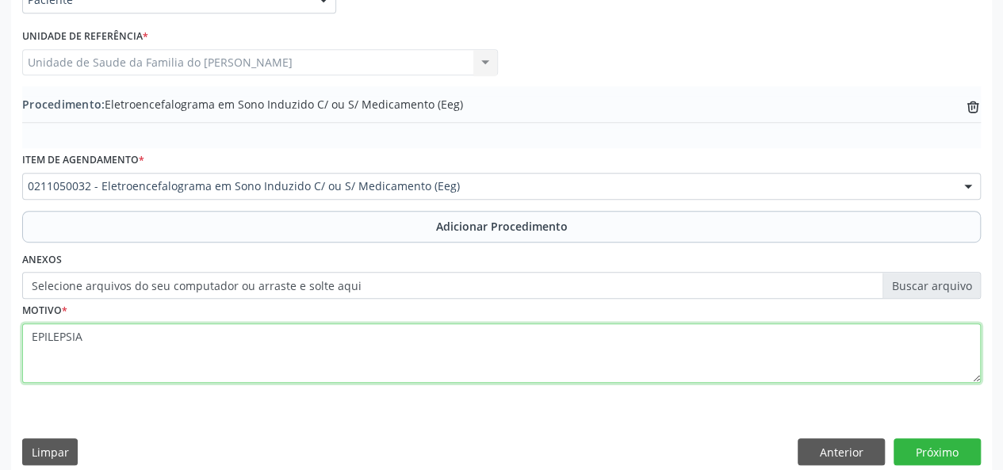
scroll to position [420, 0]
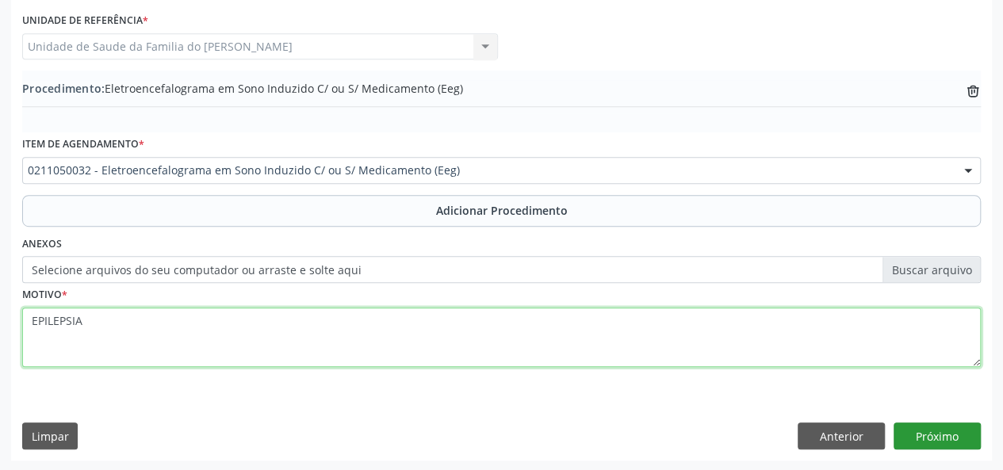
type textarea "EPILEPSIA"
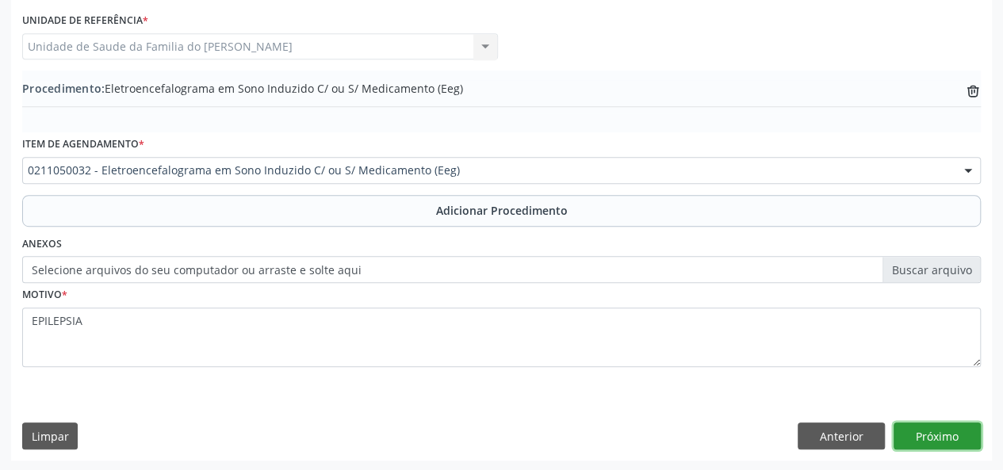
click at [965, 424] on button "Próximo" at bounding box center [936, 435] width 87 height 27
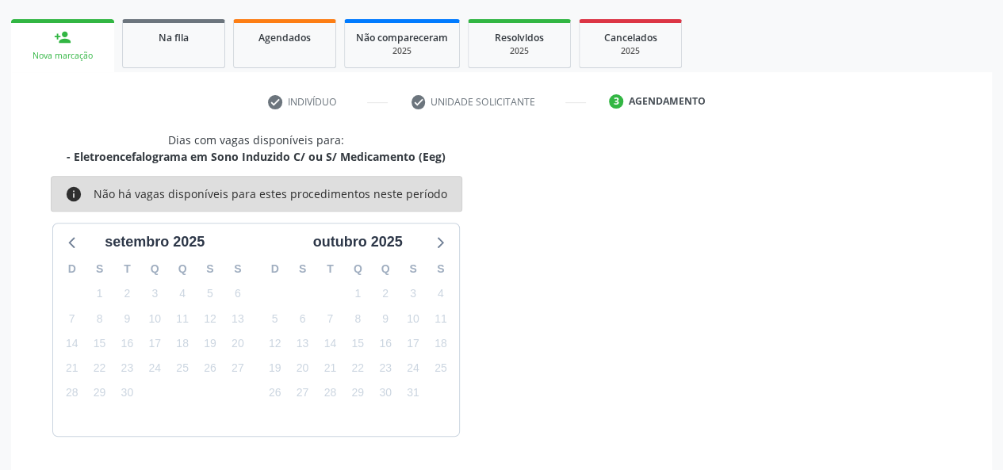
scroll to position [287, 0]
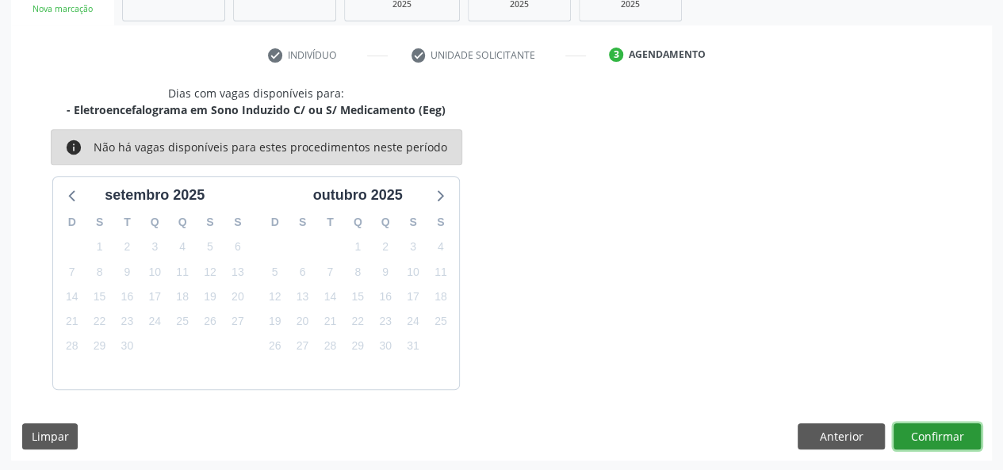
click at [937, 434] on button "Confirmar" at bounding box center [936, 436] width 87 height 27
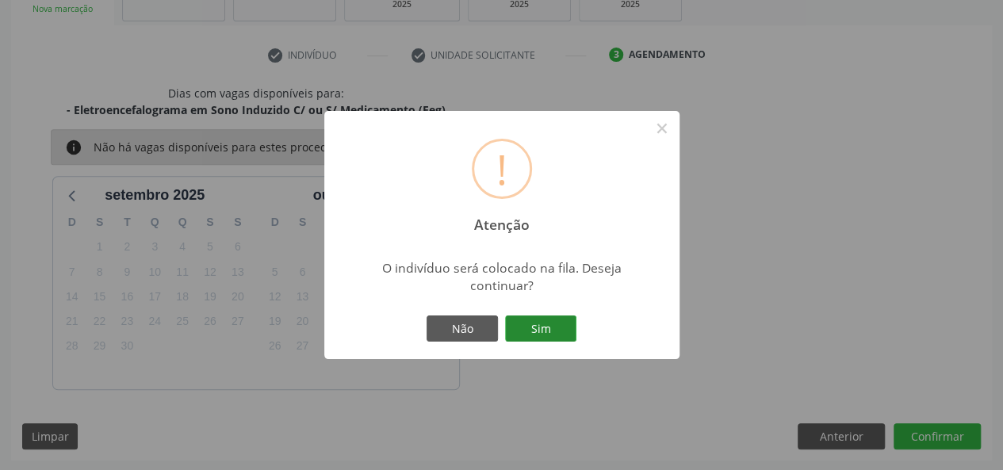
click at [528, 331] on button "Sim" at bounding box center [540, 328] width 71 height 27
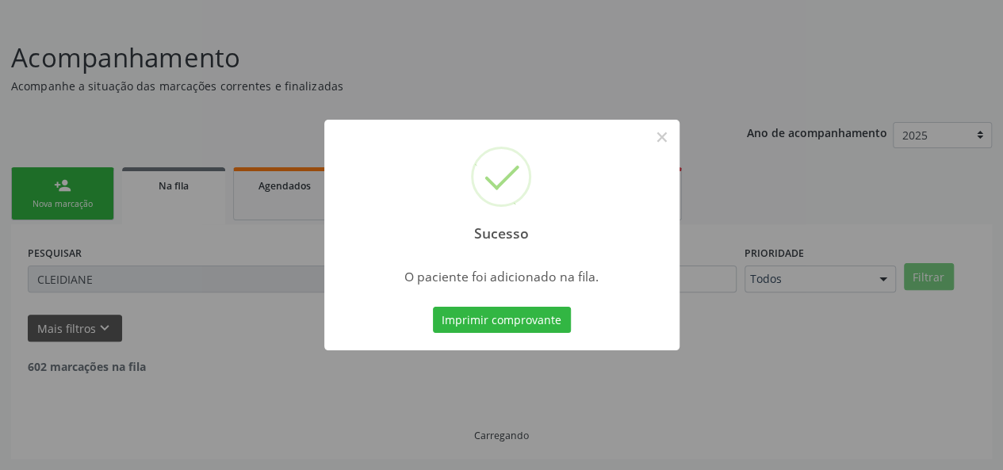
scroll to position [75, 0]
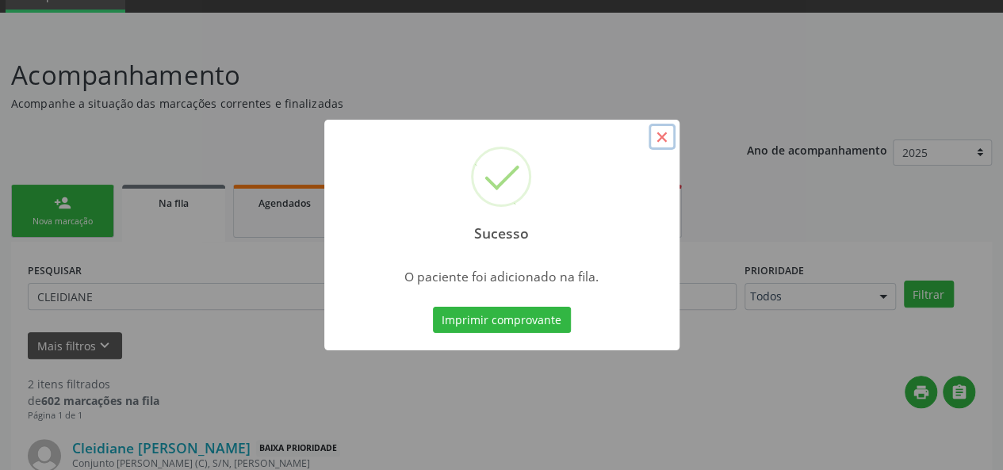
click at [658, 136] on button "×" at bounding box center [661, 137] width 27 height 27
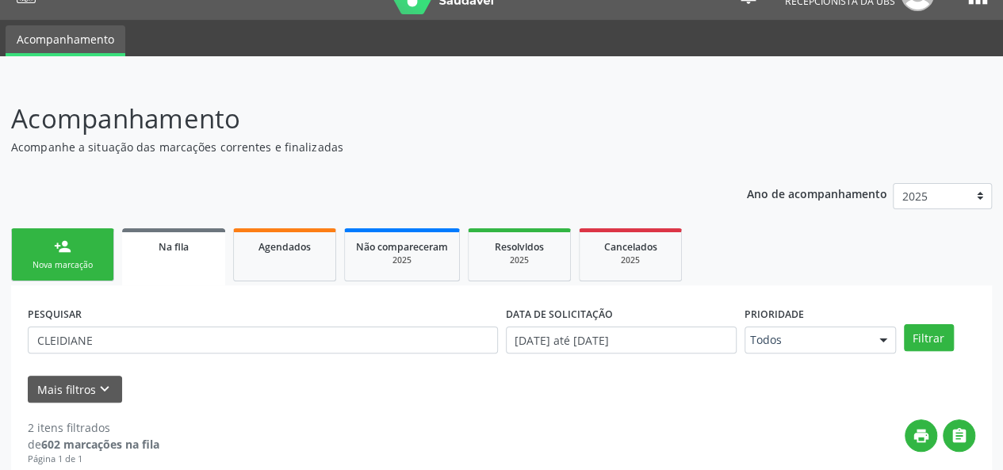
scroll to position [19, 0]
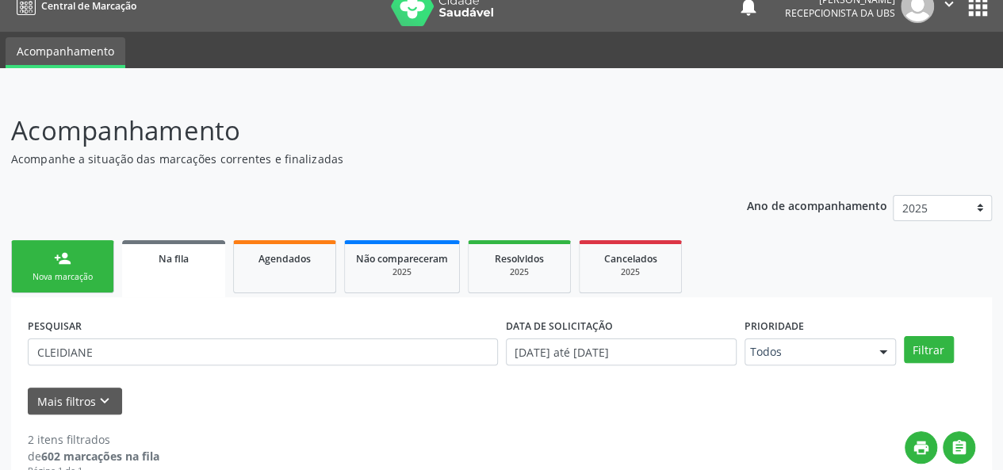
click at [71, 265] on link "person_add Nova marcação" at bounding box center [62, 266] width 103 height 53
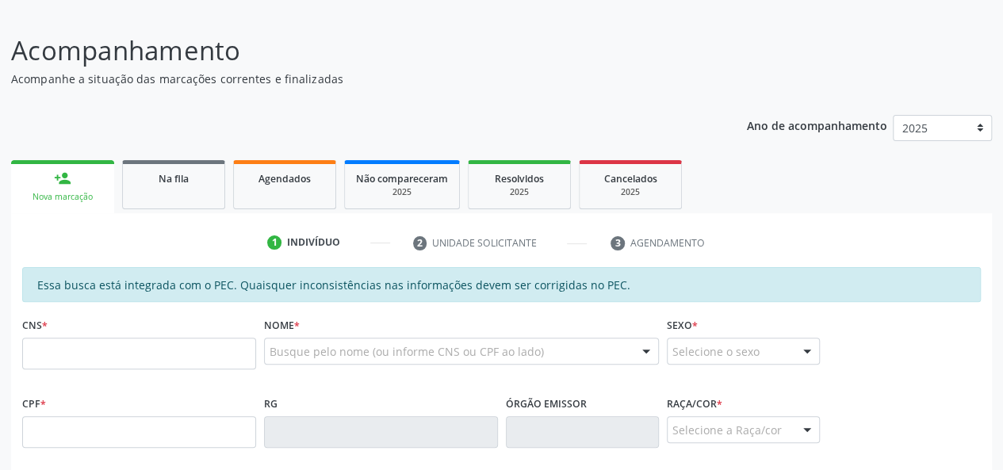
scroll to position [257, 0]
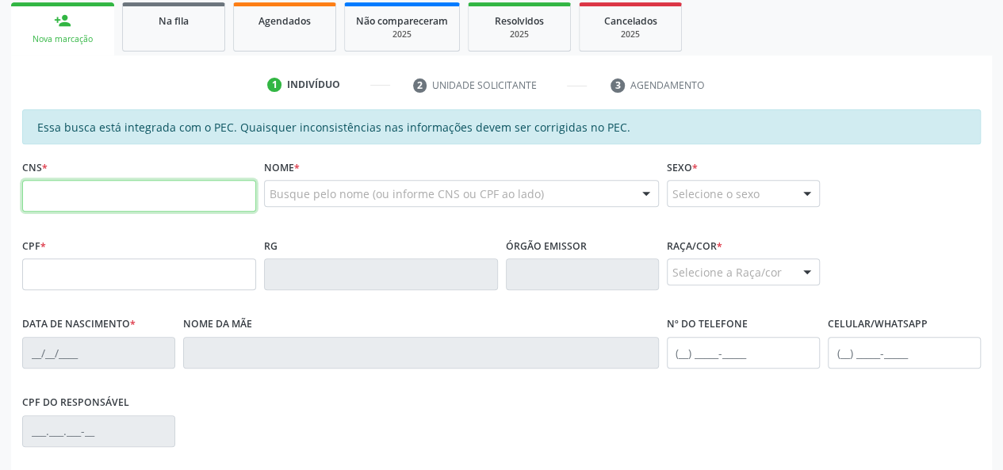
paste input "708 6075 0270 2088"
type input "708 6075 0270 2088"
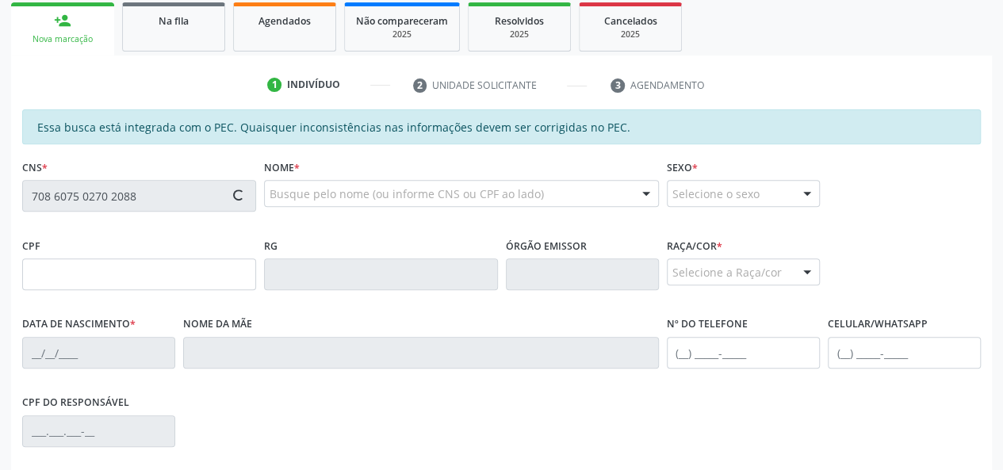
type input "055.084.584-41"
type input "0[DATE]"
type input "[PERSON_NAME]"
type input "[PHONE_NUMBER]"
type input "34"
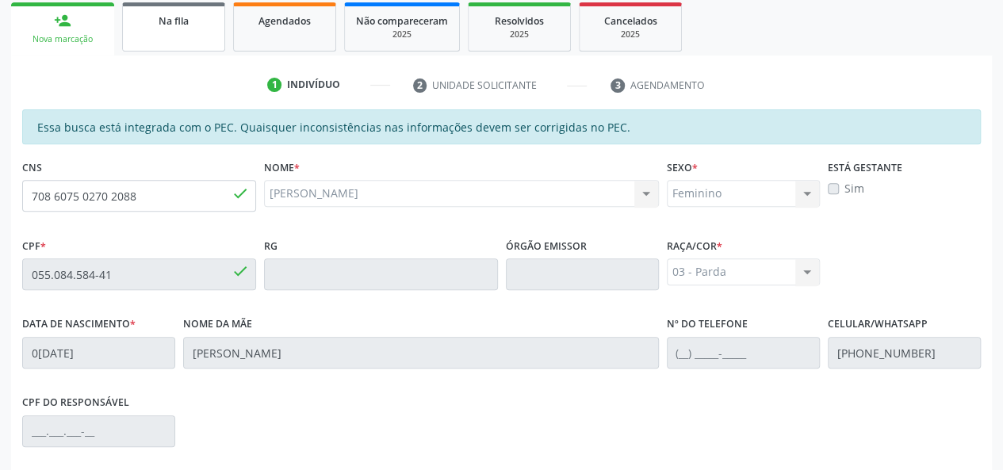
click at [195, 31] on link "Na fila" at bounding box center [173, 26] width 103 height 49
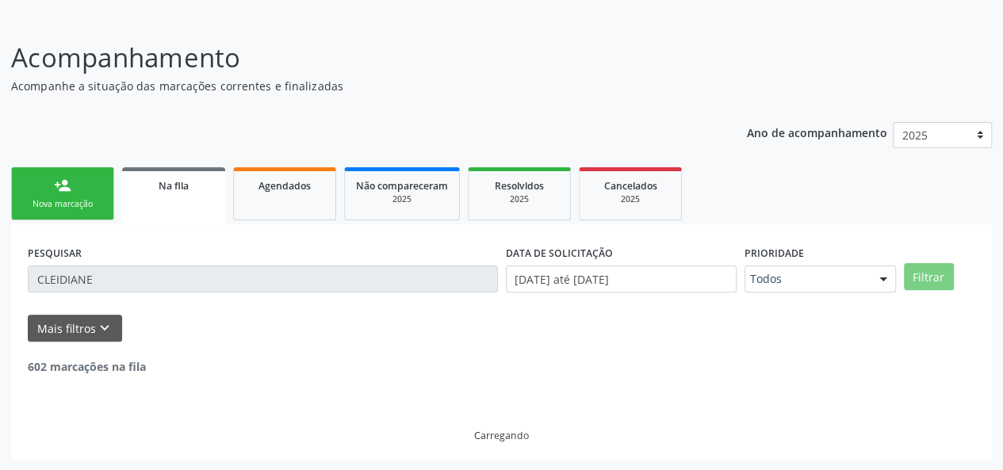
scroll to position [75, 0]
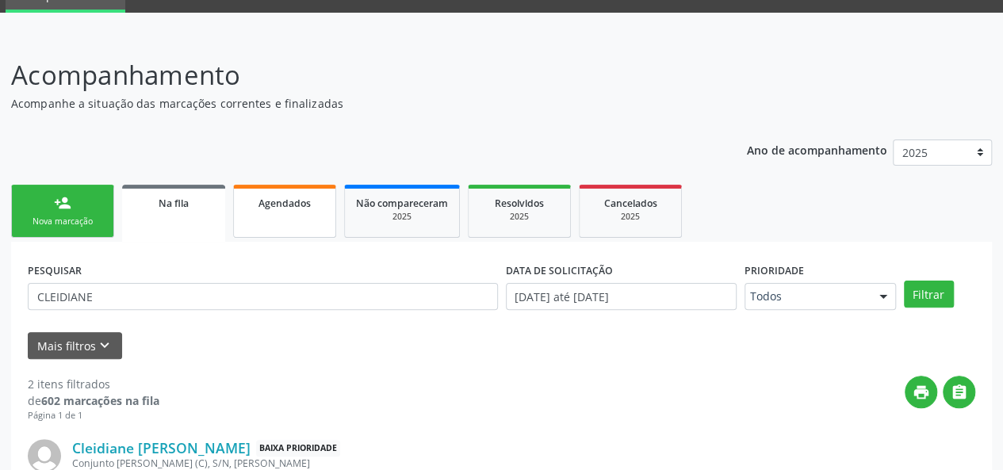
click at [274, 216] on link "Agendados" at bounding box center [284, 211] width 103 height 53
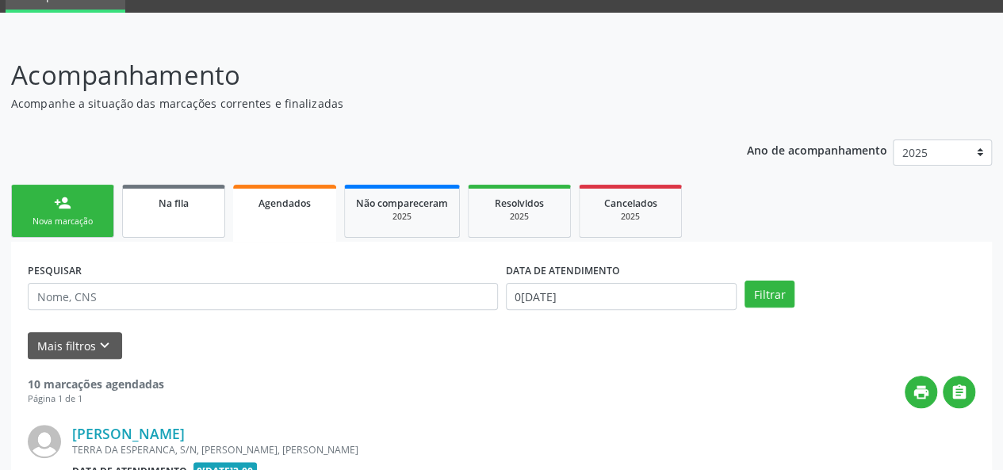
click at [167, 214] on link "Na fila" at bounding box center [173, 211] width 103 height 53
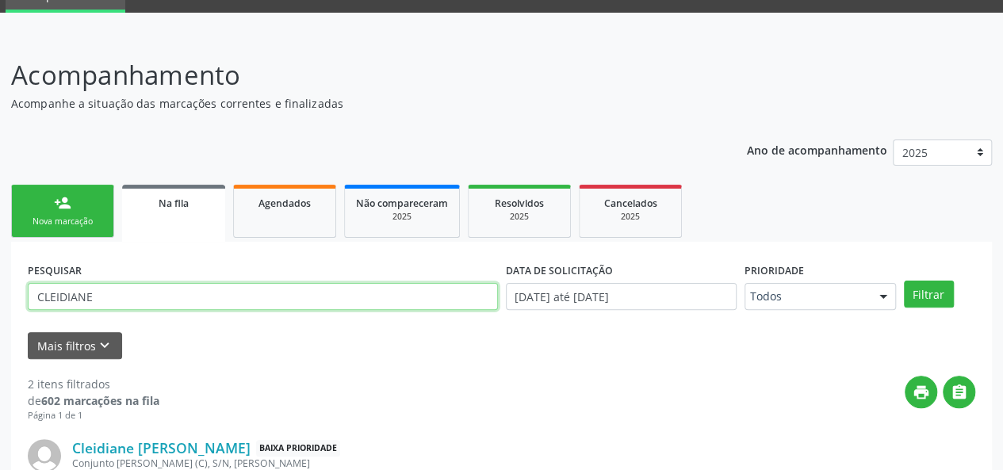
paste input "708607502702088"
type input "708607502702088"
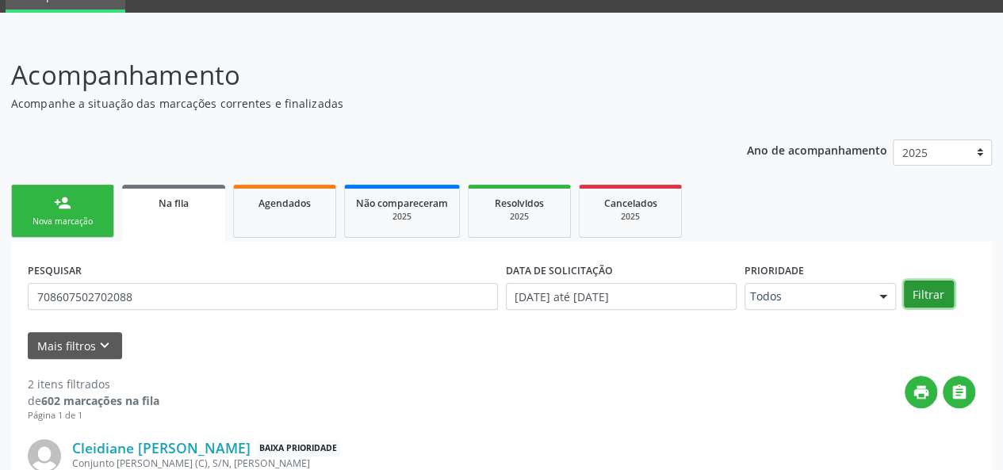
click at [932, 289] on button "Filtrar" at bounding box center [929, 294] width 50 height 27
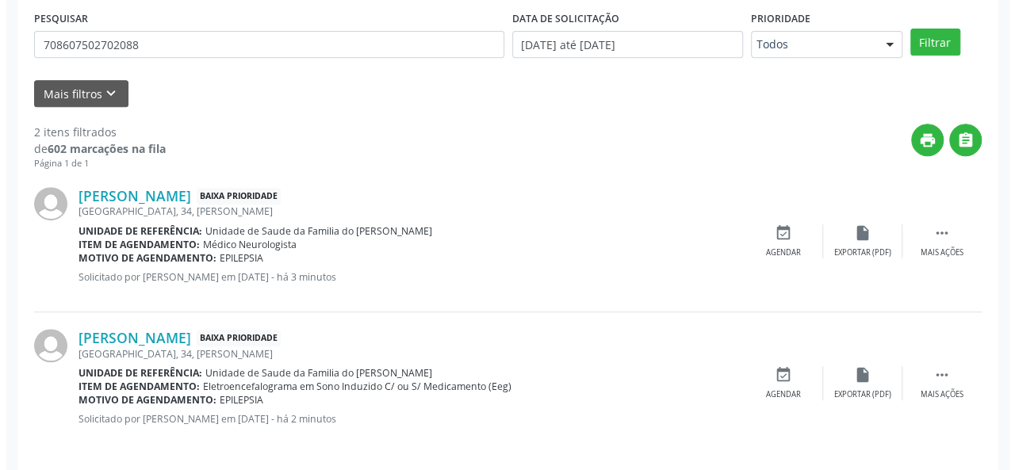
scroll to position [336, 0]
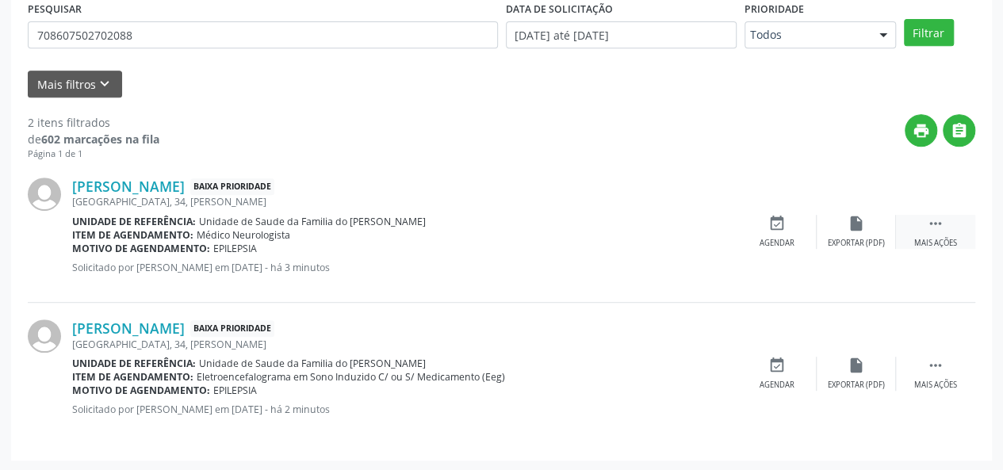
click at [929, 227] on icon "" at bounding box center [935, 223] width 17 height 17
click at [771, 239] on div "Cancelar" at bounding box center [776, 243] width 37 height 11
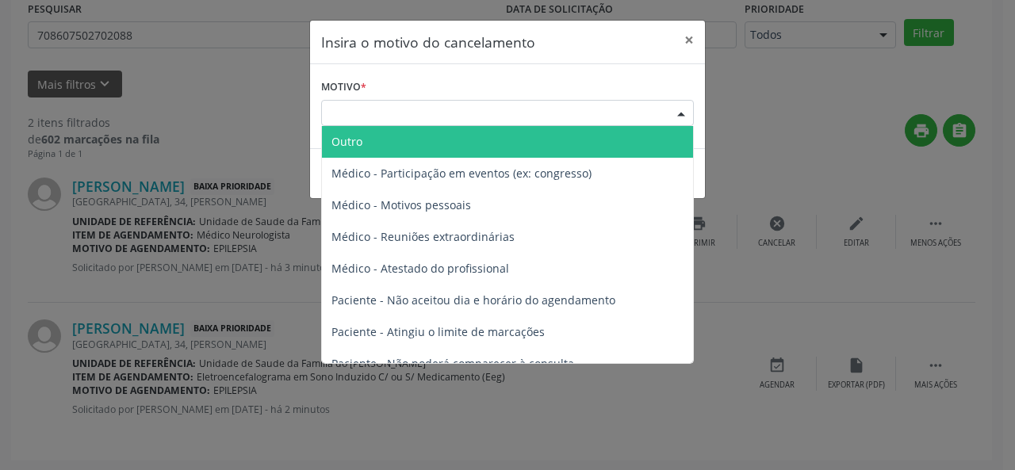
click at [574, 114] on div "Escolha o motivo" at bounding box center [507, 113] width 373 height 27
click at [448, 149] on span "Outro" at bounding box center [507, 142] width 371 height 32
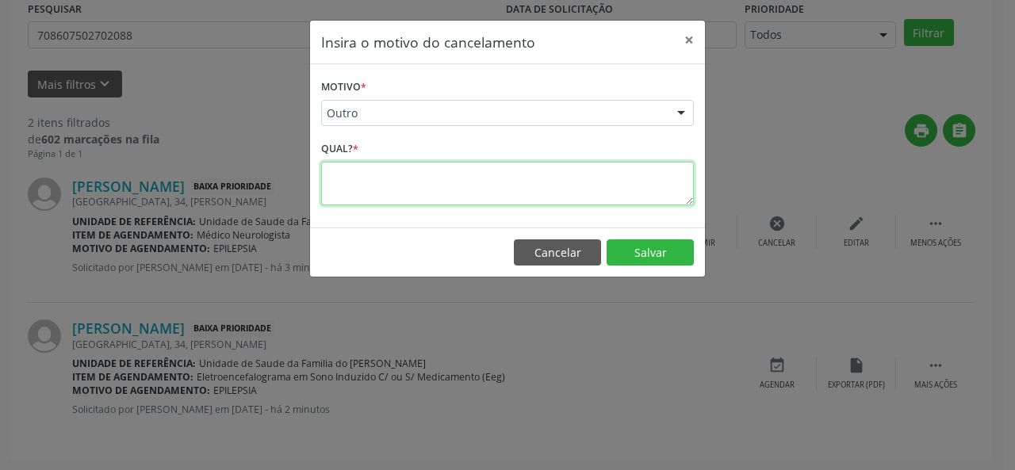
click at [404, 186] on textarea at bounding box center [507, 184] width 373 height 44
type textarea "ERRADO"
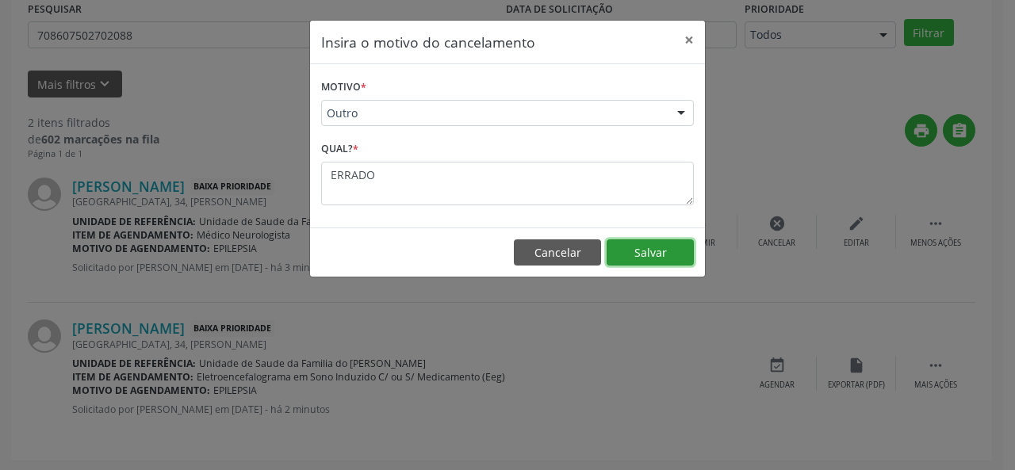
click at [664, 249] on button "Salvar" at bounding box center [649, 252] width 87 height 27
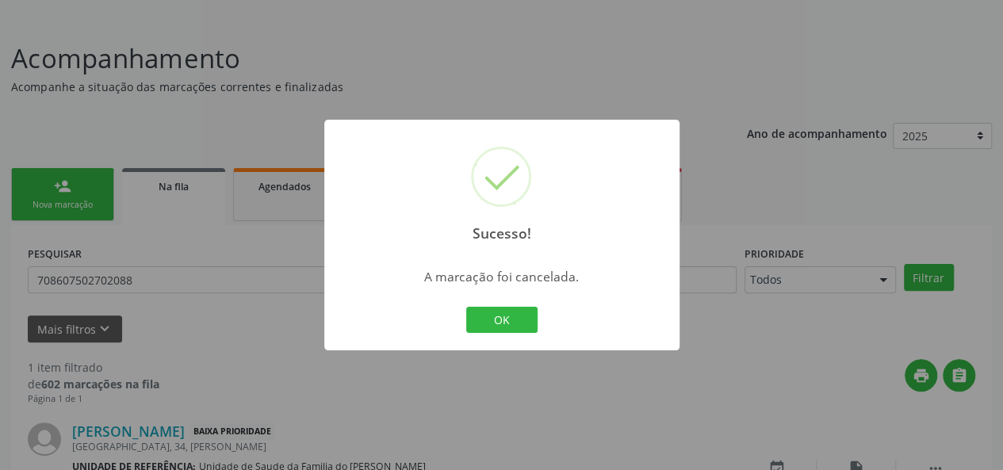
scroll to position [195, 0]
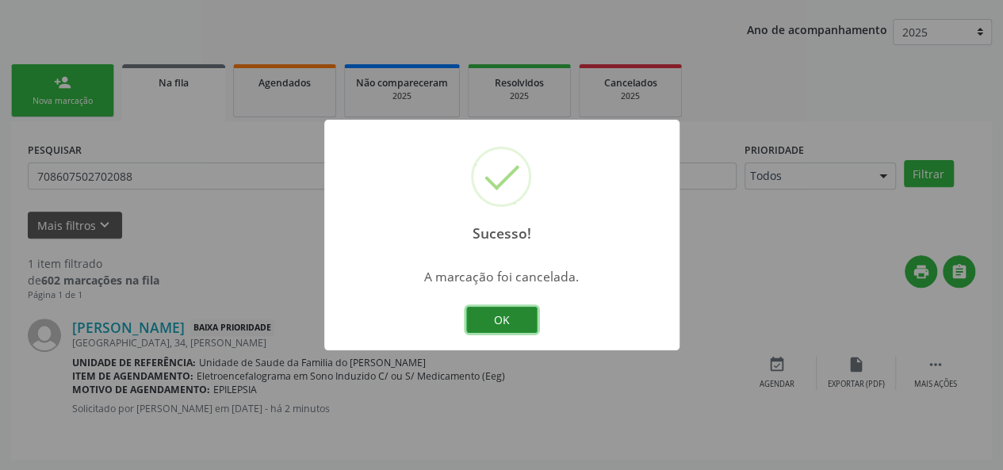
click at [492, 311] on button "OK" at bounding box center [501, 320] width 71 height 27
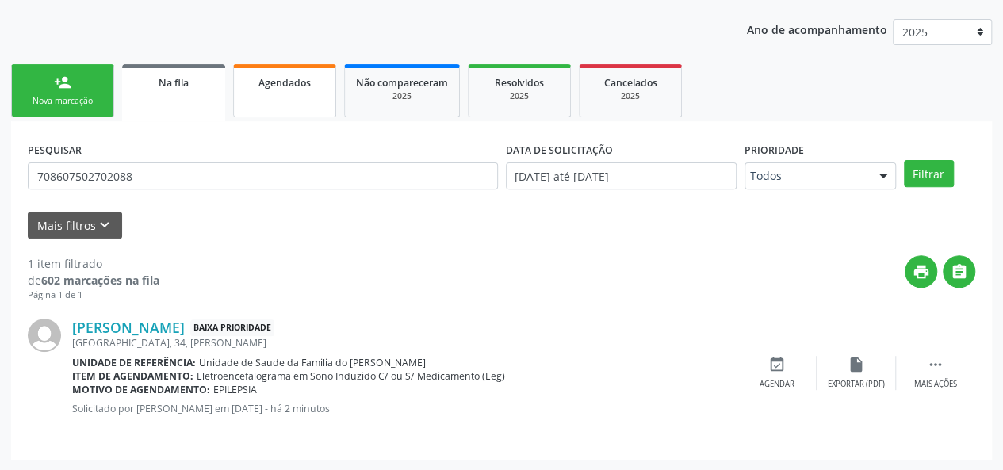
click at [296, 96] on link "Agendados" at bounding box center [284, 90] width 103 height 53
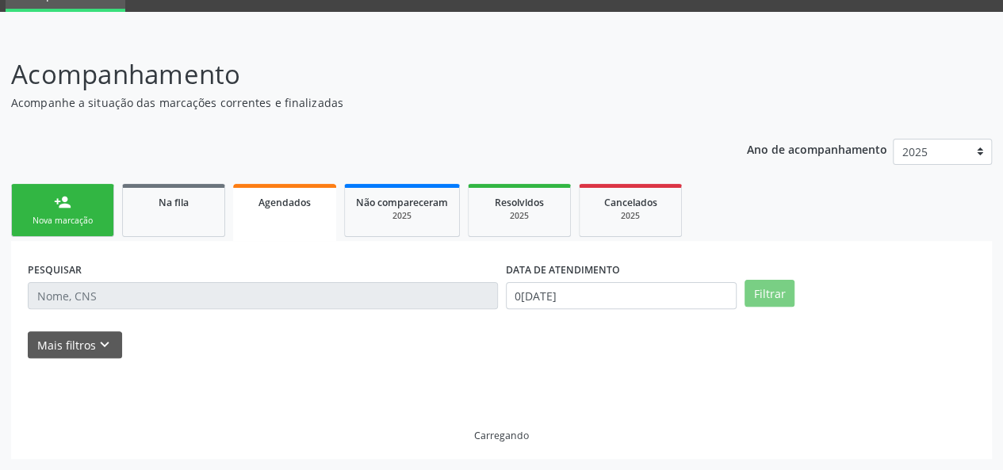
scroll to position [40, 0]
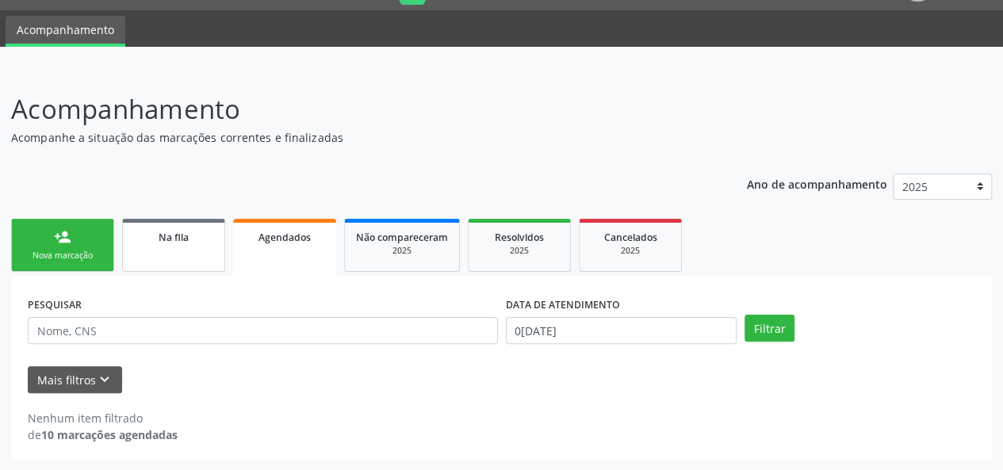
click at [171, 242] on span "Na fila" at bounding box center [174, 237] width 30 height 13
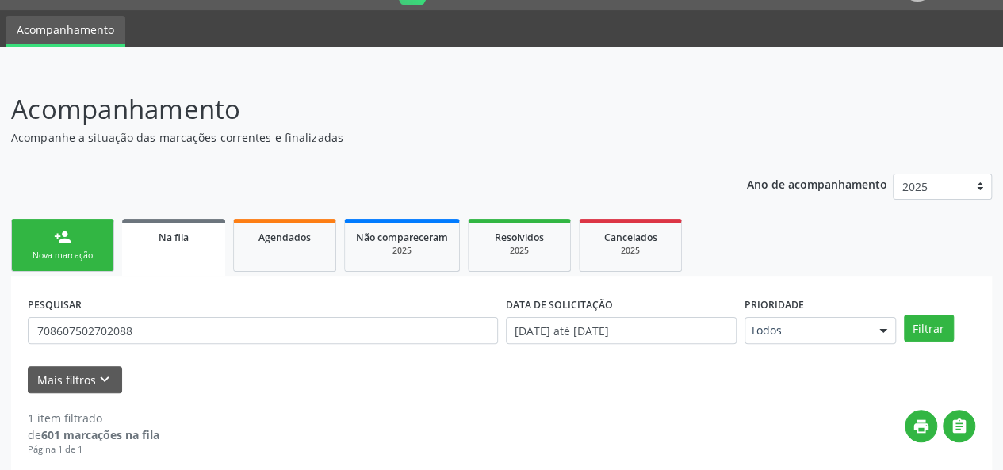
scroll to position [195, 0]
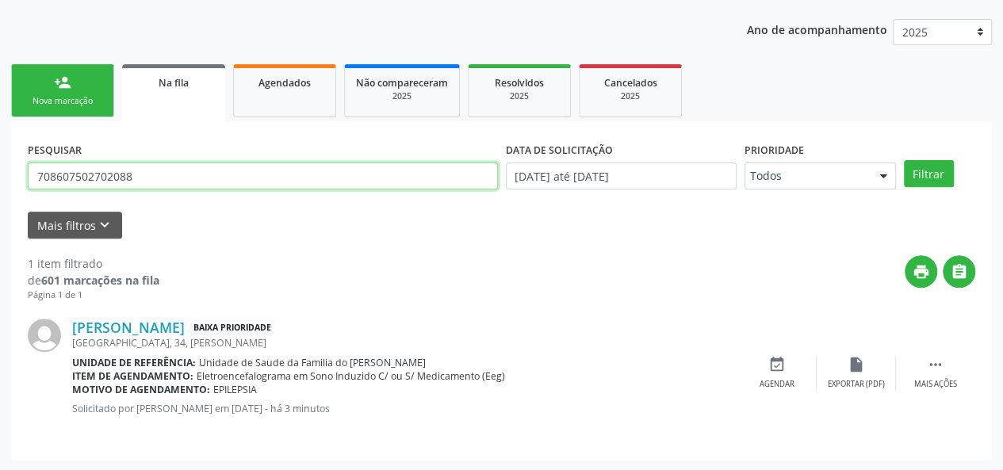
drag, startPoint x: 165, startPoint y: 178, endPoint x: 0, endPoint y: 174, distance: 164.9
click at [0, 174] on div "Acompanhamento Acompanhe a situação das marcações correntes e finalizadas Relat…" at bounding box center [501, 192] width 1003 height 556
click at [126, 183] on input "text" at bounding box center [263, 175] width 470 height 27
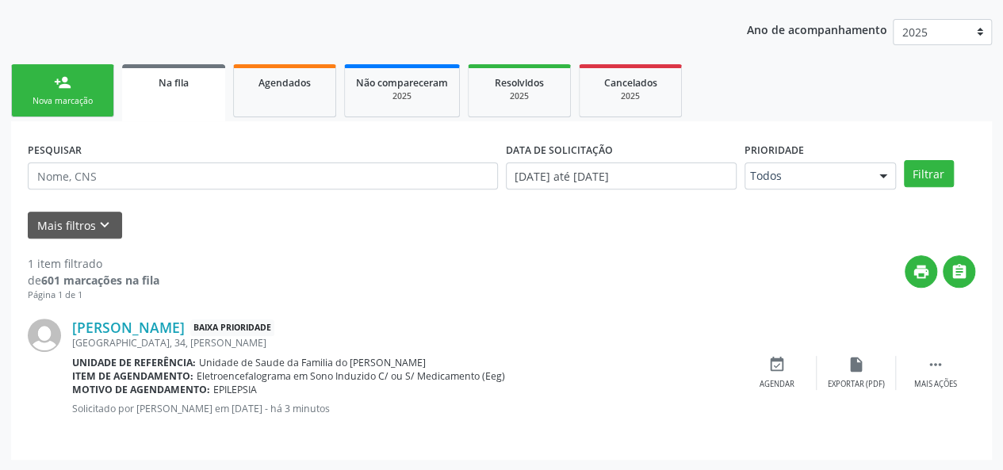
click at [621, 308] on div "[PERSON_NAME] Baixa Prioridade [STREET_ADDRESS] Dias Unidade de referência: Uni…" at bounding box center [501, 372] width 947 height 141
click at [97, 222] on icon "keyboard_arrow_down" at bounding box center [104, 224] width 17 height 17
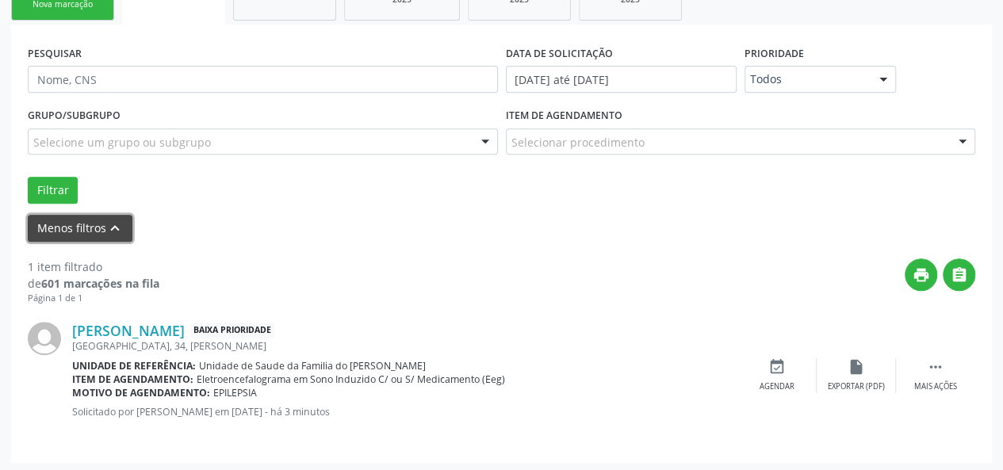
scroll to position [294, 0]
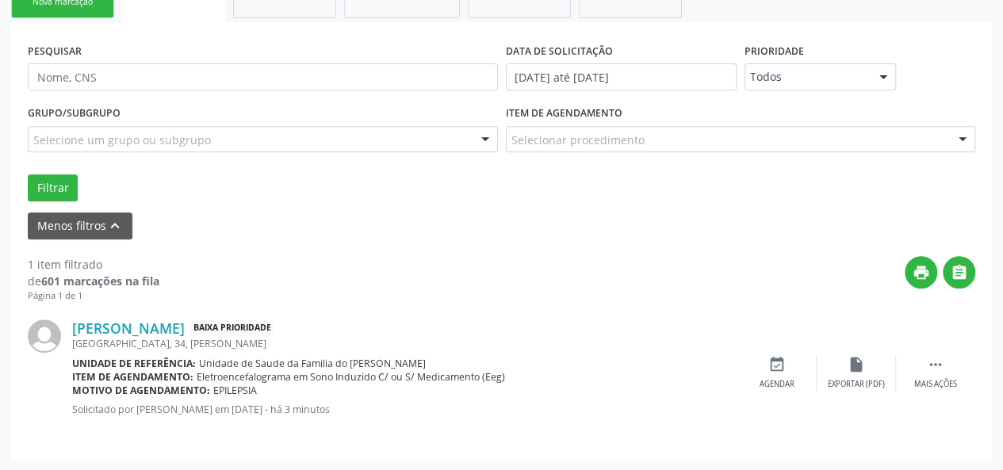
click at [324, 142] on div "Selecione um grupo ou subgrupo" at bounding box center [263, 139] width 470 height 27
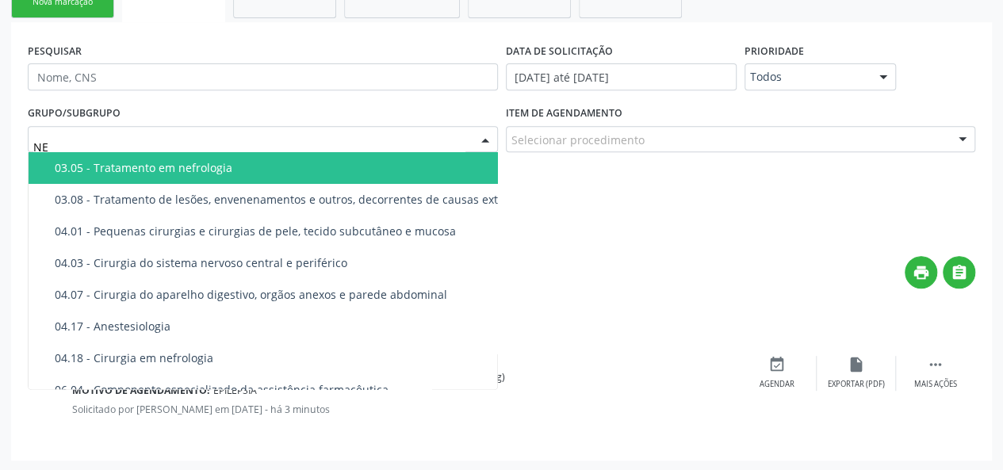
type input "N"
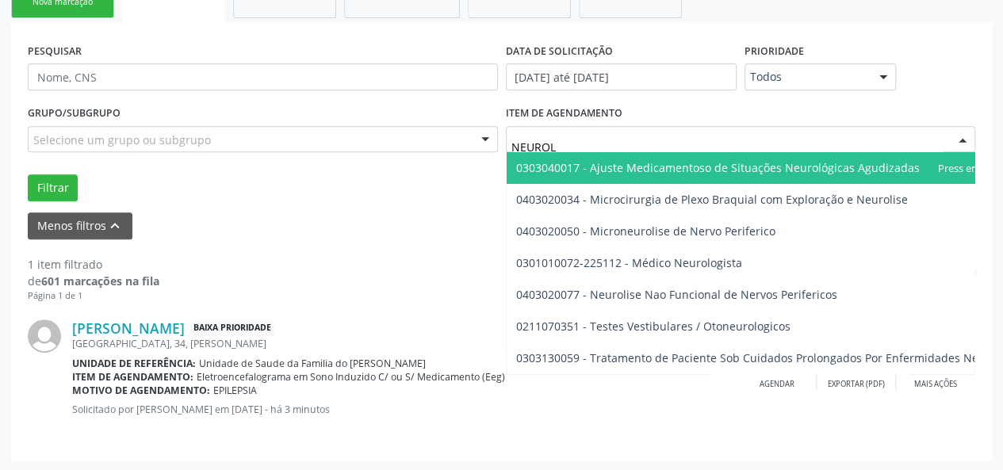
type input "NEUROLO"
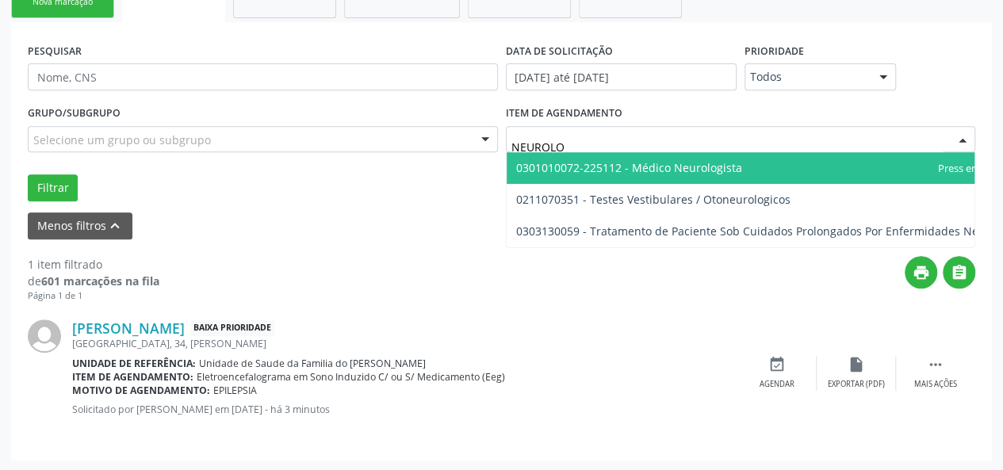
click at [648, 170] on span "0301010072-225112 - Médico Neurologista" at bounding box center [629, 167] width 226 height 15
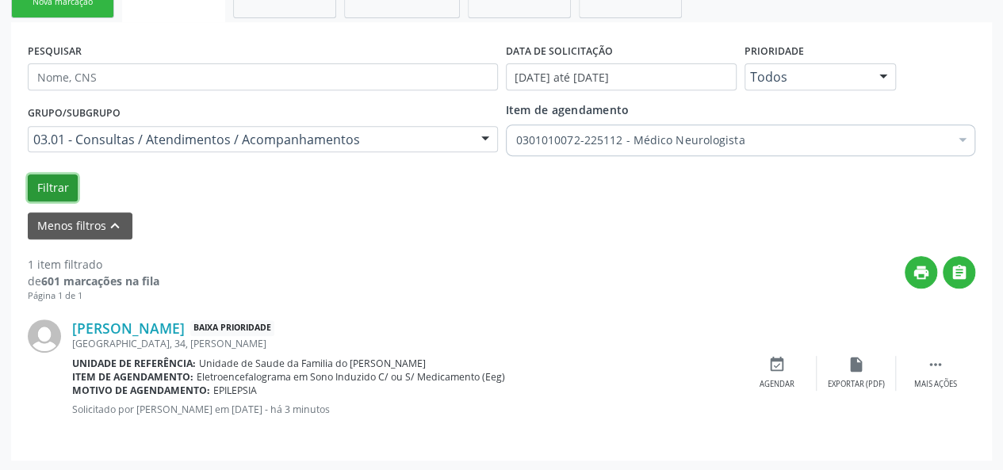
click at [43, 186] on button "Filtrar" at bounding box center [53, 187] width 50 height 27
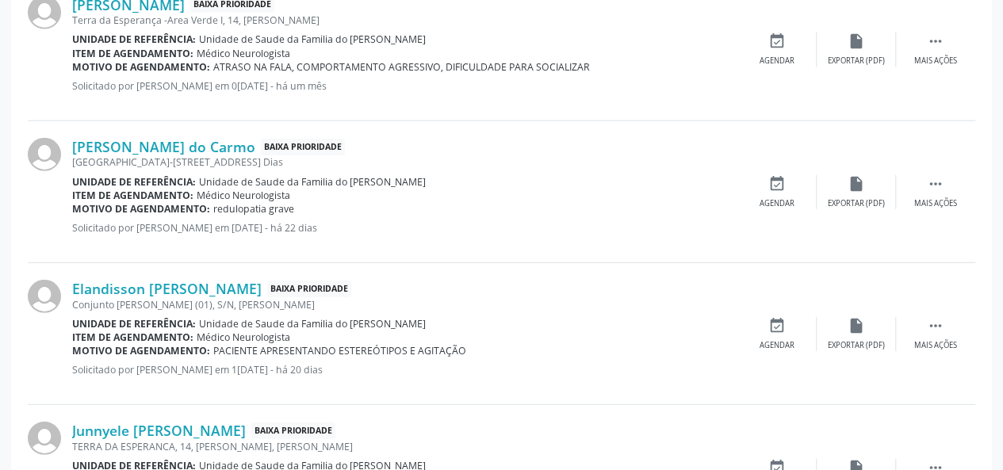
scroll to position [2323, 0]
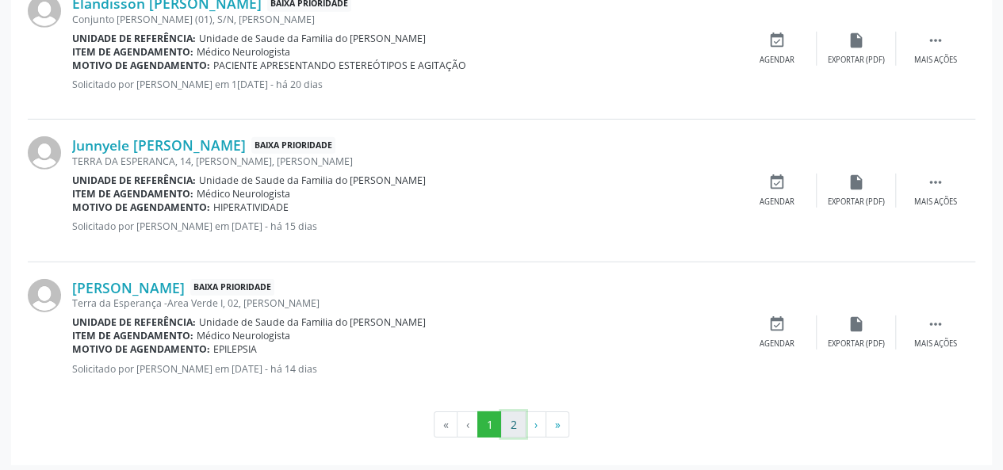
click at [512, 420] on button "2" at bounding box center [513, 424] width 25 height 27
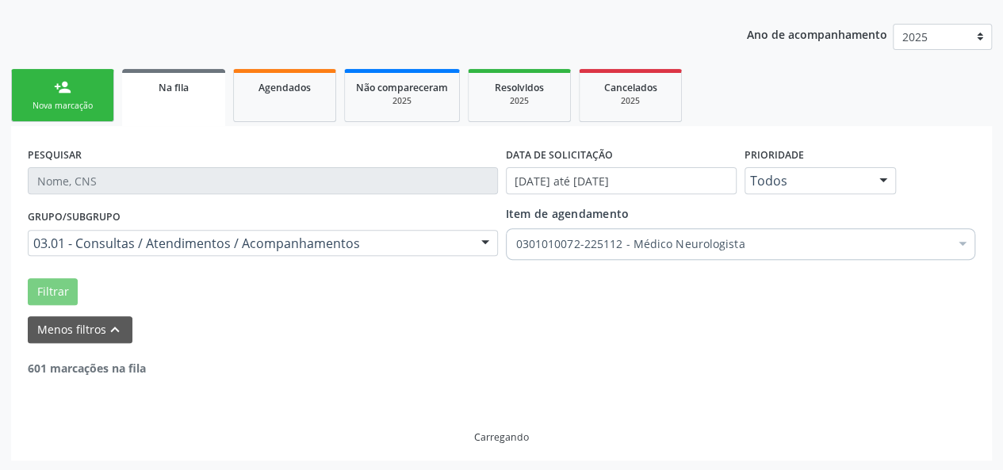
scroll to position [481, 0]
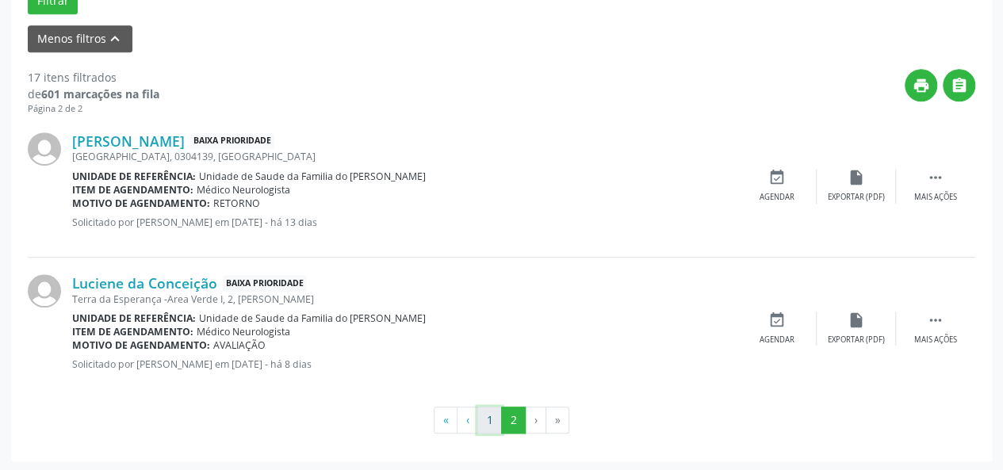
click at [485, 417] on button "1" at bounding box center [489, 420] width 25 height 27
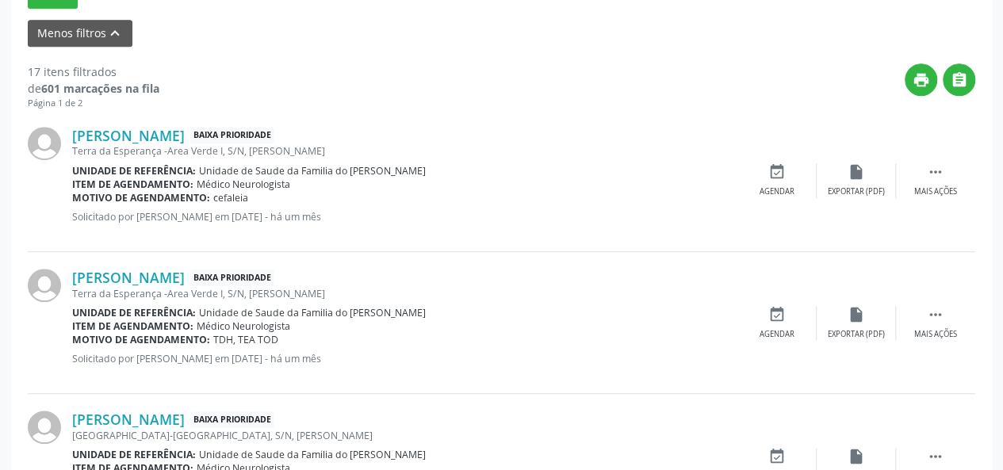
scroll to position [560, 0]
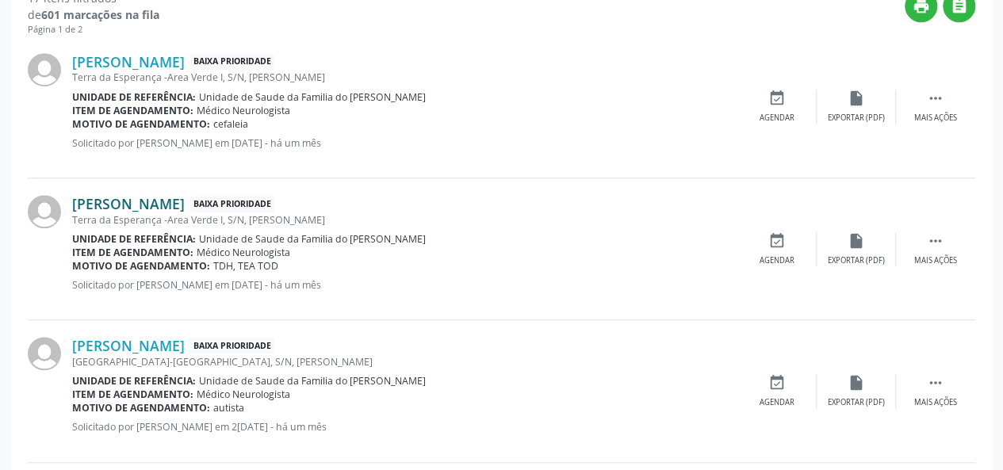
click at [185, 204] on link "[PERSON_NAME]" at bounding box center [128, 203] width 113 height 17
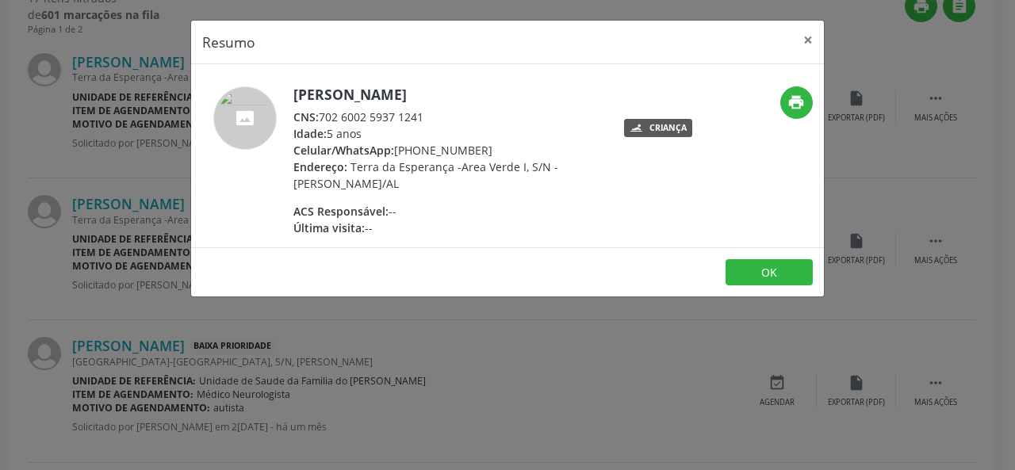
click at [250, 210] on div at bounding box center [245, 161] width 86 height 150
click at [812, 40] on button "×" at bounding box center [808, 40] width 32 height 39
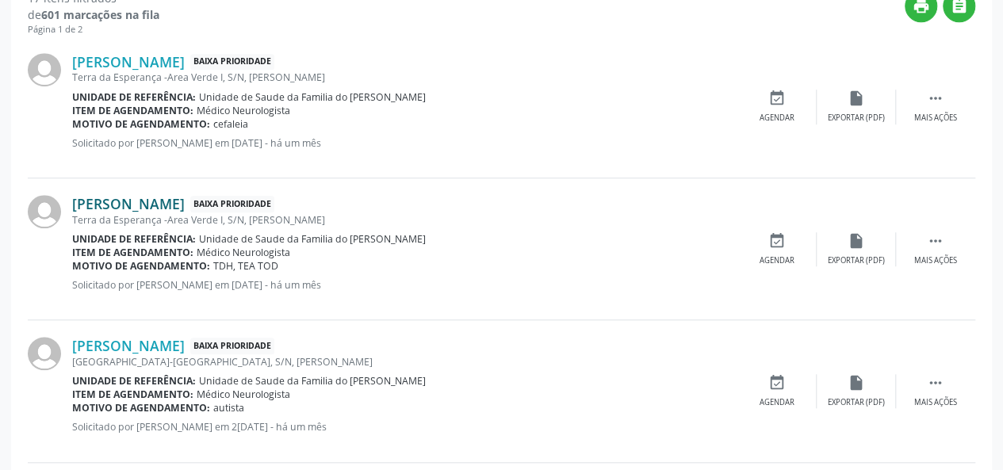
click at [185, 205] on link "[PERSON_NAME]" at bounding box center [128, 203] width 113 height 17
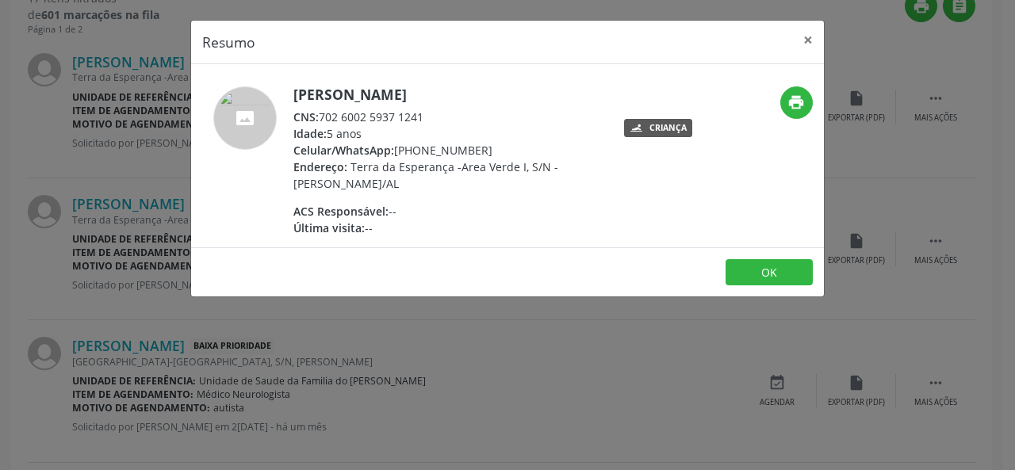
drag, startPoint x: 423, startPoint y: 113, endPoint x: 323, endPoint y: 117, distance: 99.9
click at [323, 117] on div "CNS: 702 6002 5937 1241" at bounding box center [447, 117] width 308 height 17
click at [809, 36] on button "×" at bounding box center [808, 40] width 32 height 39
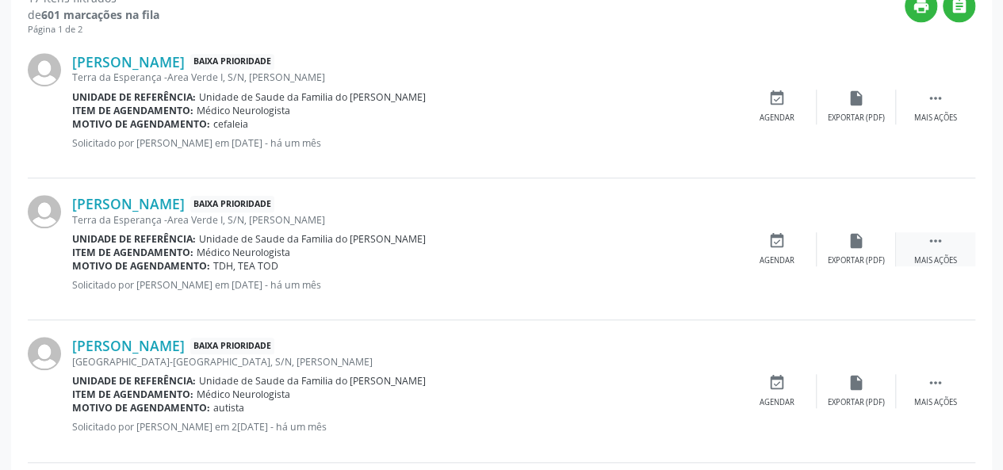
click at [922, 246] on div " Mais ações" at bounding box center [935, 249] width 79 height 34
click at [788, 251] on div "cancel Cancelar" at bounding box center [776, 249] width 79 height 34
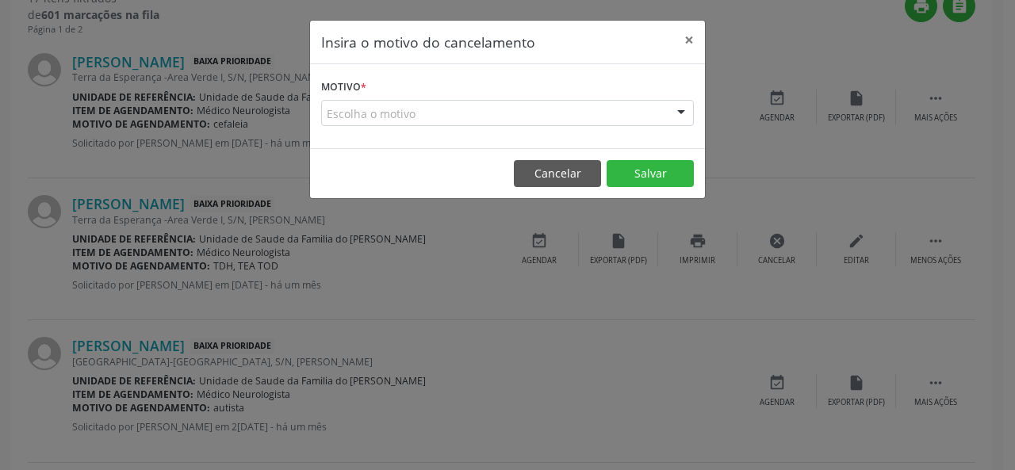
click at [606, 114] on div "Escolha o motivo" at bounding box center [507, 113] width 373 height 27
click at [691, 37] on button "×" at bounding box center [689, 40] width 32 height 39
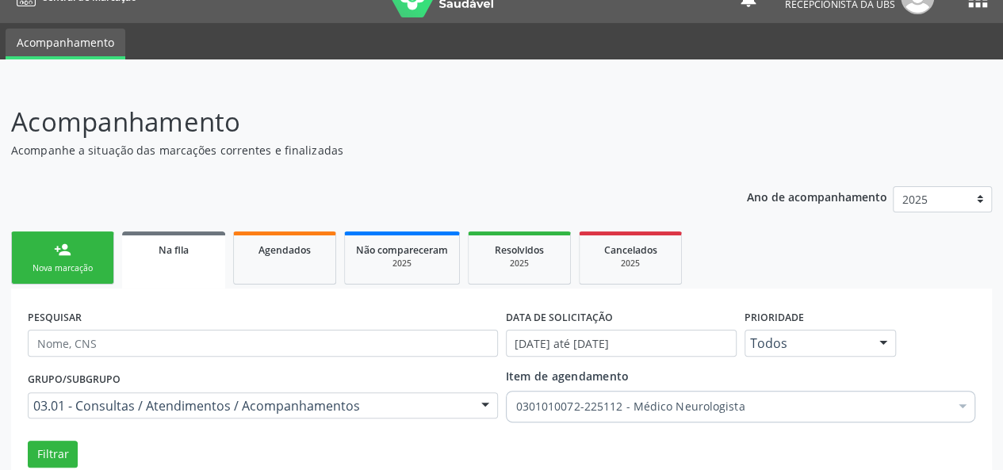
scroll to position [0, 0]
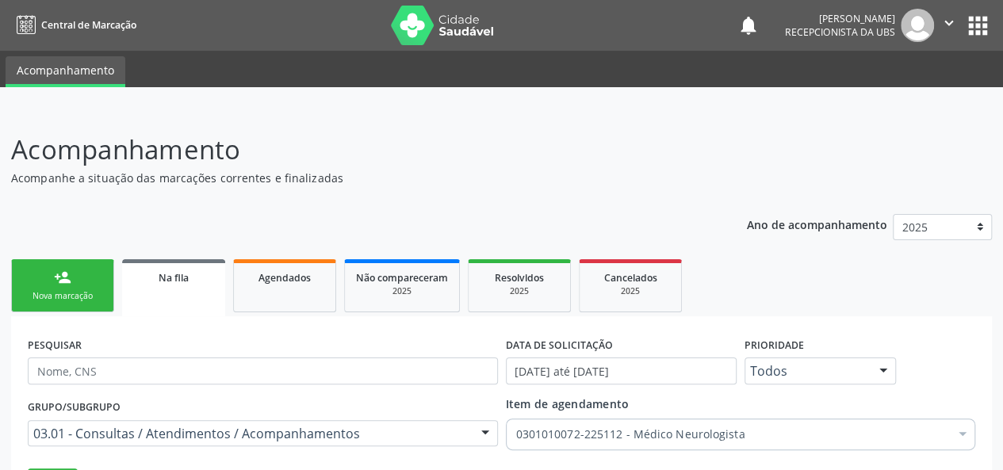
click at [59, 281] on div "person_add" at bounding box center [62, 277] width 17 height 17
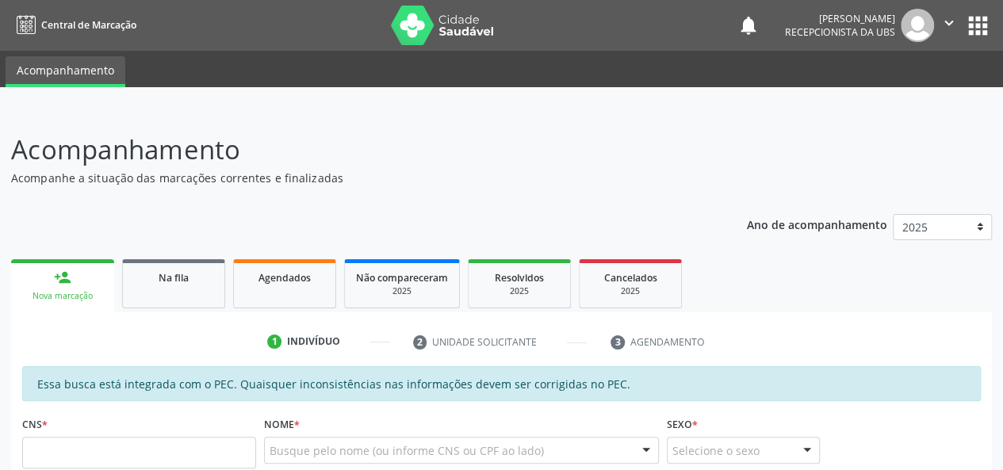
scroll to position [317, 0]
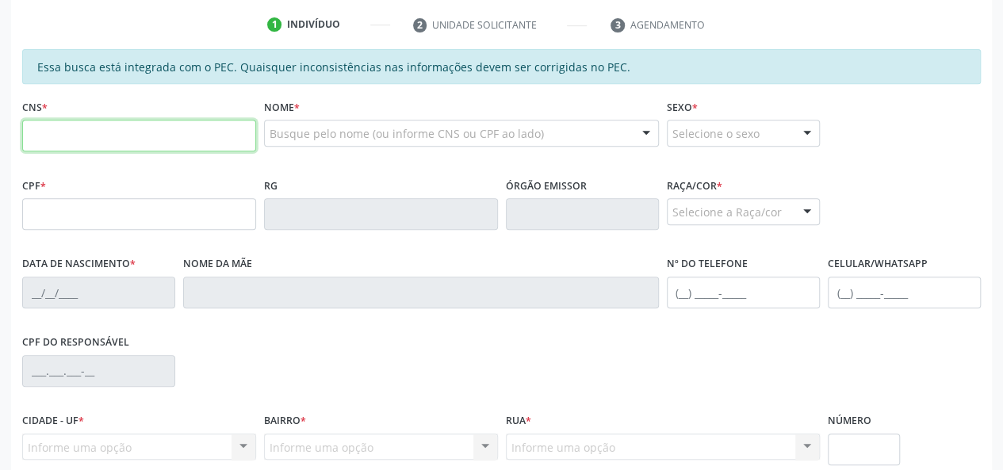
paste input "702 5037 5920 7940"
type input "702 5037 5920 7940"
type input "062.603.624-04"
type input "[DATE]"
type input "[PERSON_NAME] da Conceição"
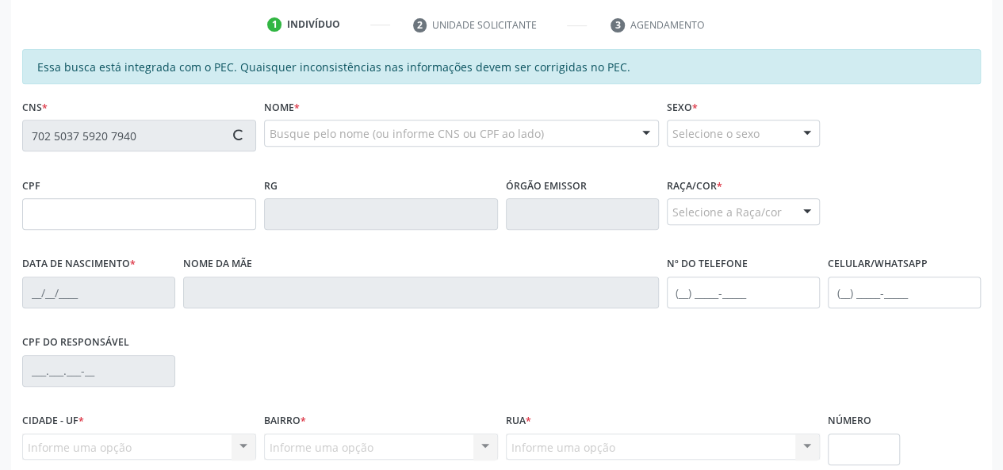
type input "[PHONE_NUMBER]"
type input "40"
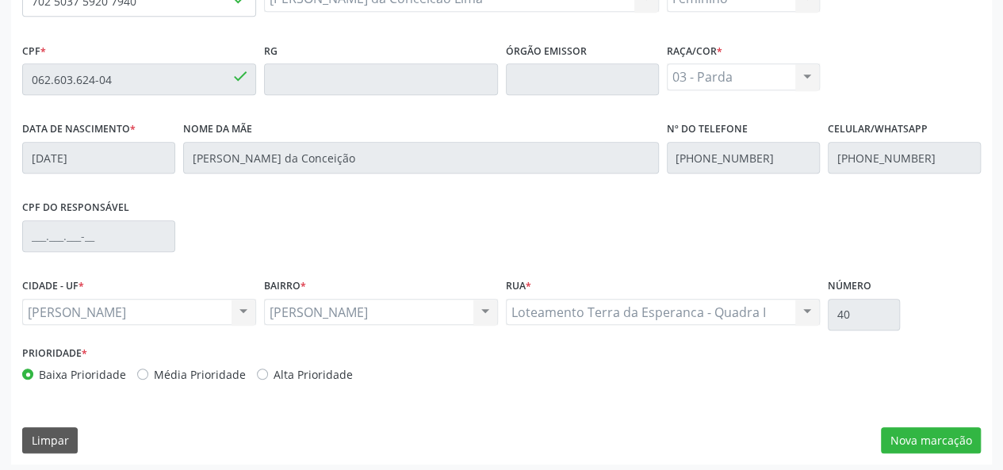
scroll to position [456, 0]
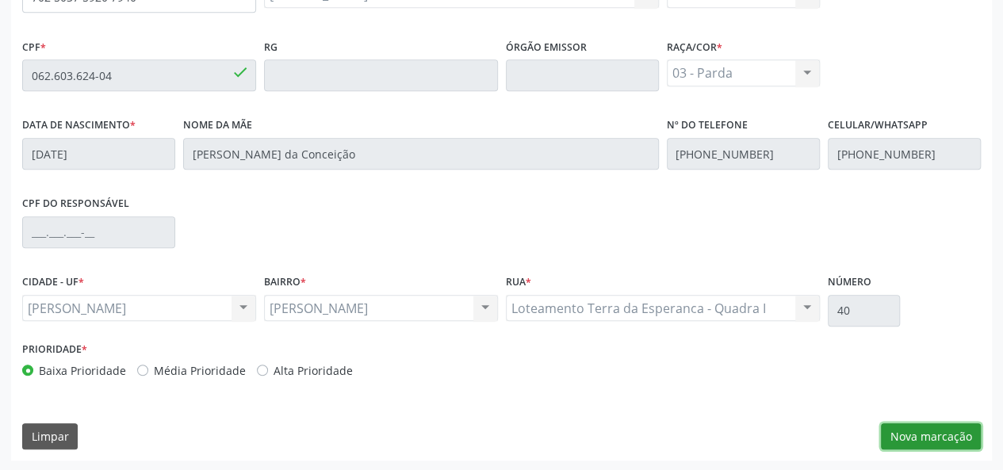
click at [915, 426] on button "Nova marcação" at bounding box center [931, 436] width 100 height 27
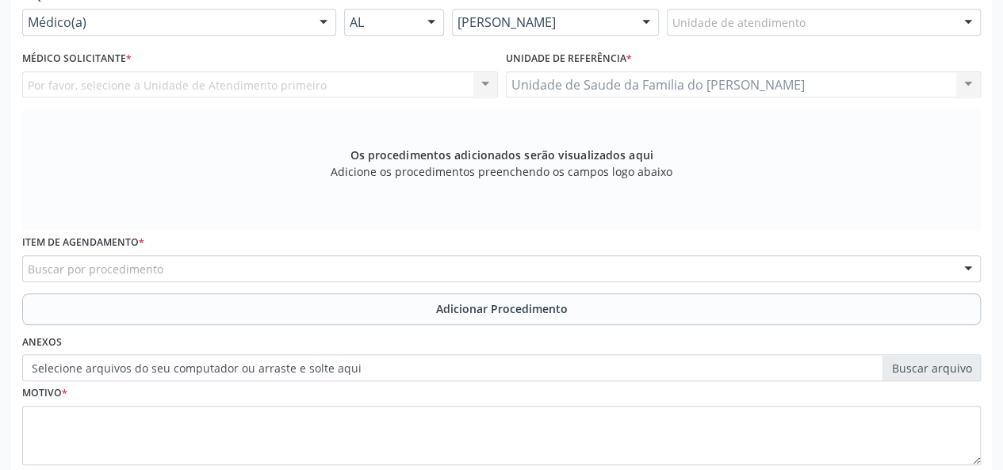
scroll to position [297, 0]
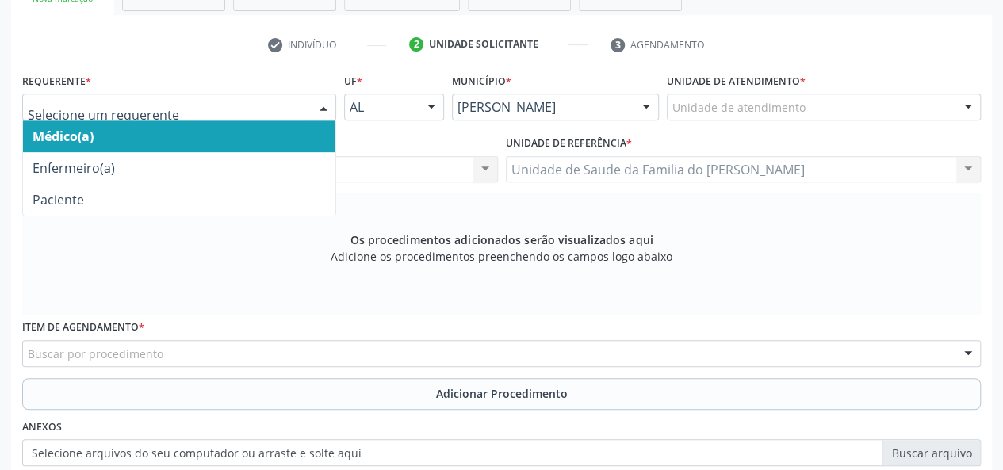
click at [308, 103] on div "Médico(a) Enfermeiro(a) Paciente Nenhum resultado encontrado para: " " Não há n…" at bounding box center [179, 107] width 314 height 27
click at [268, 134] on span "Médico(a)" at bounding box center [179, 136] width 312 height 32
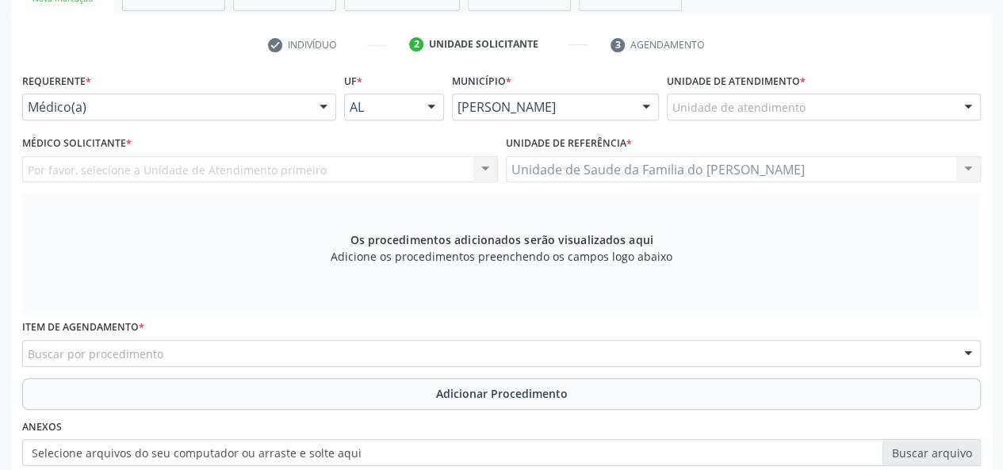
click at [837, 101] on div "Unidade de atendimento" at bounding box center [824, 107] width 314 height 27
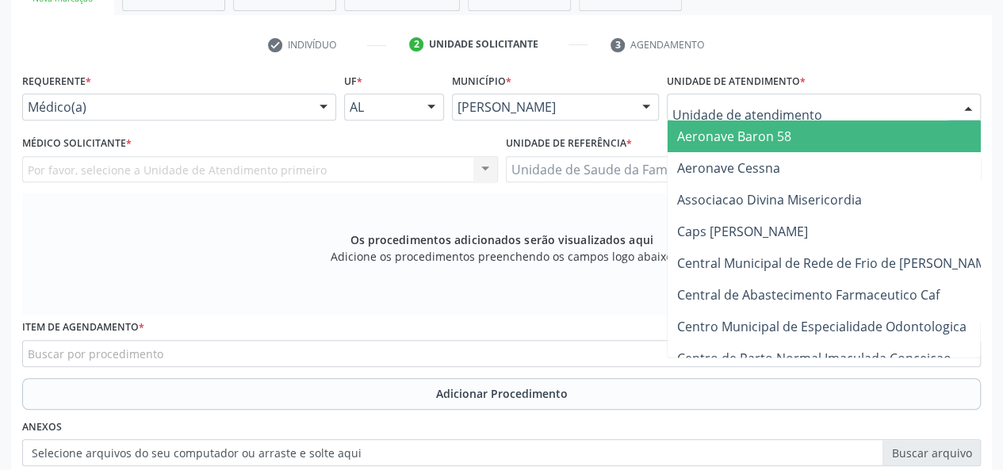
type input "J"
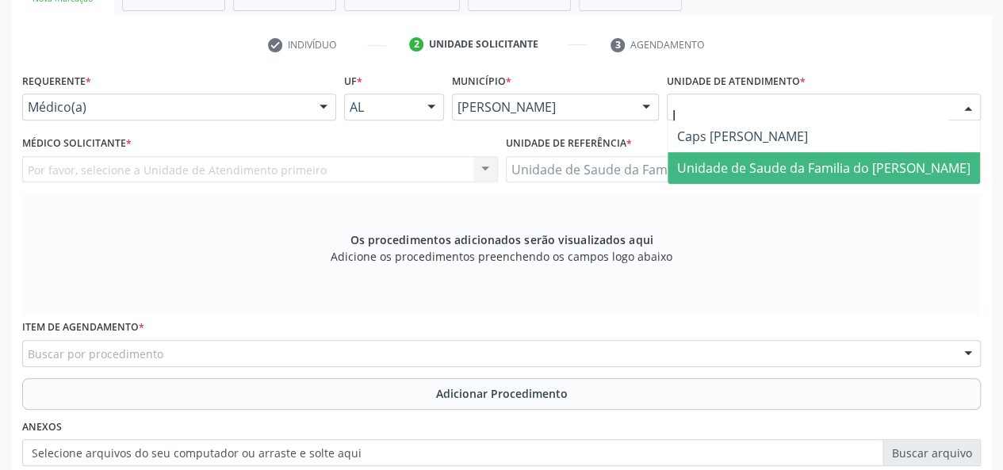
click at [842, 160] on span "Unidade de Saude da Familia do [PERSON_NAME]" at bounding box center [823, 167] width 293 height 17
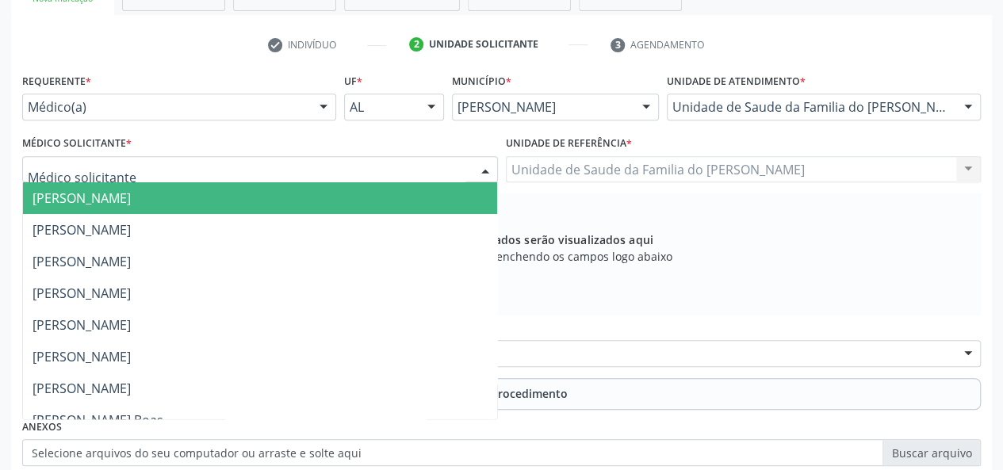
click at [477, 164] on div at bounding box center [485, 170] width 24 height 27
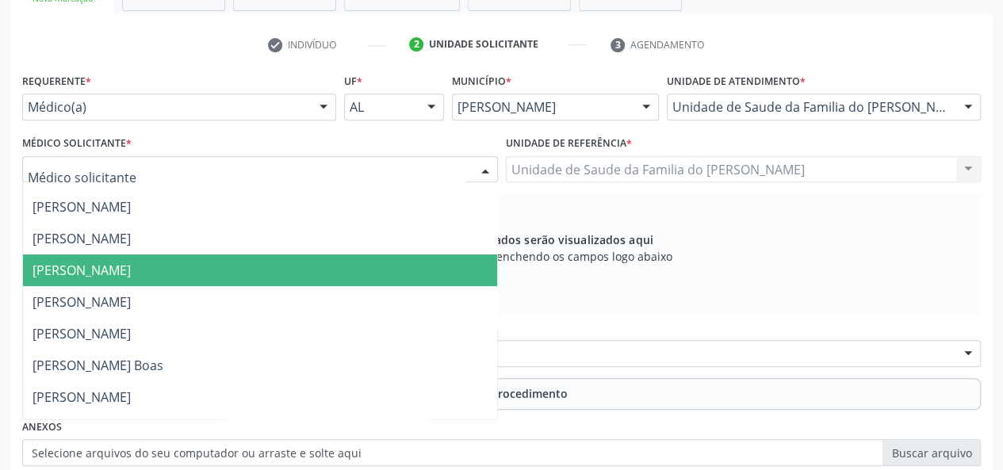
scroll to position [79, 0]
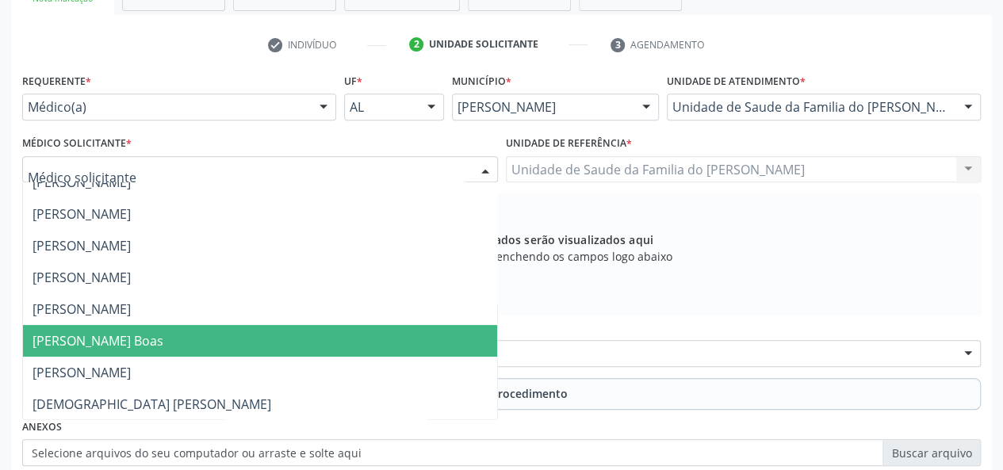
click at [346, 330] on span "[PERSON_NAME] Boas" at bounding box center [260, 341] width 474 height 32
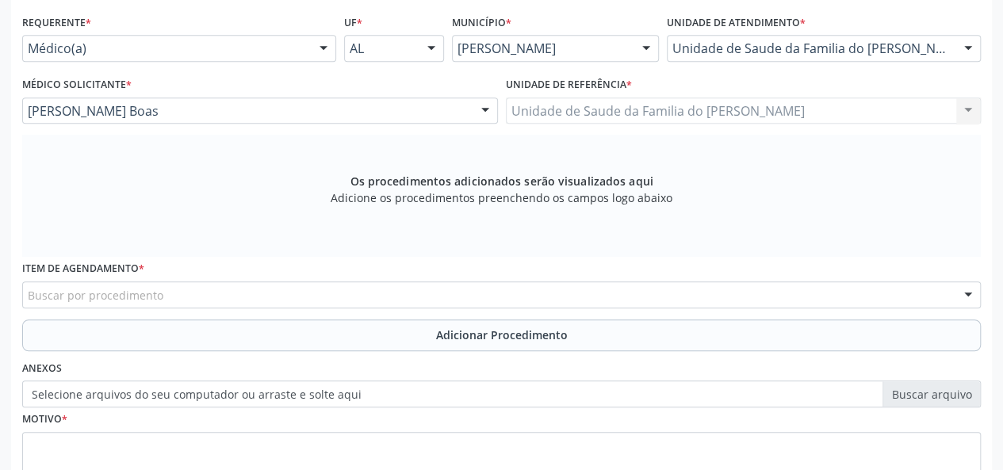
scroll to position [456, 0]
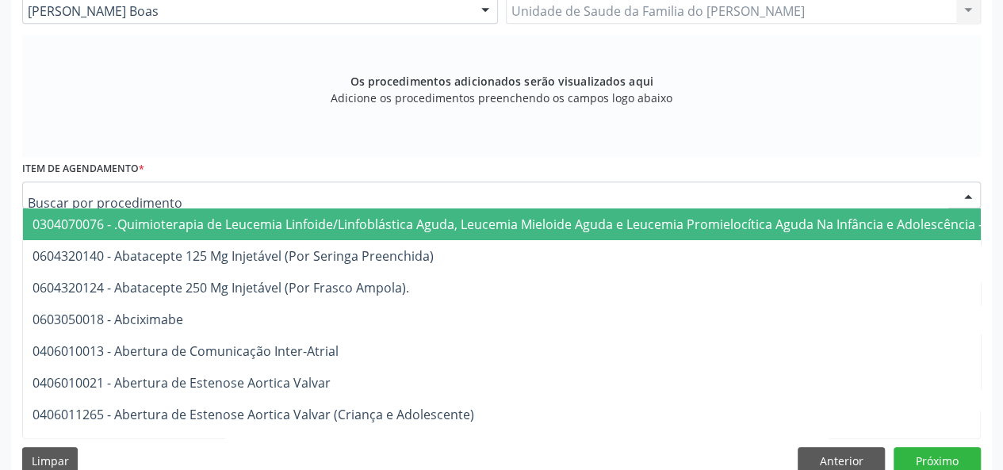
click at [354, 196] on div at bounding box center [501, 195] width 958 height 27
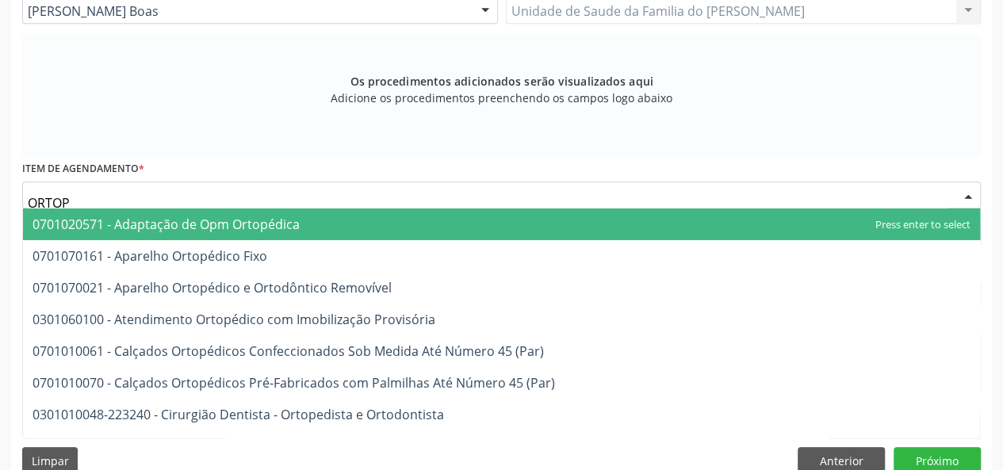
type input "ORTOPE"
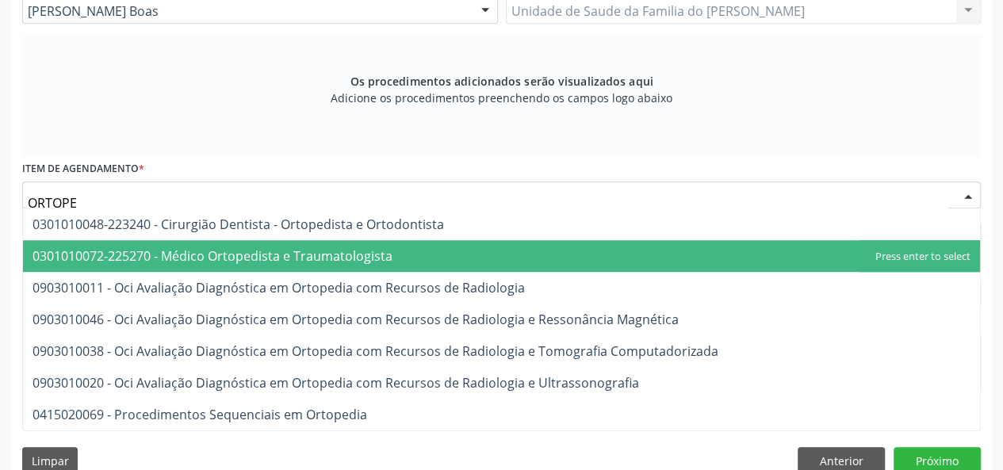
click at [354, 253] on span "0301010072-225270 - Médico Ortopedista e Traumatologista" at bounding box center [212, 255] width 360 height 17
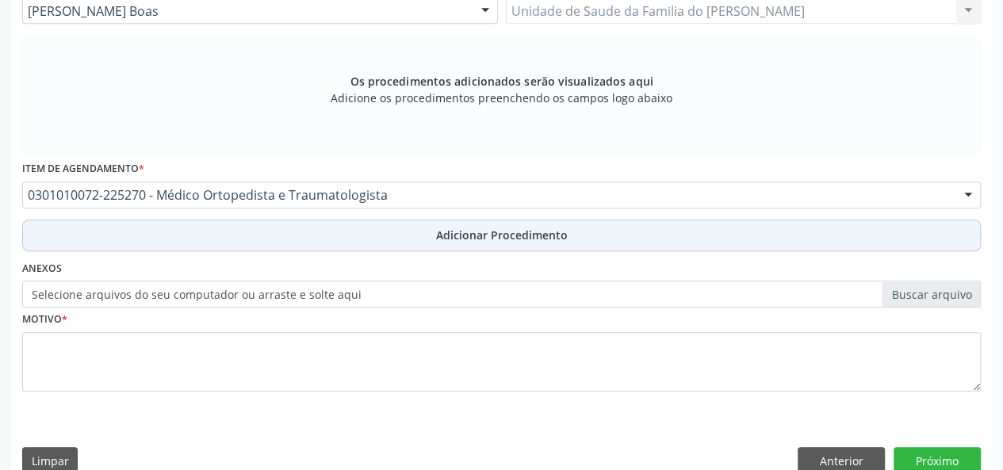
click at [356, 227] on button "Adicionar Procedimento" at bounding box center [501, 236] width 958 height 32
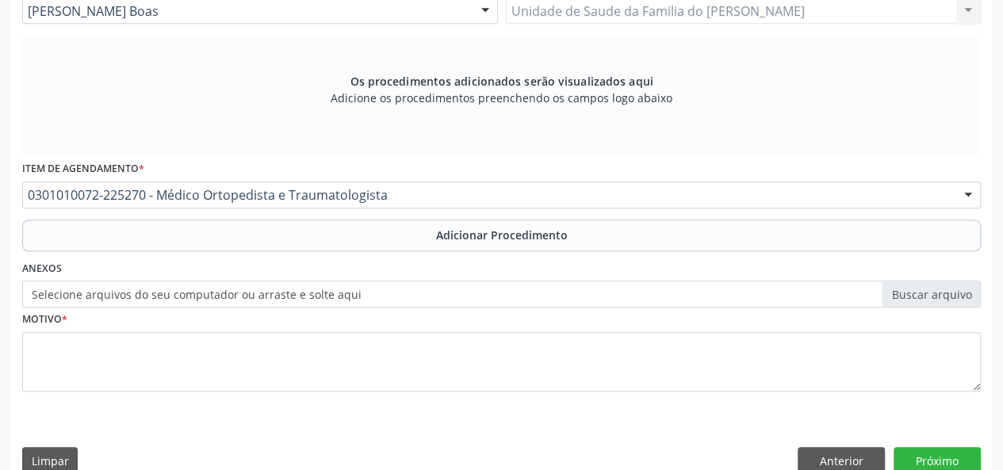
scroll to position [420, 0]
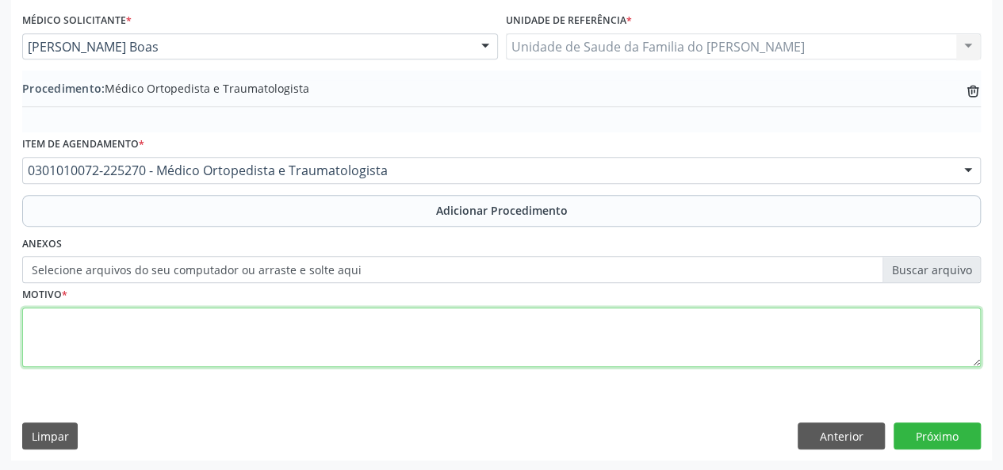
click at [345, 338] on textarea at bounding box center [501, 338] width 958 height 60
click at [339, 338] on textarea "AVALIACAO" at bounding box center [501, 338] width 958 height 60
click at [75, 319] on textarea "AVALIACAO" at bounding box center [501, 338] width 958 height 60
type textarea "AVALIAÇÃO"
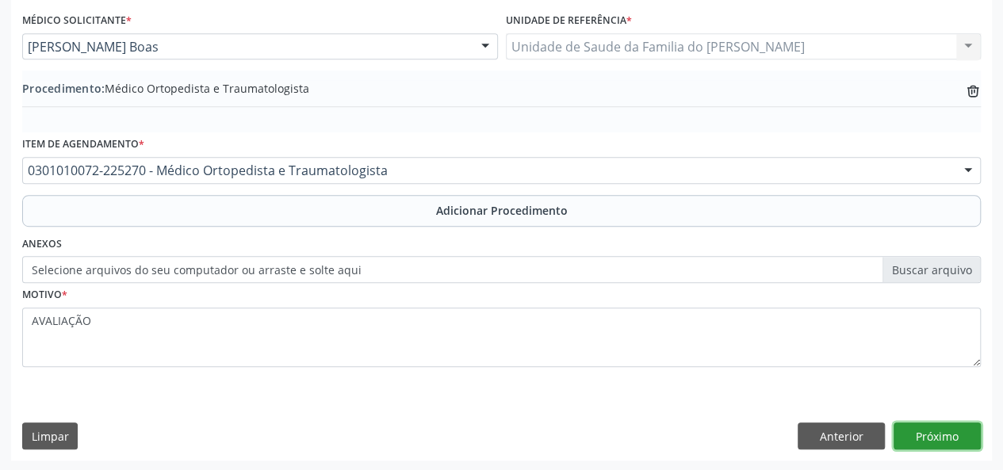
click at [942, 432] on button "Próximo" at bounding box center [936, 435] width 87 height 27
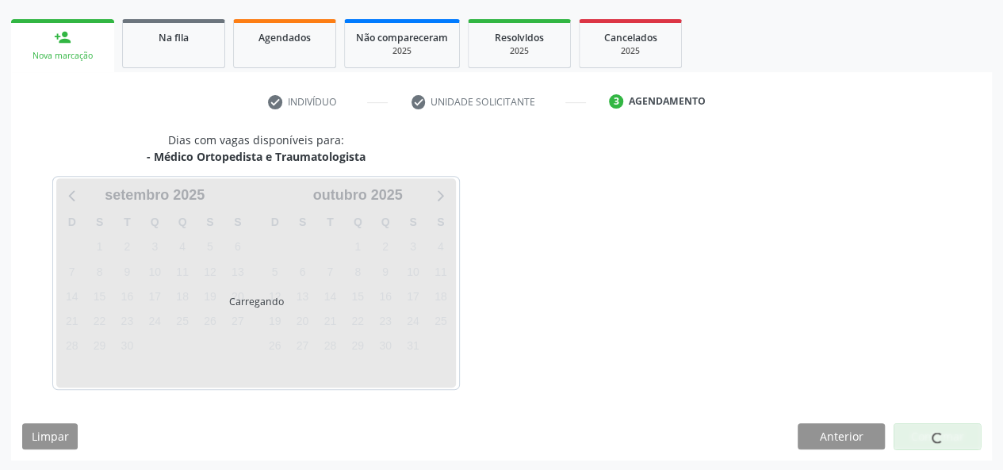
scroll to position [287, 0]
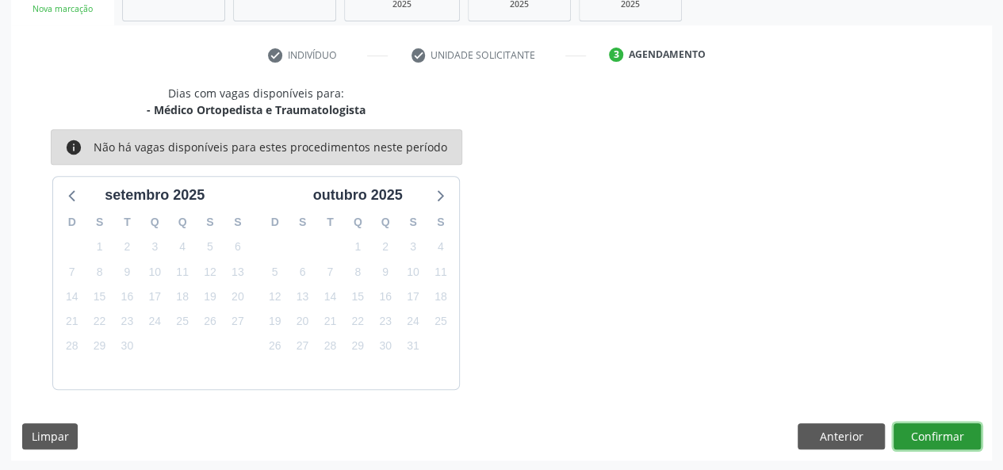
click at [940, 438] on button "Confirmar" at bounding box center [936, 436] width 87 height 27
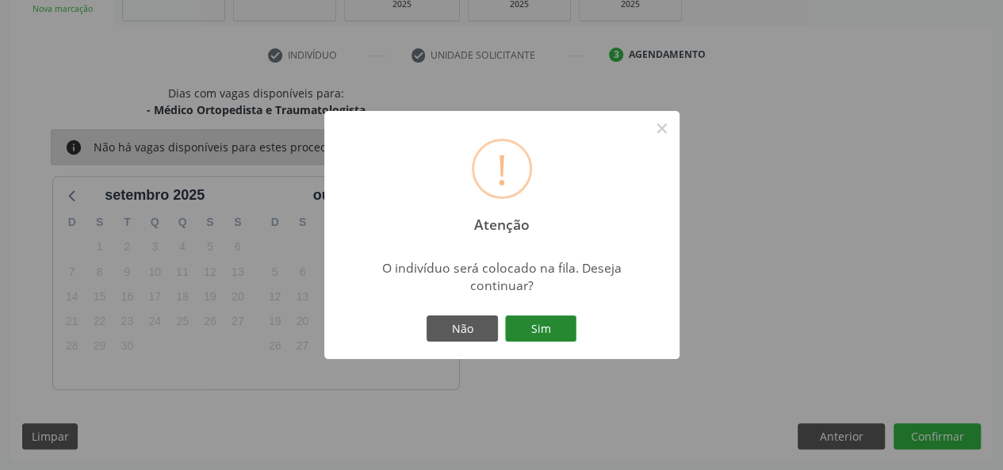
click at [561, 325] on button "Sim" at bounding box center [540, 328] width 71 height 27
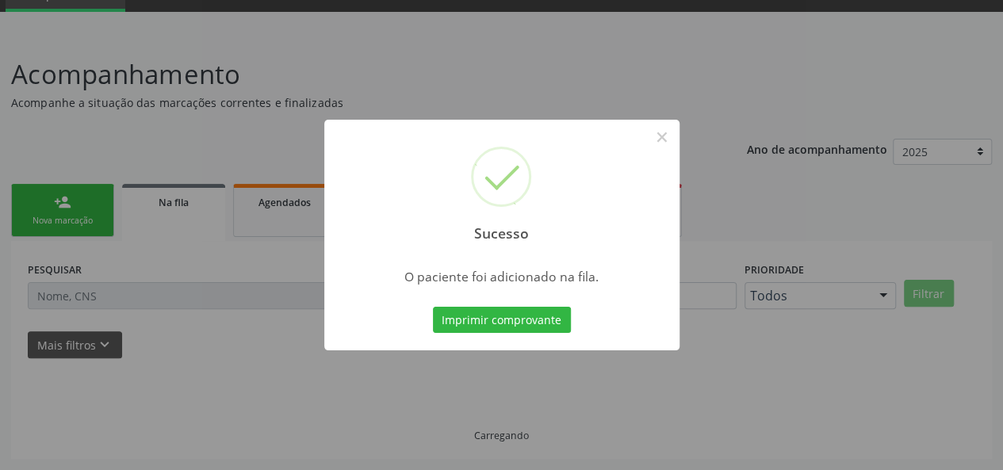
scroll to position [75, 0]
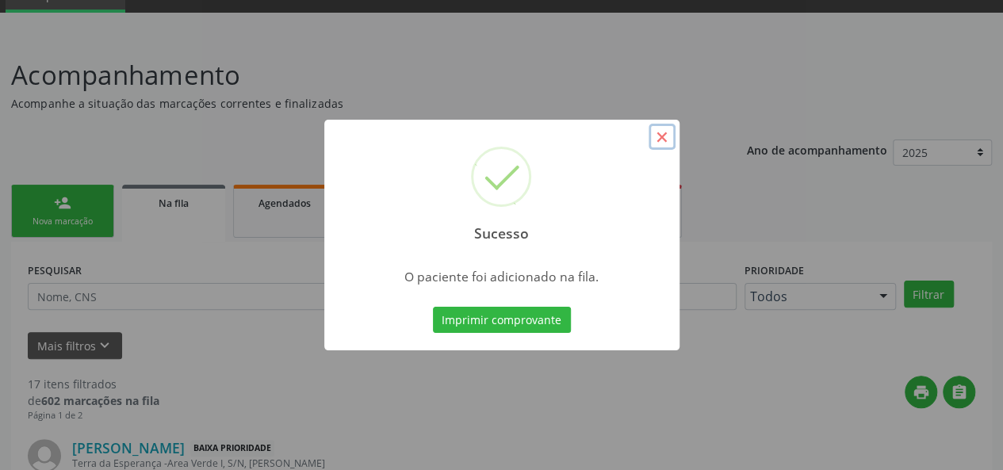
click at [666, 140] on button "×" at bounding box center [661, 137] width 27 height 27
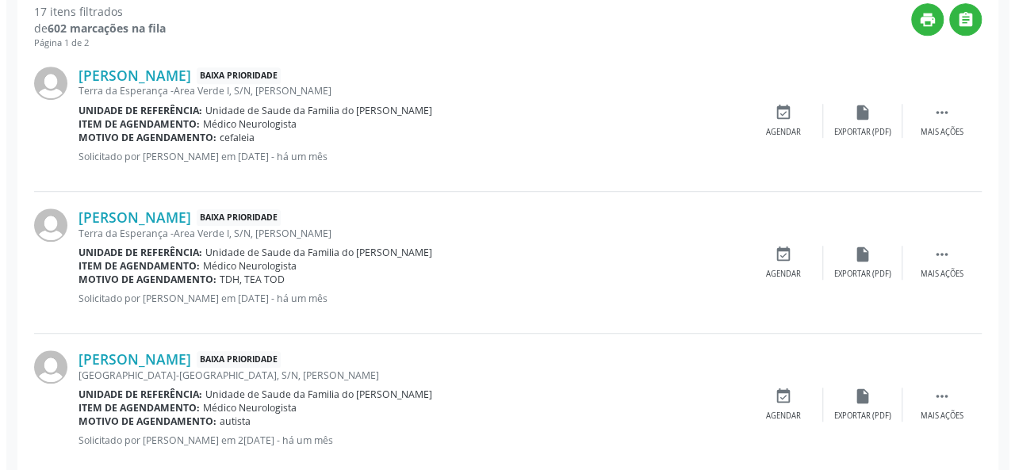
scroll to position [471, 0]
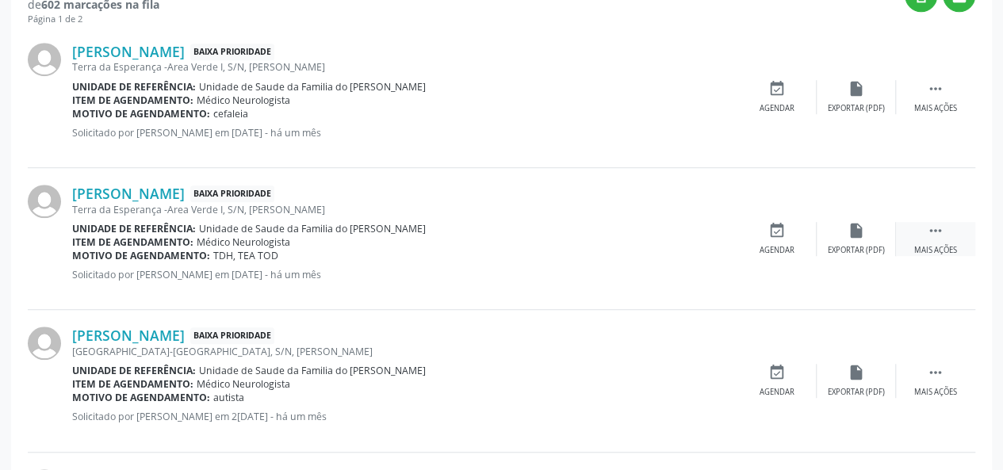
click at [935, 245] on div "Mais ações" at bounding box center [935, 250] width 43 height 11
click at [781, 246] on div "Cancelar" at bounding box center [776, 250] width 37 height 11
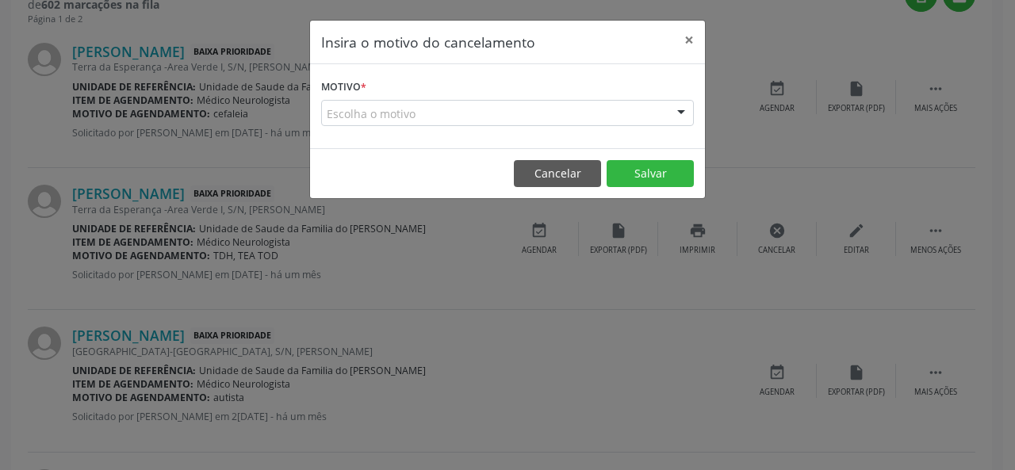
click at [580, 117] on div "Escolha o motivo" at bounding box center [507, 113] width 373 height 27
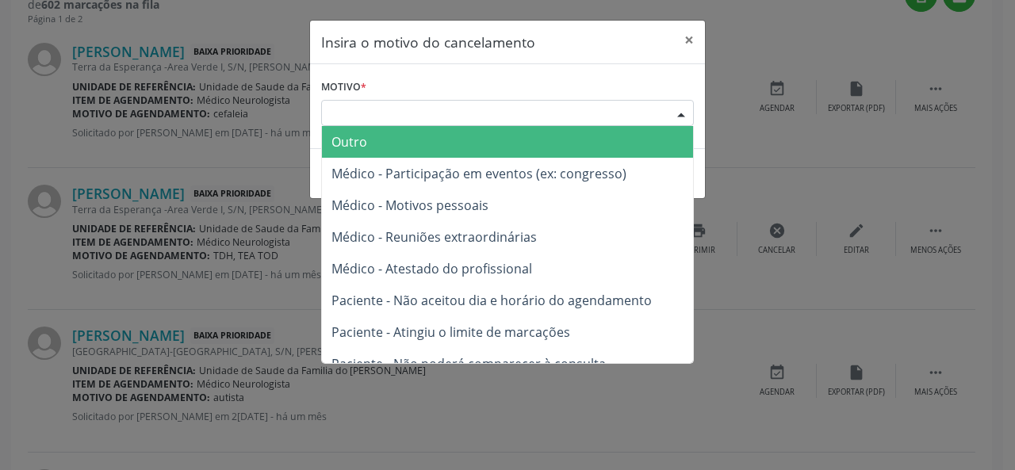
click at [541, 149] on span "Outro" at bounding box center [507, 142] width 371 height 32
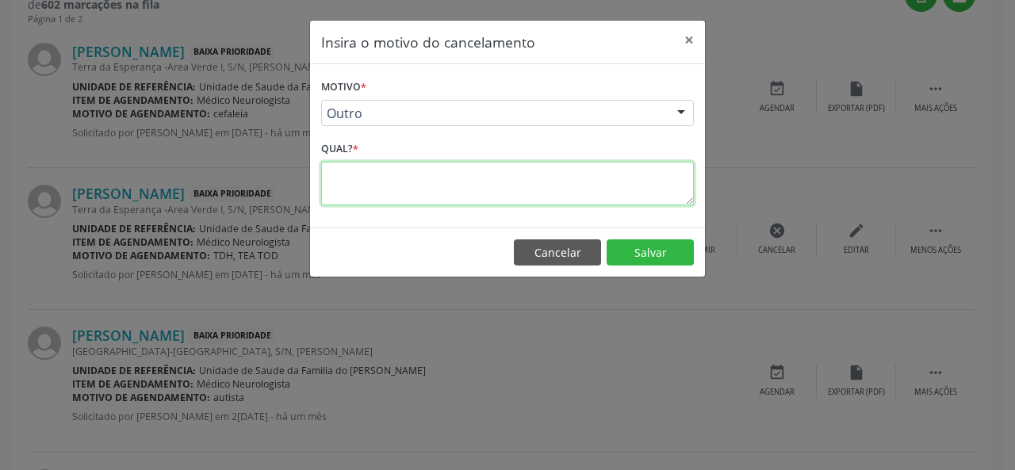
click at [487, 195] on textarea at bounding box center [507, 184] width 373 height 44
type textarea "RESOLVIDO"
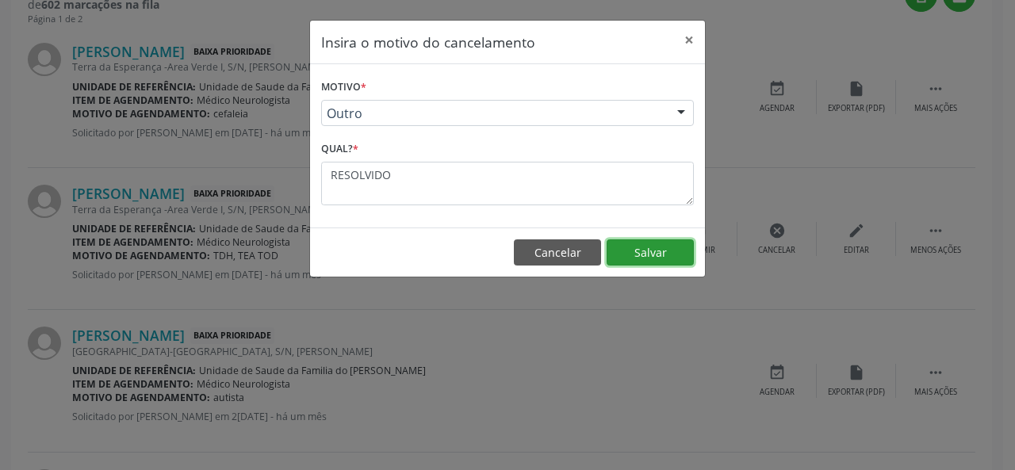
click at [629, 254] on button "Salvar" at bounding box center [649, 252] width 87 height 27
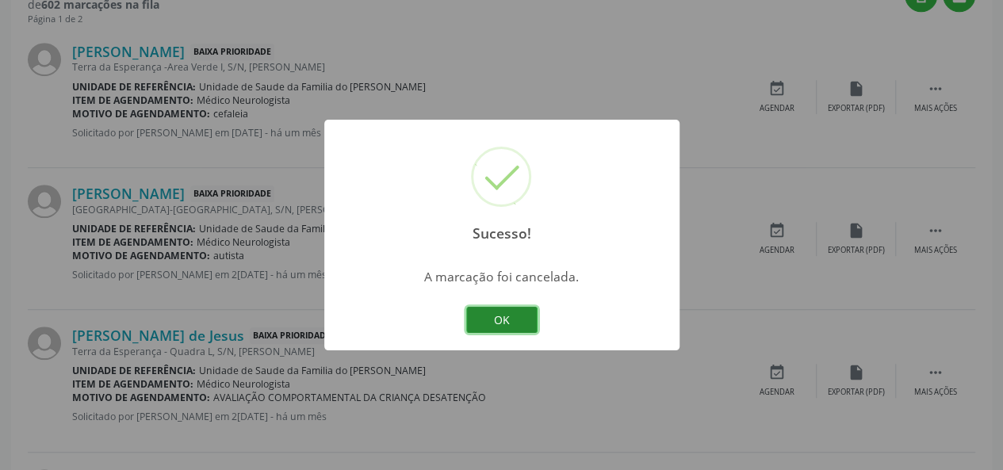
click at [507, 321] on button "OK" at bounding box center [501, 320] width 71 height 27
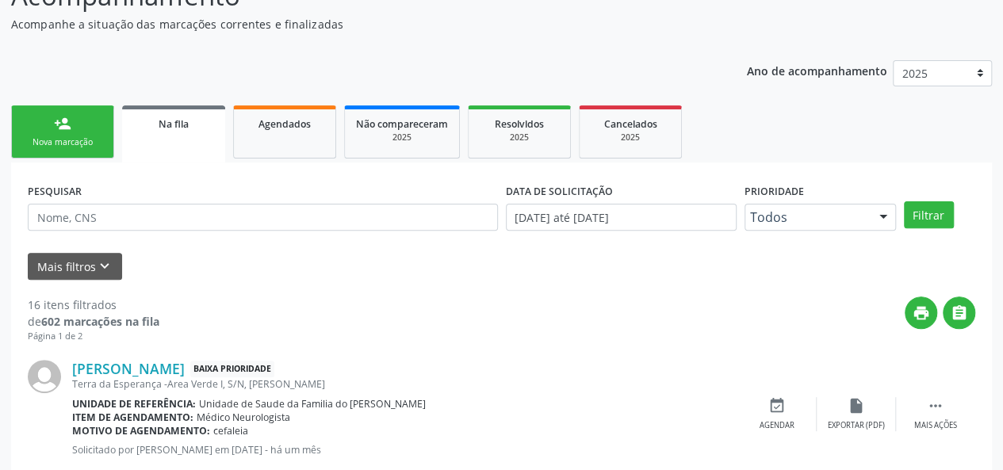
scroll to position [0, 0]
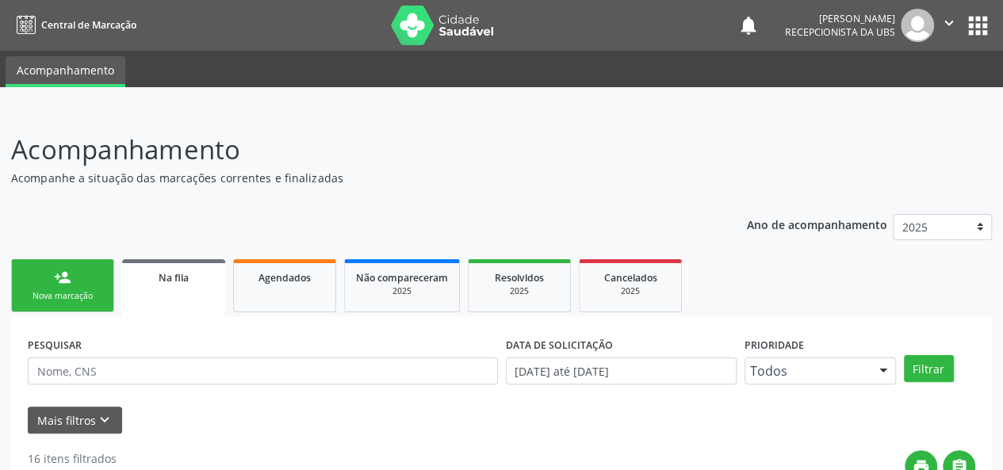
click at [75, 296] on div "Nova marcação" at bounding box center [62, 296] width 79 height 12
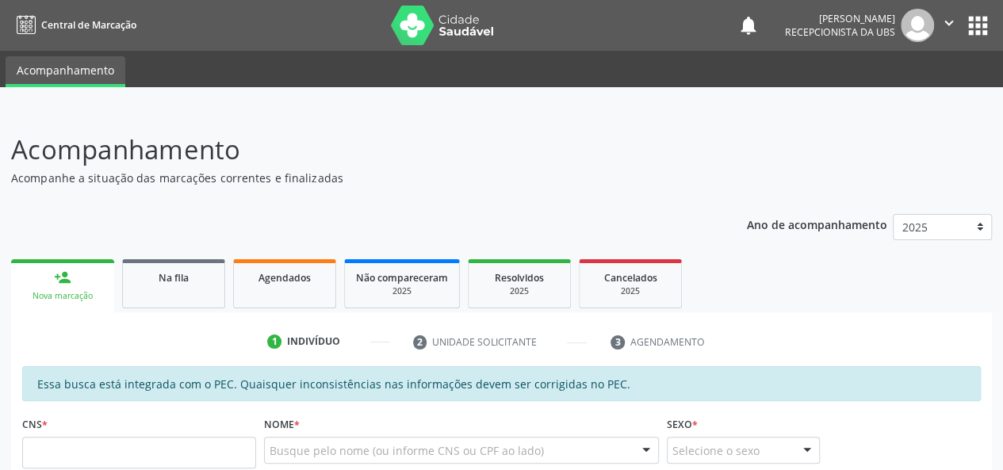
scroll to position [238, 0]
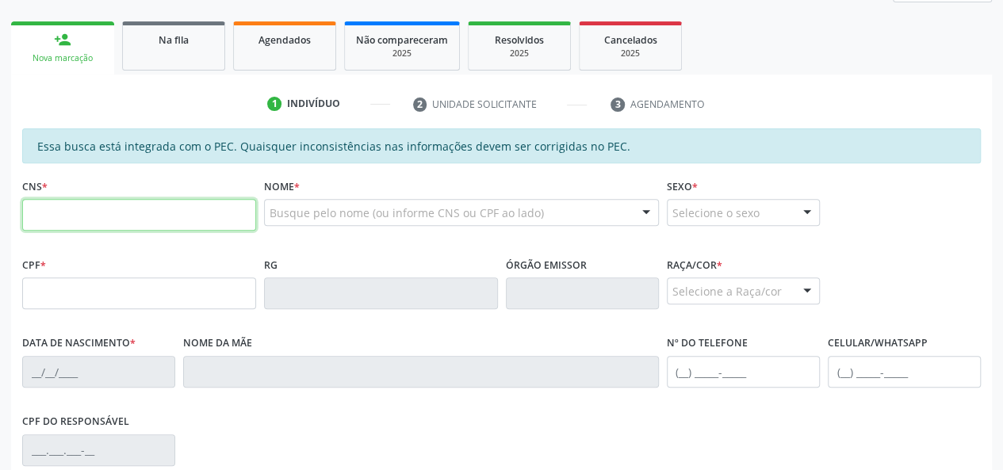
click at [133, 216] on input "text" at bounding box center [139, 215] width 234 height 32
type input "700 0003 3414 6105"
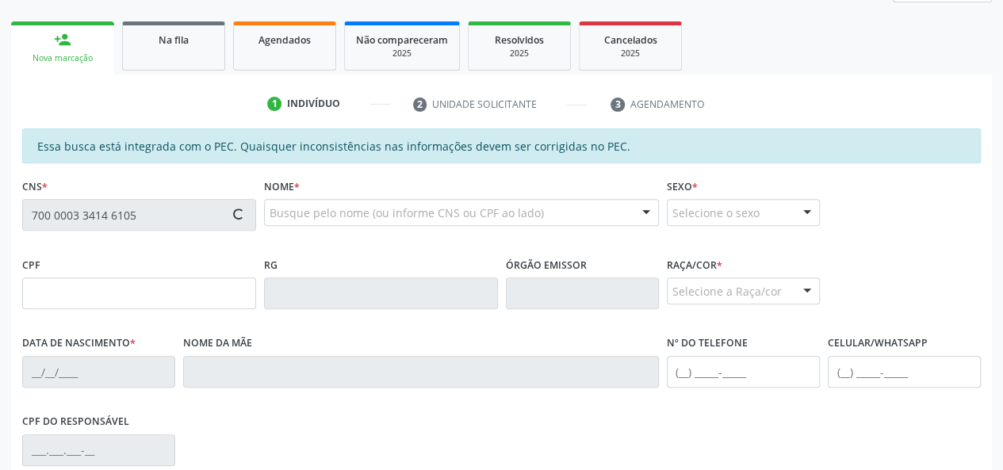
type input "411.504.304-00"
type input "1[DATE]"
type input "[PERSON_NAME]"
type input "[PHONE_NUMBER]"
type input "S/N"
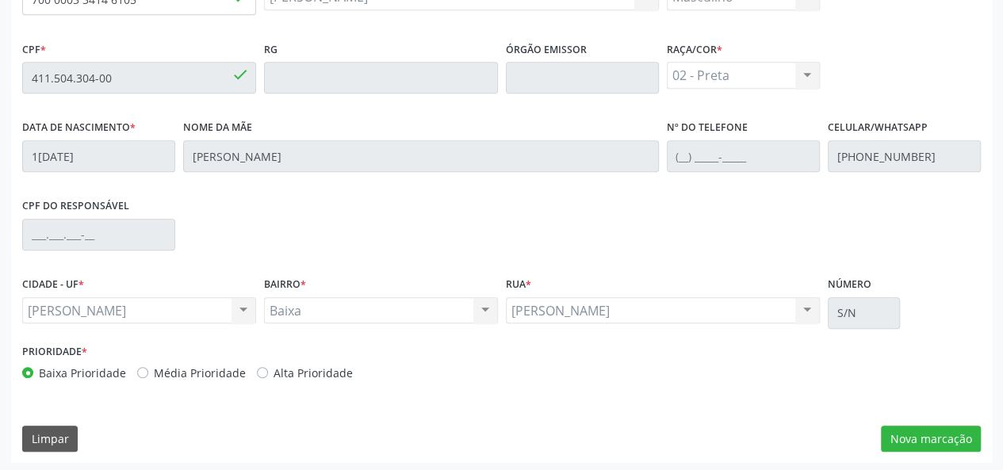
scroll to position [456, 0]
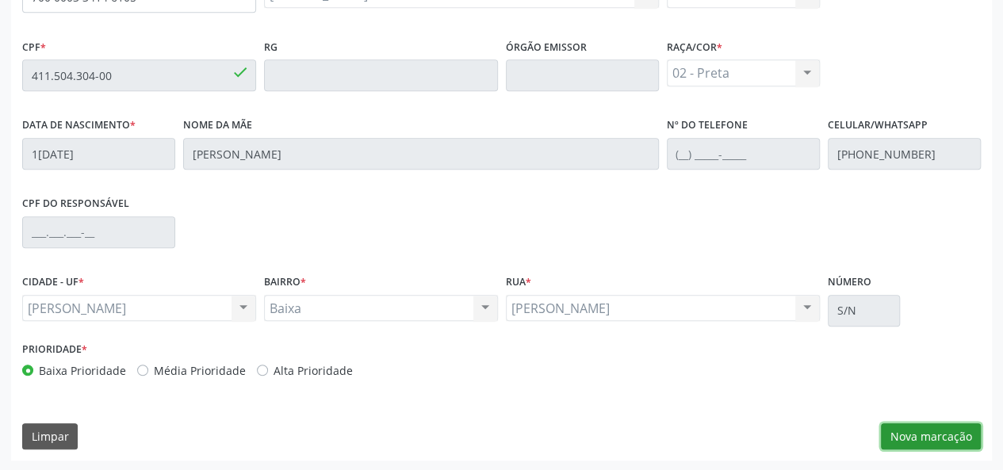
click at [916, 434] on button "Nova marcação" at bounding box center [931, 436] width 100 height 27
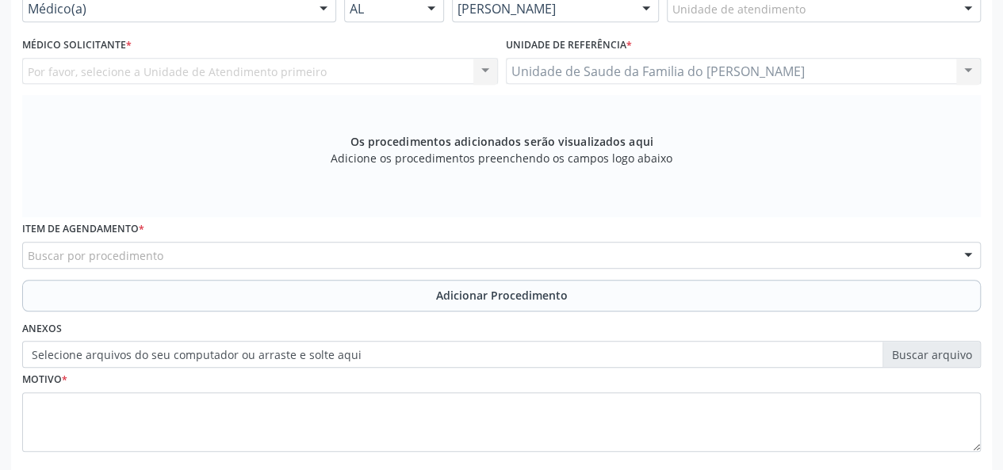
scroll to position [297, 0]
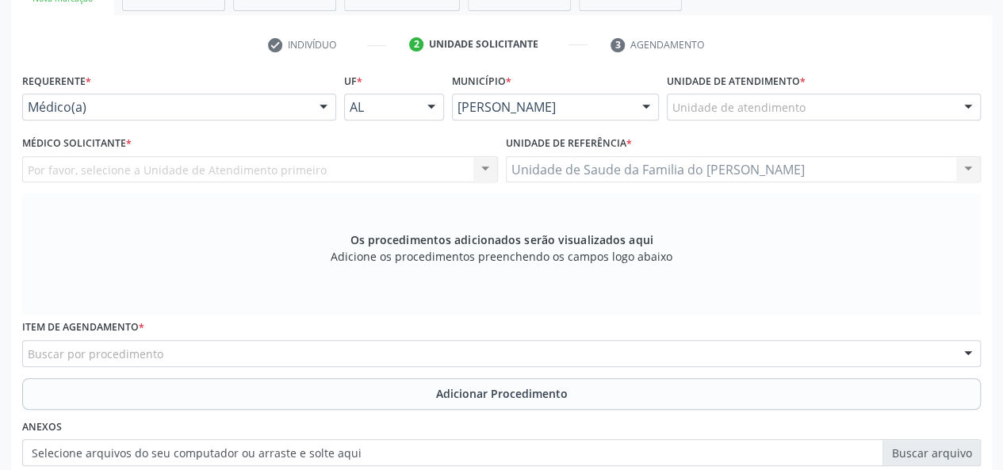
click at [309, 110] on div "Médico(a)" at bounding box center [179, 107] width 314 height 27
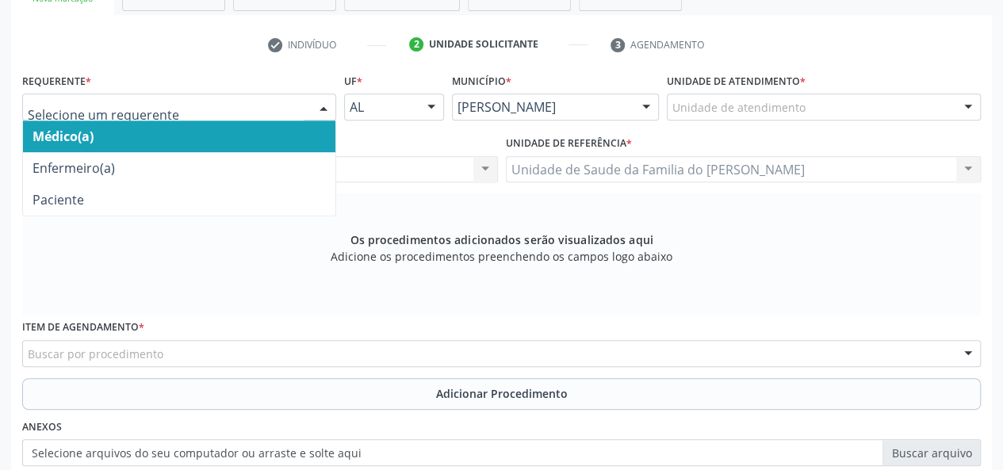
click at [293, 136] on span "Médico(a)" at bounding box center [179, 136] width 312 height 32
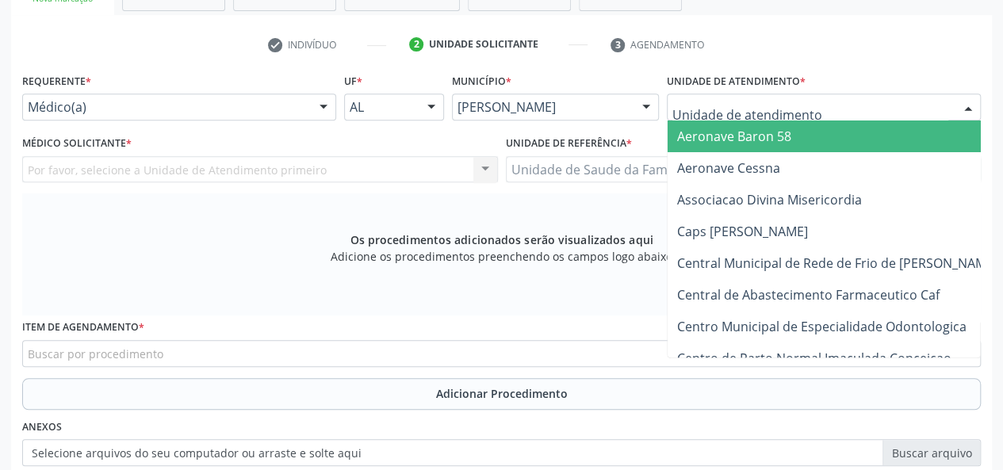
type input "J"
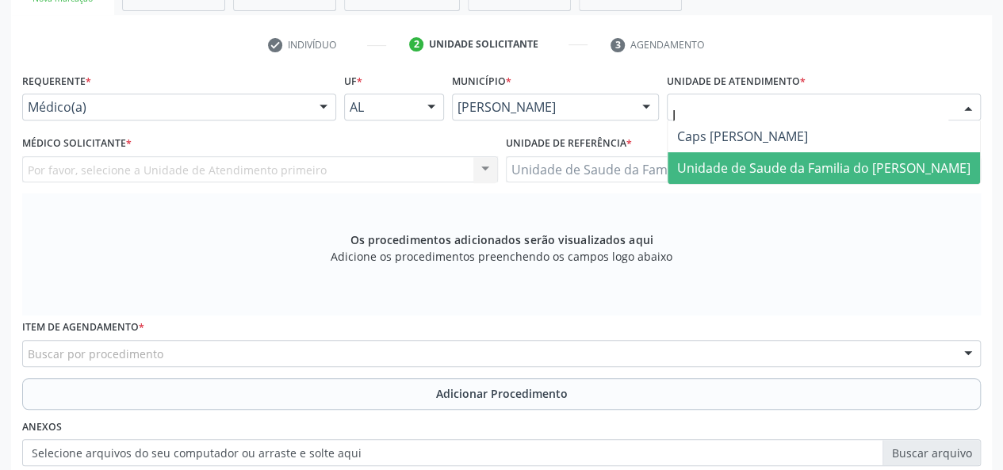
click at [750, 170] on span "Unidade de Saude da Familia do [PERSON_NAME]" at bounding box center [823, 167] width 293 height 17
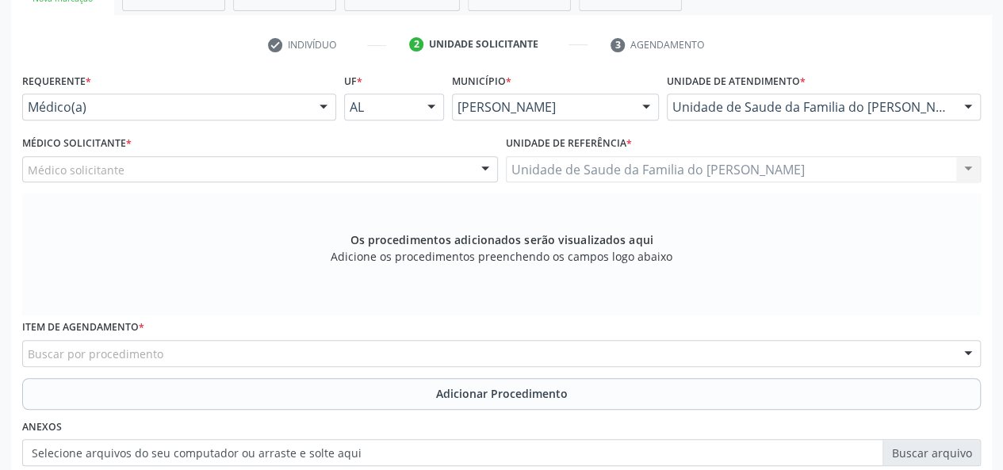
click at [478, 166] on div at bounding box center [485, 170] width 24 height 27
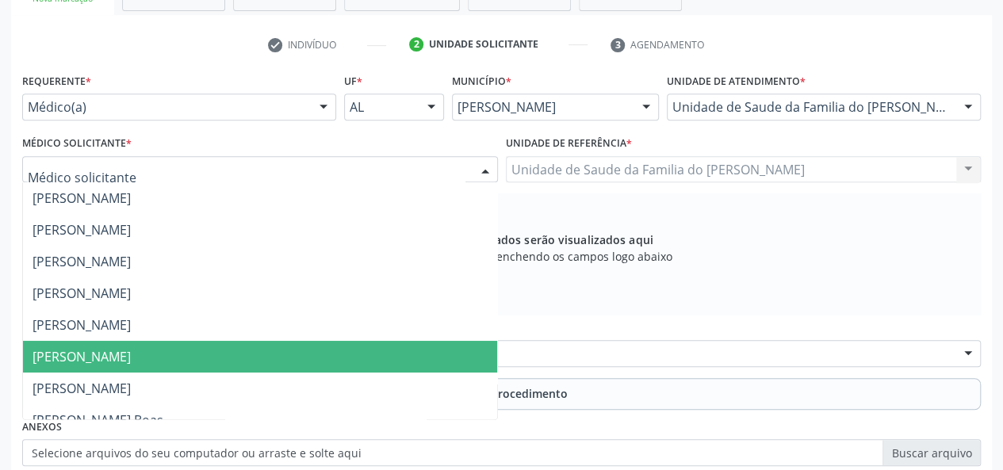
click at [346, 352] on span "[PERSON_NAME]" at bounding box center [260, 357] width 474 height 32
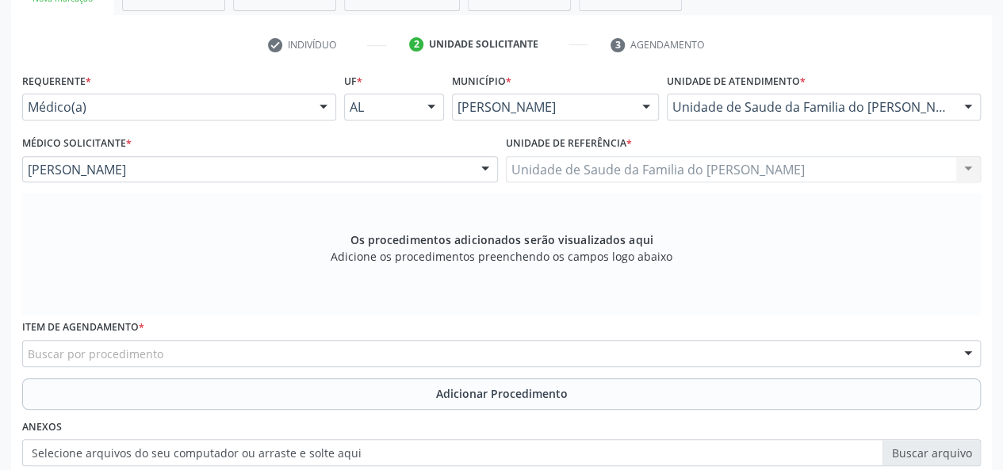
click at [341, 346] on div "Buscar por procedimento" at bounding box center [501, 353] width 958 height 27
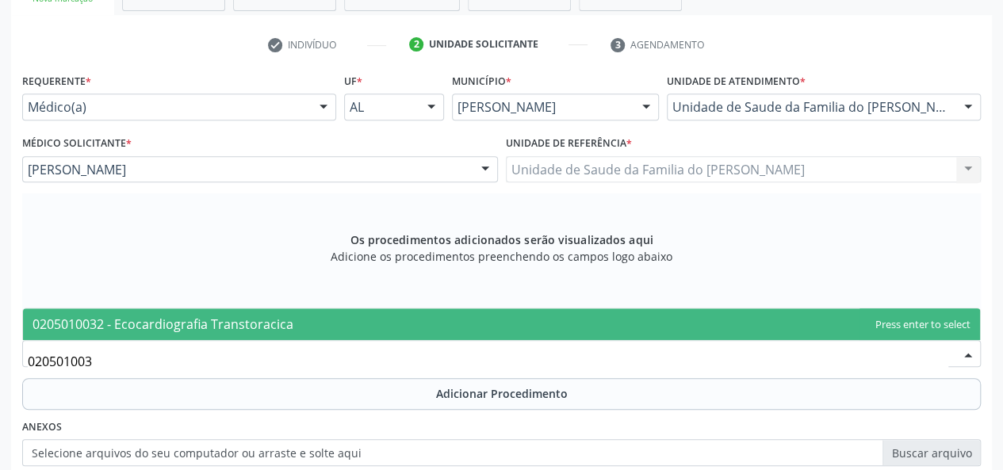
type input "0205010032"
click at [372, 324] on span "0205010032 - Ecocardiografia Transtoracica" at bounding box center [501, 324] width 957 height 32
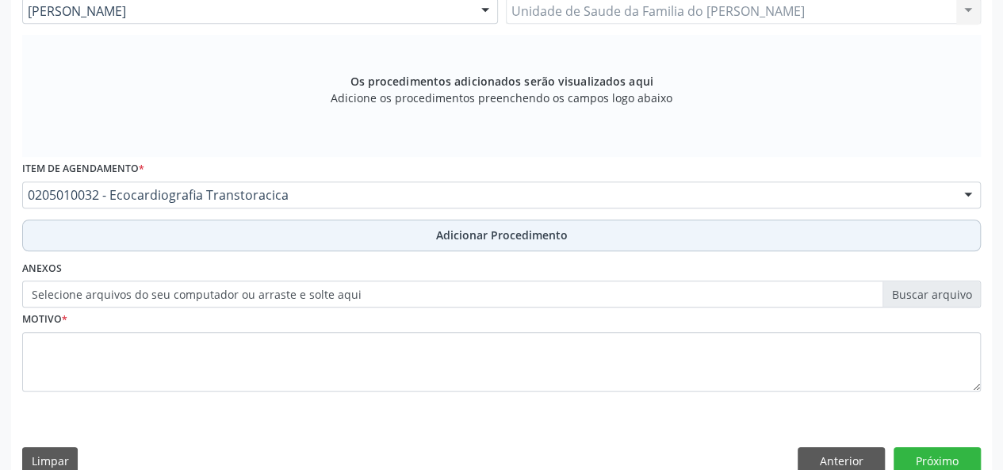
click at [453, 239] on span "Adicionar Procedimento" at bounding box center [502, 235] width 132 height 17
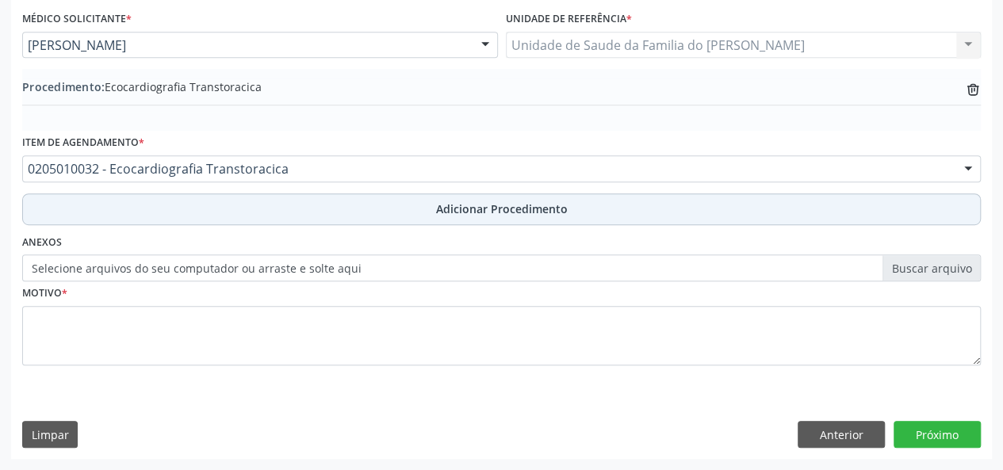
scroll to position [420, 0]
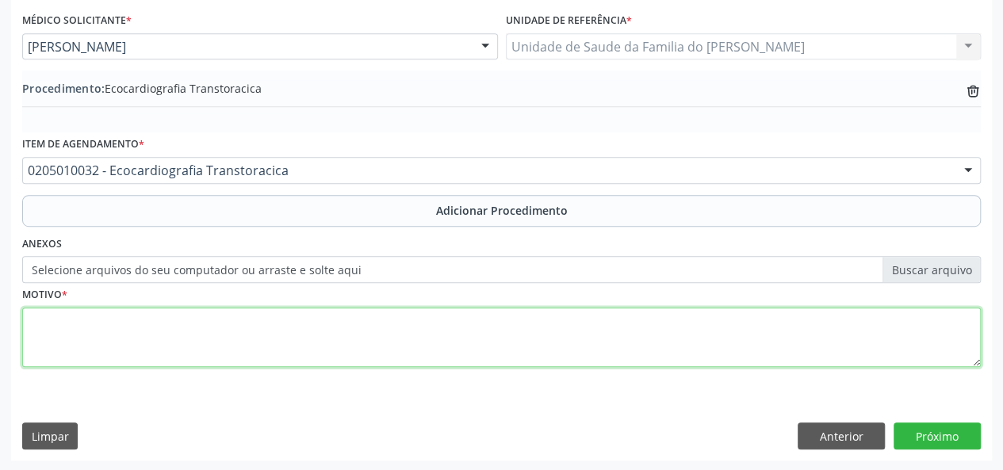
click at [412, 339] on textarea at bounding box center [501, 338] width 958 height 60
click at [301, 319] on textarea "INVESTIGAR REPERCURSSOES CARDIACA HA INPERTENSAO" at bounding box center [501, 338] width 958 height 60
drag, startPoint x: 301, startPoint y: 319, endPoint x: 372, endPoint y: 335, distance: 72.3
click at [372, 335] on textarea "INVESTIGAR REPERCURSSOES CARDIACA HA INPERTENSAO" at bounding box center [501, 338] width 958 height 60
click at [217, 319] on textarea "INVESTIGAR REPERCURSSOES CARDIACA HA INPERTENSAO" at bounding box center [501, 338] width 958 height 60
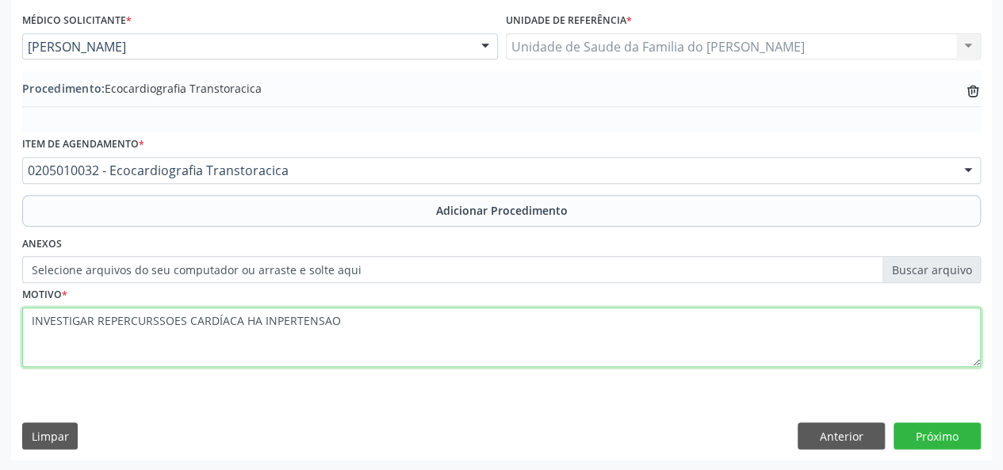
click at [140, 318] on textarea "INVESTIGAR REPERCURSSOES CARDÍACA HA INPERTENSAO" at bounding box center [501, 338] width 958 height 60
type textarea "INVESTIGAR REPERCUSSÃO CARDÍACA HA INPERTENSAO"
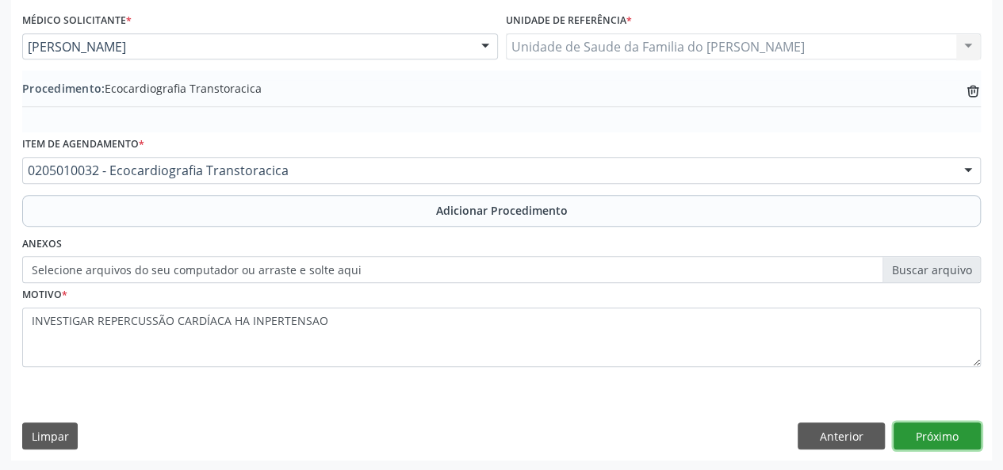
click at [917, 428] on button "Próximo" at bounding box center [936, 435] width 87 height 27
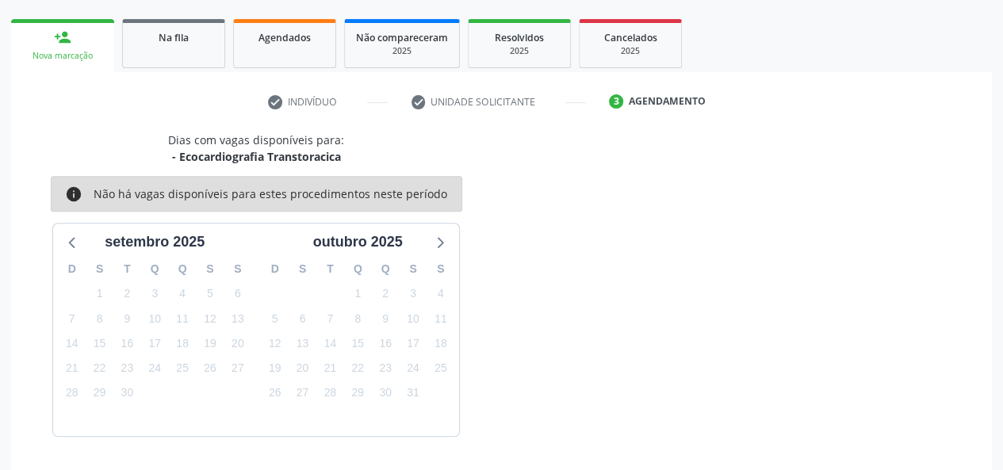
scroll to position [287, 0]
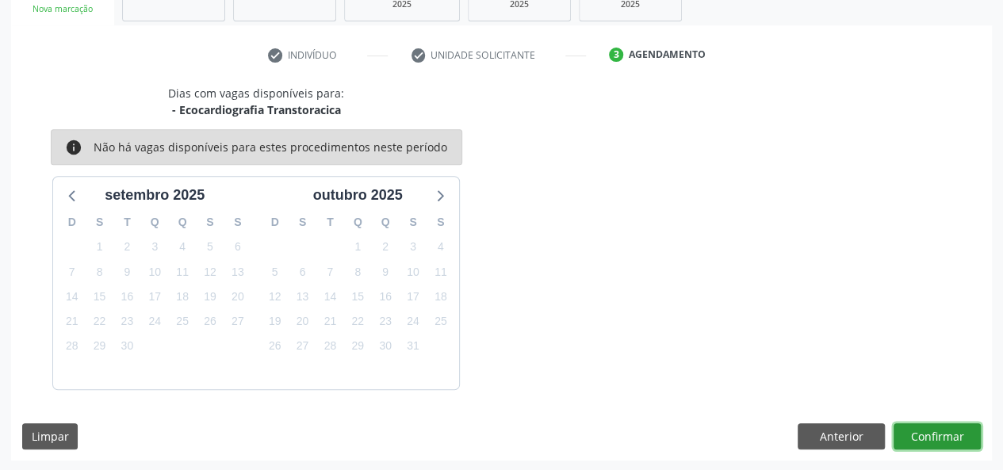
click at [956, 435] on button "Confirmar" at bounding box center [936, 436] width 87 height 27
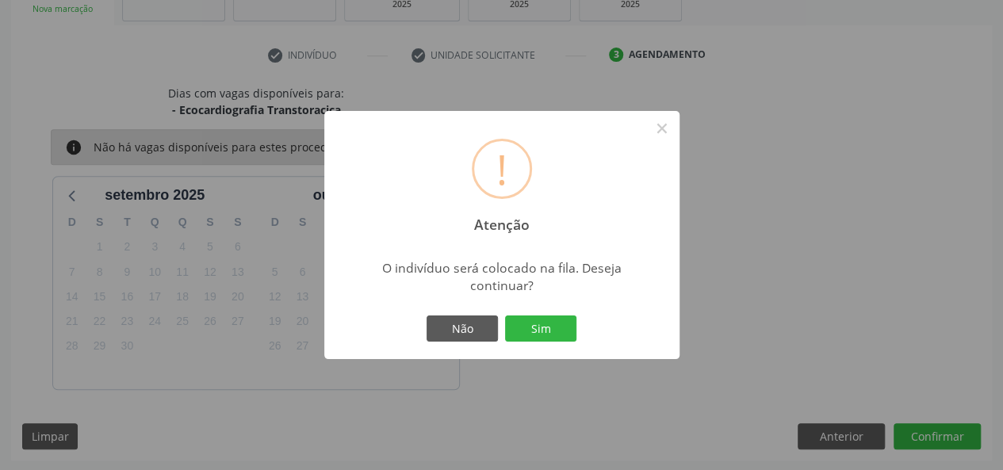
click at [533, 331] on button "Sim" at bounding box center [540, 328] width 71 height 27
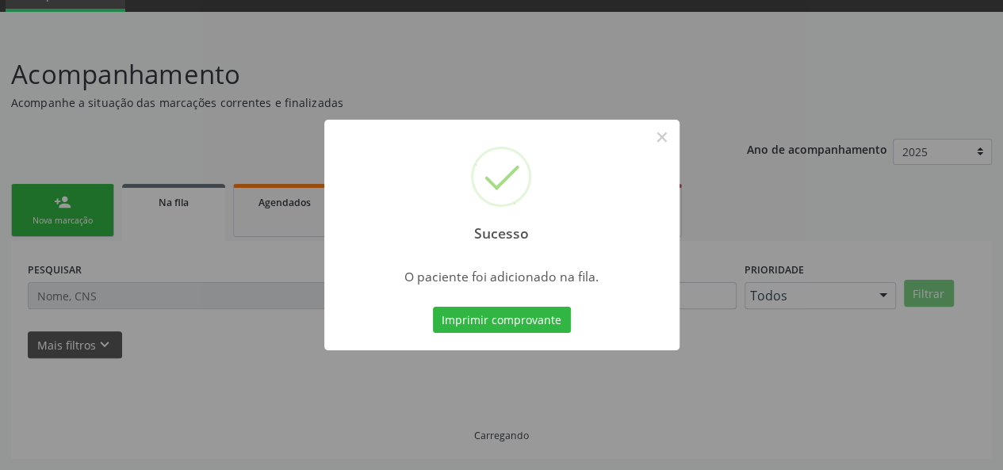
scroll to position [75, 0]
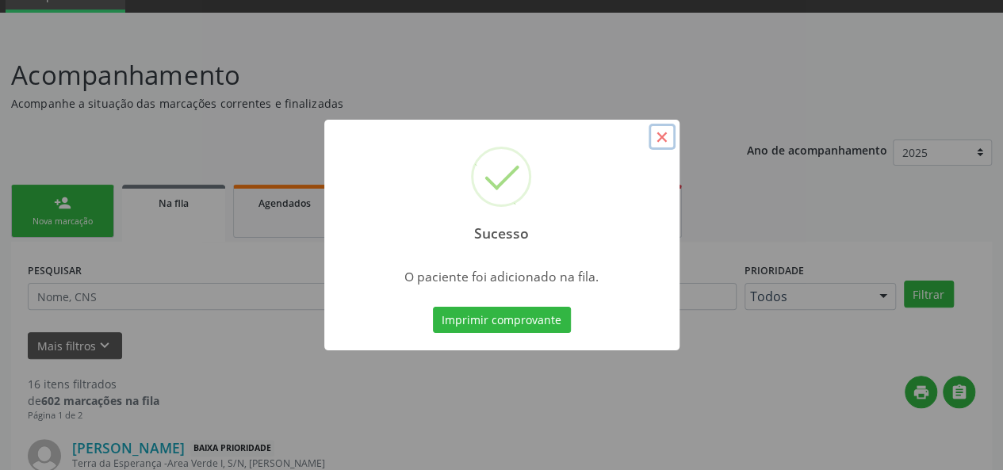
click at [659, 145] on button "×" at bounding box center [661, 137] width 27 height 27
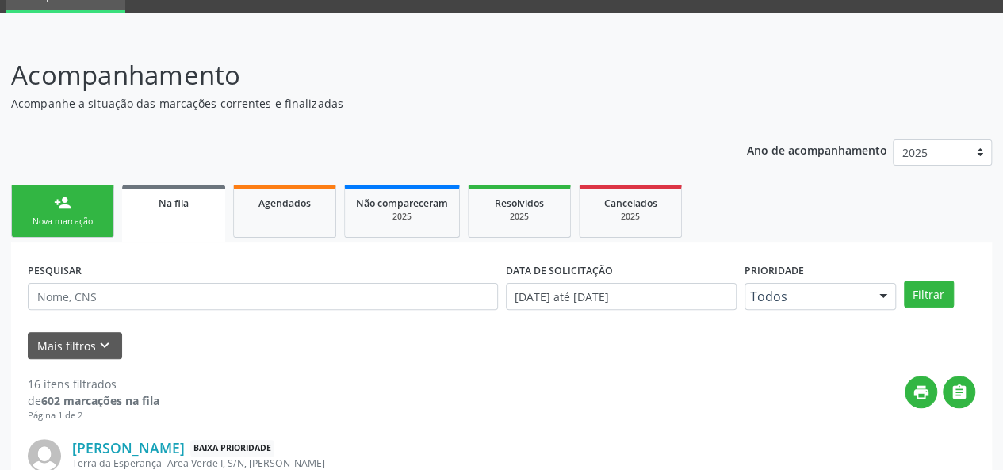
click at [45, 220] on div "Nova marcação" at bounding box center [62, 222] width 79 height 12
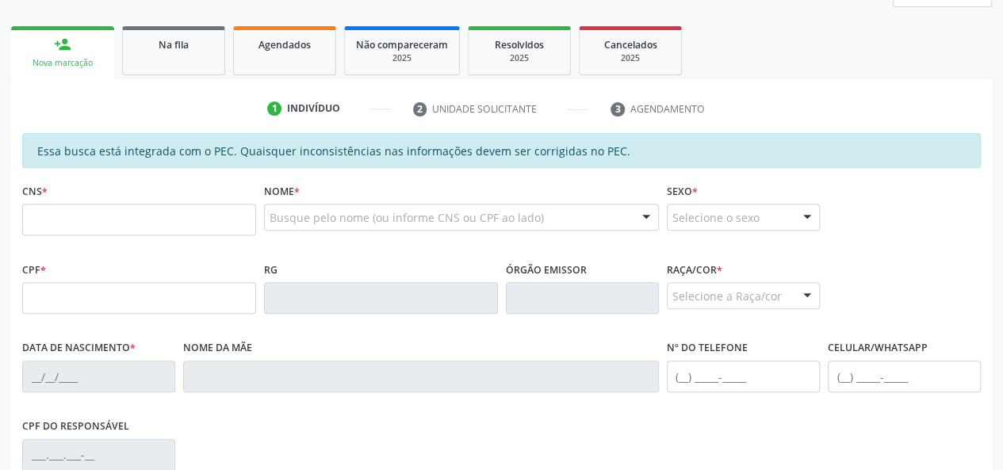
scroll to position [233, 0]
drag, startPoint x: 166, startPoint y: 209, endPoint x: 166, endPoint y: 221, distance: 11.9
click at [166, 209] on input "text" at bounding box center [139, 220] width 234 height 32
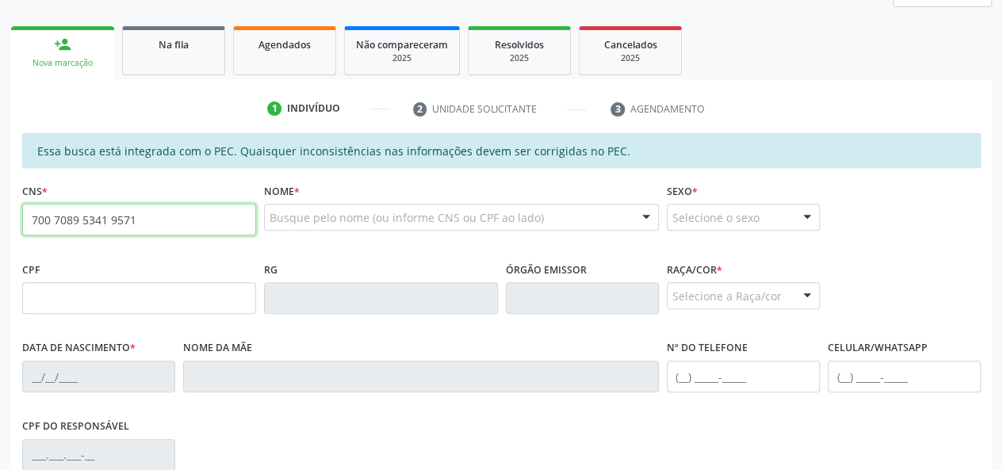
type input "700 7089 5341 9571"
type input "816.323.124-68"
type input "[DATE]"
type input "[PERSON_NAME]"
type input "[PHONE_NUMBER]"
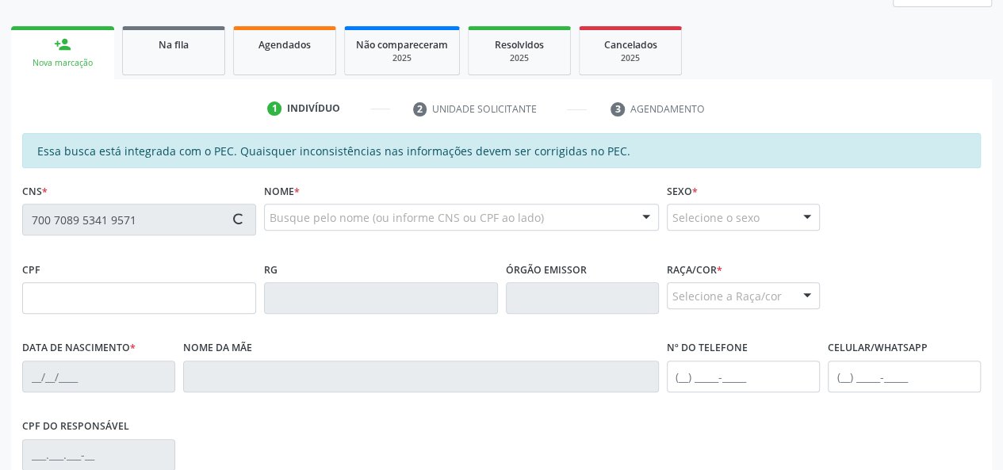
type input "12"
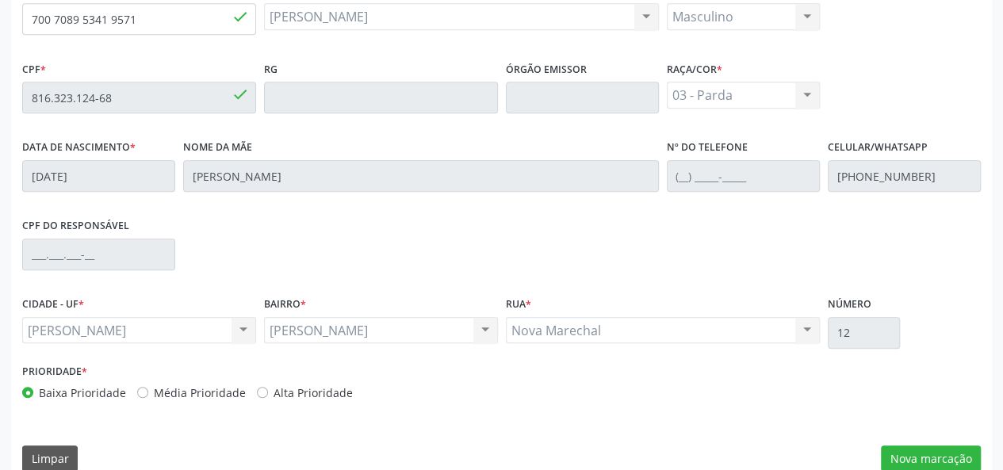
scroll to position [456, 0]
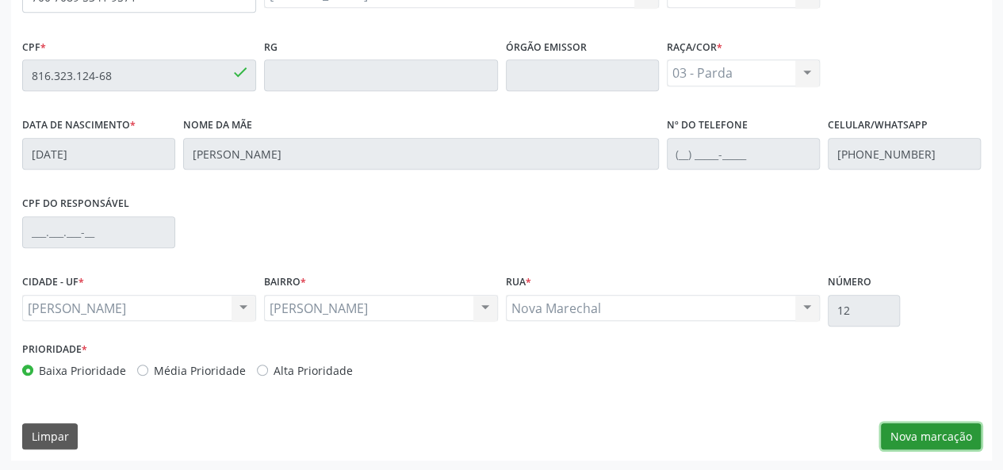
click at [935, 443] on button "Nova marcação" at bounding box center [931, 436] width 100 height 27
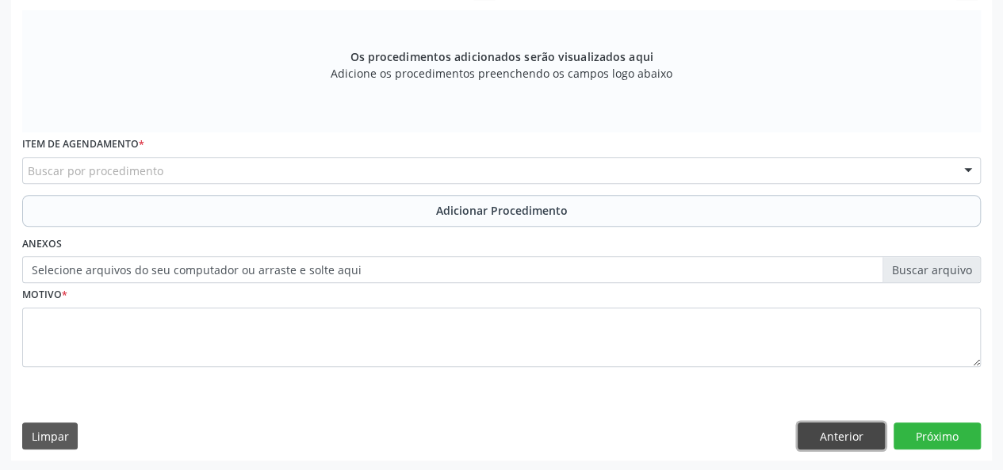
click at [848, 442] on button "Anterior" at bounding box center [840, 435] width 87 height 27
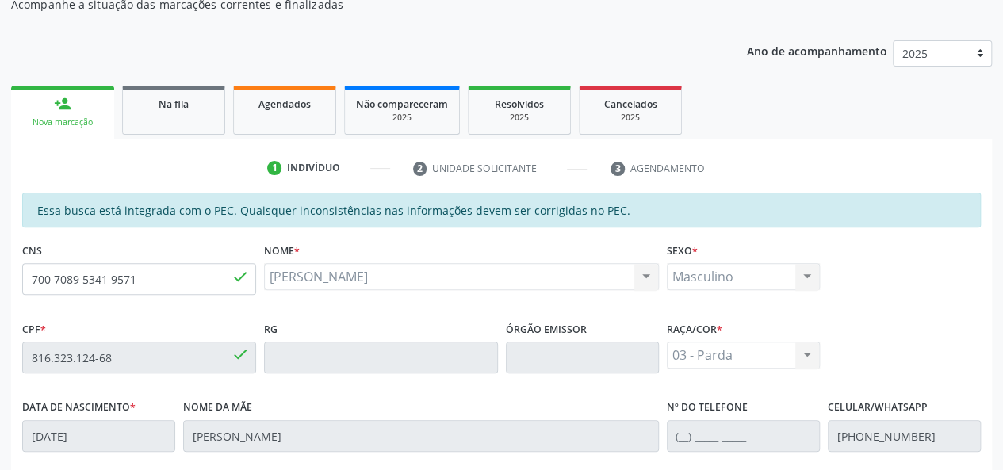
scroll to position [139, 0]
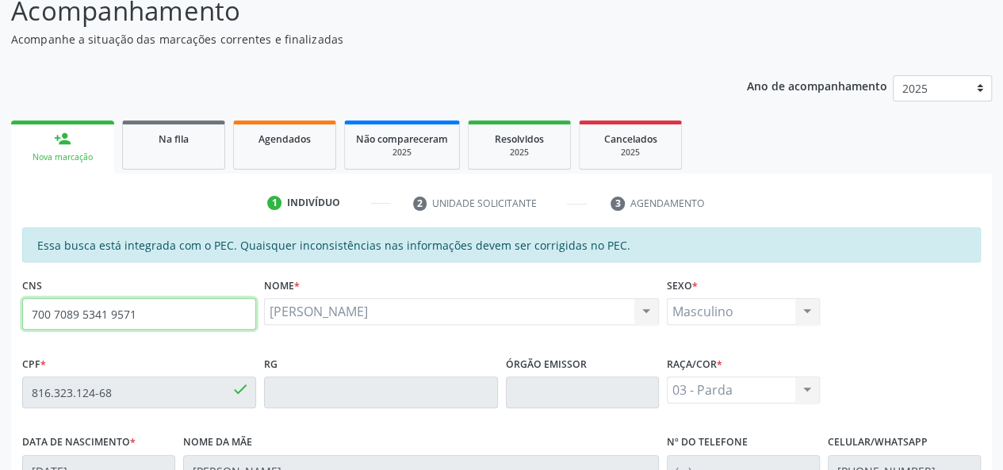
click at [84, 311] on input "700 7089 5341 9571" at bounding box center [139, 314] width 234 height 32
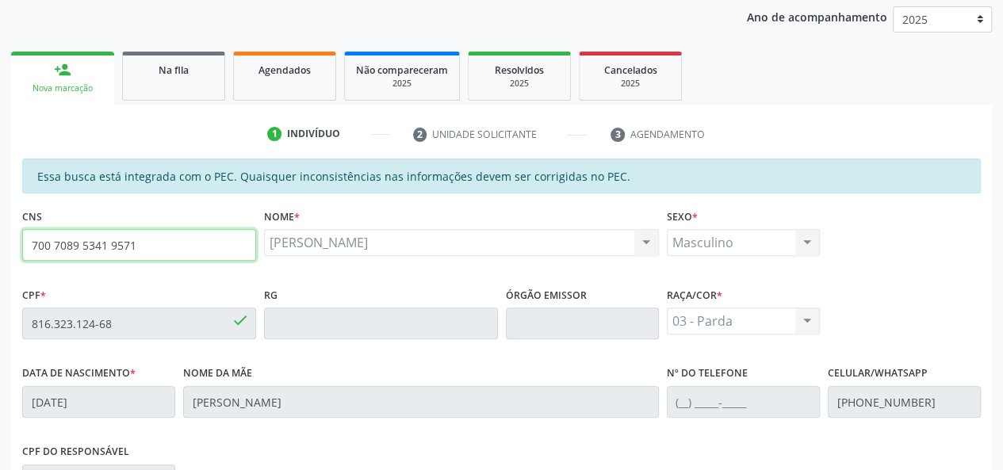
scroll to position [456, 0]
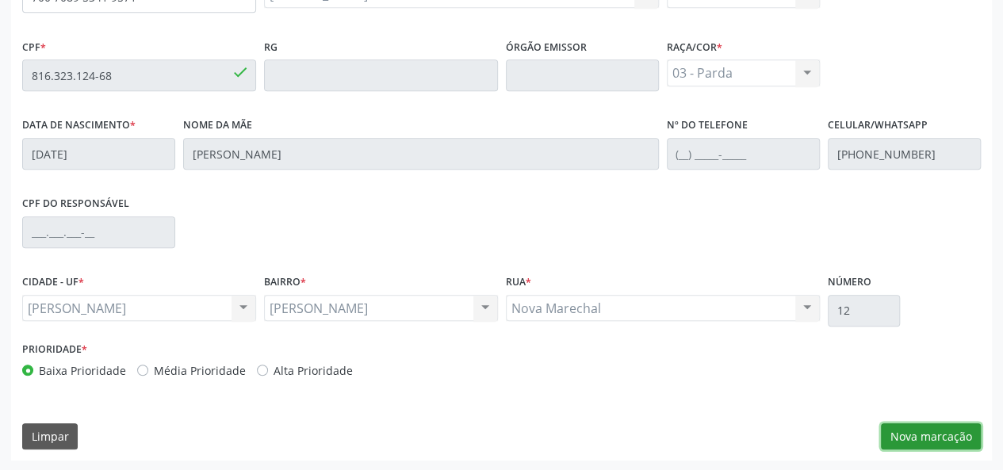
click at [900, 432] on button "Nova marcação" at bounding box center [931, 436] width 100 height 27
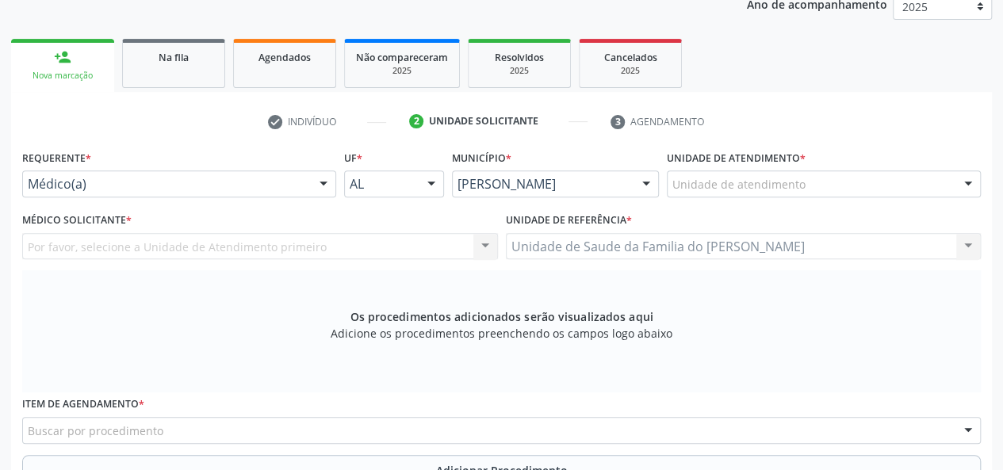
scroll to position [218, 0]
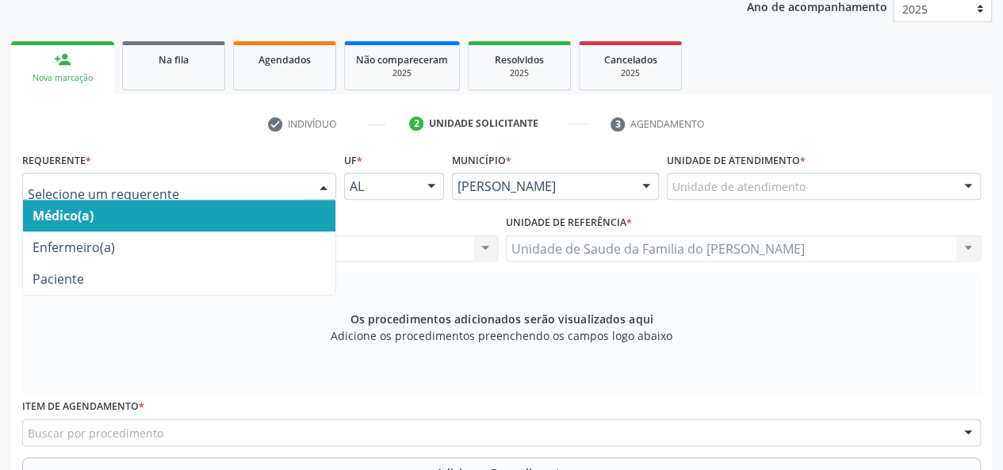
click at [267, 205] on span "Médico(a)" at bounding box center [179, 216] width 312 height 32
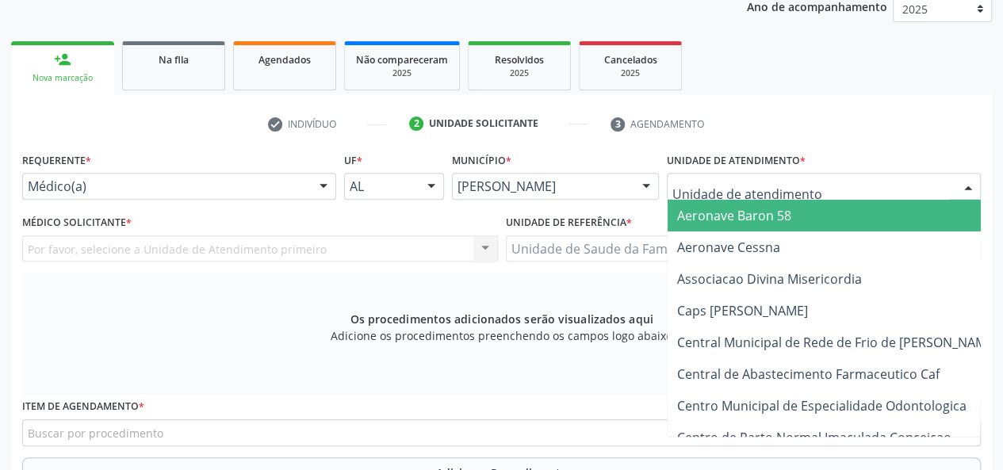
type input "J"
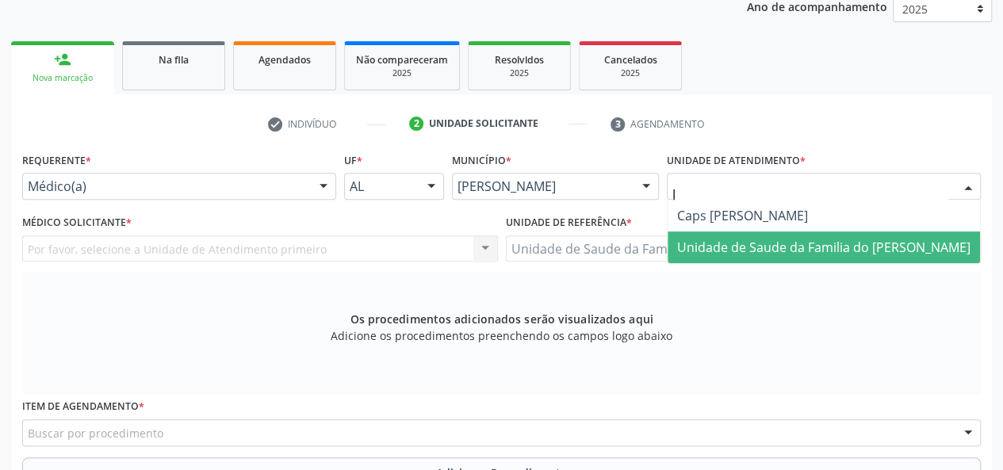
click at [752, 247] on span "Unidade de Saude da Familia do [PERSON_NAME]" at bounding box center [823, 247] width 293 height 17
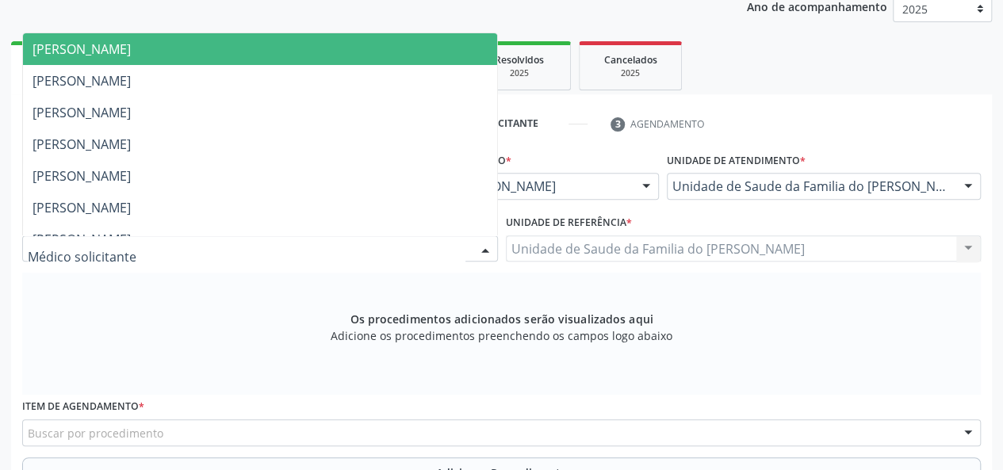
click at [484, 247] on div at bounding box center [485, 249] width 24 height 27
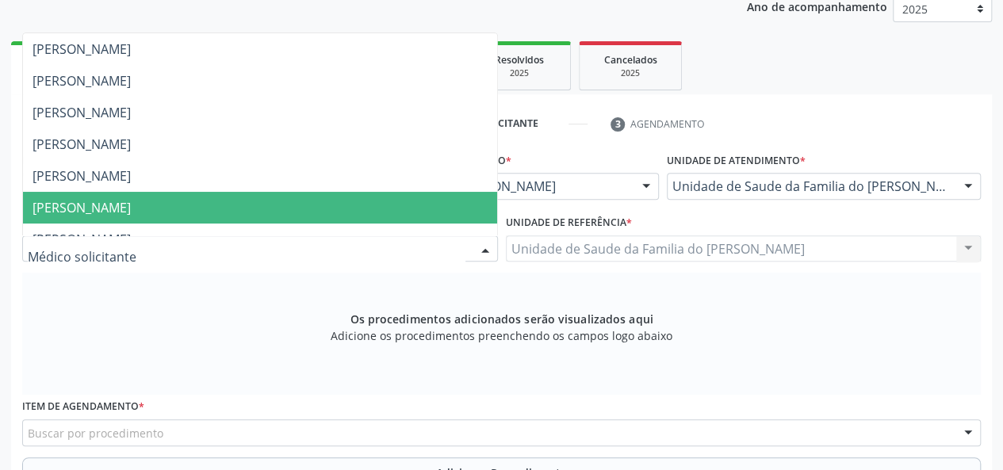
click at [388, 195] on span "[PERSON_NAME]" at bounding box center [260, 208] width 474 height 32
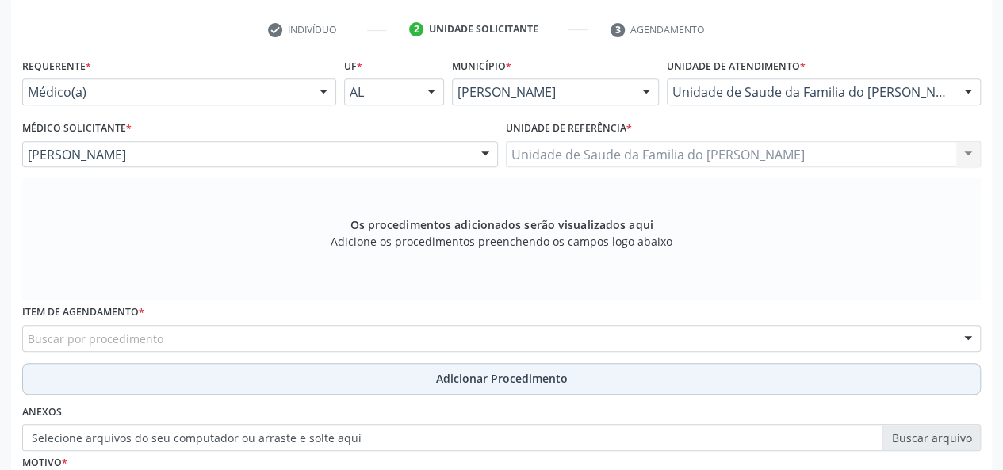
scroll to position [456, 0]
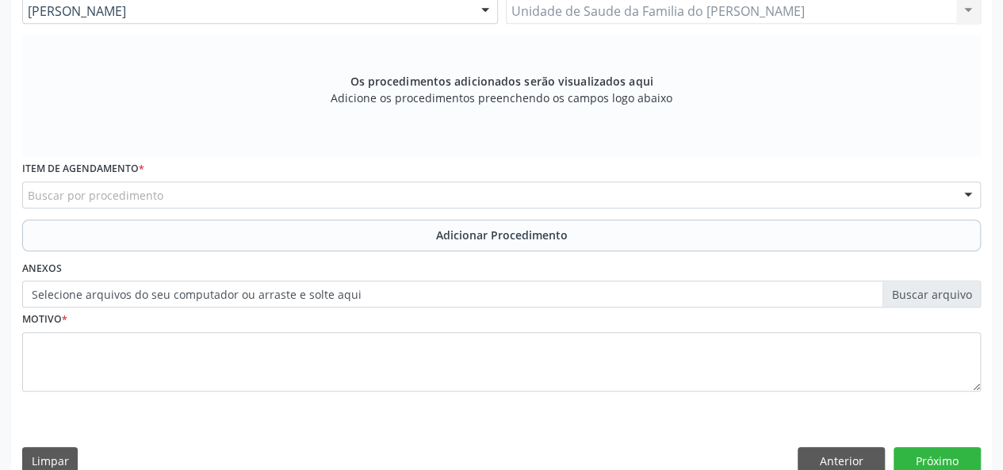
click at [295, 194] on div "Buscar por procedimento" at bounding box center [501, 195] width 958 height 27
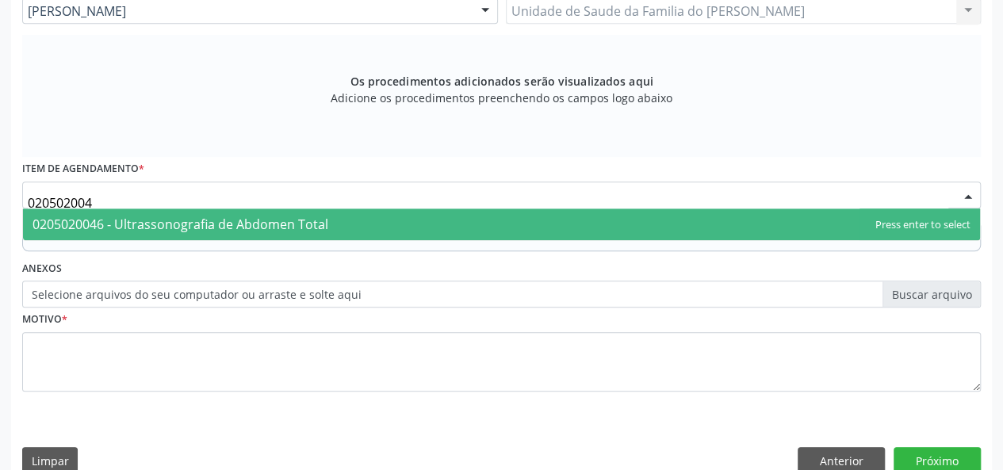
type input "0205020046"
click at [323, 221] on span "0205020046 - Ultrassonografia de Abdomen Total" at bounding box center [180, 224] width 296 height 17
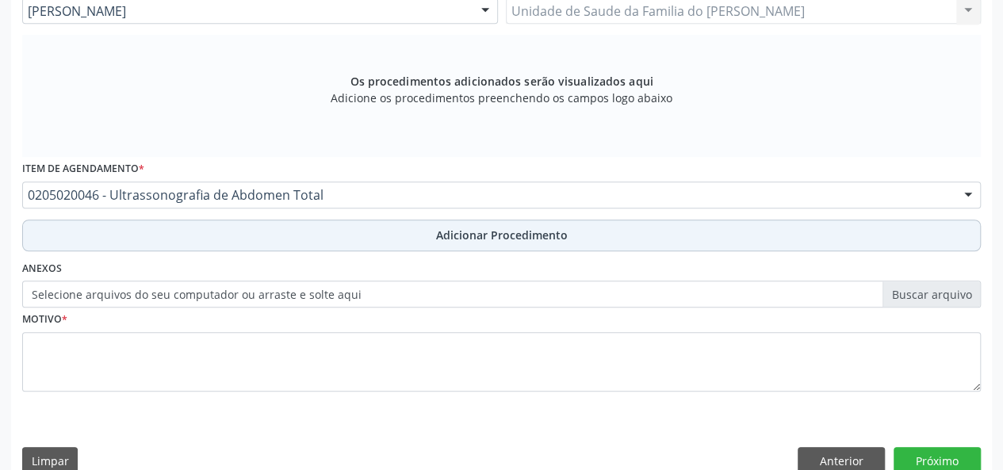
click at [327, 233] on button "Adicionar Procedimento" at bounding box center [501, 236] width 958 height 32
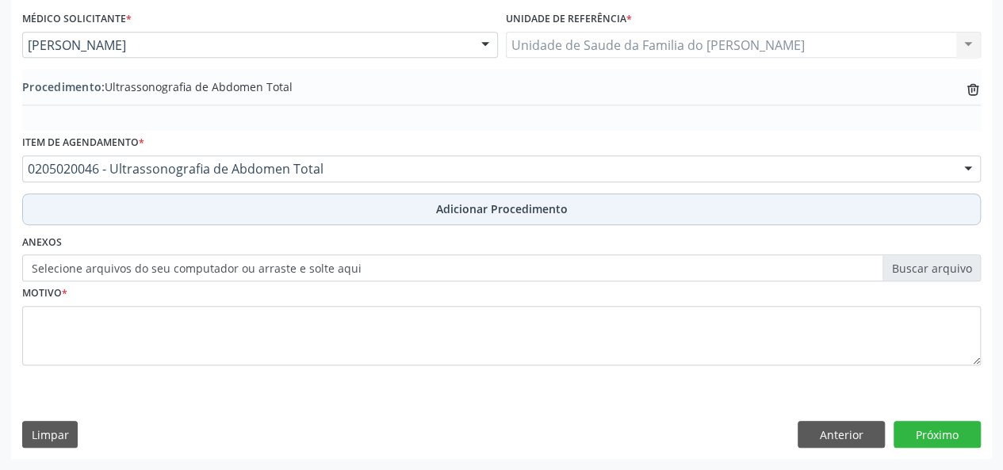
scroll to position [420, 0]
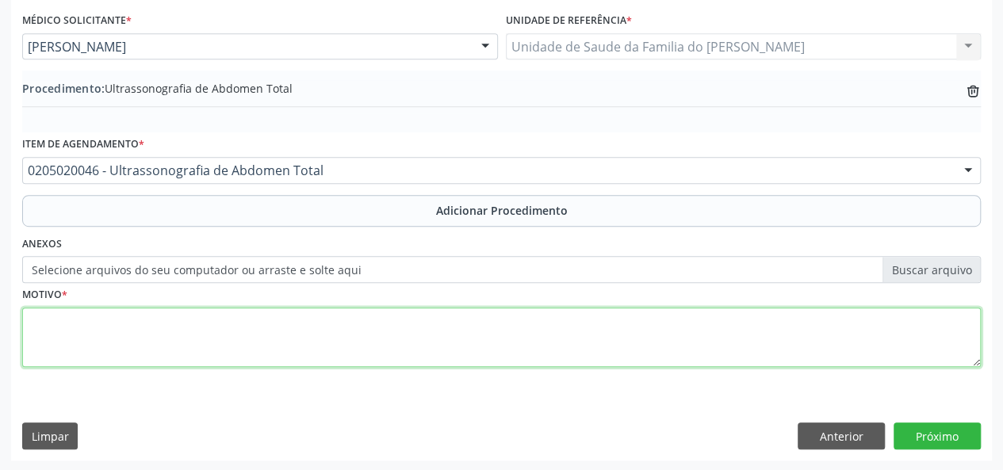
click at [297, 333] on textarea at bounding box center [501, 338] width 958 height 60
type textarea "O"
type textarea "DOR ABDOMINAL"
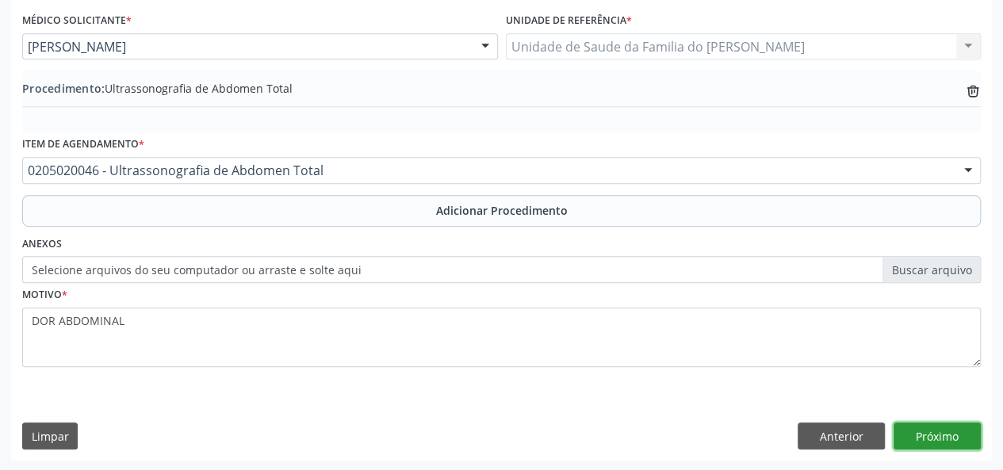
click at [916, 430] on button "Próximo" at bounding box center [936, 435] width 87 height 27
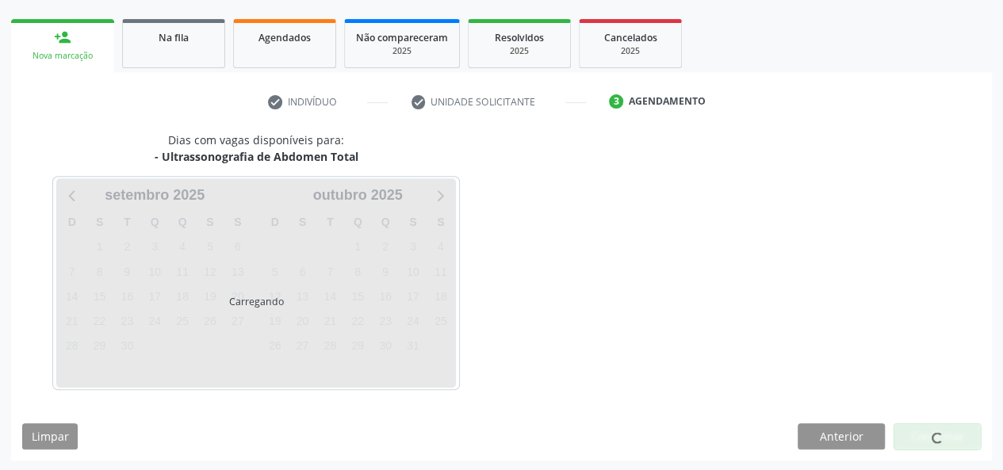
scroll to position [287, 0]
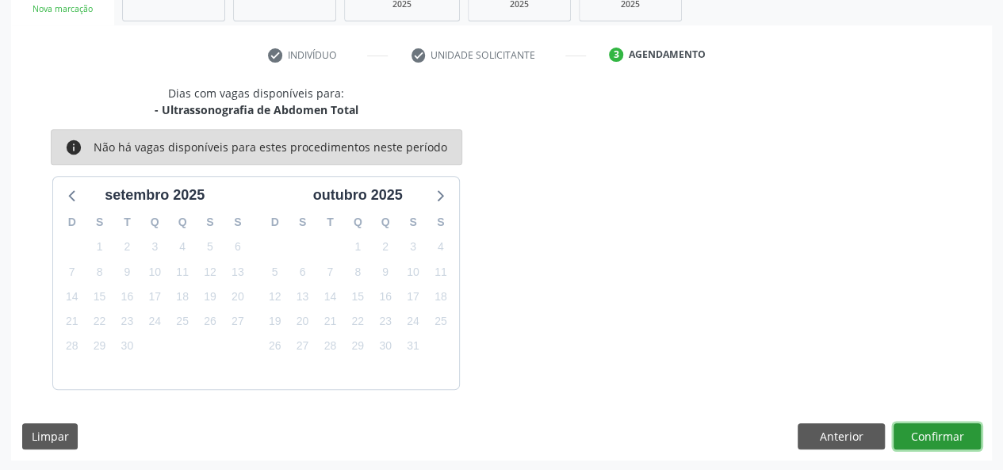
click at [932, 437] on button "Confirmar" at bounding box center [936, 436] width 87 height 27
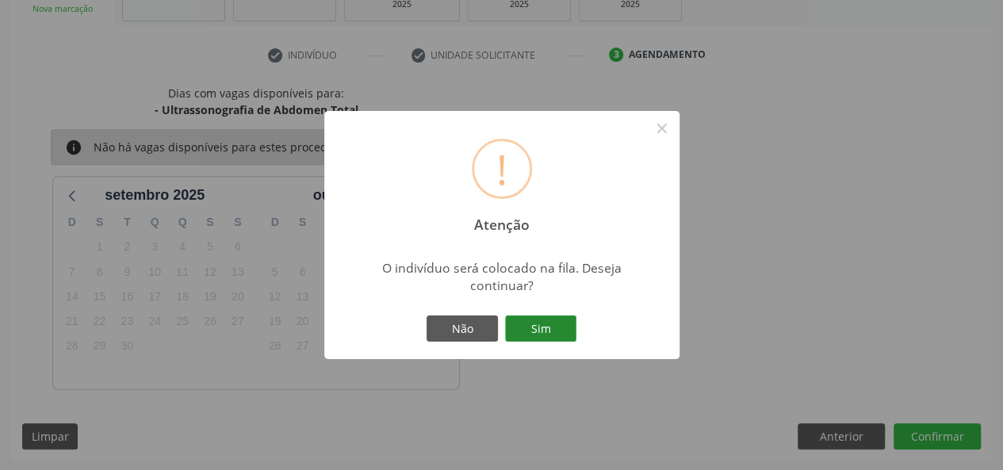
click at [550, 330] on button "Sim" at bounding box center [540, 328] width 71 height 27
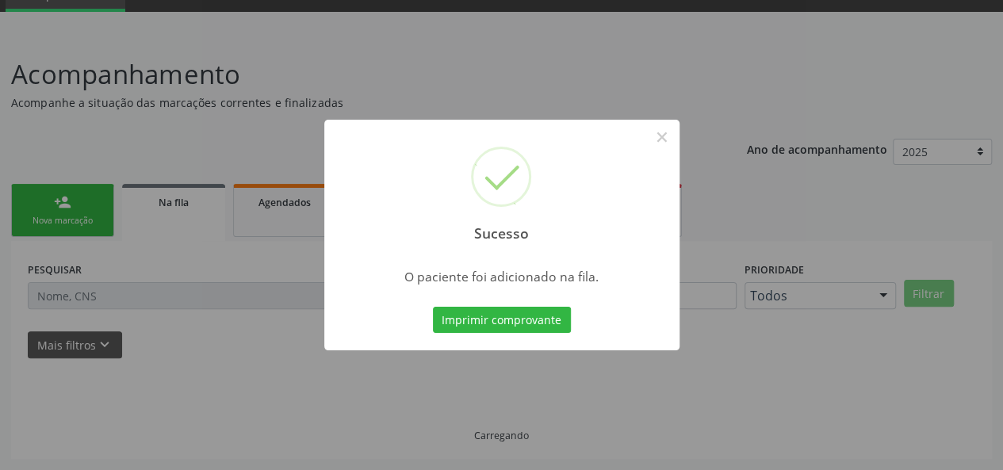
scroll to position [75, 0]
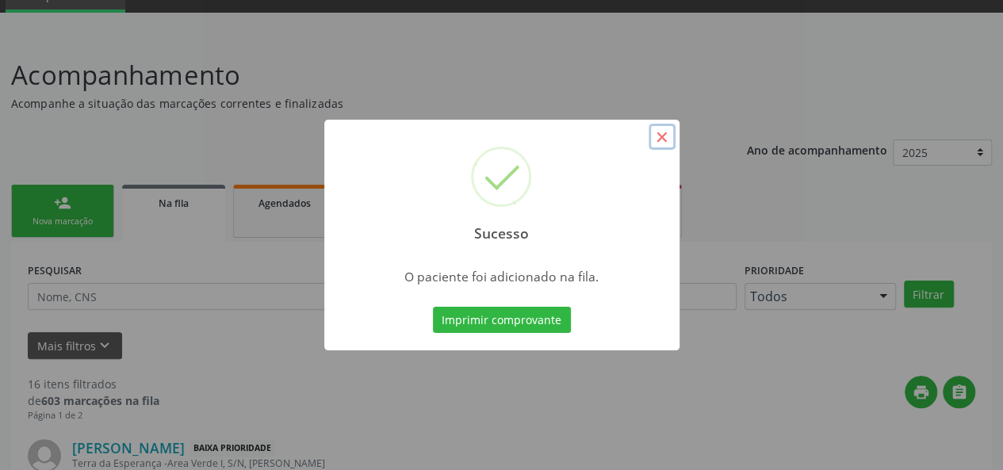
click at [663, 134] on button "×" at bounding box center [661, 137] width 27 height 27
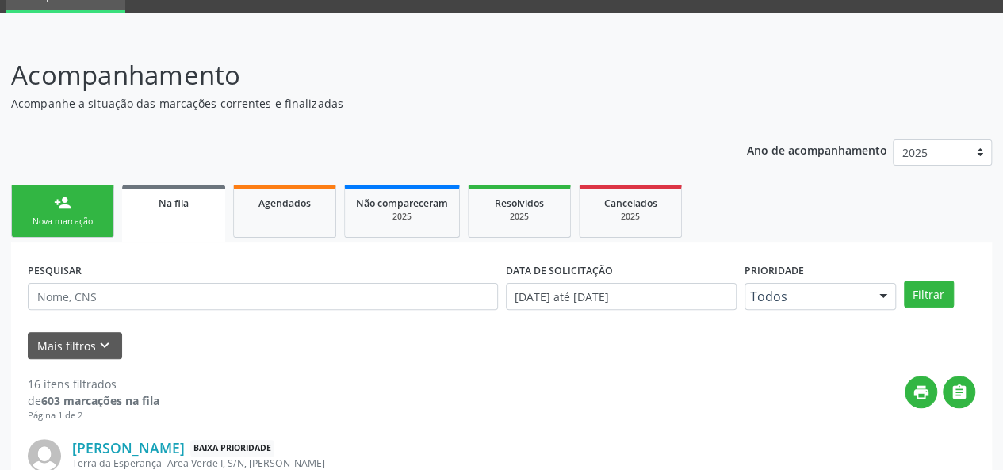
click at [82, 207] on link "person_add Nova marcação" at bounding box center [62, 211] width 103 height 53
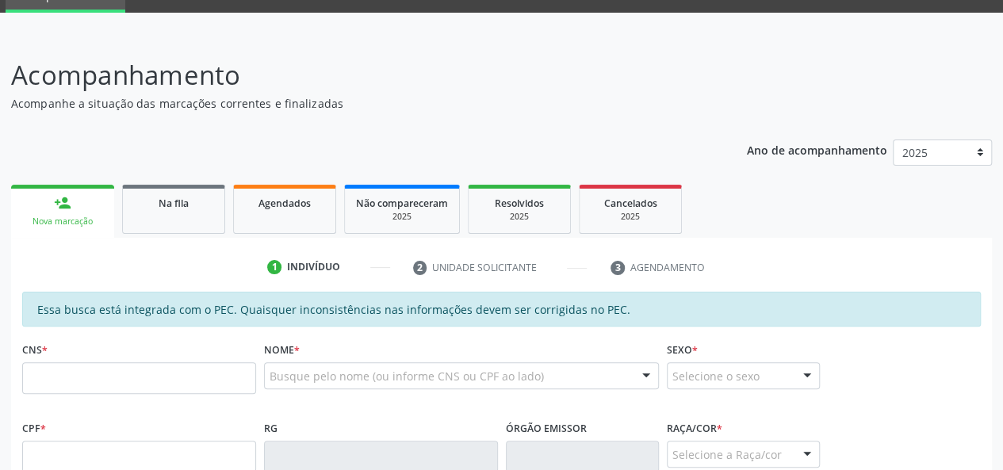
scroll to position [233, 0]
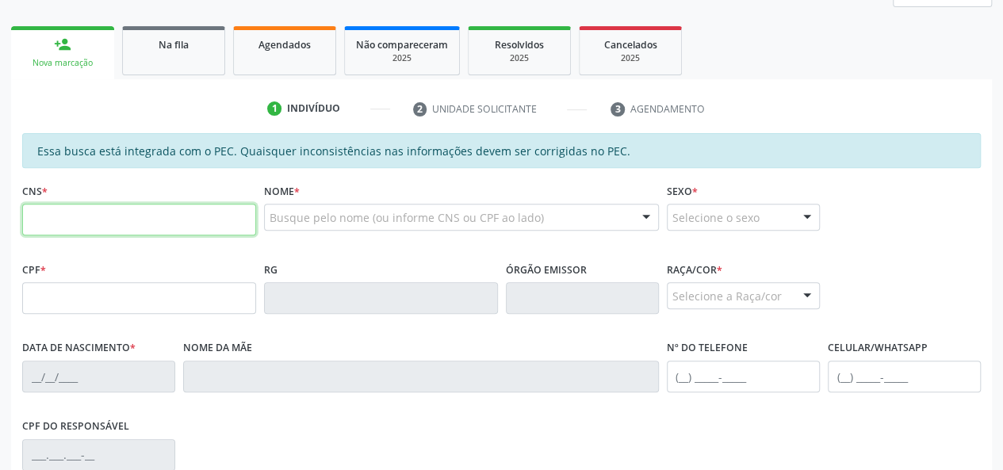
paste input "700 7089 5341 9571"
type input "700 7089 5341 9571"
type input "816.323.124-68"
type input "[DATE]"
type input "[PERSON_NAME]"
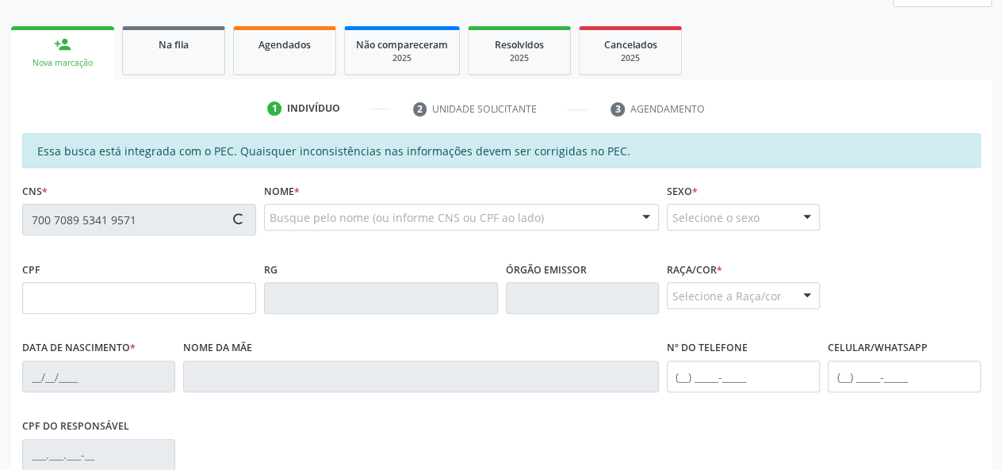
type input "[PHONE_NUMBER]"
type input "12"
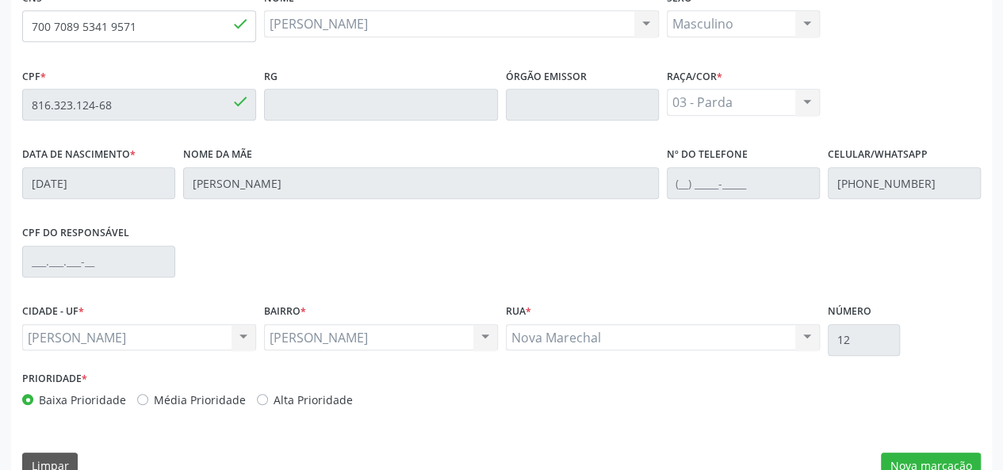
scroll to position [456, 0]
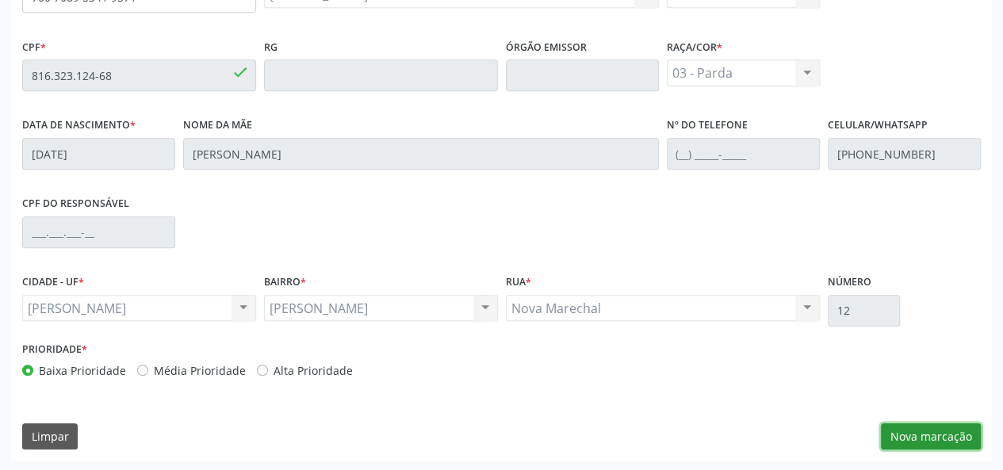
click at [905, 430] on button "Nova marcação" at bounding box center [931, 436] width 100 height 27
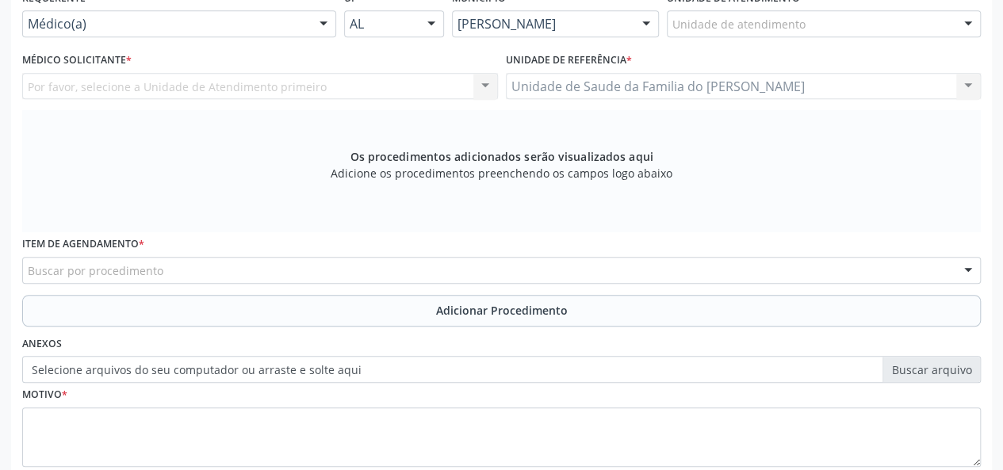
scroll to position [218, 0]
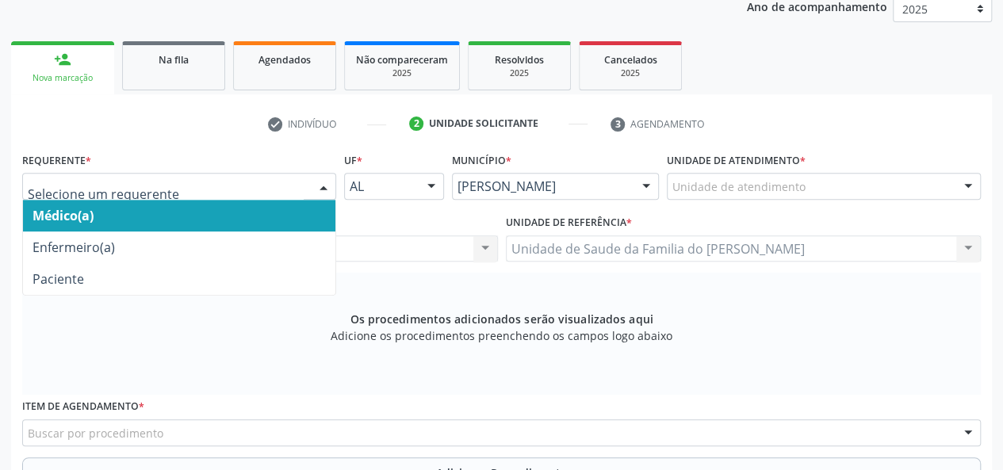
click at [312, 189] on div at bounding box center [324, 187] width 24 height 27
click at [266, 212] on span "Médico(a)" at bounding box center [179, 216] width 312 height 32
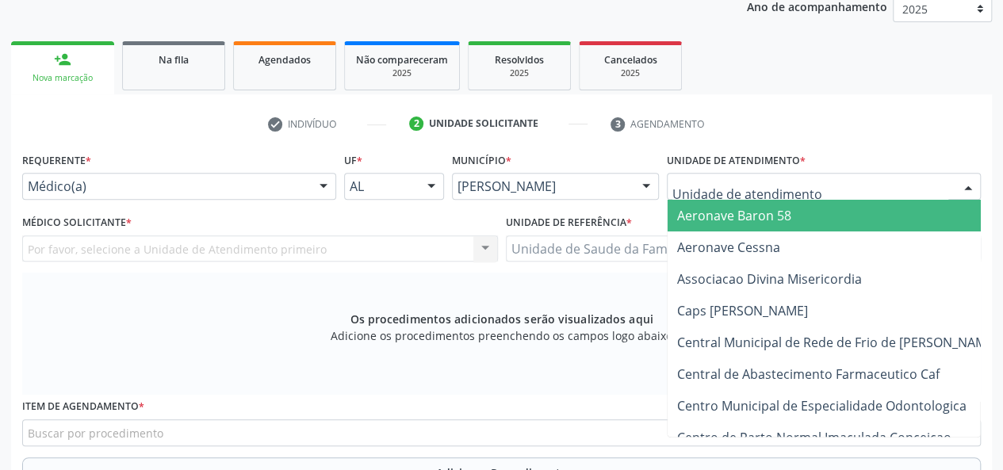
type input "J"
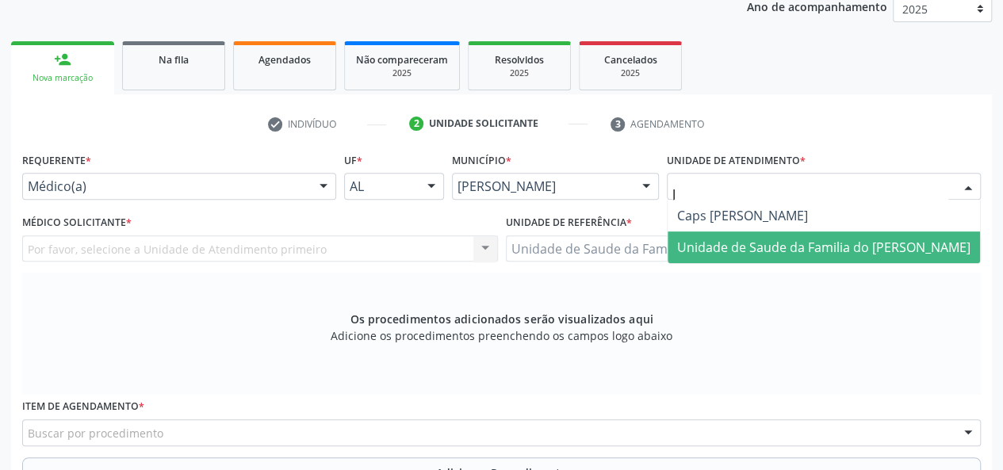
click at [709, 247] on span "Unidade de Saude da Familia do [PERSON_NAME]" at bounding box center [823, 247] width 293 height 17
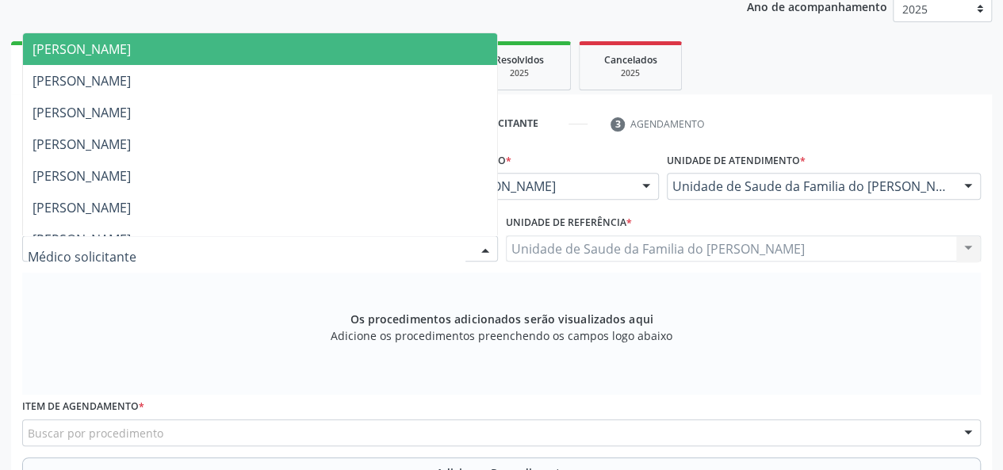
click at [487, 248] on div at bounding box center [485, 249] width 24 height 27
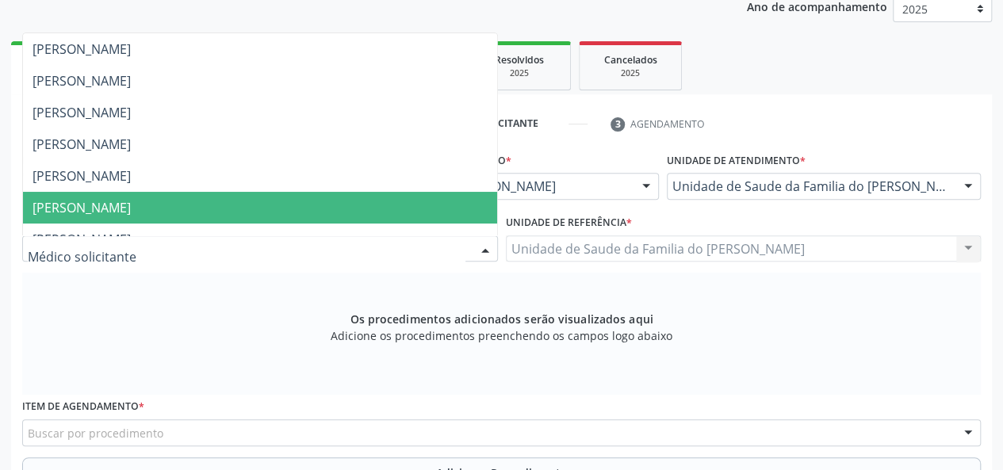
click at [380, 205] on span "[PERSON_NAME]" at bounding box center [260, 208] width 474 height 32
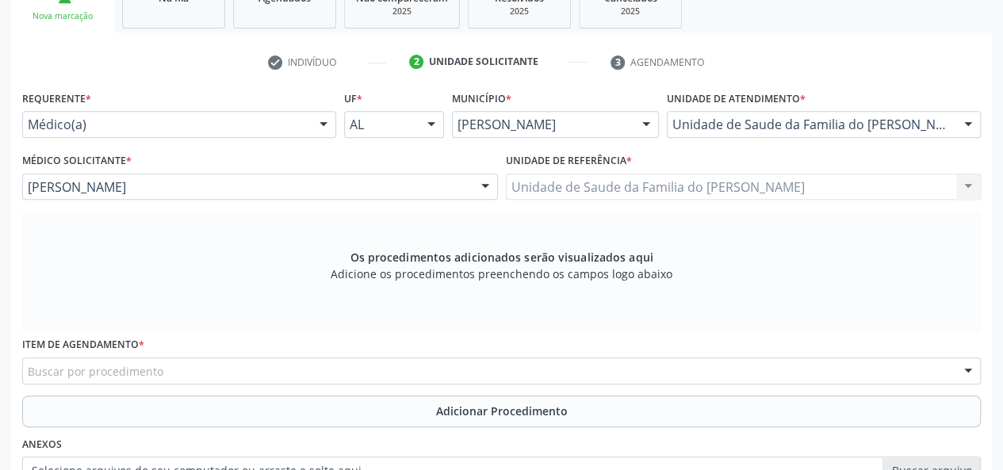
scroll to position [456, 0]
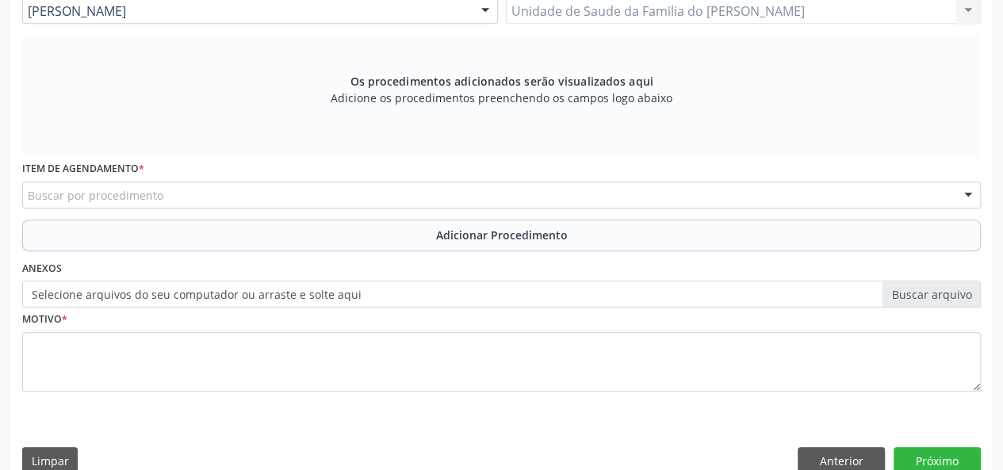
click at [339, 197] on div "Buscar por procedimento" at bounding box center [501, 195] width 958 height 27
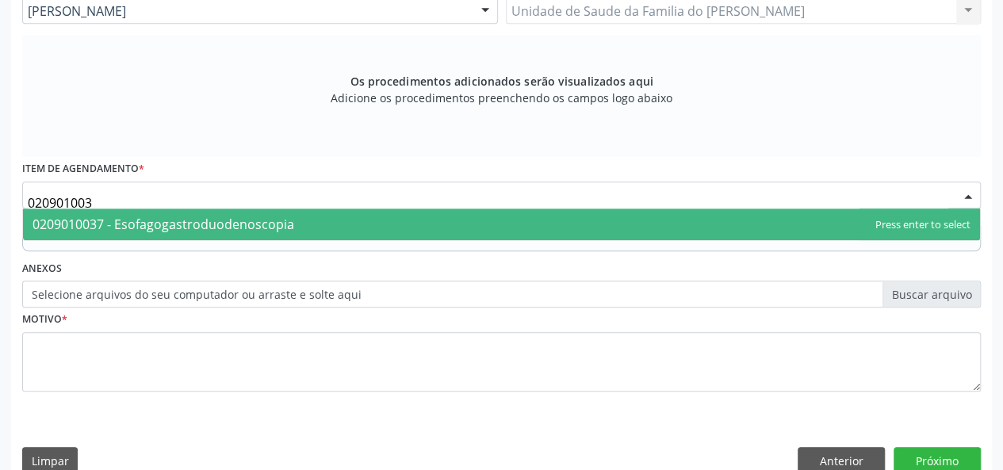
type input "0209010037"
click at [335, 223] on span "0209010037 - Esofagogastroduodenoscopia" at bounding box center [501, 224] width 957 height 32
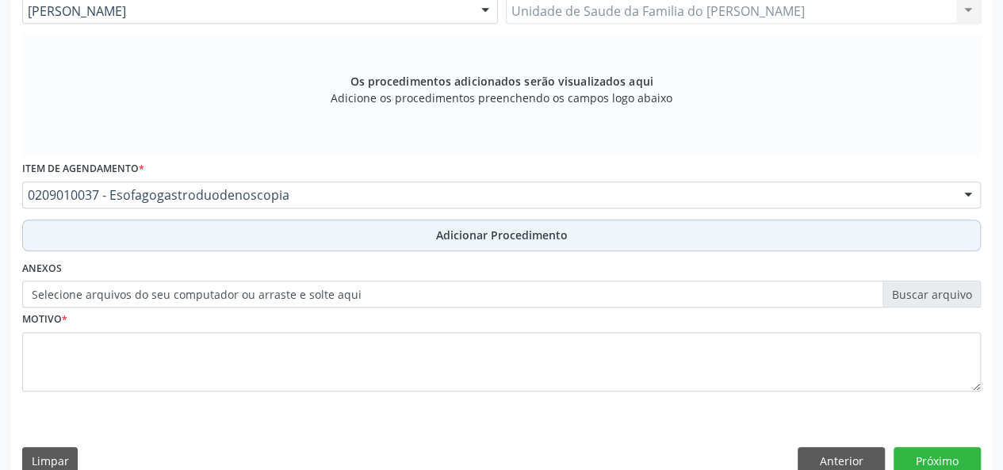
click at [330, 239] on button "Adicionar Procedimento" at bounding box center [501, 236] width 958 height 32
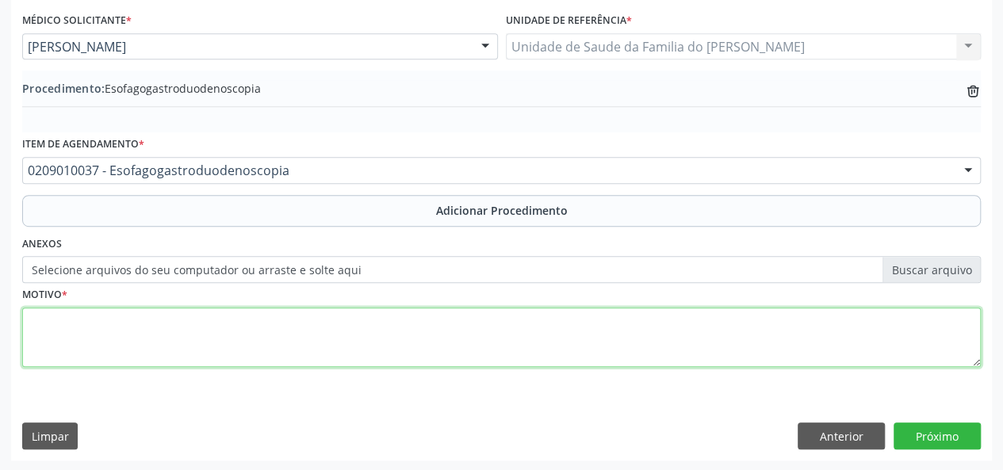
click at [317, 337] on textarea at bounding box center [501, 338] width 958 height 60
click at [63, 316] on textarea "EPISODIOS DE HEMATOQUEZIA" at bounding box center [501, 338] width 958 height 60
click at [135, 317] on textarea "EPISÓDIOS DE HEMATOQUEZIA" at bounding box center [501, 338] width 958 height 60
type textarea "EPISÓDIOS DE HEMATOQUEZIA"
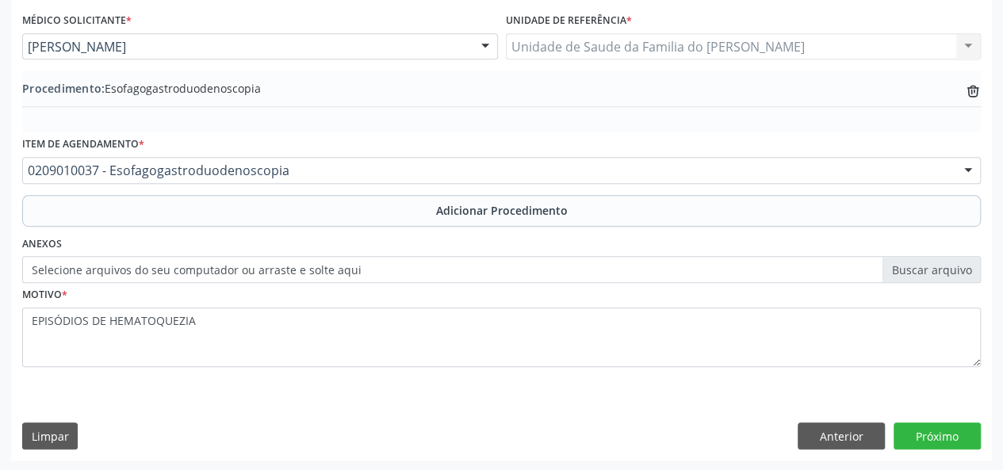
drag, startPoint x: 135, startPoint y: 317, endPoint x: 348, endPoint y: 403, distance: 229.8
click at [347, 403] on div "Requerente * Médico(a) Médico(a) Enfermeiro(a) Paciente Nenhum resultado encont…" at bounding box center [501, 203] width 981 height 514
drag, startPoint x: 939, startPoint y: 429, endPoint x: 927, endPoint y: 472, distance: 44.2
click at [939, 428] on button "Próximo" at bounding box center [936, 435] width 87 height 27
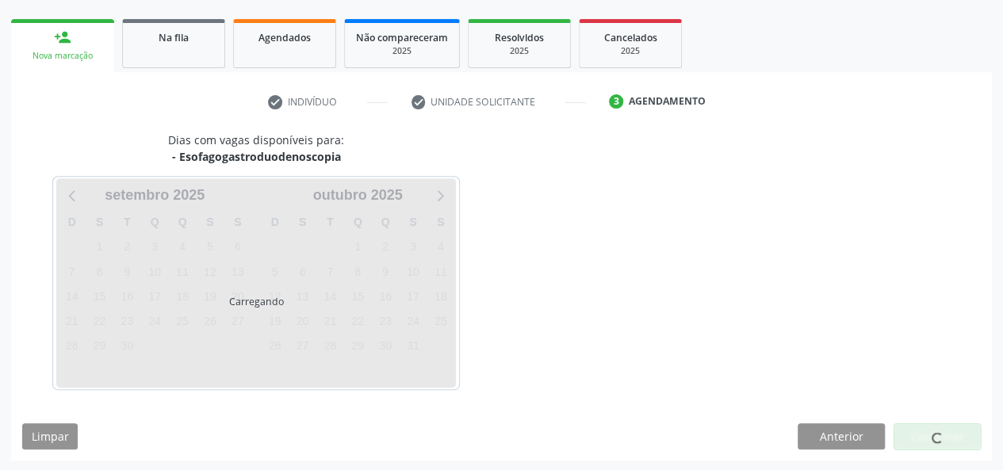
scroll to position [287, 0]
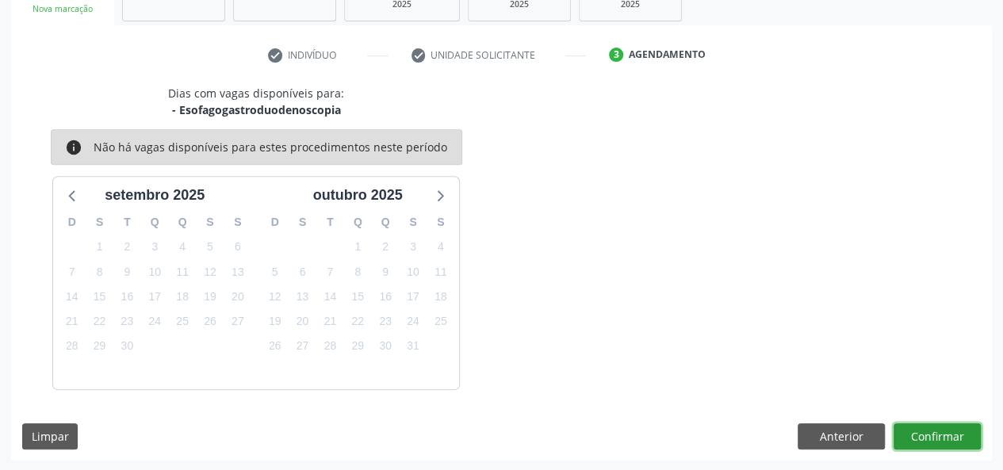
click at [945, 427] on button "Confirmar" at bounding box center [936, 436] width 87 height 27
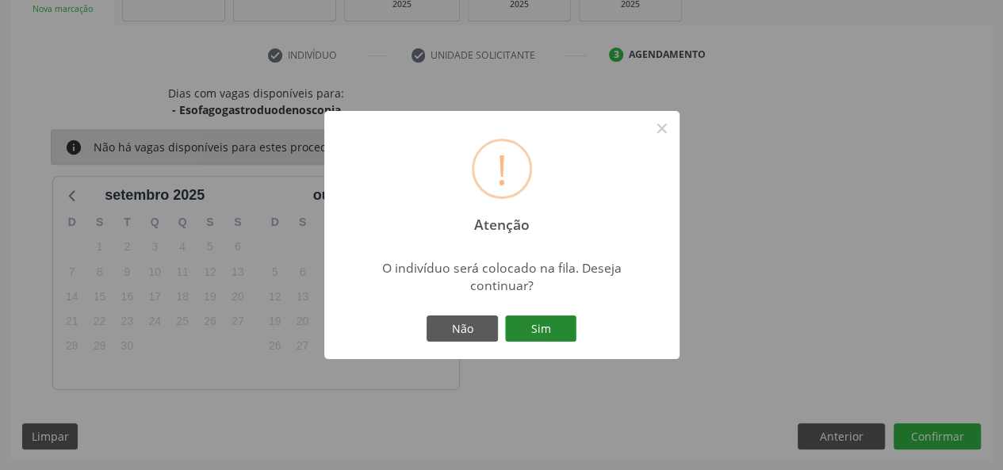
click at [556, 327] on button "Sim" at bounding box center [540, 328] width 71 height 27
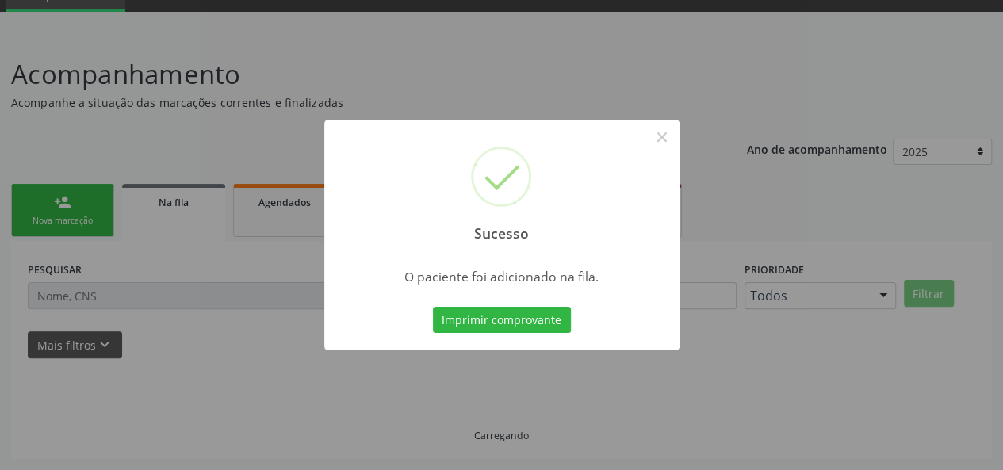
scroll to position [75, 0]
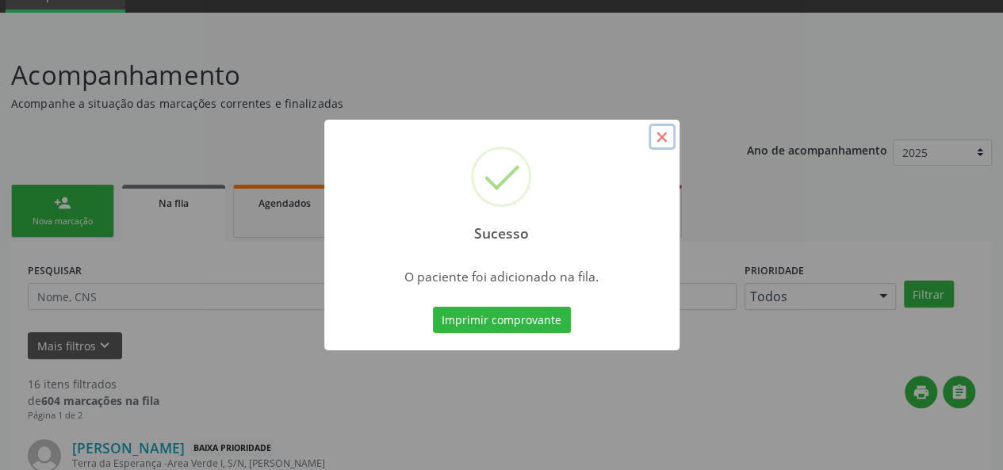
click at [655, 134] on button "×" at bounding box center [661, 137] width 27 height 27
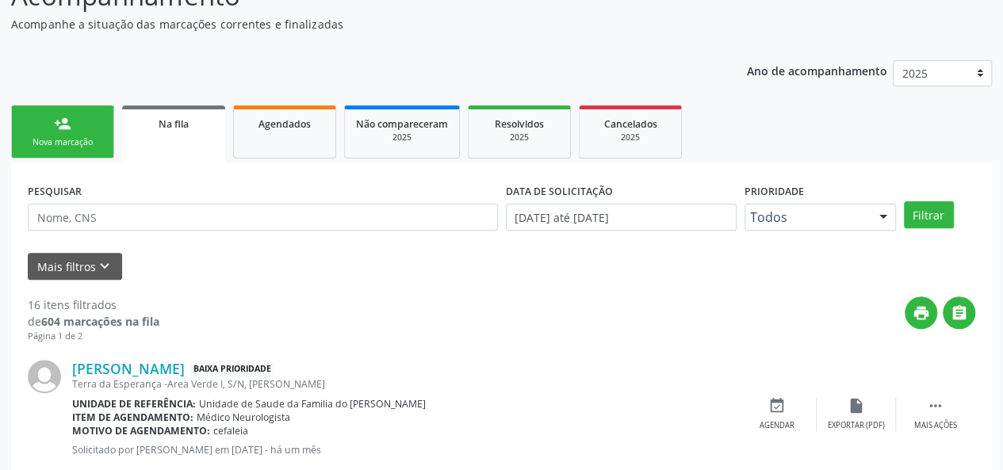
scroll to position [233, 0]
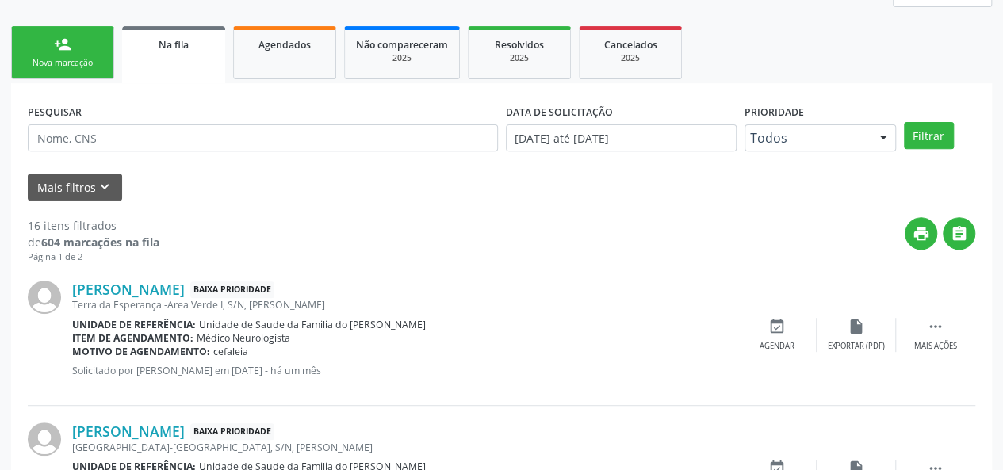
click at [152, 47] on div "Na fila" at bounding box center [173, 44] width 81 height 17
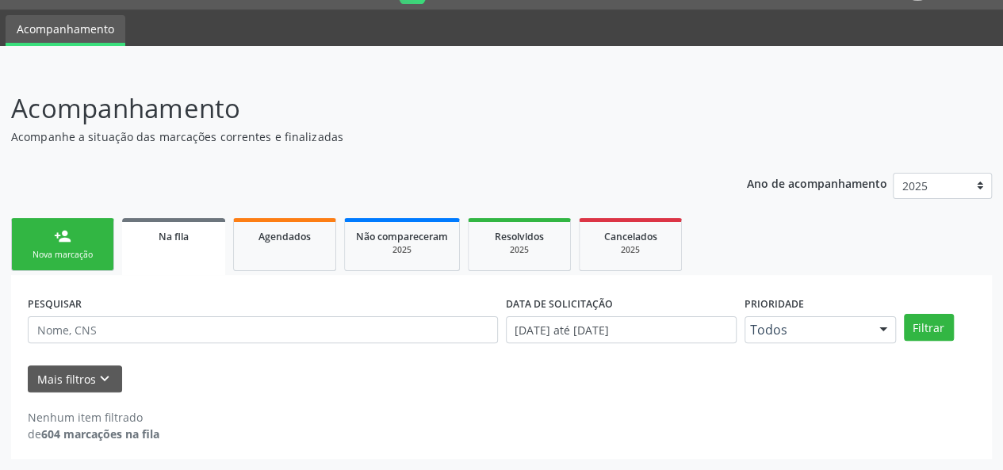
scroll to position [40, 0]
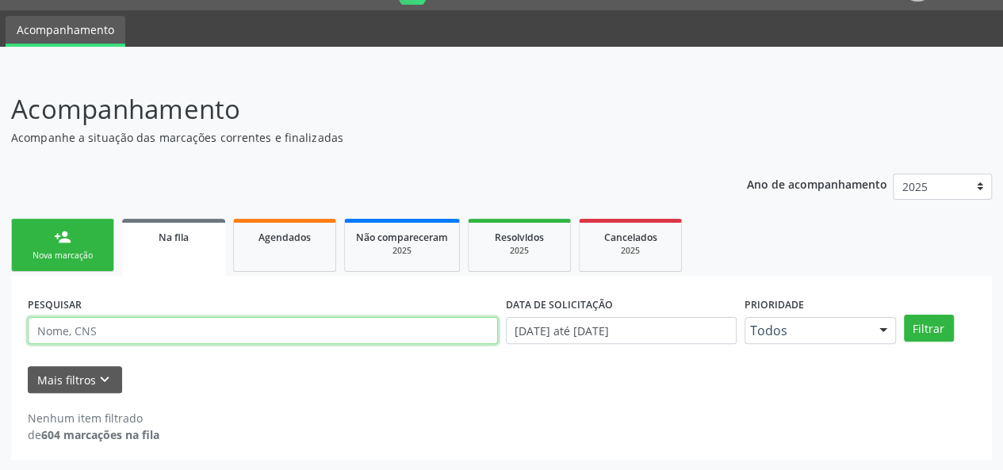
click at [404, 340] on input "text" at bounding box center [263, 330] width 470 height 27
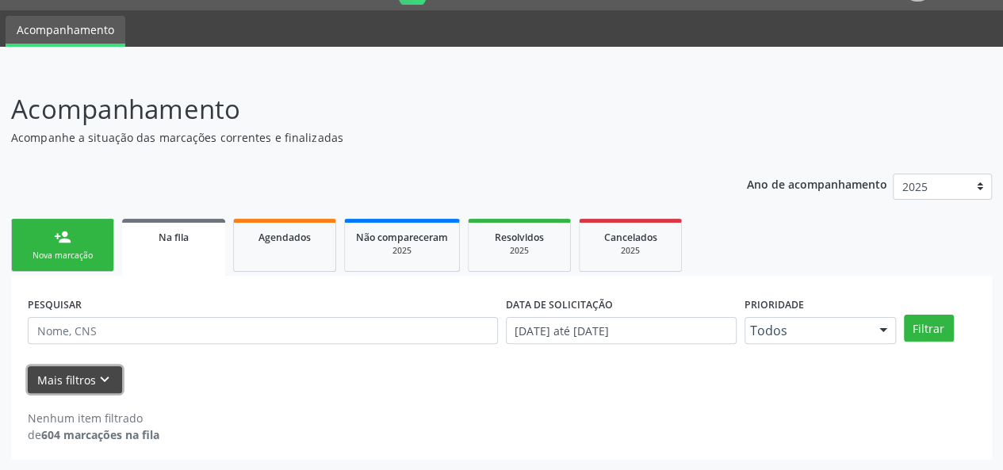
click at [97, 377] on icon "keyboard_arrow_down" at bounding box center [104, 379] width 17 height 17
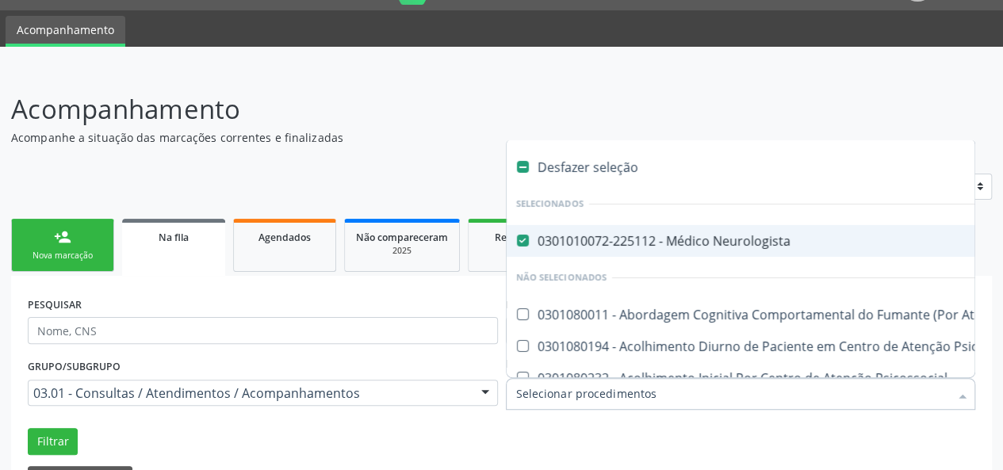
drag, startPoint x: 766, startPoint y: 389, endPoint x: 522, endPoint y: 396, distance: 244.2
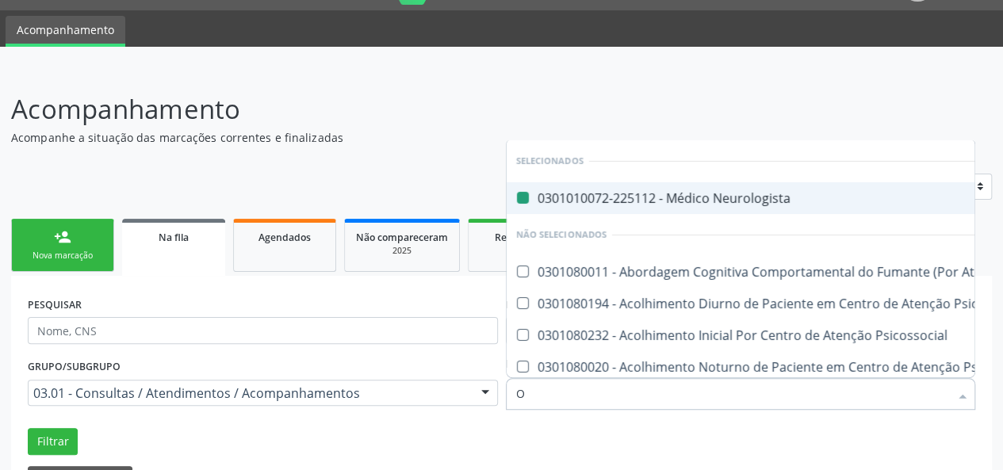
type input "OT"
checkbox Neurologista "false"
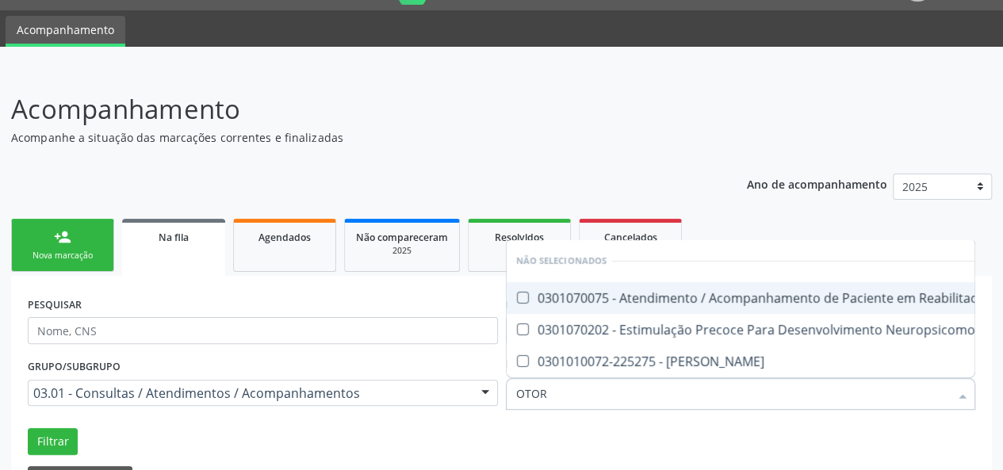
type input "OTORR"
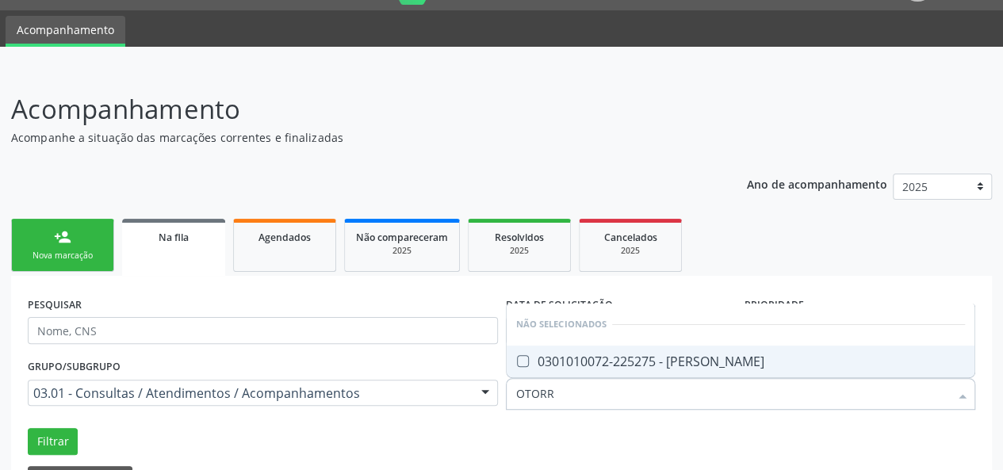
click at [526, 361] on Otorrinolaringologista at bounding box center [523, 361] width 12 height 12
click at [517, 361] on Otorrinolaringologista "checkbox" at bounding box center [512, 361] width 10 height 10
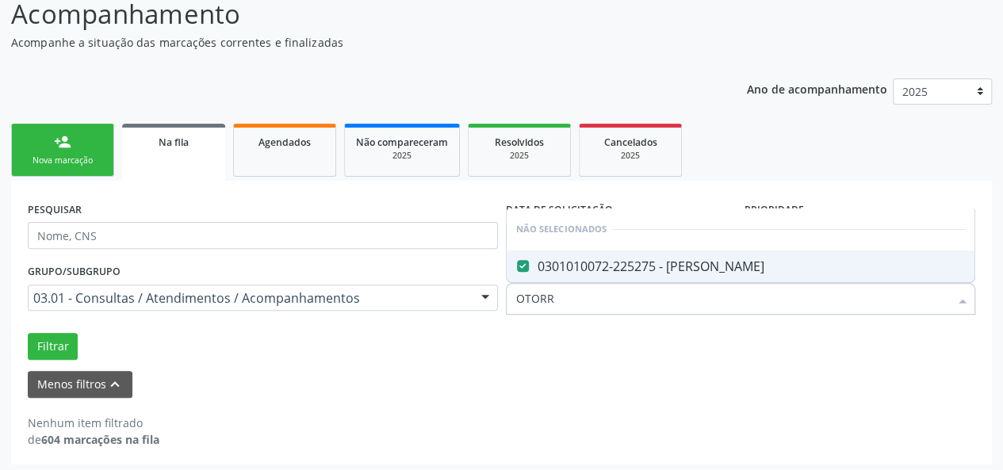
scroll to position [140, 0]
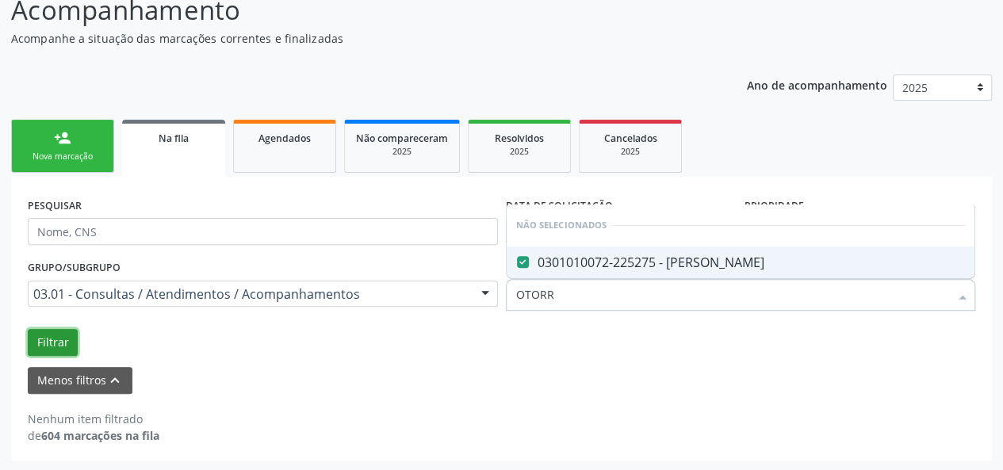
click at [44, 338] on button "Filtrar" at bounding box center [53, 342] width 50 height 27
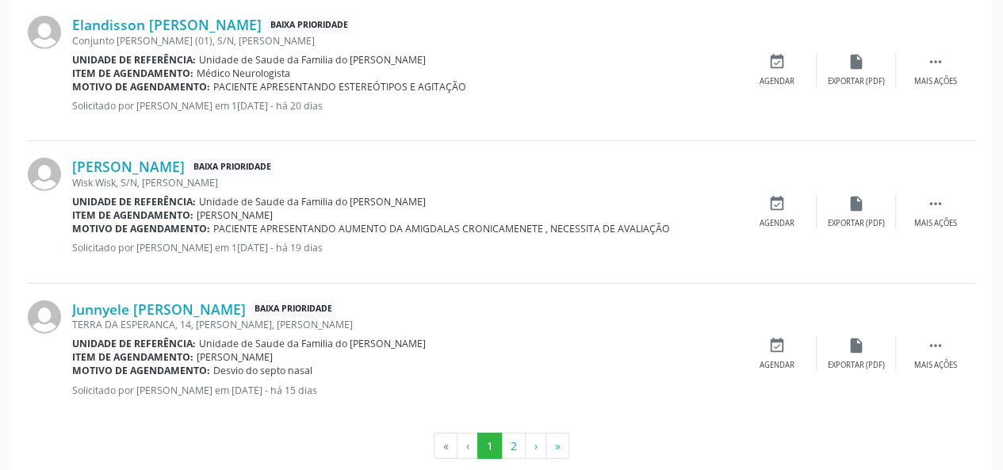
scroll to position [2323, 0]
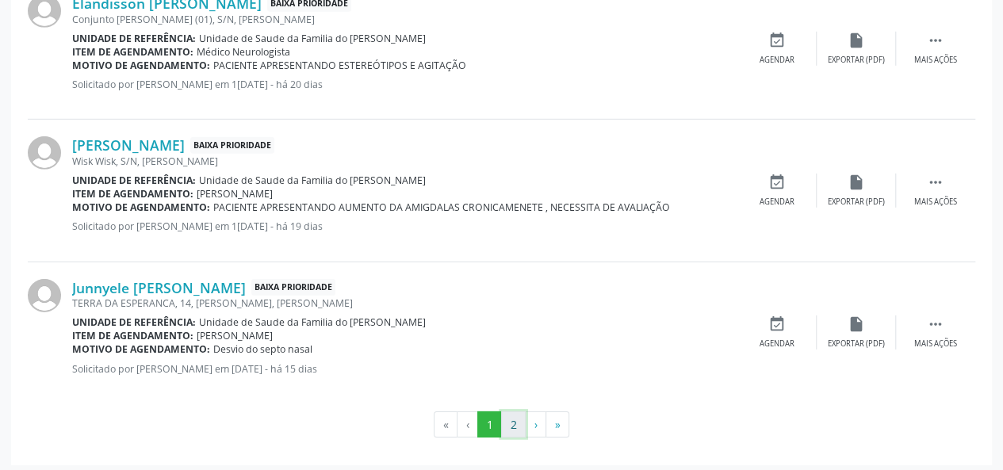
click at [513, 421] on button "2" at bounding box center [513, 424] width 25 height 27
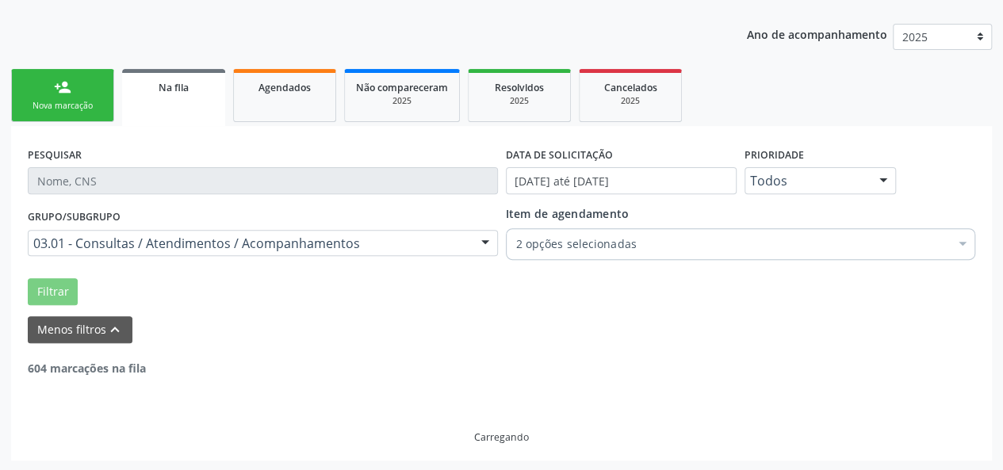
scroll to position [1189, 0]
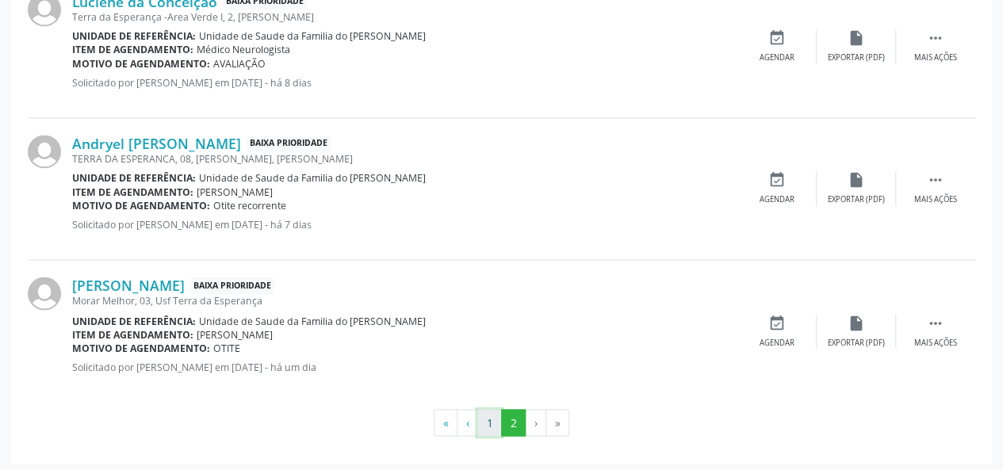
click at [491, 415] on button "1" at bounding box center [489, 422] width 25 height 27
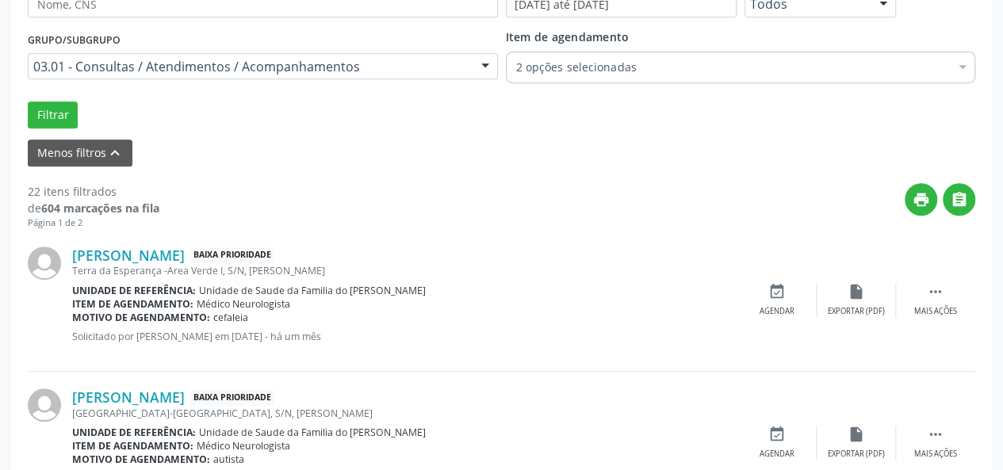
scroll to position [259, 0]
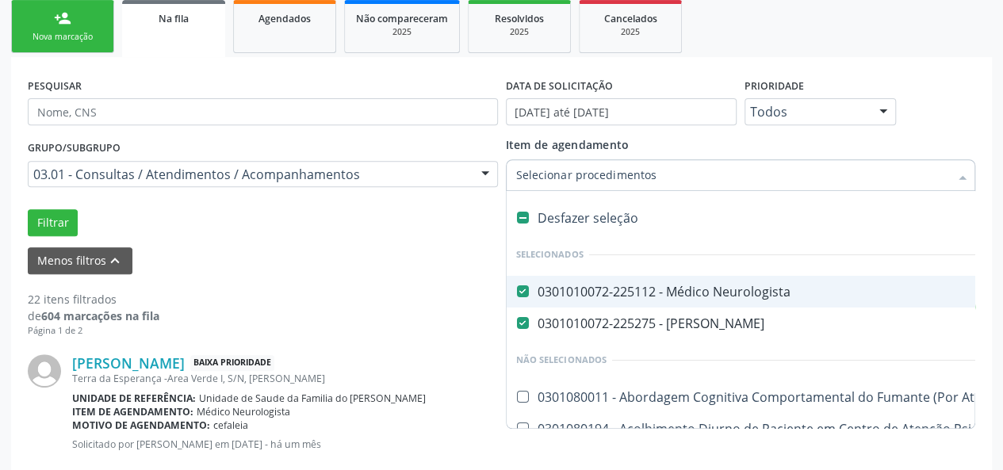
click at [521, 289] on Neurologista at bounding box center [523, 291] width 12 height 12
click at [517, 289] on Neurologista "checkbox" at bounding box center [512, 291] width 10 height 10
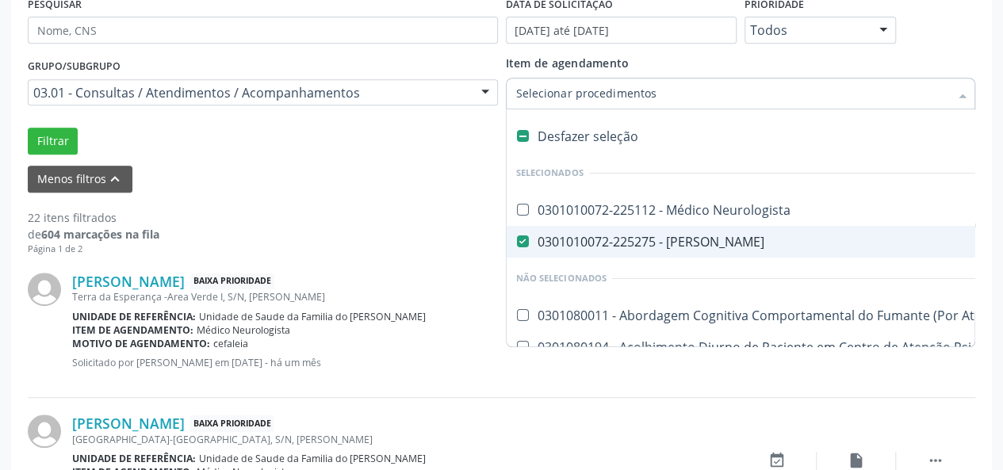
scroll to position [418, 0]
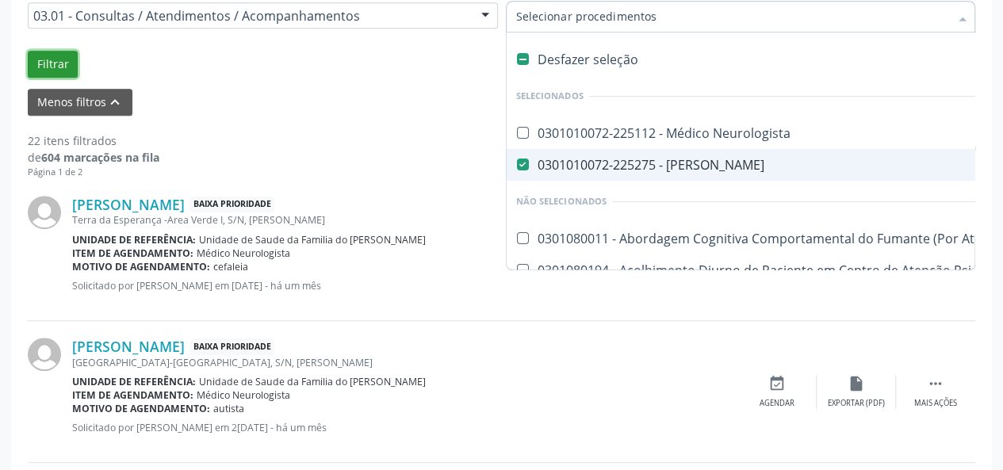
checkbox Neurologista "true"
click at [43, 57] on button "Filtrar" at bounding box center [53, 64] width 50 height 27
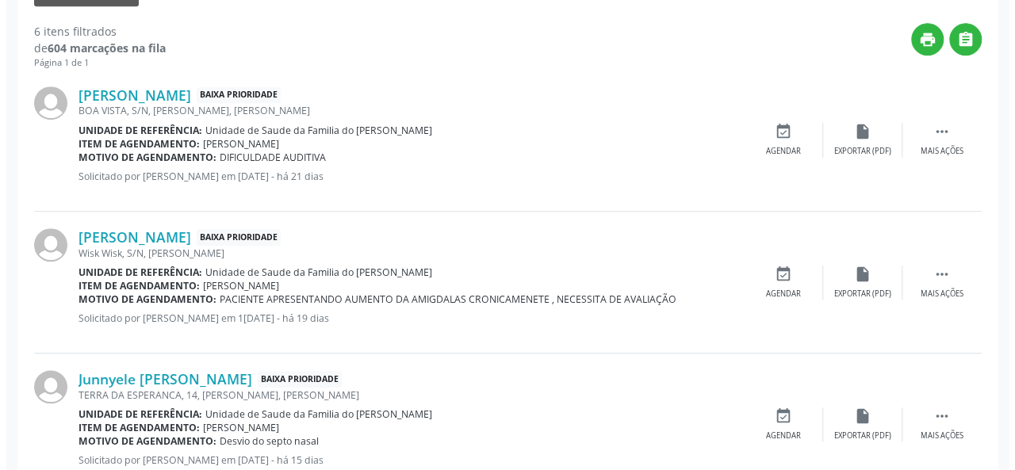
scroll to position [448, 0]
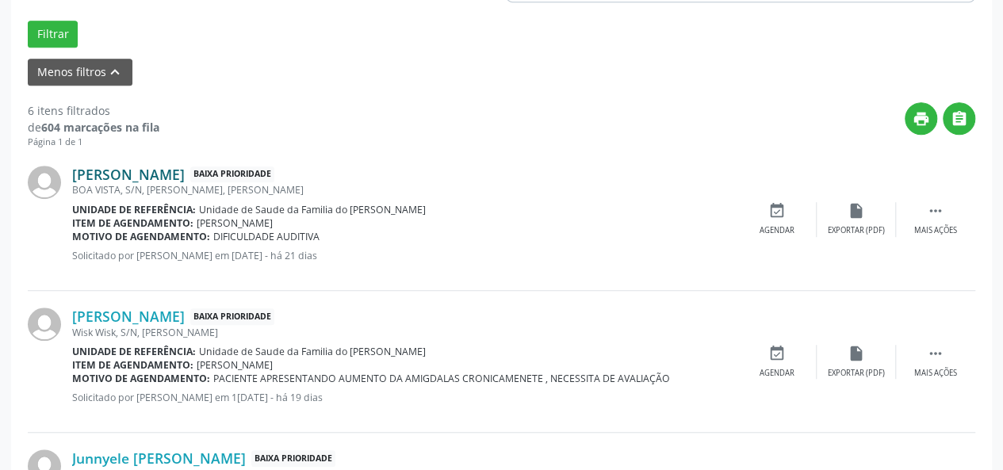
click at [152, 175] on link "[PERSON_NAME]" at bounding box center [128, 174] width 113 height 17
